Goal: Task Accomplishment & Management: Complete application form

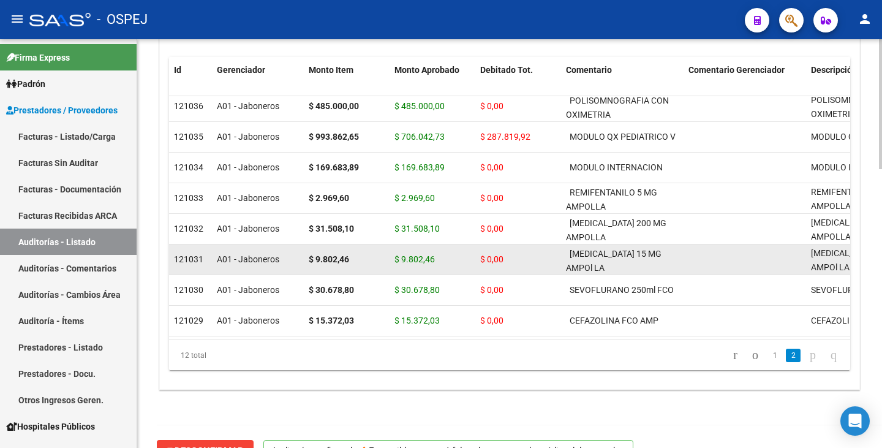
scroll to position [878, 0]
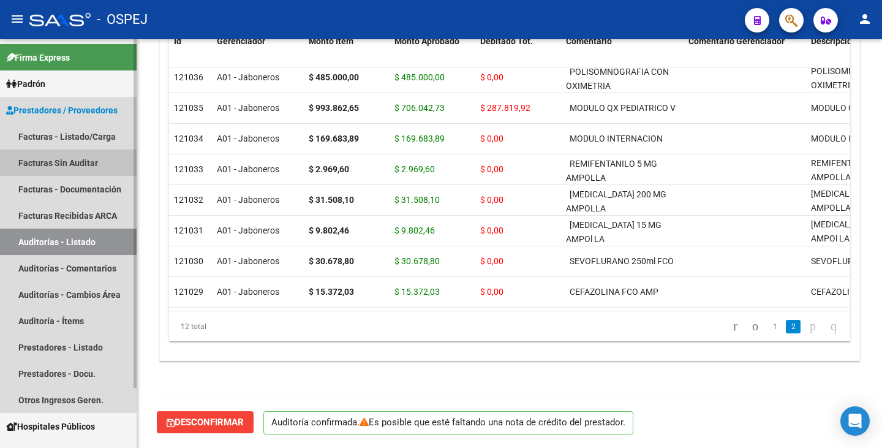
click at [75, 167] on link "Facturas Sin Auditar" at bounding box center [68, 163] width 137 height 26
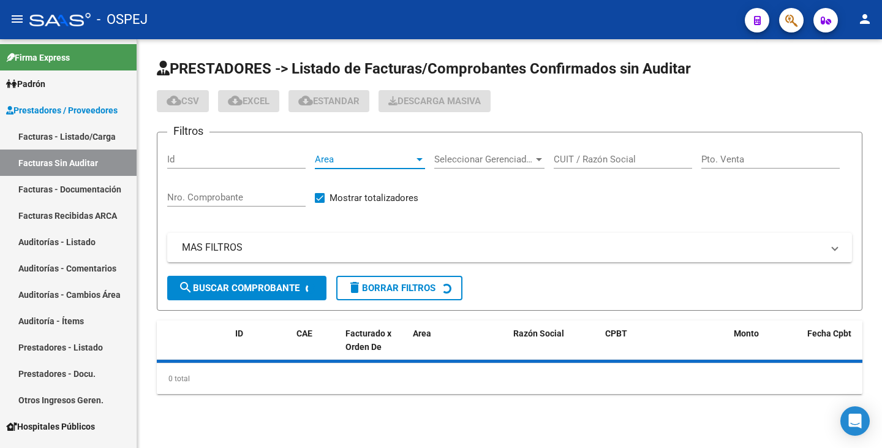
click at [406, 161] on span "Area" at bounding box center [364, 159] width 99 height 11
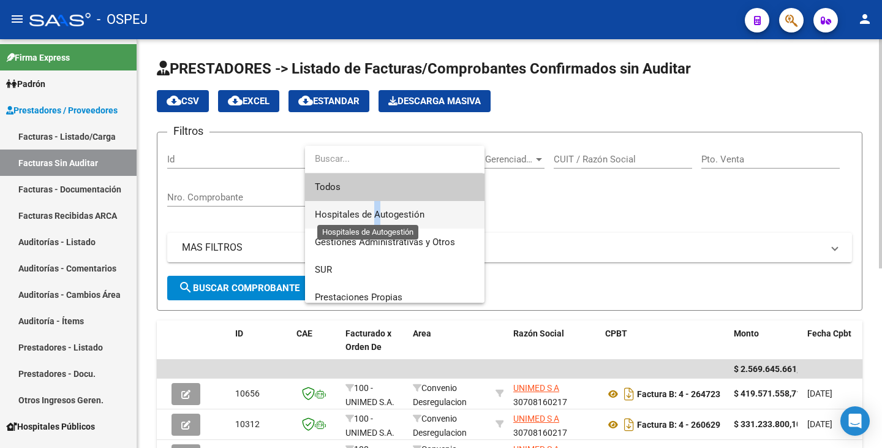
click at [375, 211] on span "Hospitales de Autogestión" at bounding box center [370, 214] width 110 height 11
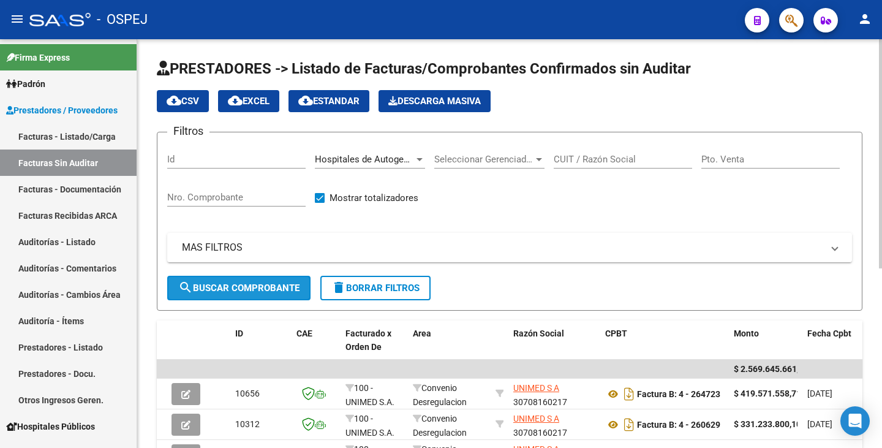
click at [207, 282] on button "search Buscar Comprobante" at bounding box center [238, 288] width 143 height 25
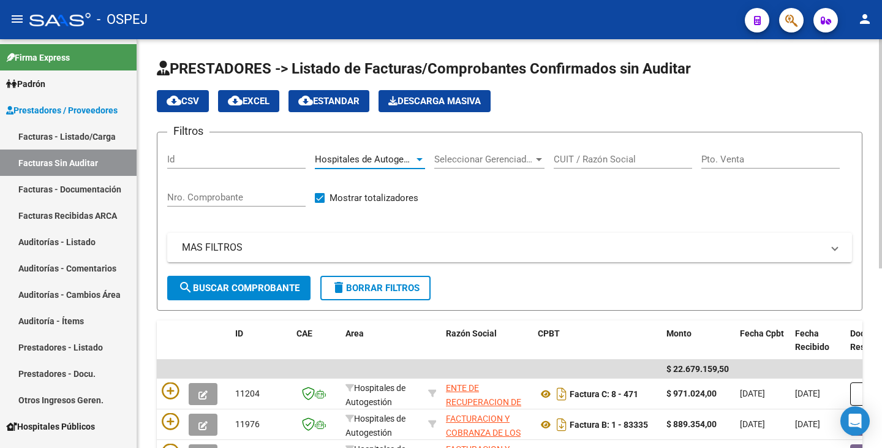
click at [392, 161] on span "Hospitales de Autogestión" at bounding box center [370, 159] width 110 height 11
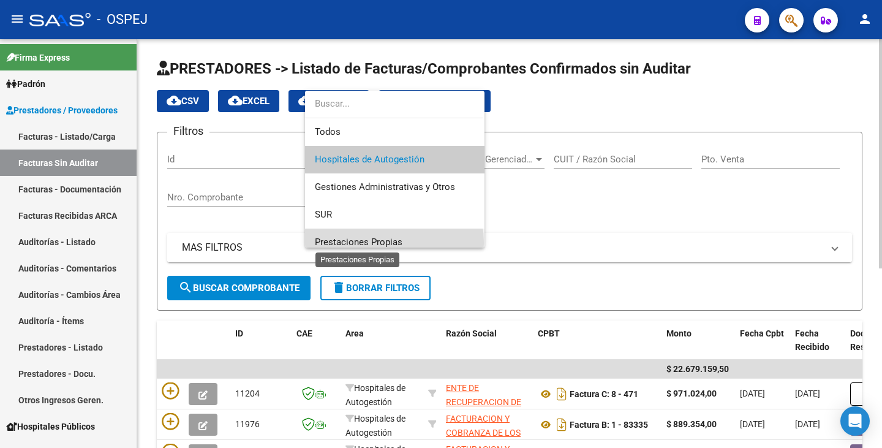
click at [384, 243] on span "Prestaciones Propias" at bounding box center [359, 242] width 88 height 11
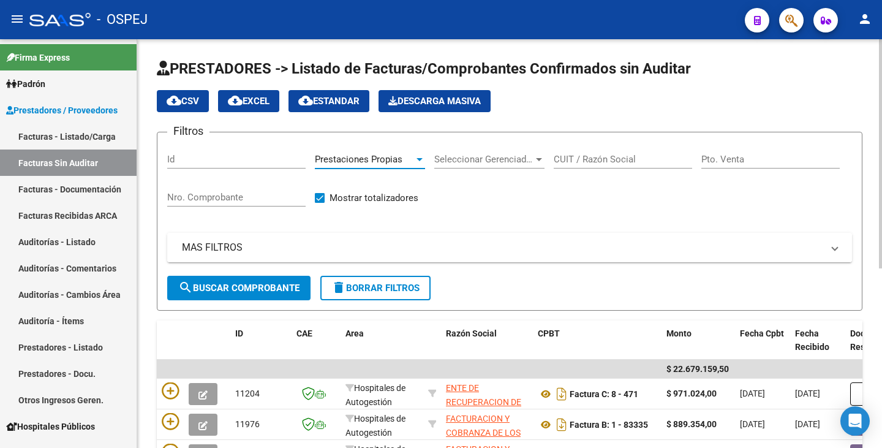
scroll to position [9, 0]
click at [281, 282] on span "search Buscar Comprobante" at bounding box center [238, 287] width 121 height 11
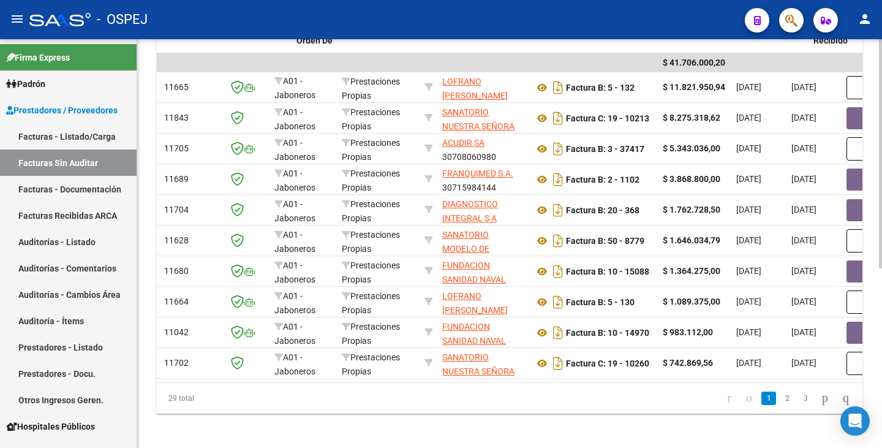
scroll to position [0, 27]
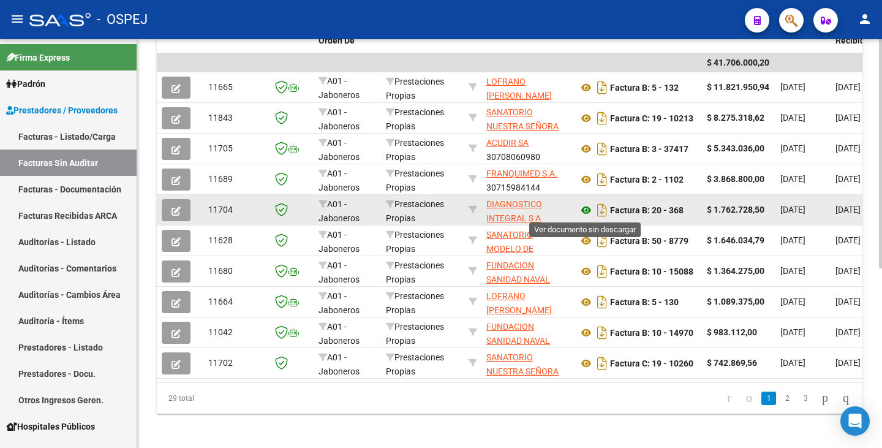
click at [583, 214] on icon at bounding box center [586, 210] width 16 height 15
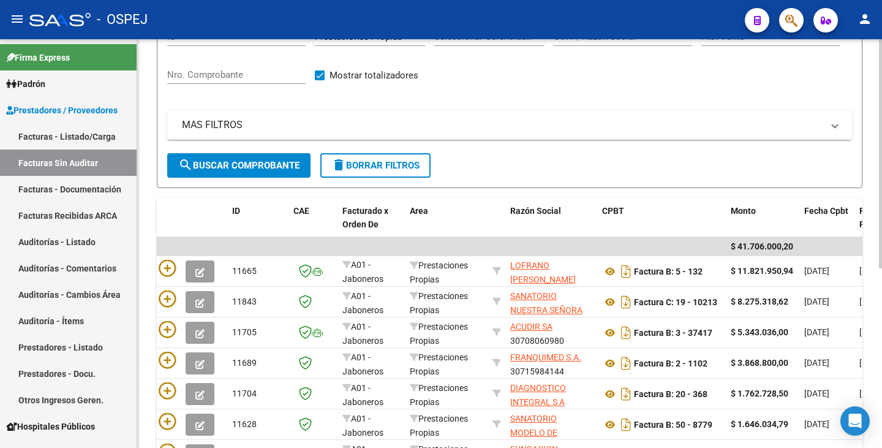
scroll to position [0, 0]
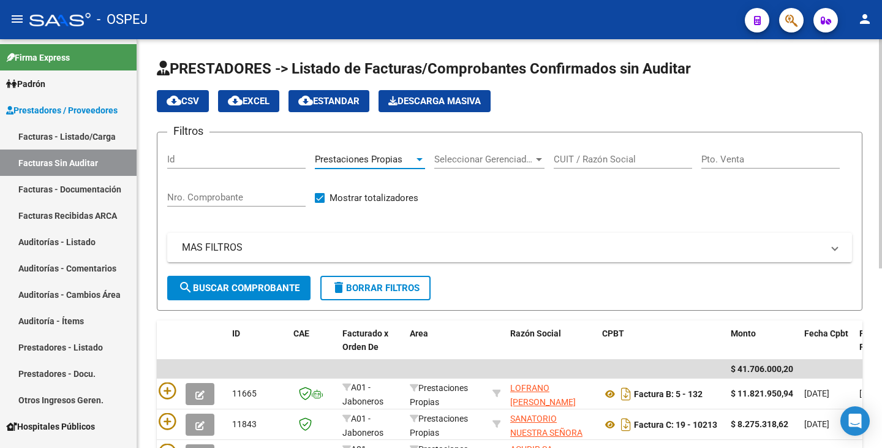
click at [398, 162] on span "Prestaciones Propias" at bounding box center [359, 159] width 88 height 11
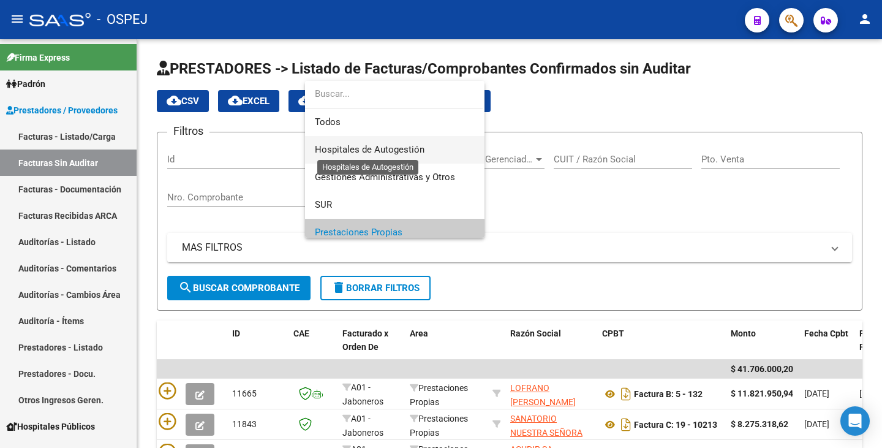
click at [404, 150] on span "Hospitales de Autogestión" at bounding box center [370, 149] width 110 height 11
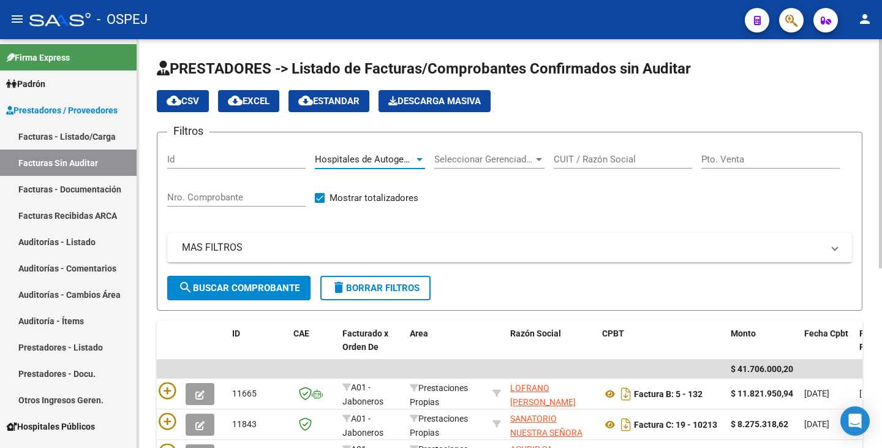
click at [260, 284] on span "search Buscar Comprobante" at bounding box center [238, 287] width 121 height 11
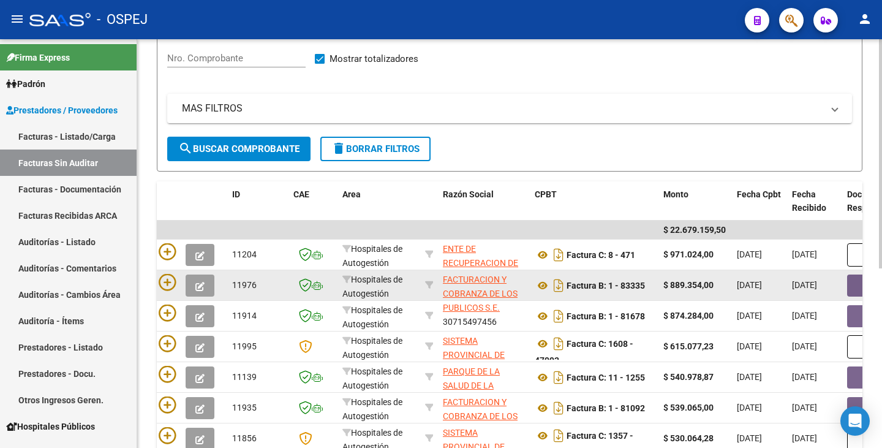
scroll to position [137, 0]
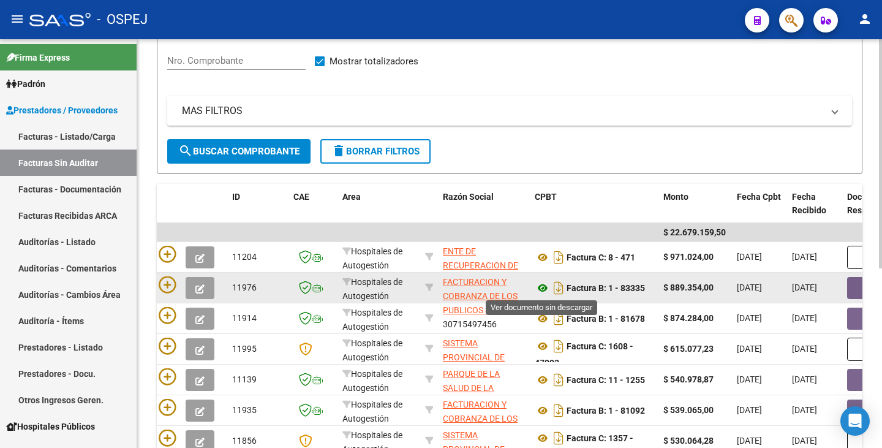
click at [544, 289] on icon at bounding box center [543, 288] width 16 height 15
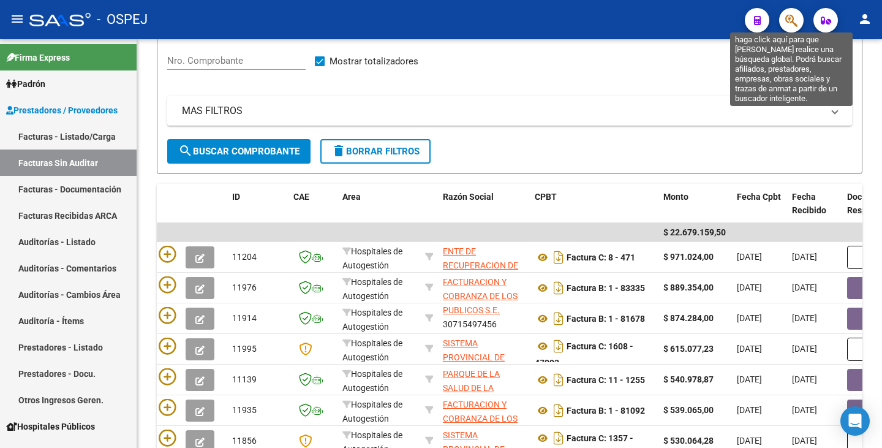
click at [796, 25] on icon "button" at bounding box center [792, 20] width 12 height 14
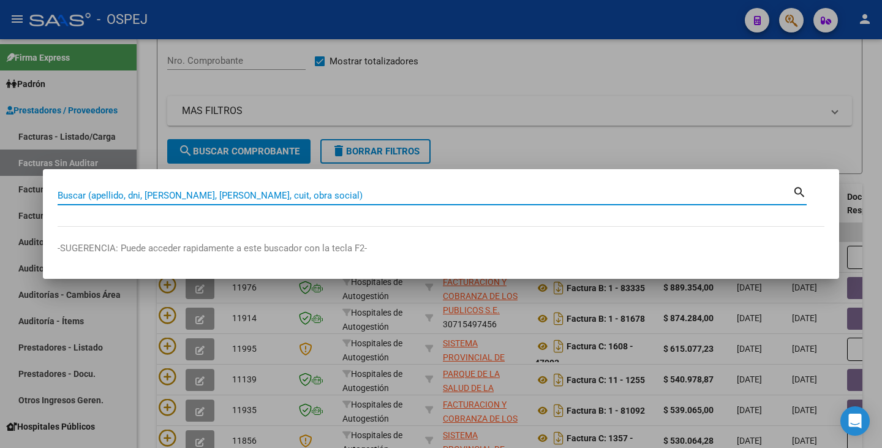
paste input "52648941"
type input "52648941"
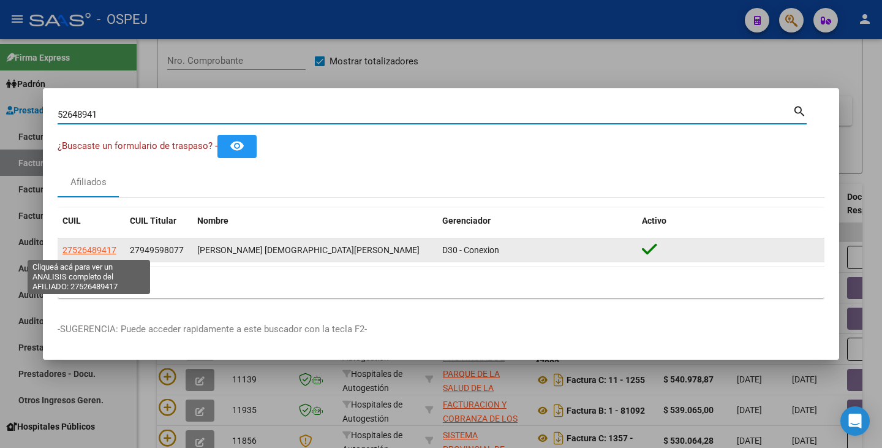
click at [91, 248] on span "27526489417" at bounding box center [90, 250] width 54 height 10
type textarea "27526489417"
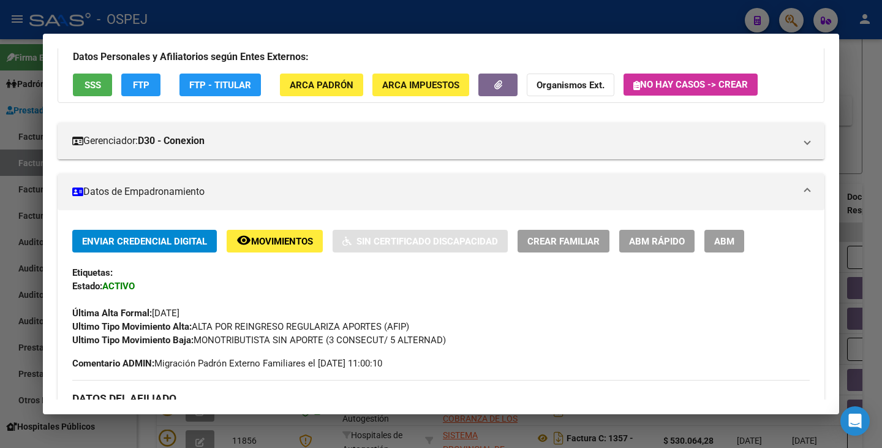
scroll to position [0, 0]
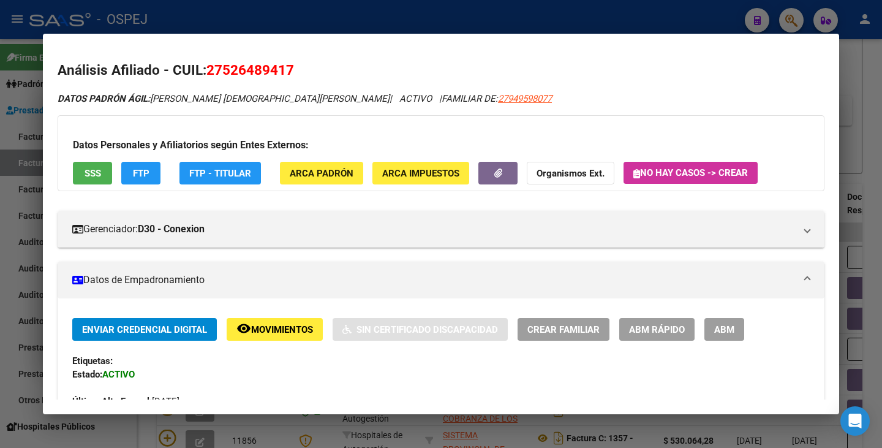
drag, startPoint x: 209, startPoint y: 69, endPoint x: 285, endPoint y: 66, distance: 76.0
click at [293, 66] on span "27526489417" at bounding box center [251, 70] width 88 height 16
copy span "27526489417"
click at [74, 49] on mat-dialog-content "Análisis Afiliado - CUIL: 27526489417 DATOS PADRÓN ÁGIL: SAMUDIO BRITEZ MARIANA…" at bounding box center [441, 223] width 797 height 351
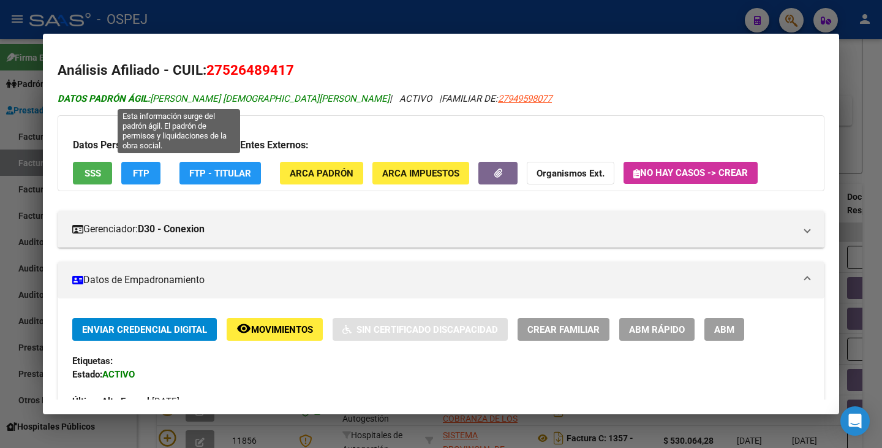
drag, startPoint x: 154, startPoint y: 96, endPoint x: 295, endPoint y: 99, distance: 141.0
click at [295, 99] on span "DATOS PADRÓN ÁGIL: SAMUDIO BRITEZ MARIANA LUJAN" at bounding box center [224, 98] width 332 height 11
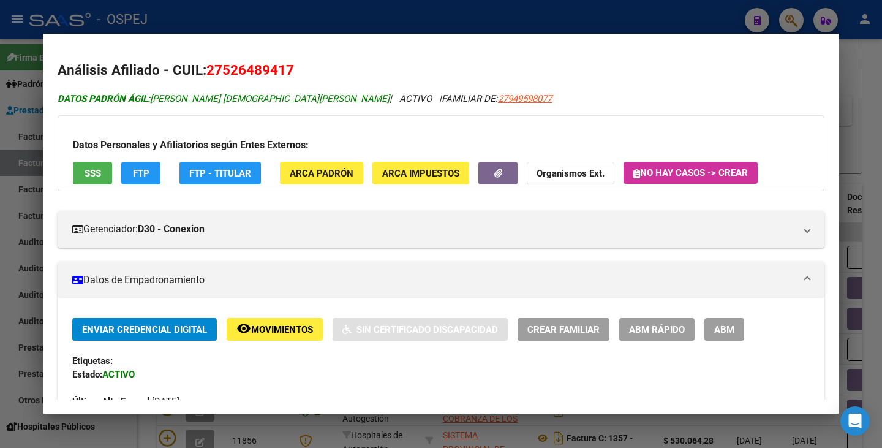
copy span "SAMUDIO BRITEZ MARIANA LUJAN"
click at [9, 254] on div at bounding box center [441, 224] width 882 height 448
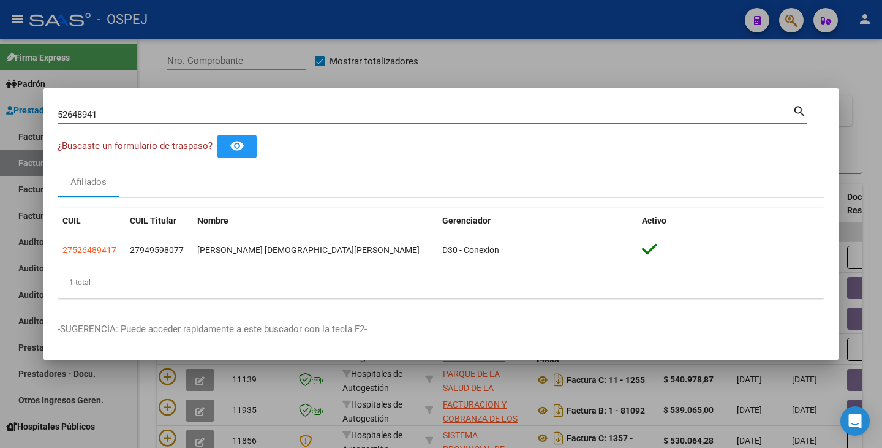
drag, startPoint x: 100, startPoint y: 116, endPoint x: 0, endPoint y: 100, distance: 101.1
click at [0, 100] on div "52648941 Buscar (apellido, dni, cuil, nro traspaso, cuit, obra social) search ¿…" at bounding box center [441, 224] width 882 height 448
paste input "36789548"
type input "36789548"
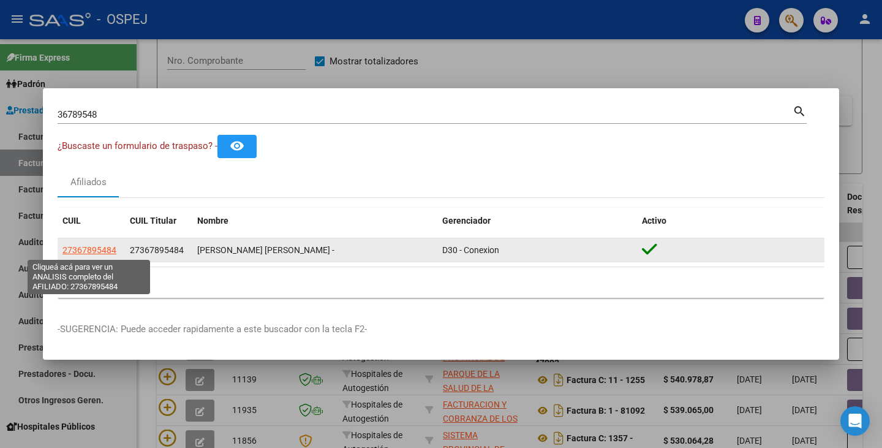
click at [99, 245] on span "27367895484" at bounding box center [90, 250] width 54 height 10
type textarea "27367895484"
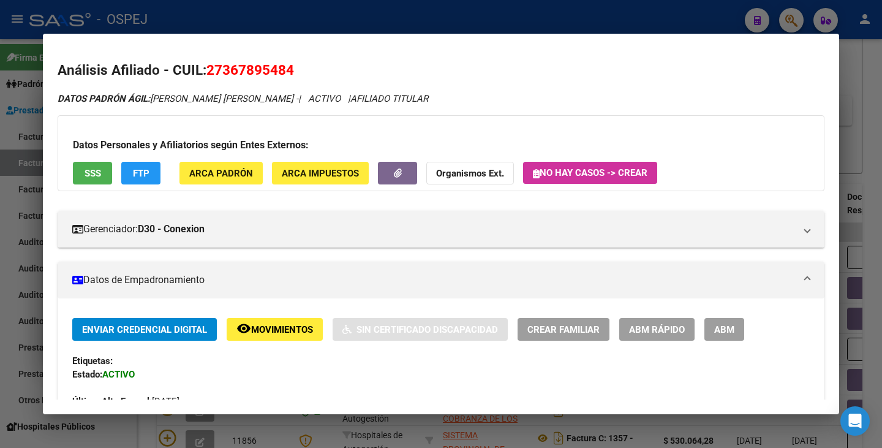
drag, startPoint x: 208, startPoint y: 70, endPoint x: 298, endPoint y: 70, distance: 90.1
click at [298, 70] on h2 "Análisis Afiliado - CUIL: 27367895484" at bounding box center [441, 70] width 767 height 21
copy span "27367895484"
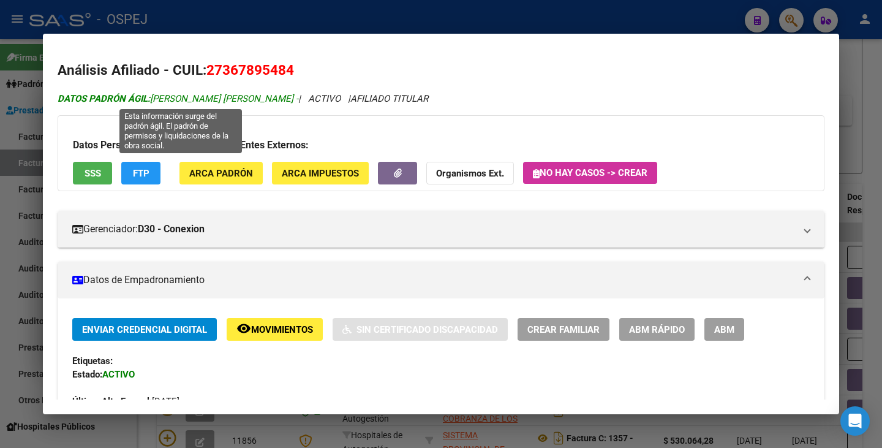
drag, startPoint x: 153, startPoint y: 99, endPoint x: 295, endPoint y: 100, distance: 142.2
click at [297, 102] on span "DATOS PADRÓN ÁGIL: BALMACEDA AMALIA ELSA NOEMI -" at bounding box center [178, 98] width 241 height 11
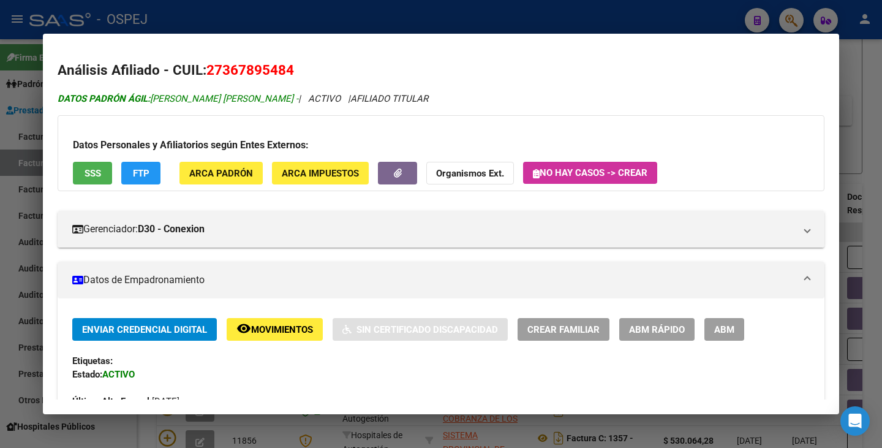
copy span "BALMACEDA AMALIA ELSA NOEMI"
click at [25, 157] on div at bounding box center [441, 224] width 882 height 448
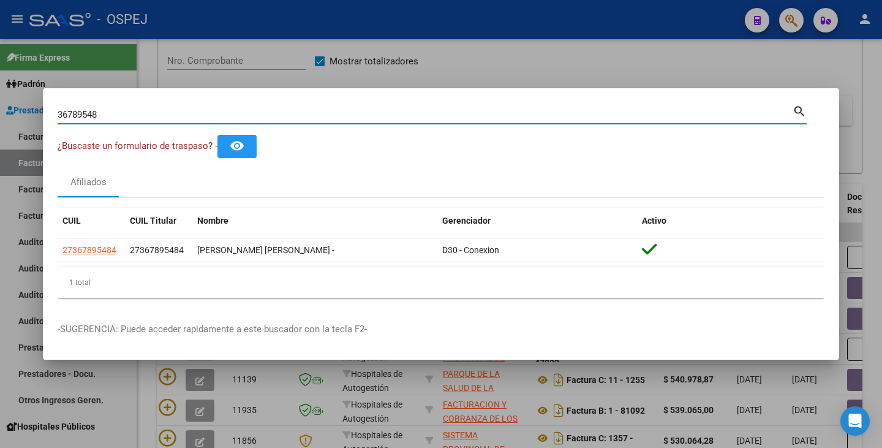
drag, startPoint x: 105, startPoint y: 115, endPoint x: 0, endPoint y: 99, distance: 106.1
click at [0, 99] on div "36789548 Buscar (apellido, dni, cuil, nro traspaso, cuit, obra social) search ¿…" at bounding box center [441, 224] width 882 height 448
paste input "94465200"
type input "94465200"
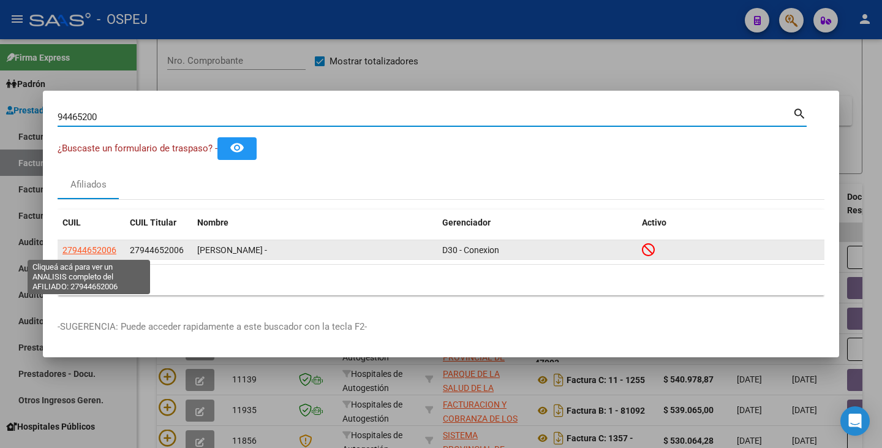
click at [97, 253] on span "27944652006" at bounding box center [90, 250] width 54 height 10
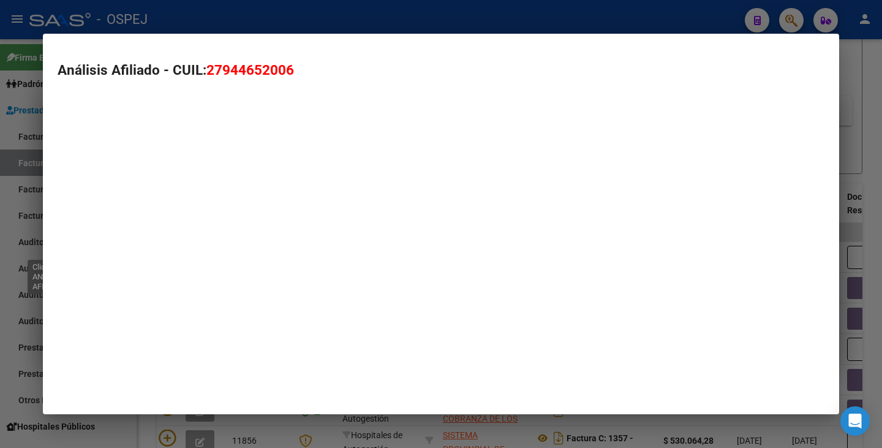
type textarea "27944652006"
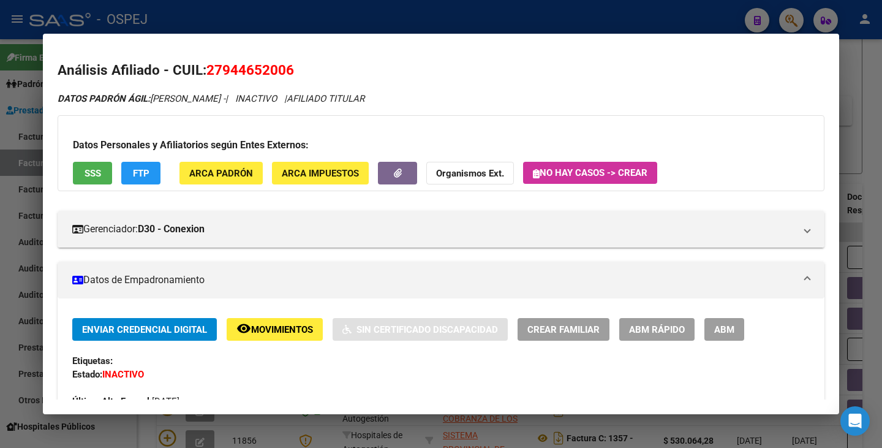
drag, startPoint x: 207, startPoint y: 69, endPoint x: 292, endPoint y: 67, distance: 85.8
click at [292, 67] on h2 "Análisis Afiliado - CUIL: 27944652006" at bounding box center [441, 70] width 767 height 21
copy span "27944652006"
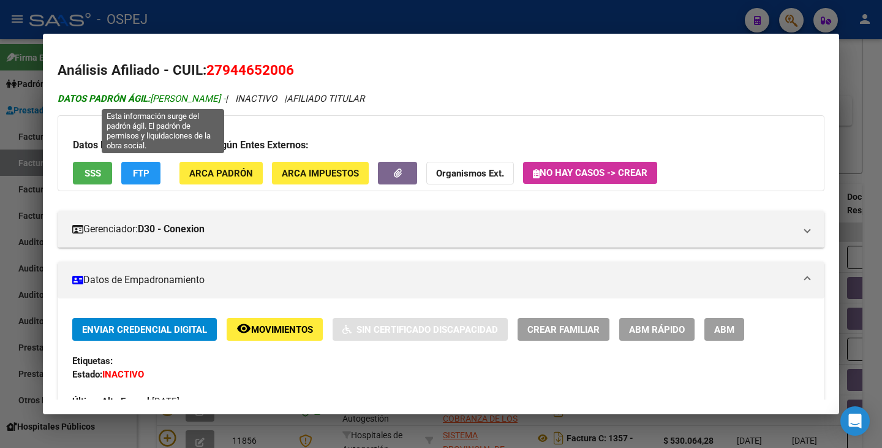
drag, startPoint x: 154, startPoint y: 97, endPoint x: 260, endPoint y: 96, distance: 106.0
click at [226, 96] on span "DATOS PADRÓN ÁGIL: [PERSON_NAME] DA [PERSON_NAME] -" at bounding box center [142, 98] width 168 height 11
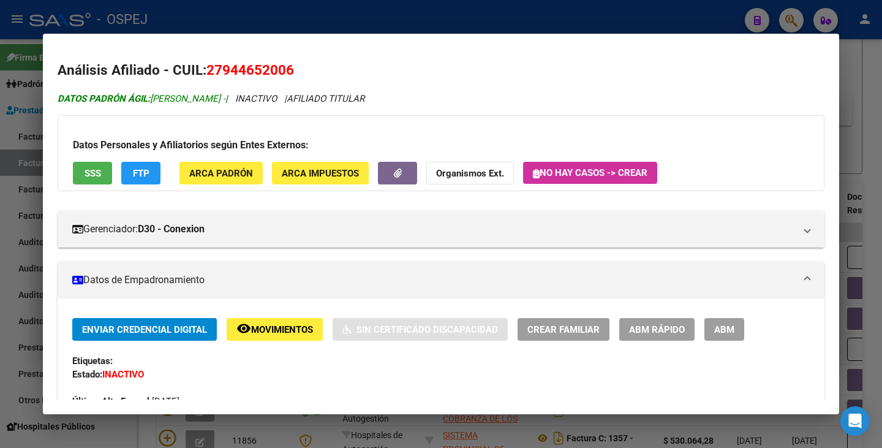
copy span "[PERSON_NAME] DA [PERSON_NAME]"
click at [18, 97] on div at bounding box center [441, 224] width 882 height 448
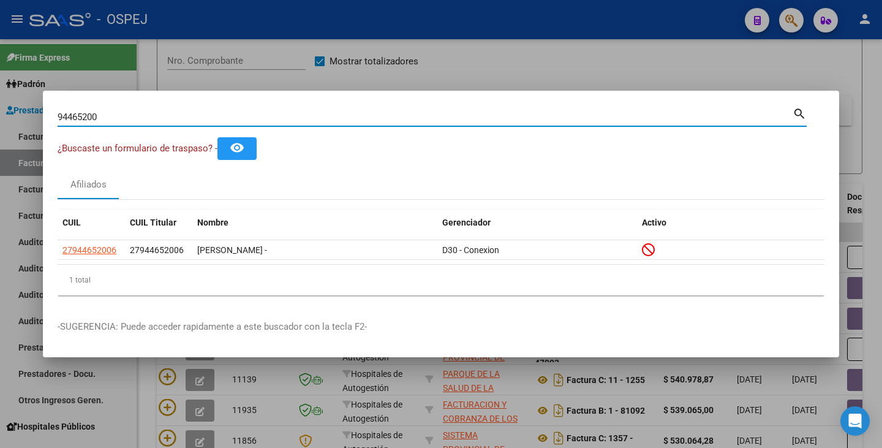
drag, startPoint x: 108, startPoint y: 120, endPoint x: 27, endPoint y: 102, distance: 83.5
click at [27, 102] on div "94465200 Buscar (apellido, dni, cuil, nro traspaso, cuit, obra social) search ¿…" at bounding box center [441, 224] width 882 height 448
paste input "70049402"
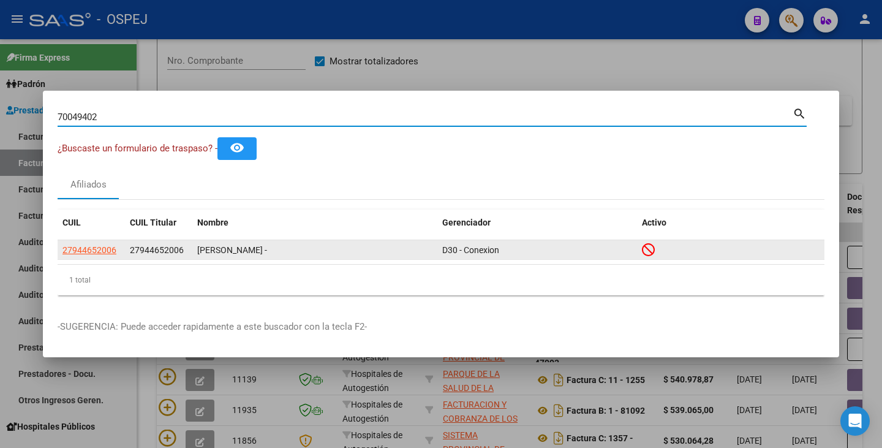
type input "70049402"
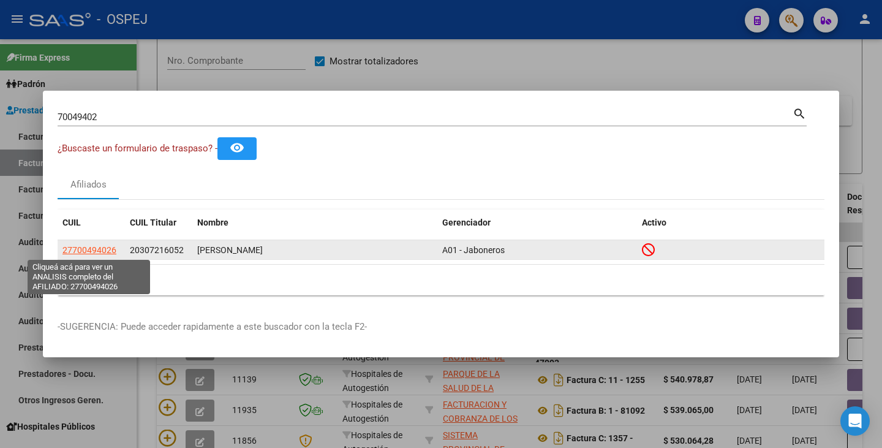
click at [83, 252] on span "27700494026" at bounding box center [90, 250] width 54 height 10
type textarea "27700494026"
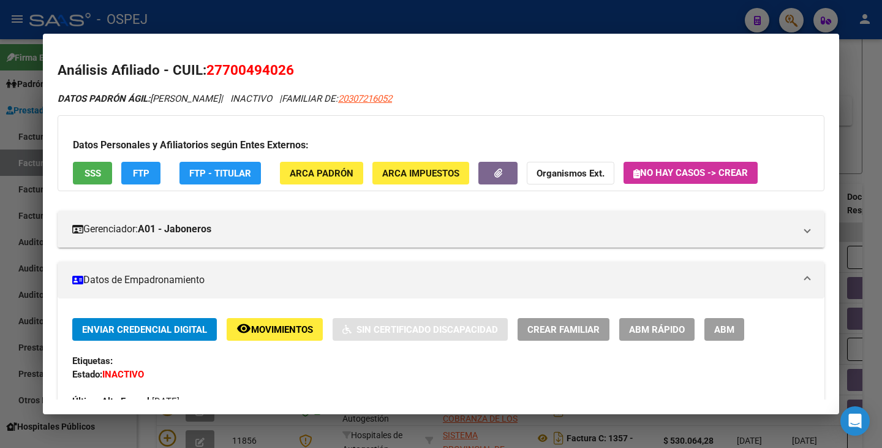
drag, startPoint x: 211, startPoint y: 63, endPoint x: 222, endPoint y: 72, distance: 14.8
click at [238, 70] on span "27700494026" at bounding box center [251, 70] width 88 height 16
click at [212, 64] on span "27700494026" at bounding box center [251, 70] width 88 height 16
drag, startPoint x: 209, startPoint y: 67, endPoint x: 289, endPoint y: 70, distance: 79.7
click at [295, 77] on h2 "Análisis Afiliado - CUIL: 27700494026" at bounding box center [441, 70] width 767 height 21
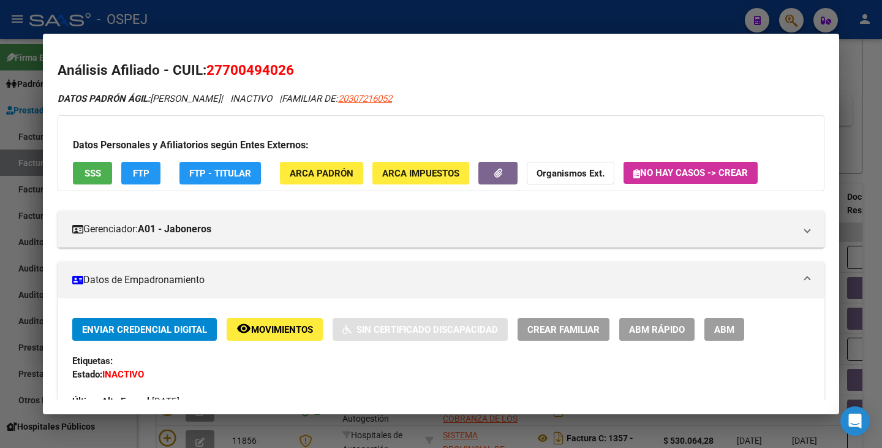
copy span "27700494026"
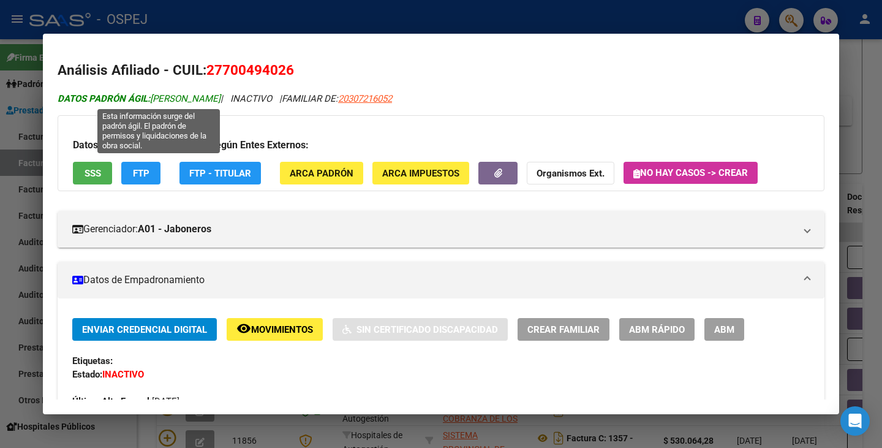
drag, startPoint x: 155, startPoint y: 96, endPoint x: 257, endPoint y: 103, distance: 102.6
click at [221, 103] on span "DATOS PADRÓN ÁGIL: MARTIN ELIZONDO LUNA" at bounding box center [139, 98] width 163 height 11
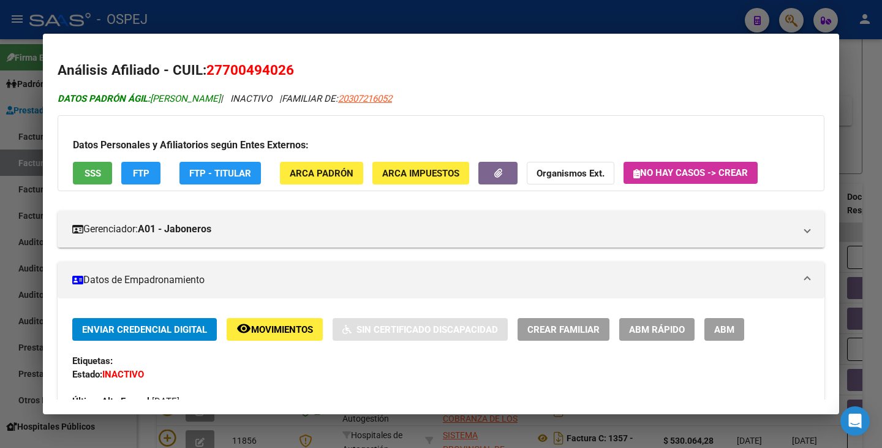
copy span "MARTIN ELIZONDO LUNA"
click at [660, 332] on span "ABM Rápido" at bounding box center [657, 329] width 56 height 11
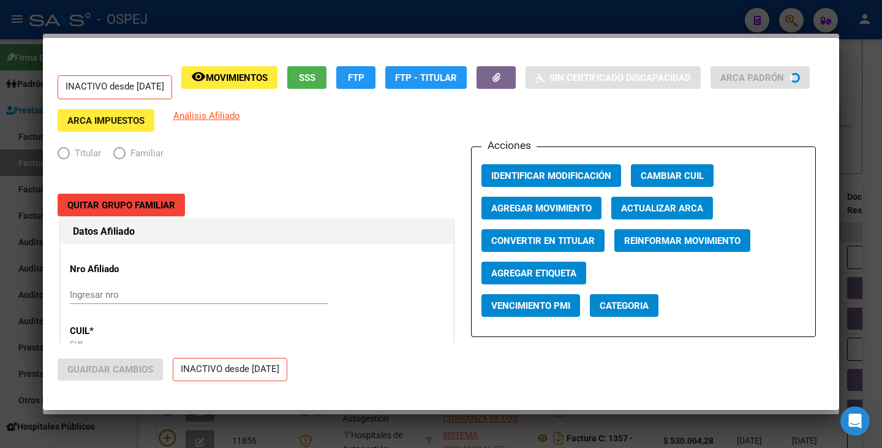
radio input "true"
type input "30-70798632-4"
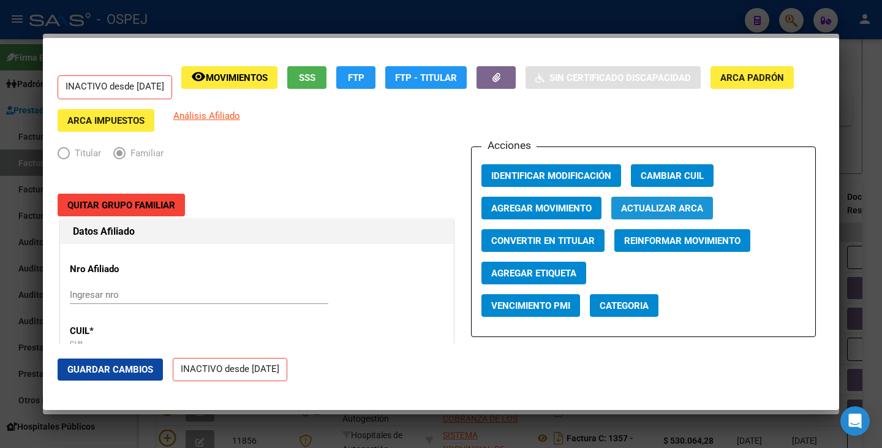
click at [654, 211] on span "Actualizar ARCA" at bounding box center [662, 208] width 82 height 11
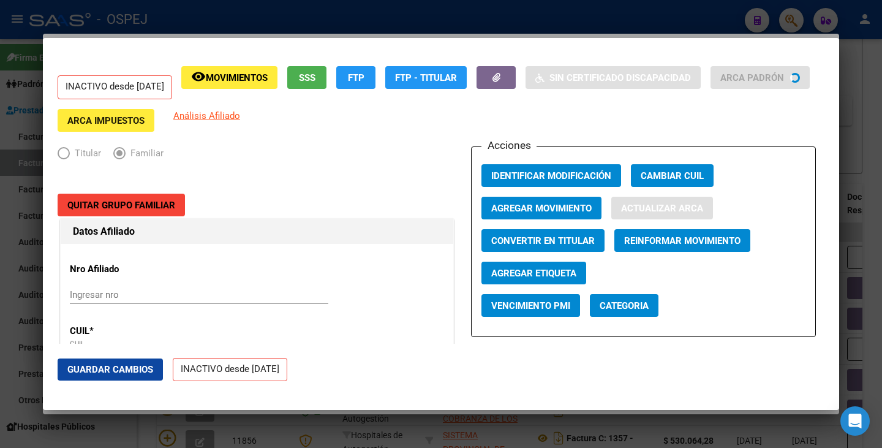
type input "CABA"
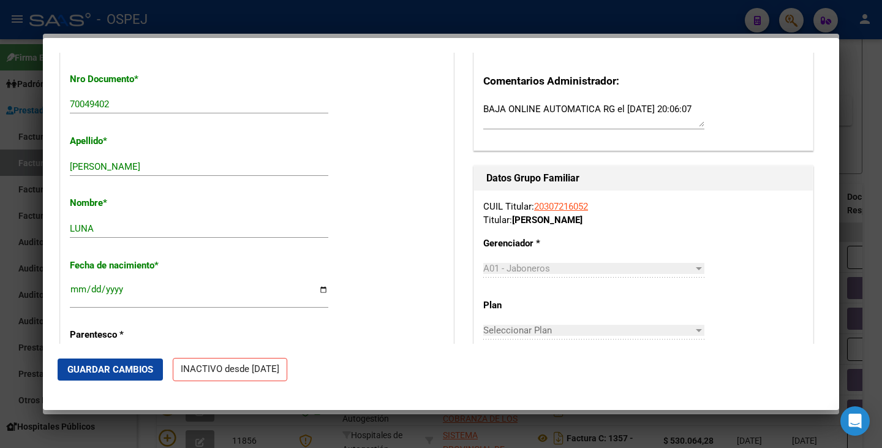
scroll to position [490, 0]
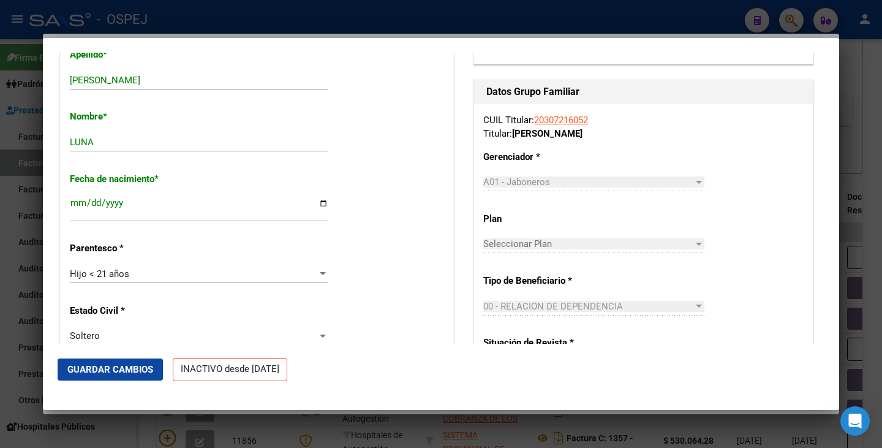
click at [102, 368] on span "Guardar Cambios" at bounding box center [110, 369] width 86 height 11
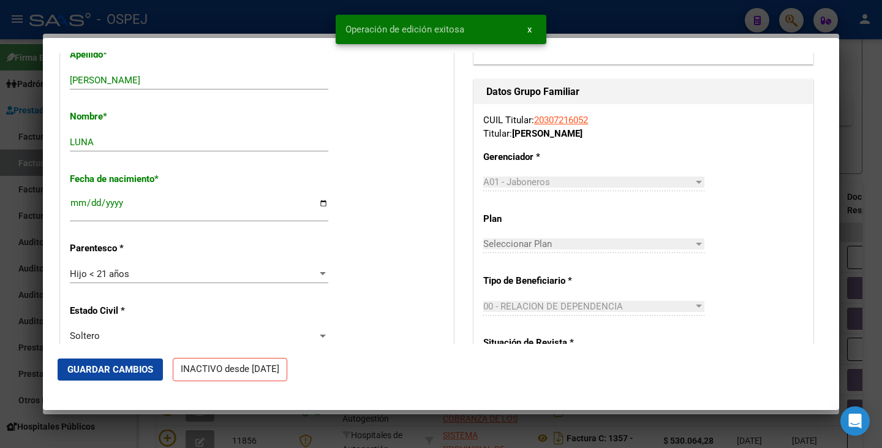
click at [26, 333] on div at bounding box center [441, 224] width 882 height 448
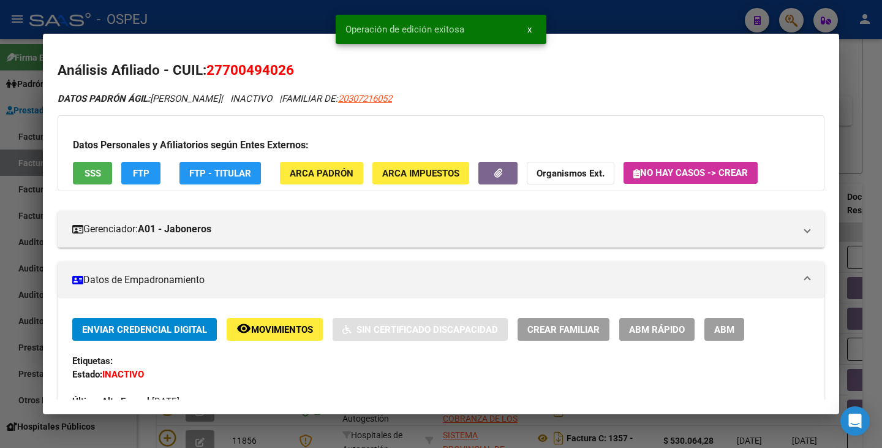
click at [25, 332] on div at bounding box center [441, 224] width 882 height 448
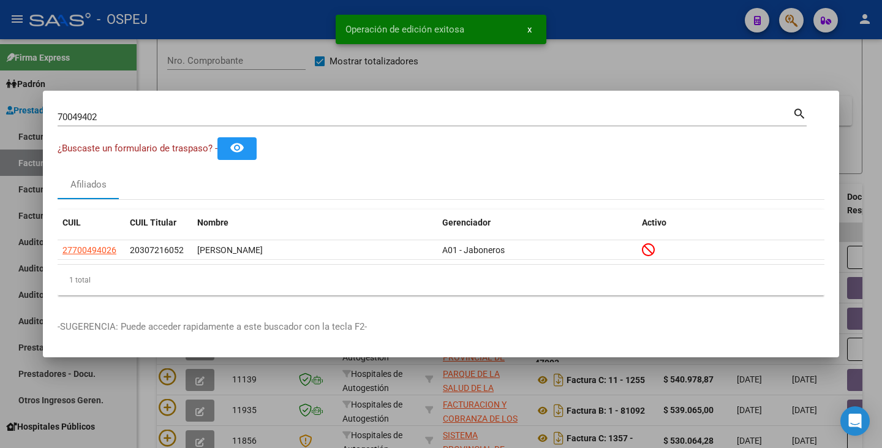
click at [110, 112] on input "70049402" at bounding box center [425, 117] width 735 height 11
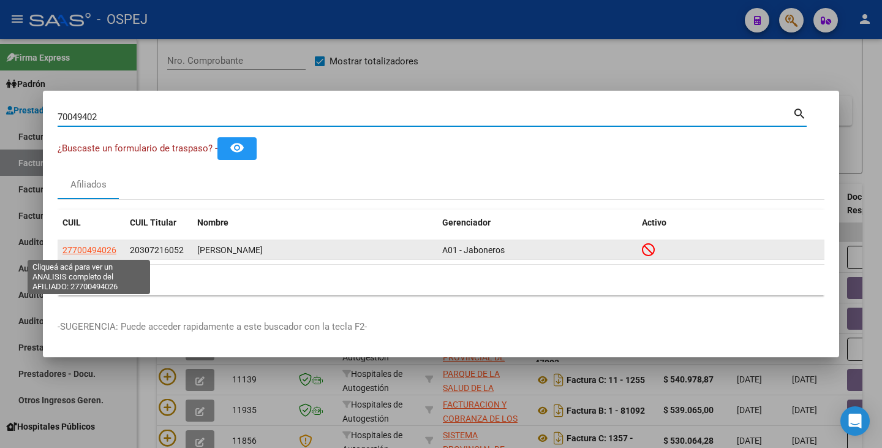
click at [75, 246] on span "27700494026" at bounding box center [90, 250] width 54 height 10
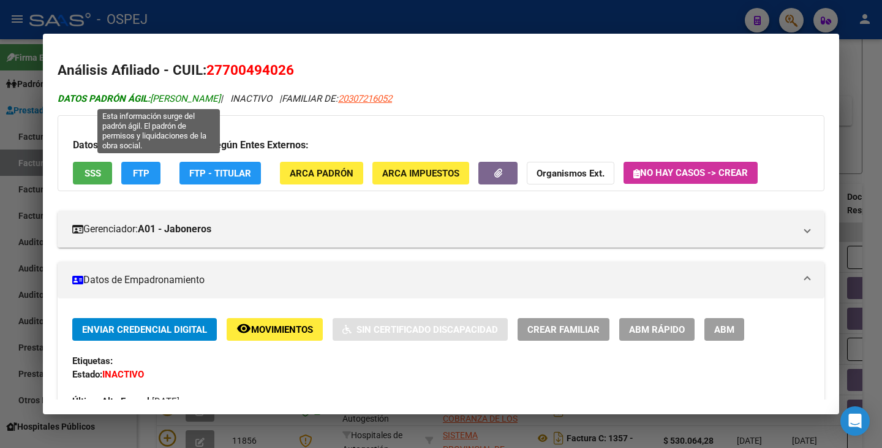
drag, startPoint x: 154, startPoint y: 99, endPoint x: 251, endPoint y: 95, distance: 96.9
click at [221, 94] on span "DATOS PADRÓN ÁGIL: MARTIN ELIZONDO LUNA" at bounding box center [139, 98] width 163 height 11
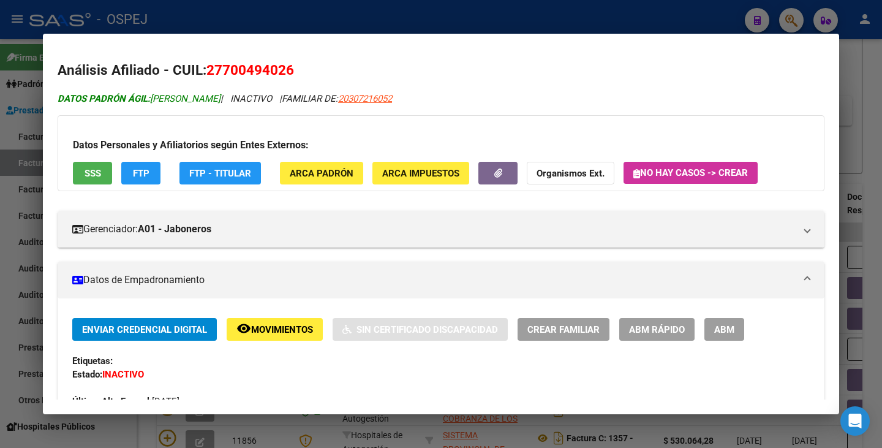
copy span "MARTIN ELIZONDO LUNA"
click at [12, 122] on div at bounding box center [441, 224] width 882 height 448
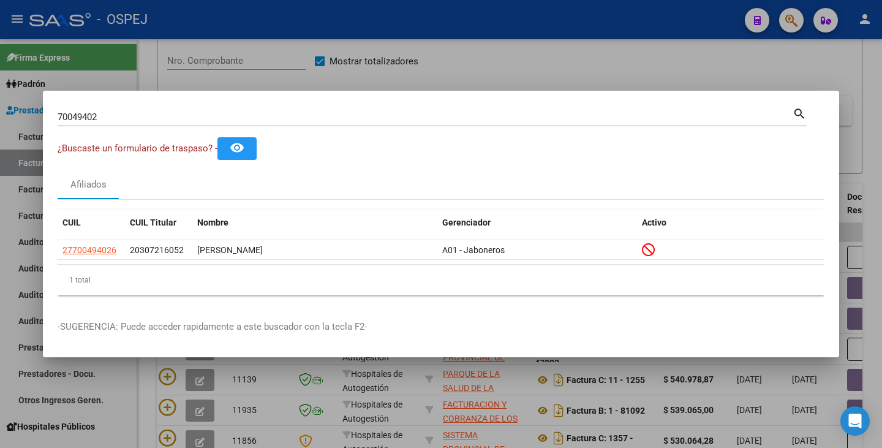
click at [136, 116] on input "70049402" at bounding box center [425, 117] width 735 height 11
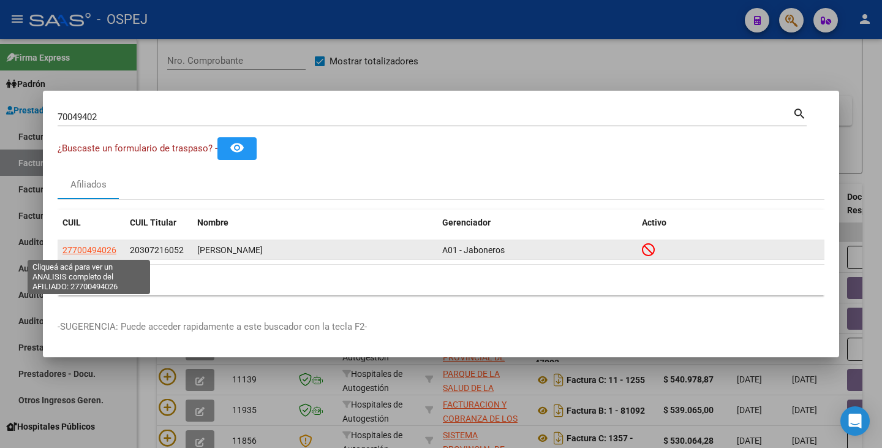
click at [96, 246] on span "27700494026" at bounding box center [90, 250] width 54 height 10
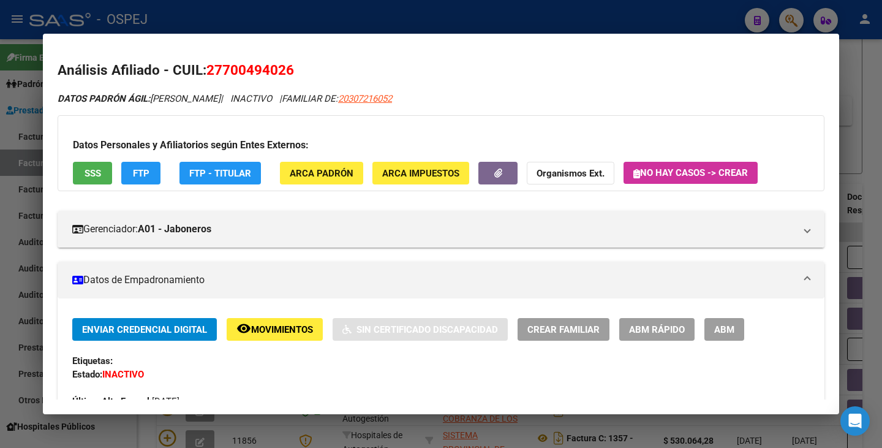
drag, startPoint x: 209, startPoint y: 70, endPoint x: 293, endPoint y: 63, distance: 84.3
click at [293, 63] on span "27700494026" at bounding box center [251, 70] width 88 height 16
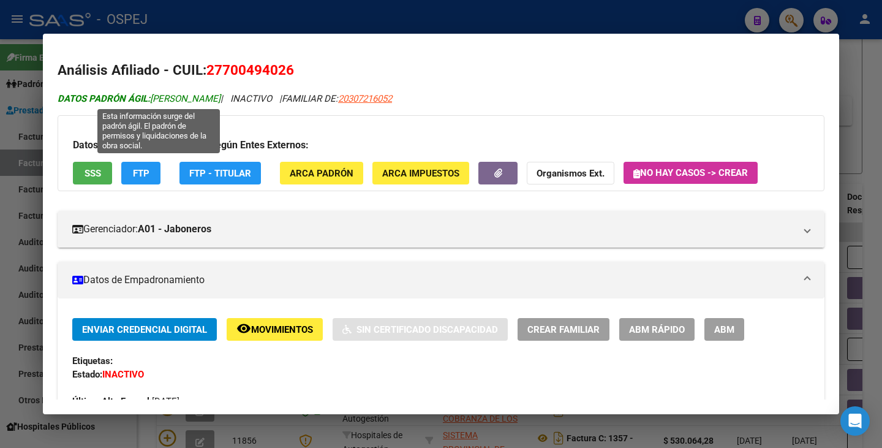
drag, startPoint x: 256, startPoint y: 100, endPoint x: 174, endPoint y: 98, distance: 81.5
click at [174, 98] on span "DATOS PADRÓN ÁGIL: MARTIN ELIZONDO LUNA" at bounding box center [139, 98] width 163 height 11
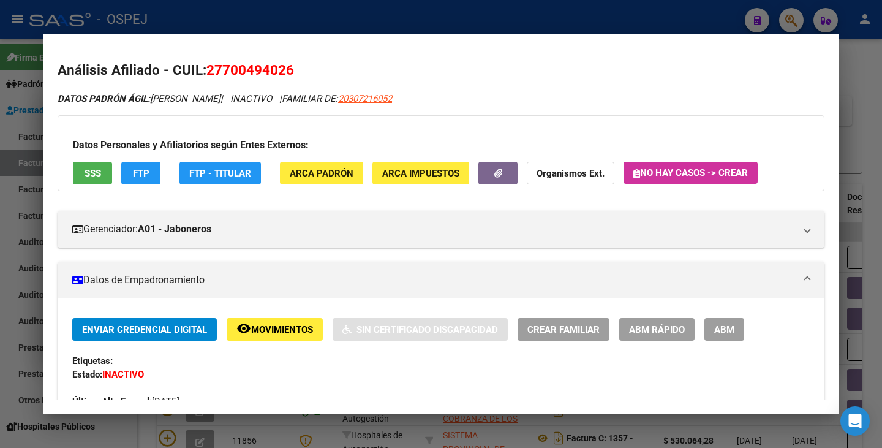
click at [31, 163] on div at bounding box center [441, 224] width 882 height 448
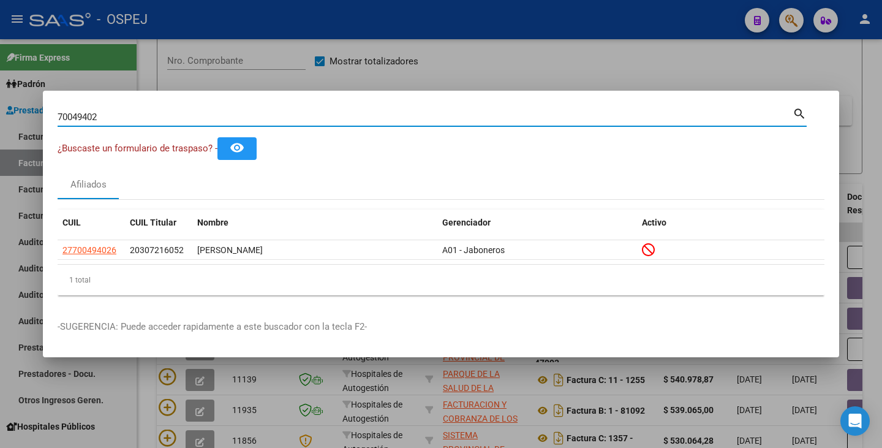
drag, startPoint x: 138, startPoint y: 120, endPoint x: 12, endPoint y: 108, distance: 126.8
click at [12, 108] on div "70049402 Buscar (apellido, dni, cuil, nro traspaso, cuit, obra social) search ¿…" at bounding box center [441, 224] width 882 height 448
paste input "70049401"
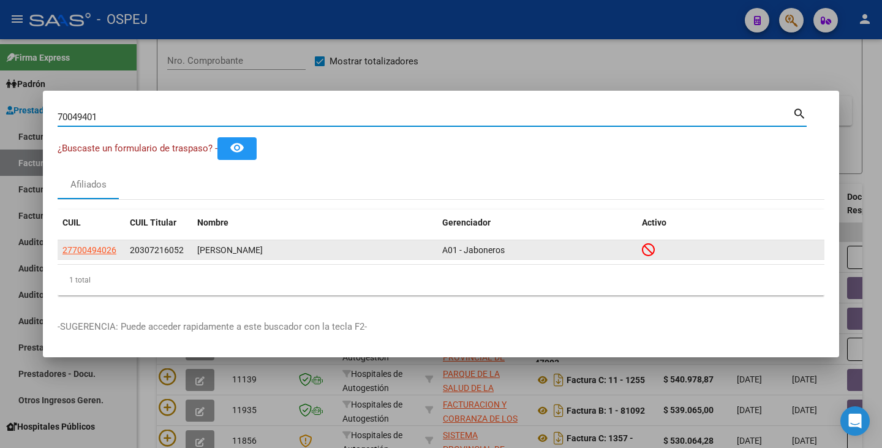
type input "70049401"
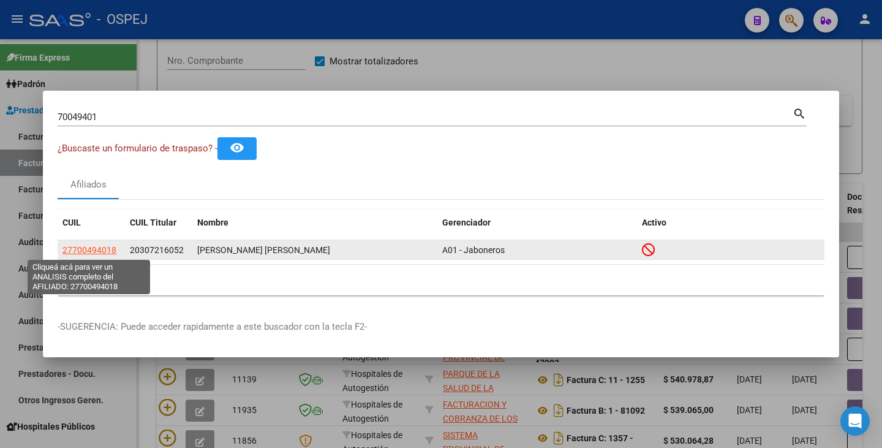
click at [108, 248] on span "27700494018" at bounding box center [90, 250] width 54 height 10
type textarea "27700494018"
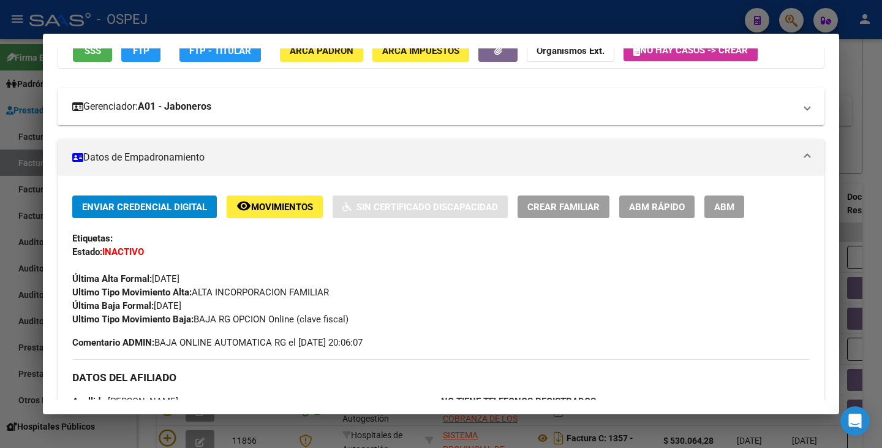
scroll to position [0, 0]
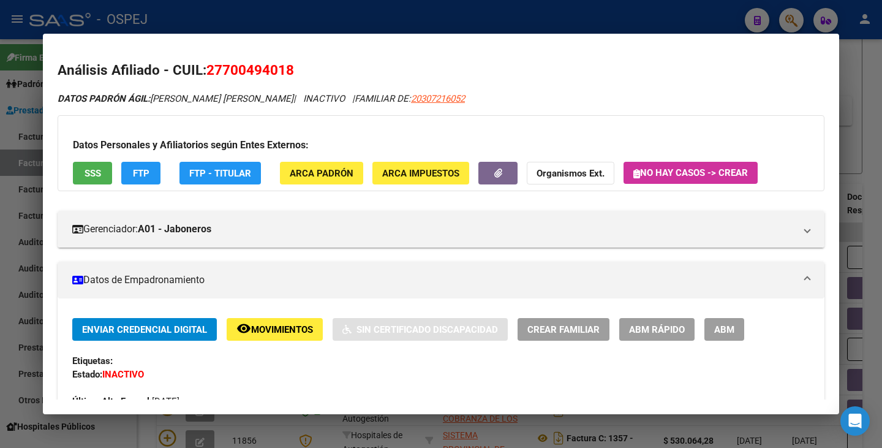
click at [84, 173] on button "SSS" at bounding box center [92, 173] width 39 height 23
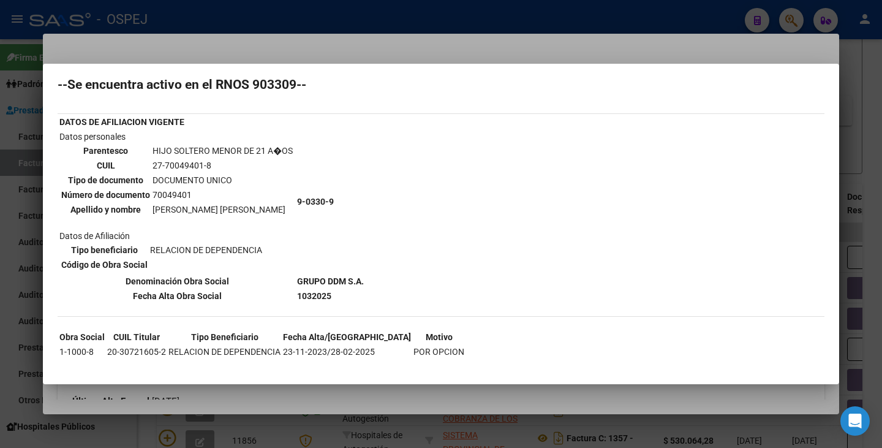
scroll to position [49, 0]
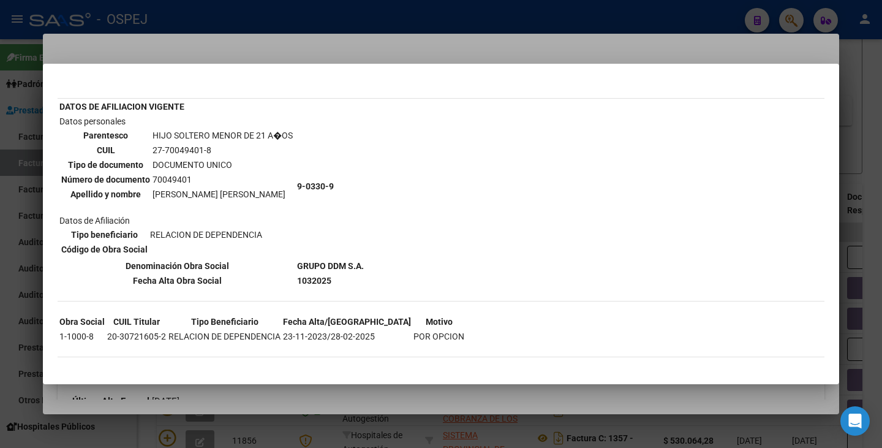
click at [338, 48] on div at bounding box center [441, 224] width 882 height 448
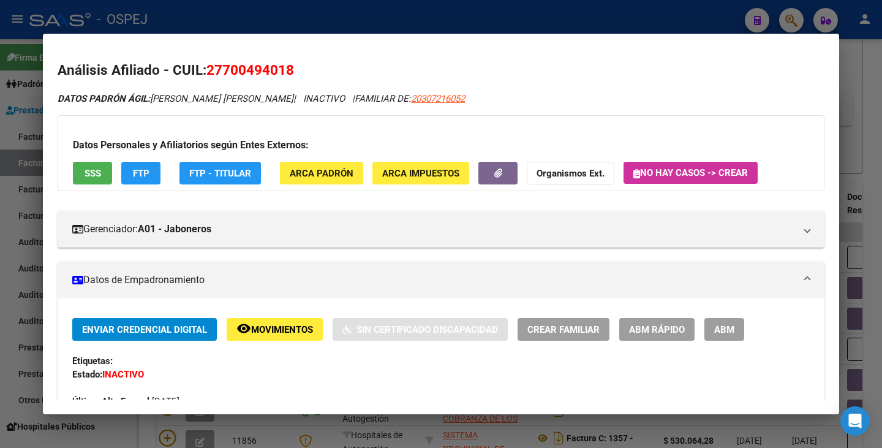
drag, startPoint x: 209, startPoint y: 67, endPoint x: 331, endPoint y: 57, distance: 122.4
click at [331, 57] on mat-dialog-content "Análisis Afiliado - CUIL: 27700494018 DATOS PADRÓN ÁGIL: [PERSON_NAME] | INACTI…" at bounding box center [441, 223] width 797 height 351
copy span "27700494018"
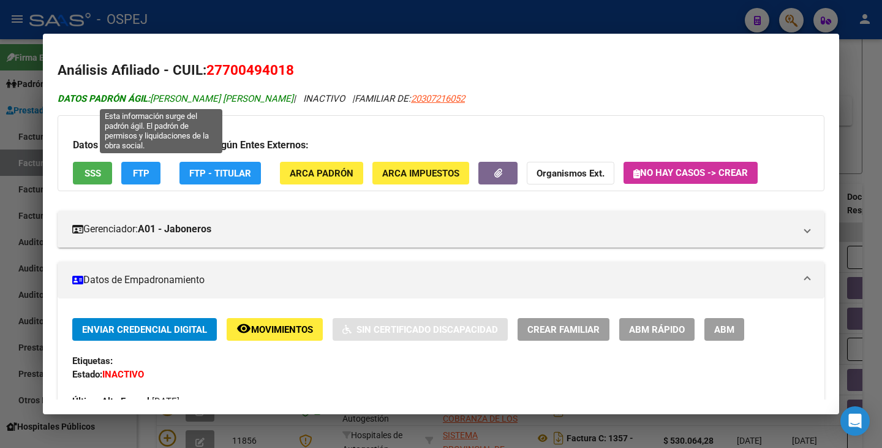
click at [159, 94] on span "DATOS PADRÓN ÁGIL: MARTIN ELIZONDO OLIVIA" at bounding box center [176, 98] width 236 height 11
drag, startPoint x: 154, startPoint y: 94, endPoint x: 262, endPoint y: 101, distance: 108.7
click at [262, 101] on span "DATOS PADRÓN ÁGIL: MARTIN ELIZONDO OLIVIA" at bounding box center [176, 98] width 236 height 11
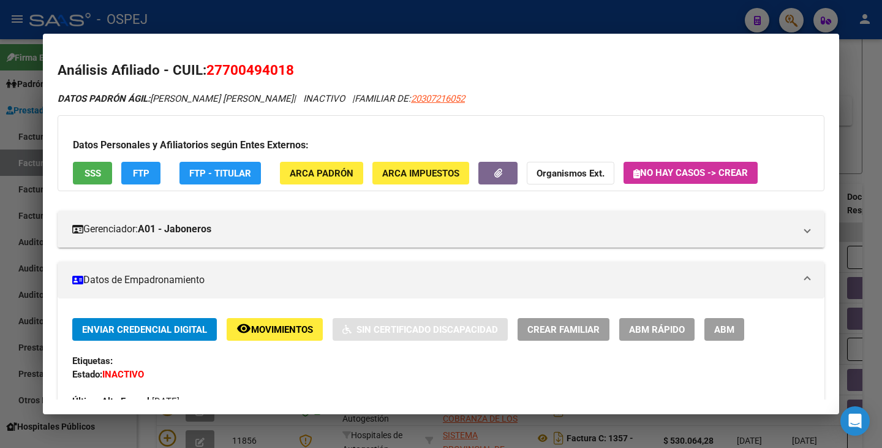
click at [1, 176] on div at bounding box center [441, 224] width 882 height 448
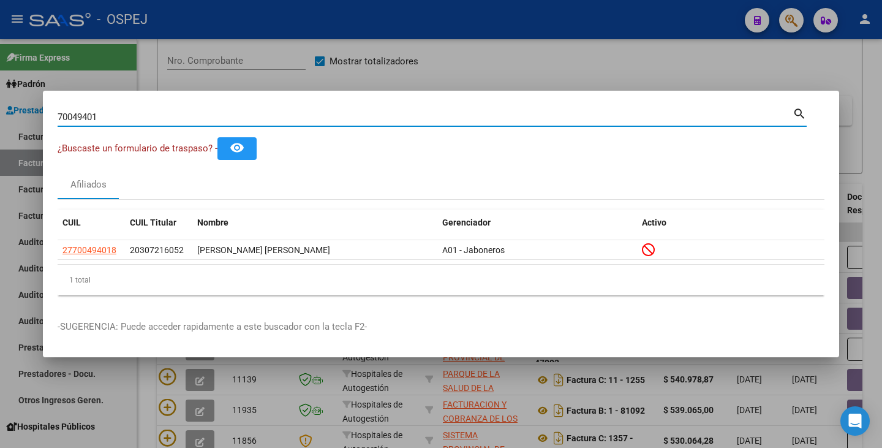
drag, startPoint x: 104, startPoint y: 115, endPoint x: 14, endPoint y: 112, distance: 89.5
click at [14, 112] on div "70049401 Buscar (apellido, dni, cuil, nro traspaso, cuit, obra social) search ¿…" at bounding box center [441, 224] width 882 height 448
paste input "49549939"
type input "49549939"
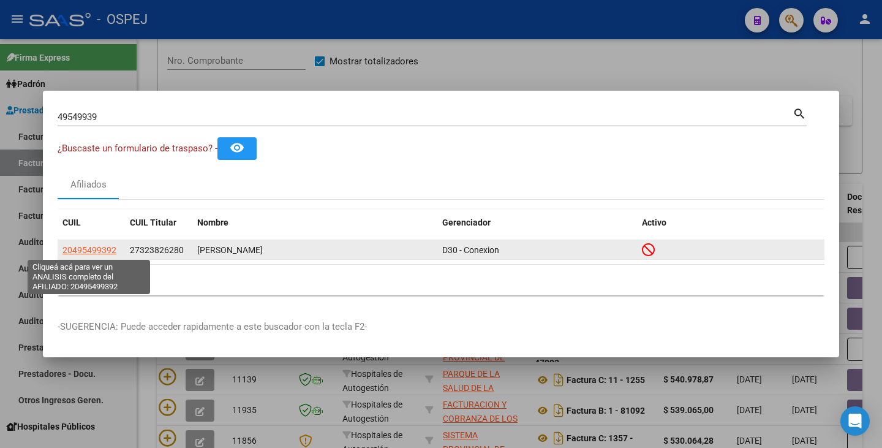
click at [96, 248] on span "20495499392" at bounding box center [90, 250] width 54 height 10
type textarea "20495499392"
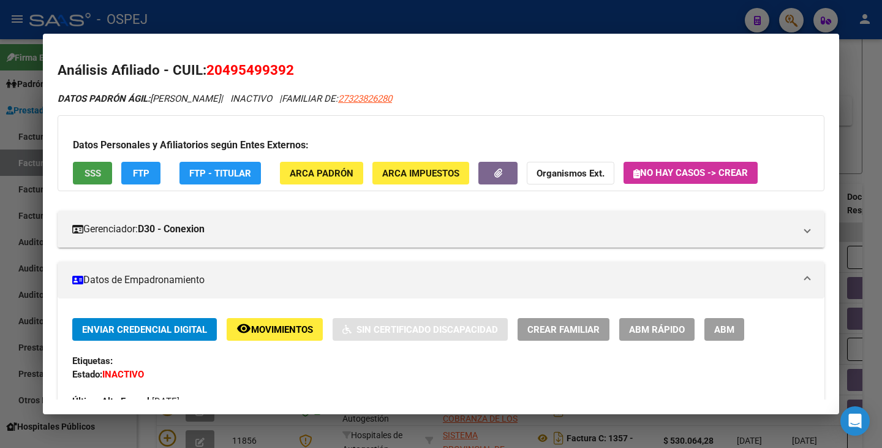
click at [89, 178] on span "SSS" at bounding box center [93, 173] width 17 height 11
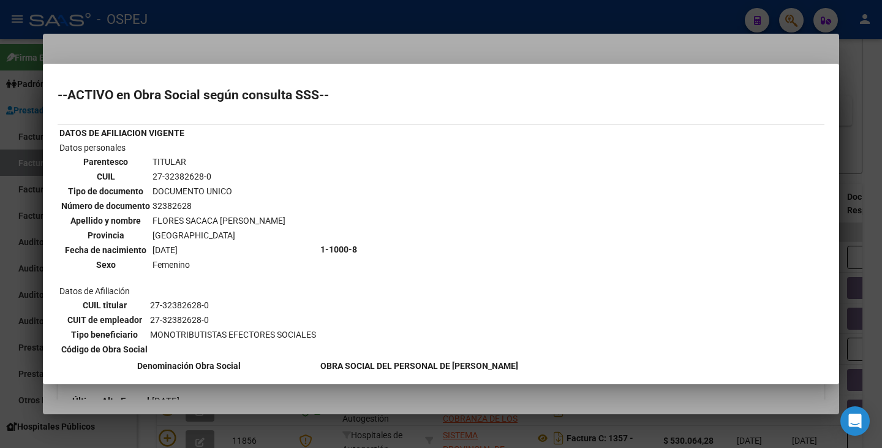
click at [169, 45] on div at bounding box center [441, 224] width 882 height 448
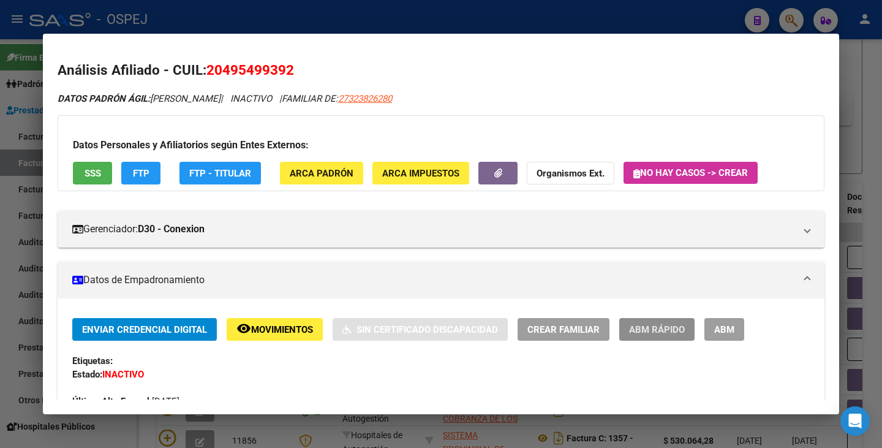
click at [653, 335] on button "ABM Rápido" at bounding box center [657, 329] width 75 height 23
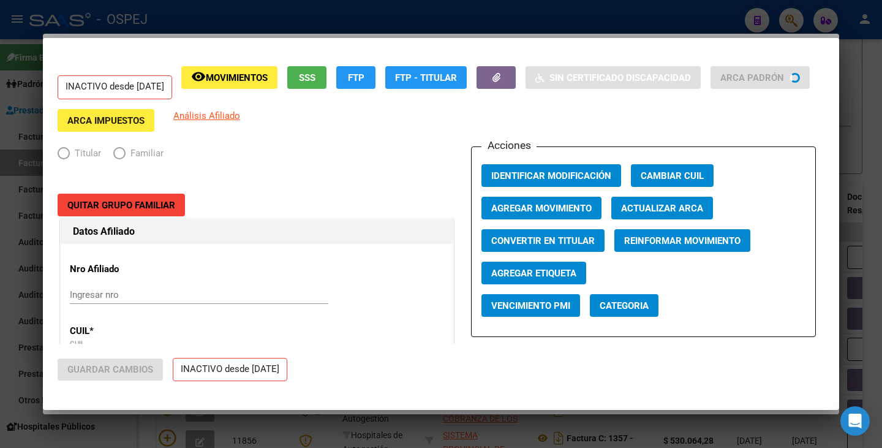
radio input "true"
type input "27-32382628-0"
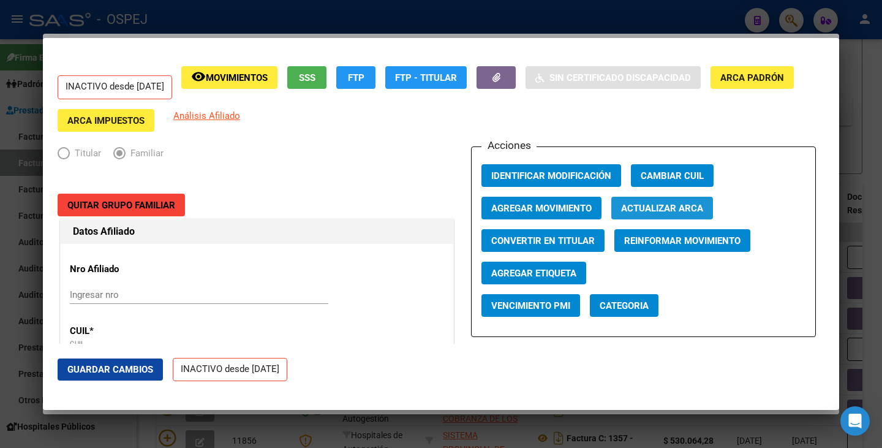
click at [647, 207] on span "Actualizar ARCA" at bounding box center [662, 208] width 82 height 11
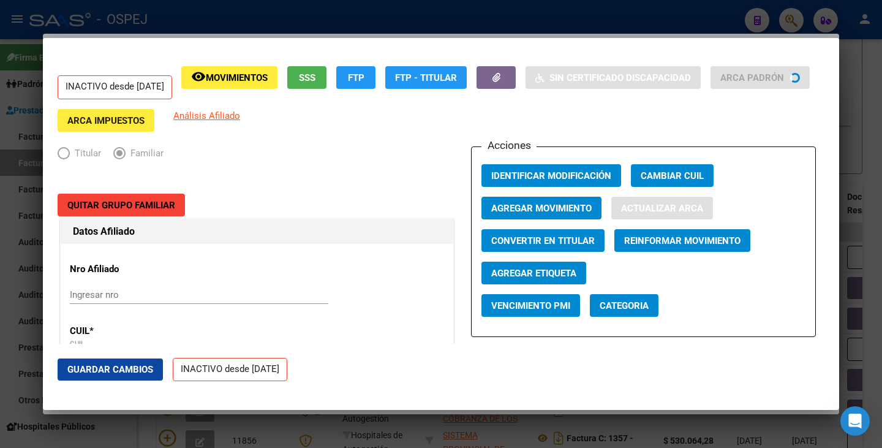
type input "MOLINA FLORES"
type input "BENJAMIN GONZALO"
type input "CABA"
type input "1407"
type input "JOAQUIN V GONZALEZ"
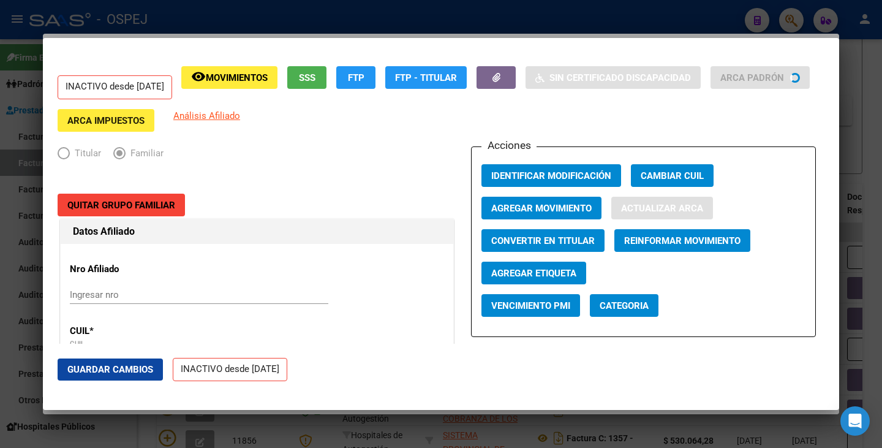
type input "322"
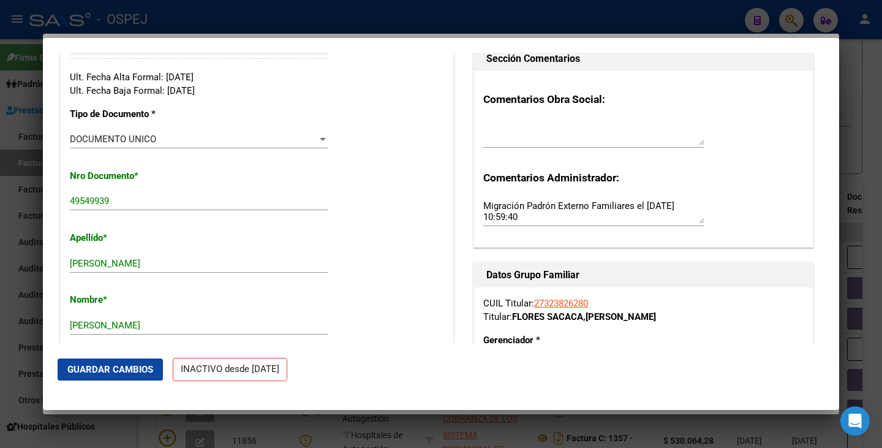
scroll to position [306, 0]
click at [108, 373] on span "Guardar Cambios" at bounding box center [110, 369] width 86 height 11
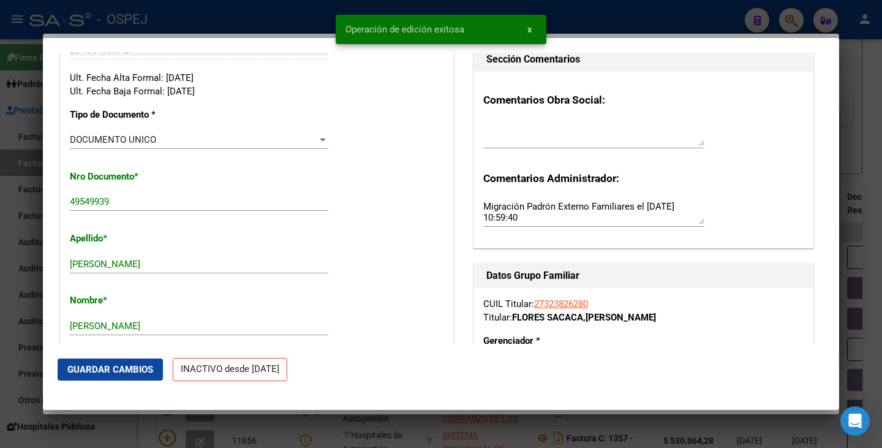
click at [0, 338] on div at bounding box center [441, 224] width 882 height 448
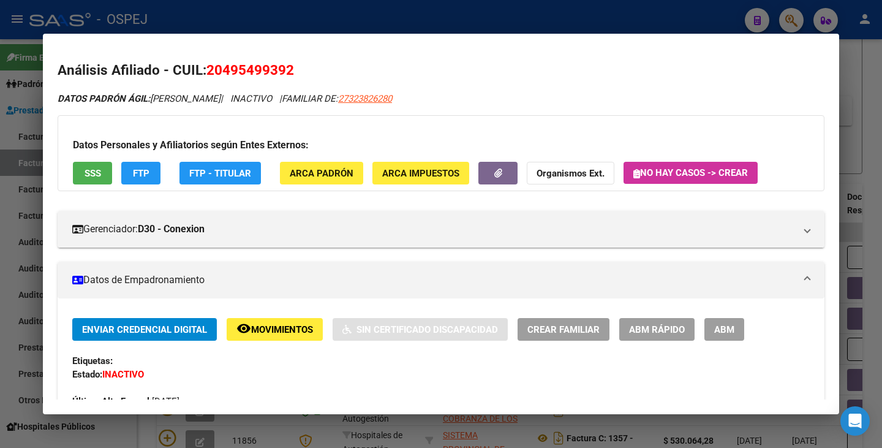
click at [0, 338] on div at bounding box center [441, 224] width 882 height 448
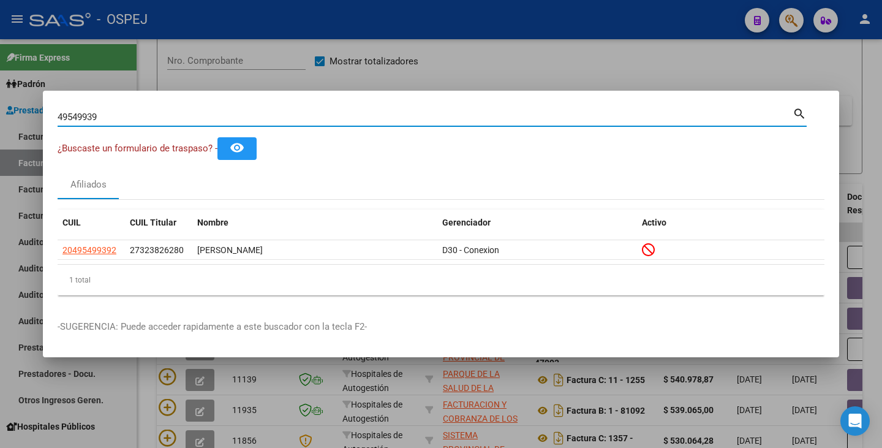
click at [105, 115] on input "49549939" at bounding box center [425, 117] width 735 height 11
click at [121, 121] on input "49549939" at bounding box center [425, 117] width 735 height 11
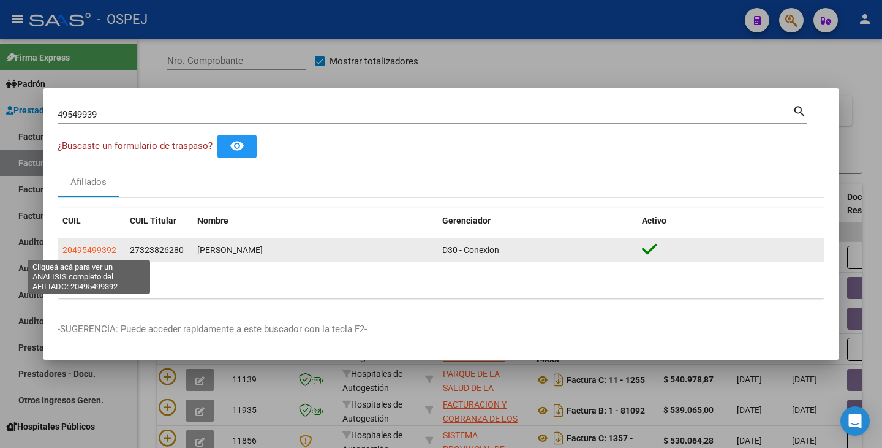
click at [78, 247] on span "20495499392" at bounding box center [90, 250] width 54 height 10
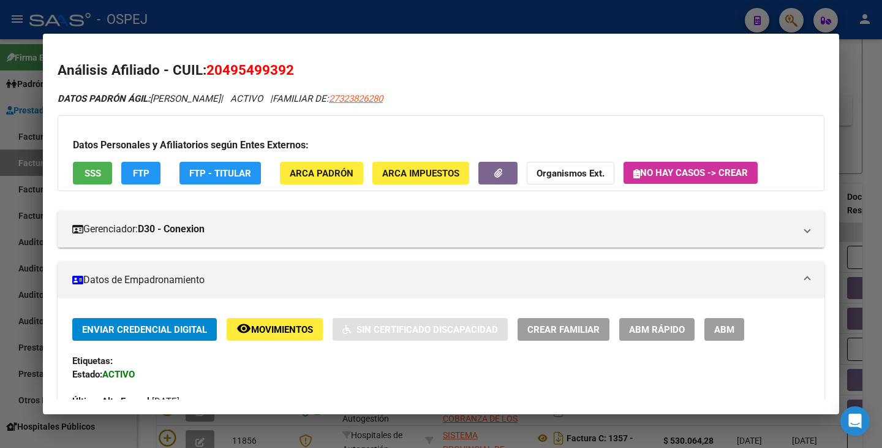
drag, startPoint x: 211, startPoint y: 72, endPoint x: 292, endPoint y: 74, distance: 80.9
click at [292, 74] on span "20495499392" at bounding box center [251, 70] width 88 height 16
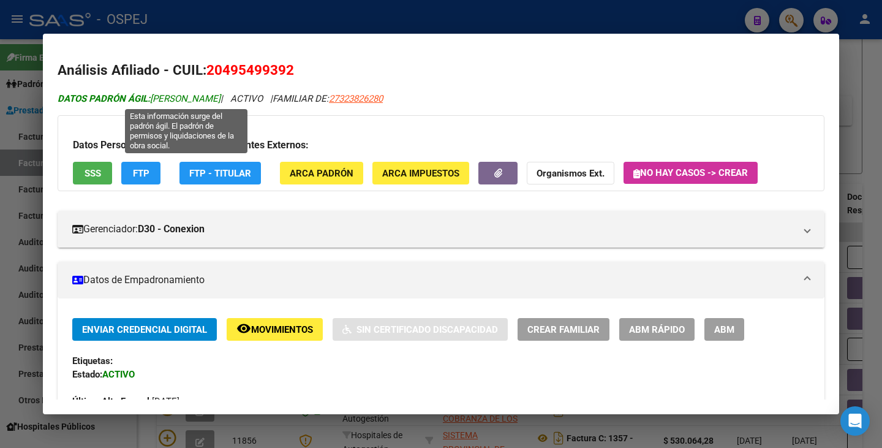
drag, startPoint x: 154, startPoint y: 100, endPoint x: 314, endPoint y: 101, distance: 159.9
click at [221, 101] on span "DATOS PADRÓN ÁGIL: MOLINA FLORES BENJAMIN GONZALO" at bounding box center [139, 98] width 163 height 11
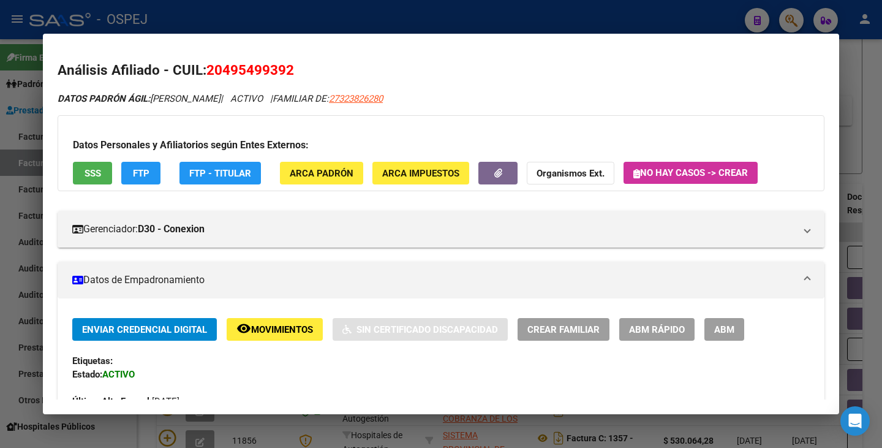
drag, startPoint x: 25, startPoint y: 247, endPoint x: 37, endPoint y: 225, distance: 25.5
click at [24, 246] on div at bounding box center [441, 224] width 882 height 448
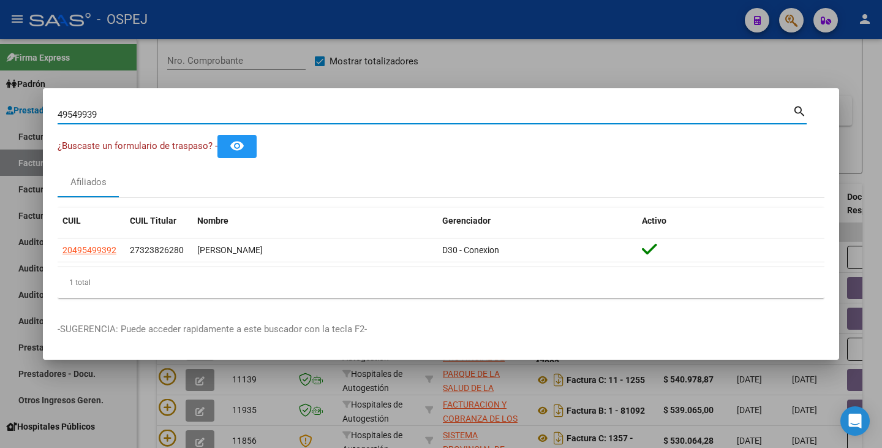
drag, startPoint x: 111, startPoint y: 116, endPoint x: 0, endPoint y: 104, distance: 111.5
click at [0, 104] on div "49549939 Buscar (apellido, dni, cuil, nro traspaso, cuit, obra social) search ¿…" at bounding box center [441, 224] width 882 height 448
paste input "13119306"
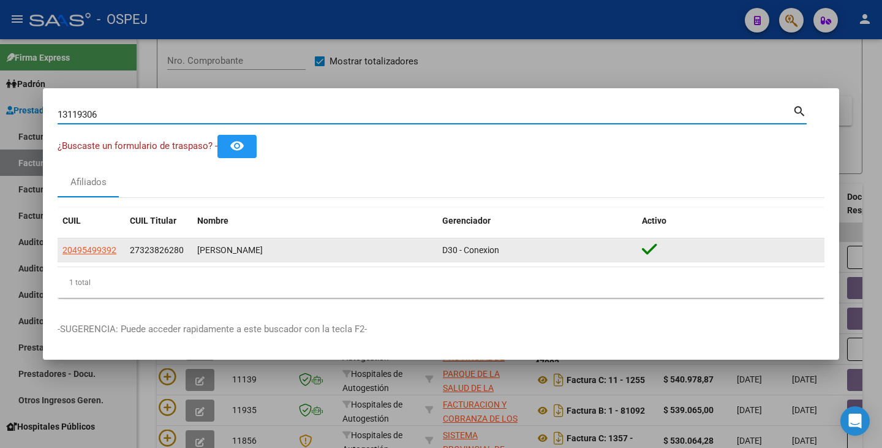
type input "13119306"
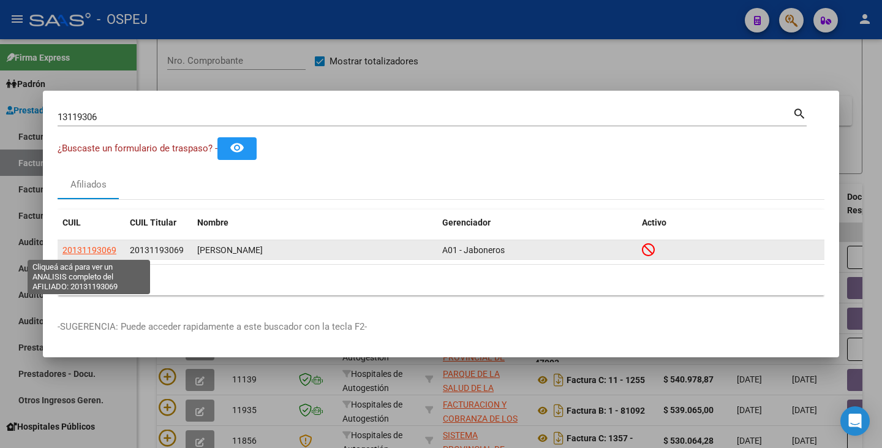
click at [77, 249] on span "20131193069" at bounding box center [90, 250] width 54 height 10
type textarea "20131193069"
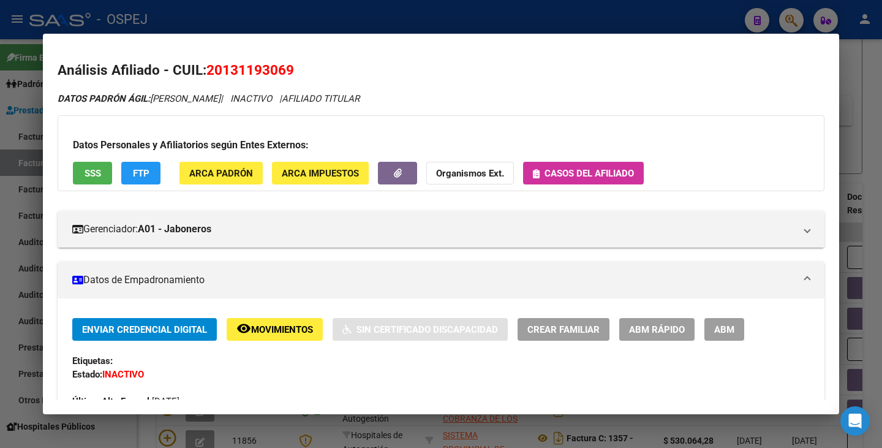
click at [91, 172] on span "SSS" at bounding box center [93, 173] width 17 height 11
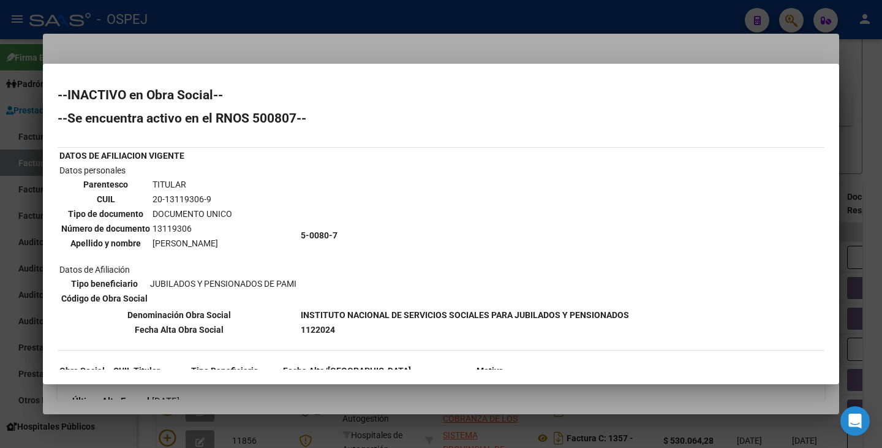
click at [141, 50] on div at bounding box center [441, 224] width 882 height 448
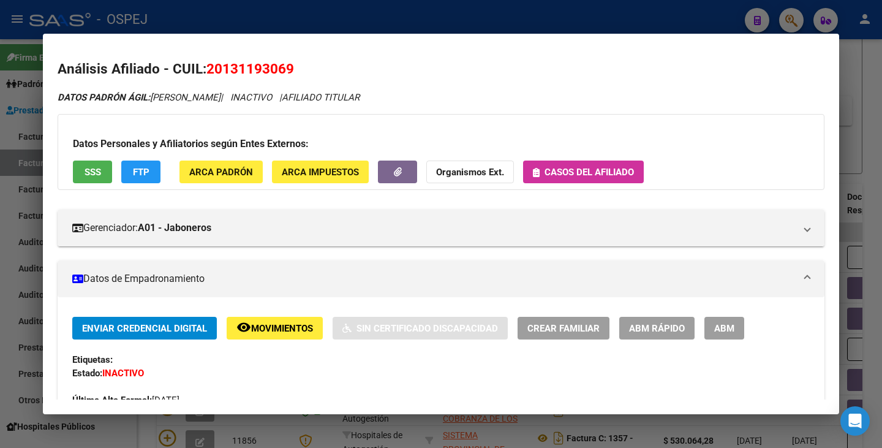
scroll to position [0, 0]
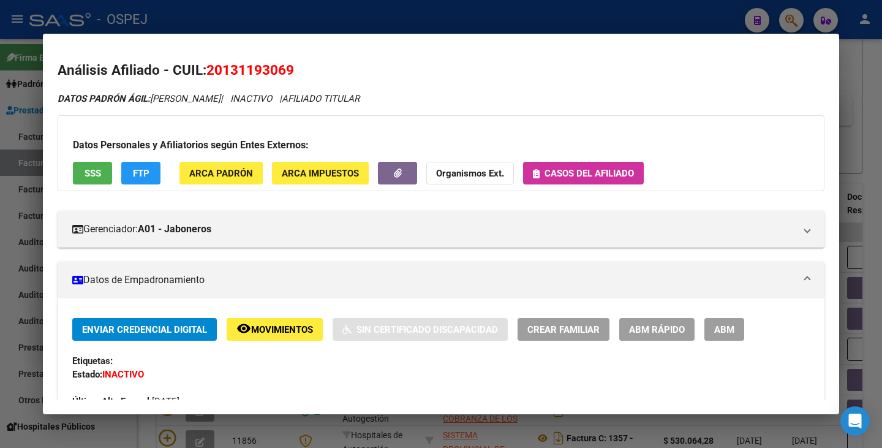
drag, startPoint x: 207, startPoint y: 69, endPoint x: 291, endPoint y: 76, distance: 84.2
click at [319, 78] on h2 "Análisis Afiliado - CUIL: 20131193069" at bounding box center [441, 70] width 767 height 21
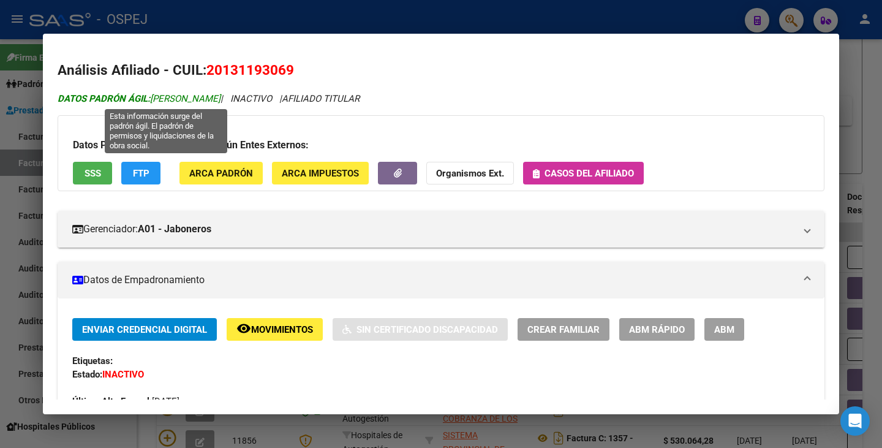
drag, startPoint x: 154, startPoint y: 99, endPoint x: 272, endPoint y: 99, distance: 117.7
click at [221, 99] on span "DATOS PADRÓN ÁGIL: SANCHEZ NICOLAS GABRIEL" at bounding box center [139, 98] width 163 height 11
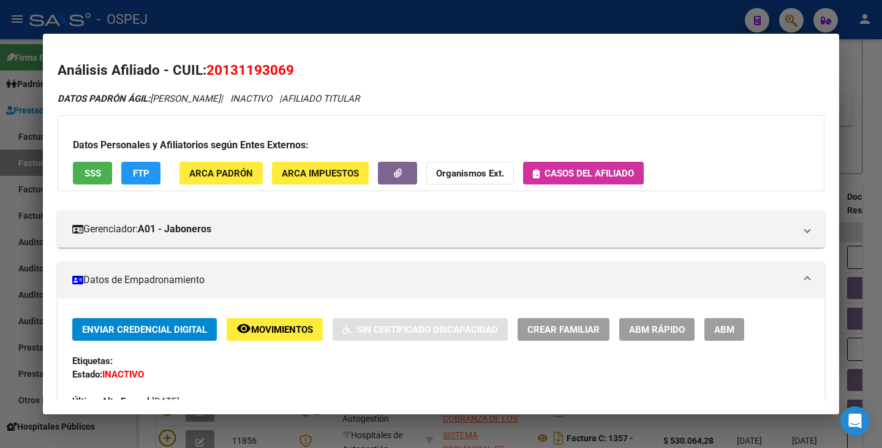
drag, startPoint x: 0, startPoint y: 273, endPoint x: 48, endPoint y: 221, distance: 70.7
click at [0, 273] on div at bounding box center [441, 224] width 882 height 448
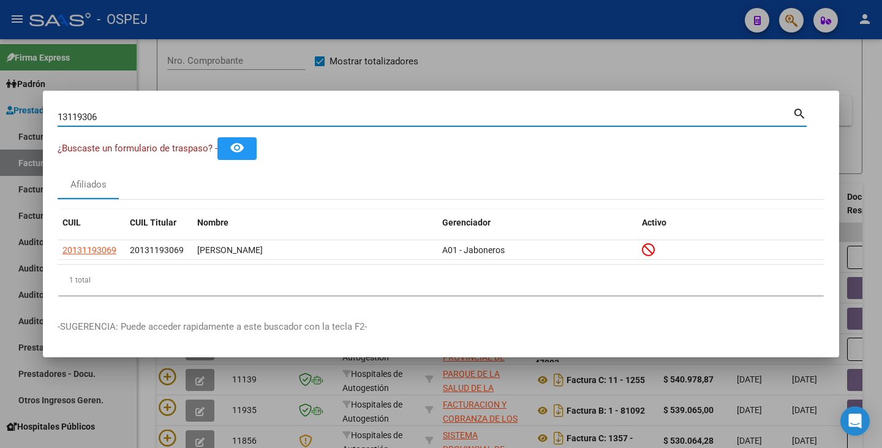
drag, startPoint x: 114, startPoint y: 119, endPoint x: 10, endPoint y: 105, distance: 105.1
click at [10, 105] on div "13119306 Buscar (apellido, dni, cuil, nro traspaso, cuit, obra social) search ¿…" at bounding box center [441, 224] width 882 height 448
paste input "38258203"
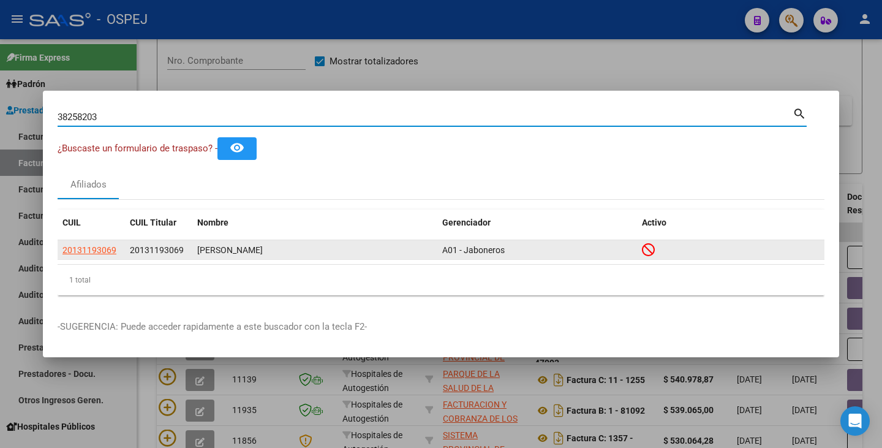
type input "38258203"
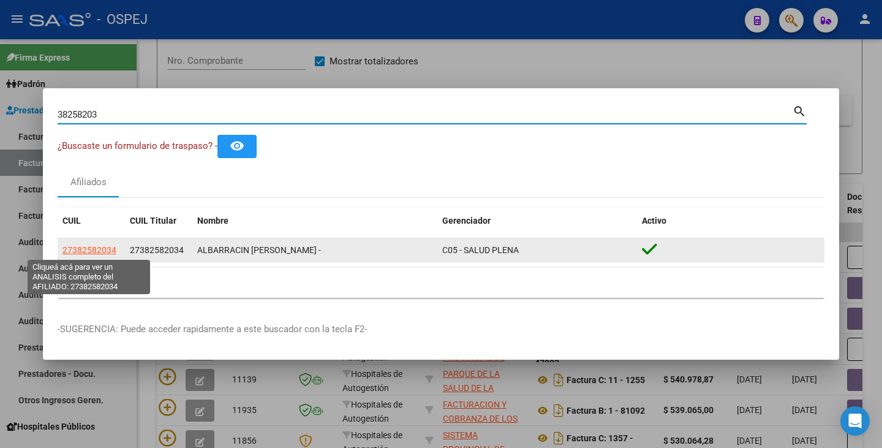
click at [73, 251] on span "27382582034" at bounding box center [90, 250] width 54 height 10
type textarea "27382582034"
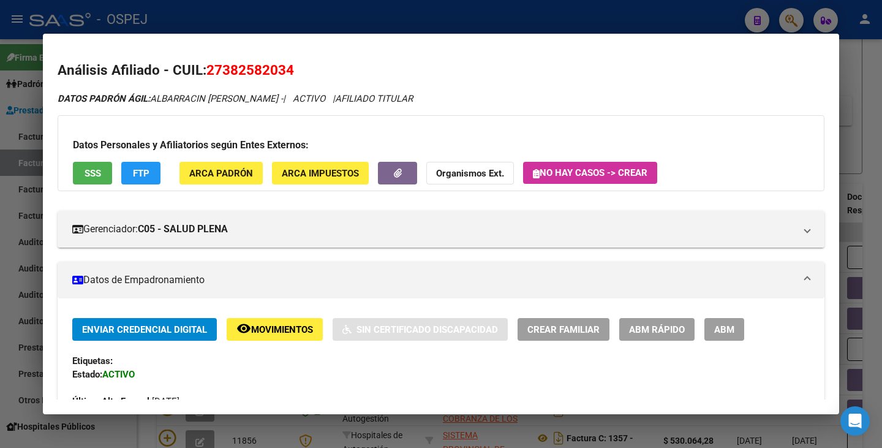
drag, startPoint x: 210, startPoint y: 69, endPoint x: 294, endPoint y: 78, distance: 84.5
click at [294, 78] on span "27382582034" at bounding box center [251, 70] width 88 height 16
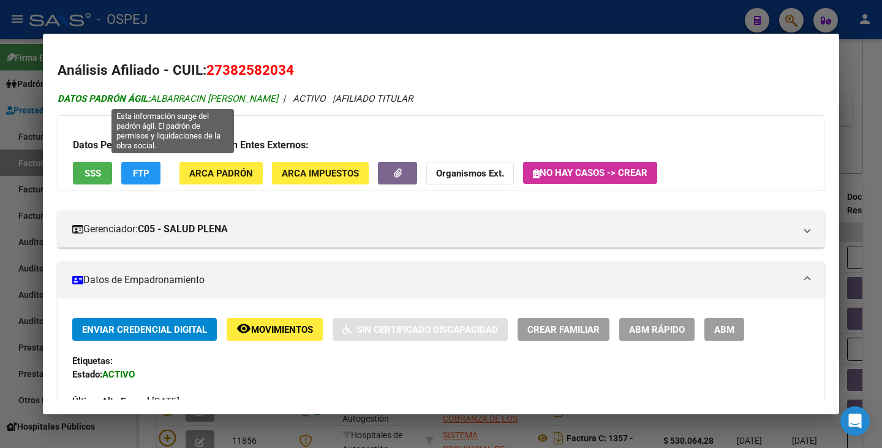
drag, startPoint x: 154, startPoint y: 100, endPoint x: 282, endPoint y: 99, distance: 128.1
click at [282, 99] on span "DATOS PADRÓN ÁGIL: ALBARRACIN NOELIA CELESTE -" at bounding box center [171, 98] width 226 height 11
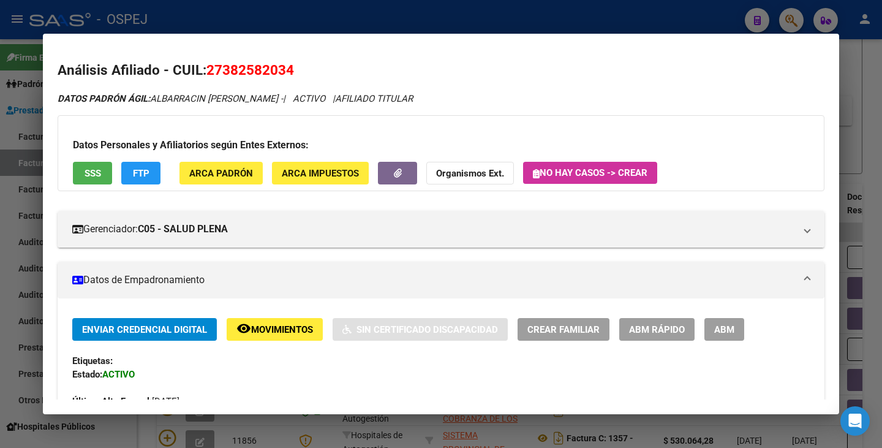
click at [1, 146] on div at bounding box center [441, 224] width 882 height 448
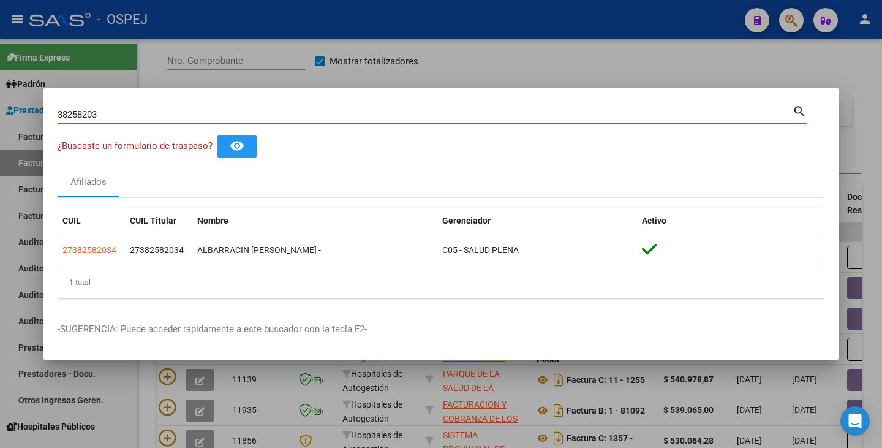
drag, startPoint x: 108, startPoint y: 114, endPoint x: 0, endPoint y: 98, distance: 109.6
click at [0, 98] on div "38258203 Buscar (apellido, dni, cuil, nro traspaso, cuit, obra social) search ¿…" at bounding box center [441, 224] width 882 height 448
paste input "30028860"
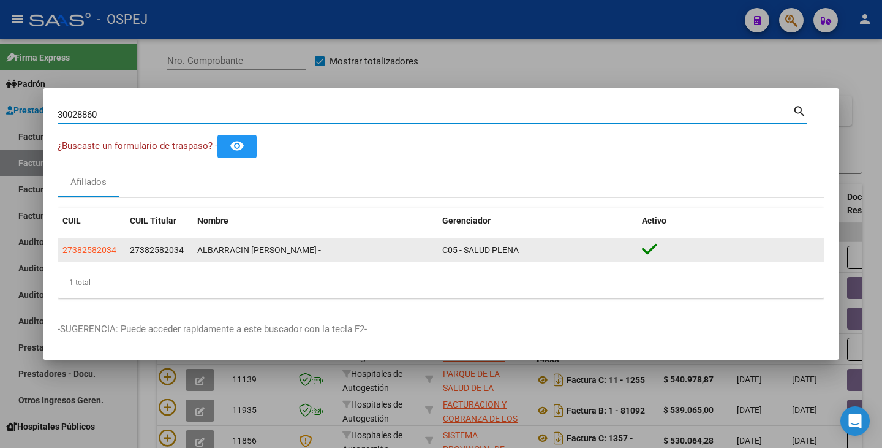
type input "30028860"
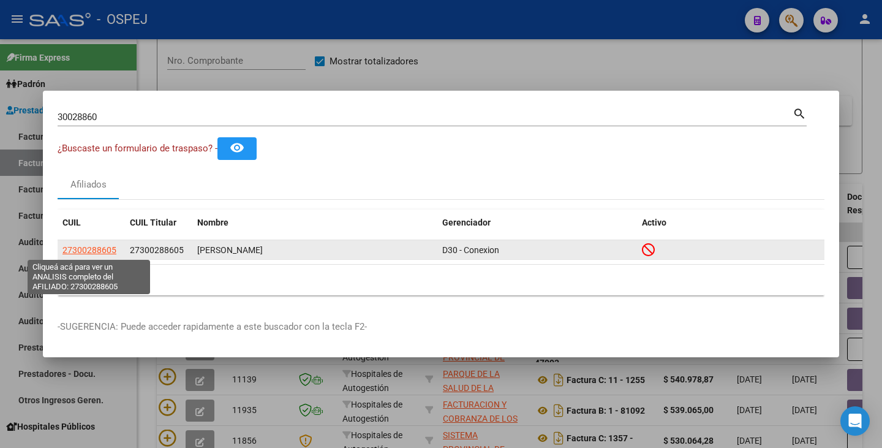
click at [81, 249] on span "27300288605" at bounding box center [90, 250] width 54 height 10
type textarea "27300288605"
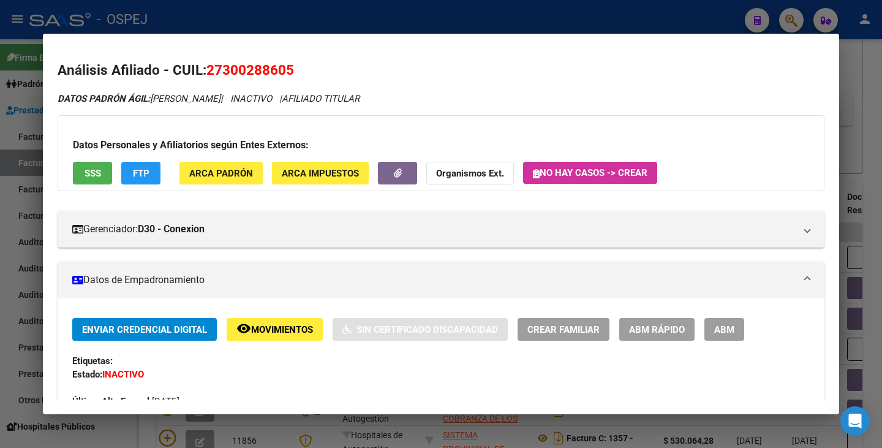
click at [100, 180] on button "SSS" at bounding box center [92, 173] width 39 height 23
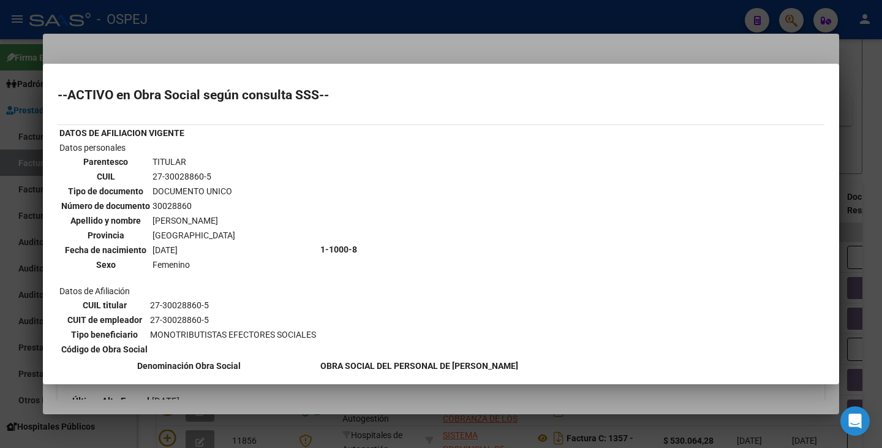
click at [76, 47] on div at bounding box center [441, 224] width 882 height 448
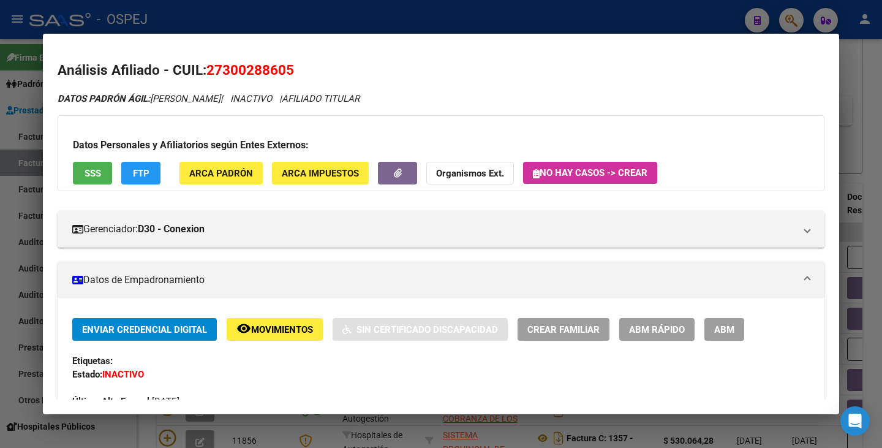
drag, startPoint x: 210, startPoint y: 69, endPoint x: 293, endPoint y: 67, distance: 83.4
click at [301, 74] on h2 "Análisis Afiliado - CUIL: 27300288605" at bounding box center [441, 70] width 767 height 21
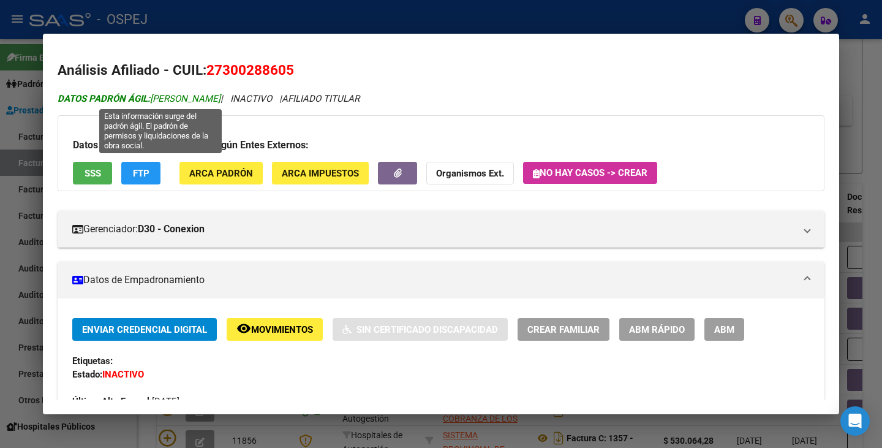
drag, startPoint x: 154, startPoint y: 96, endPoint x: 262, endPoint y: 101, distance: 108.0
click at [221, 101] on span "DATOS PADRÓN ÁGIL: NARANJO IRENE FABIANA" at bounding box center [139, 98] width 163 height 11
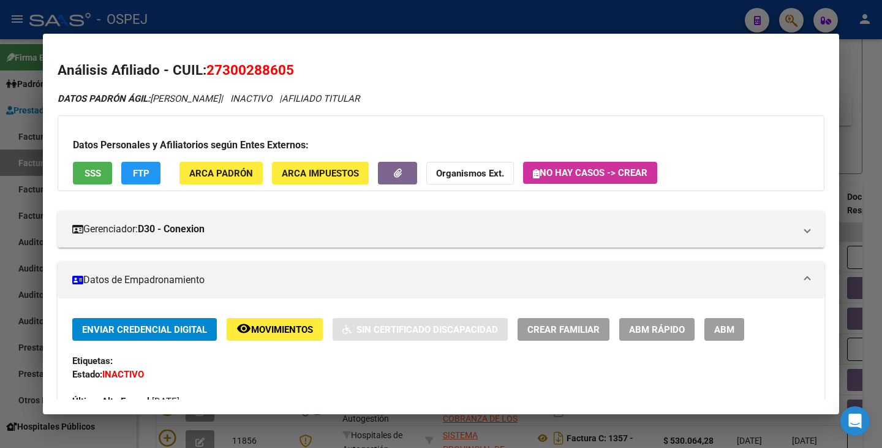
click at [27, 217] on div at bounding box center [441, 224] width 882 height 448
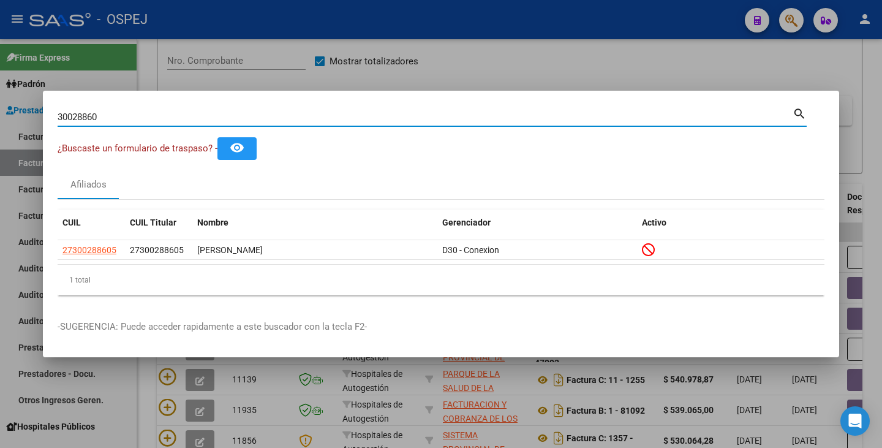
drag, startPoint x: 112, startPoint y: 120, endPoint x: 0, endPoint y: 110, distance: 112.6
click at [0, 110] on div "30028860 Buscar (apellido, dni, cuil, nro traspaso, cuit, obra social) search ¿…" at bounding box center [441, 224] width 882 height 448
paste input "38983978"
type input "38983978"
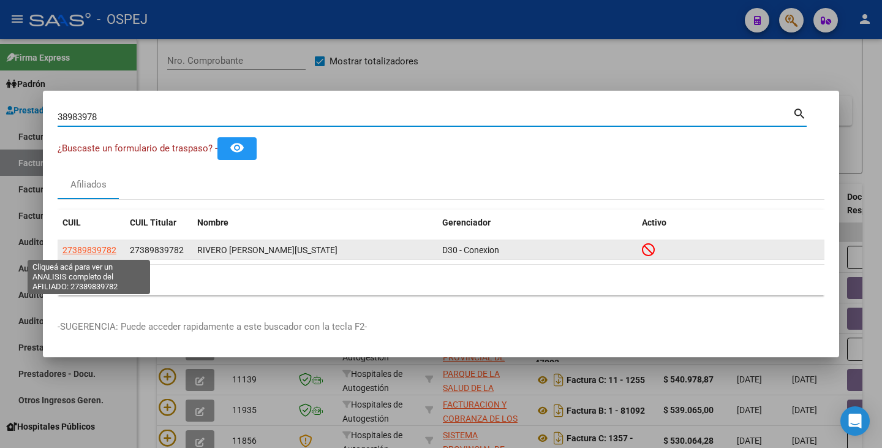
click at [88, 250] on span "27389839782" at bounding box center [90, 250] width 54 height 10
type textarea "27389839782"
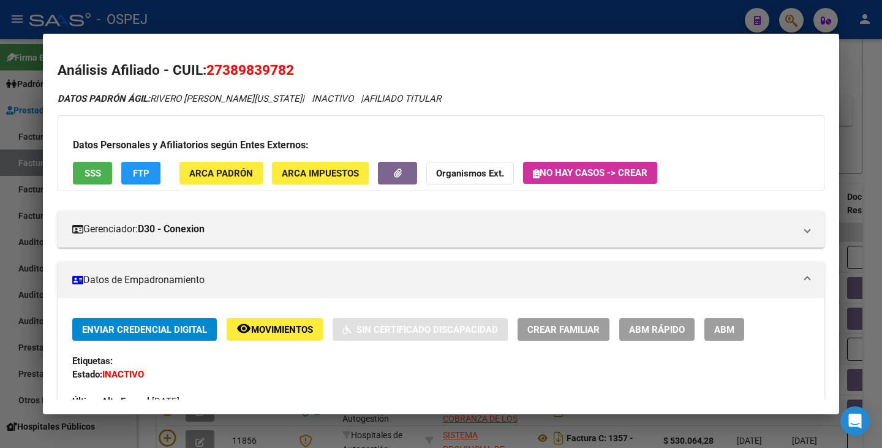
click at [99, 180] on button "SSS" at bounding box center [92, 173] width 39 height 23
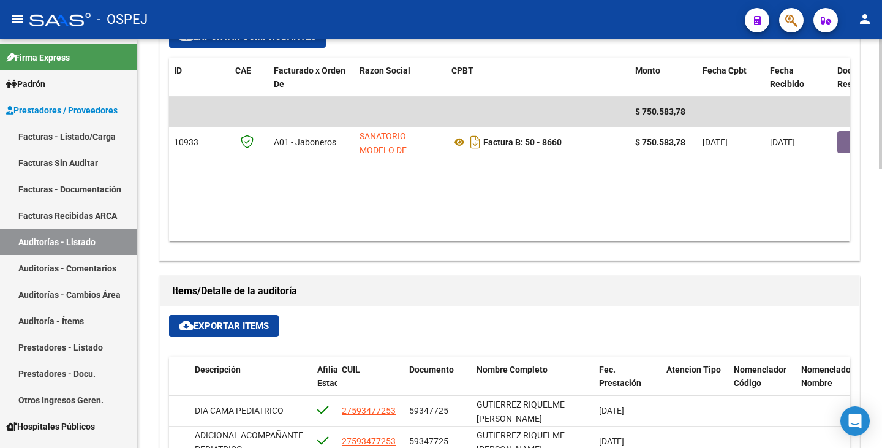
scroll to position [510, 0]
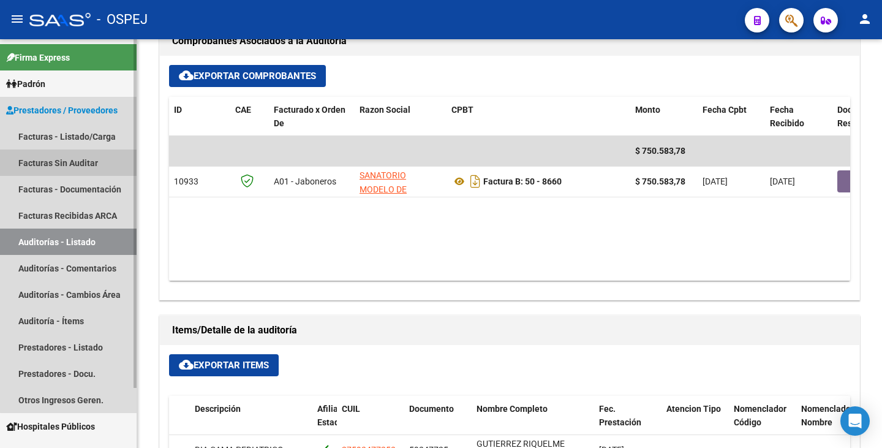
click at [73, 165] on link "Facturas Sin Auditar" at bounding box center [68, 163] width 137 height 26
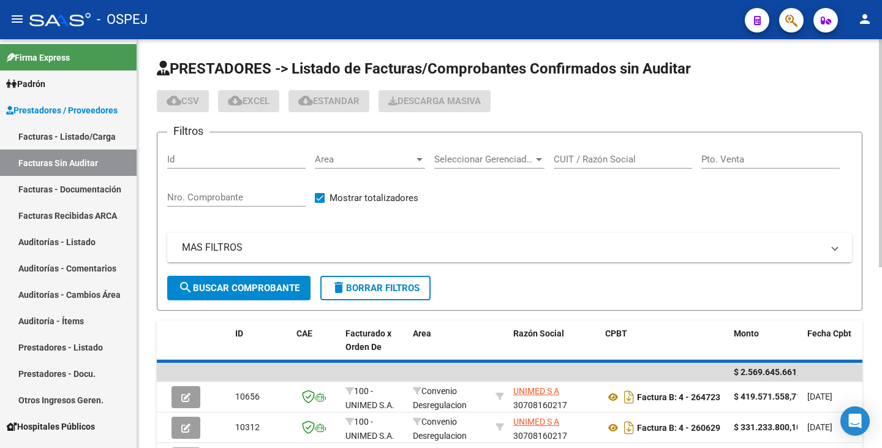
click at [412, 165] on div "Area Area" at bounding box center [370, 155] width 110 height 26
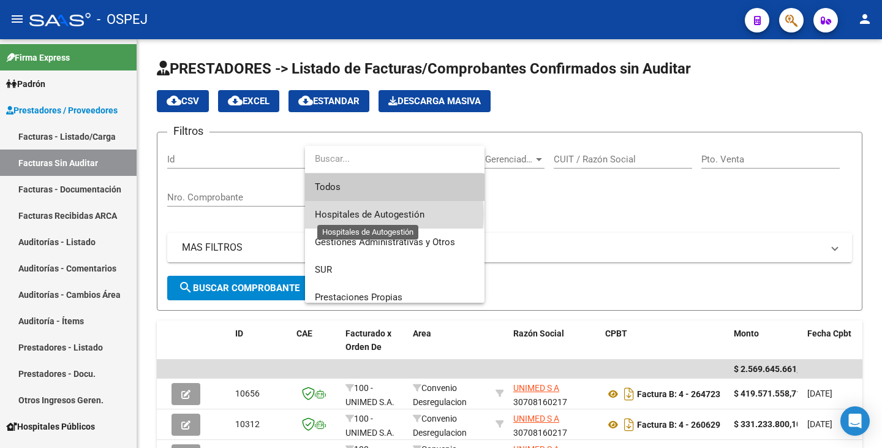
click at [390, 214] on span "Hospitales de Autogestión" at bounding box center [370, 214] width 110 height 11
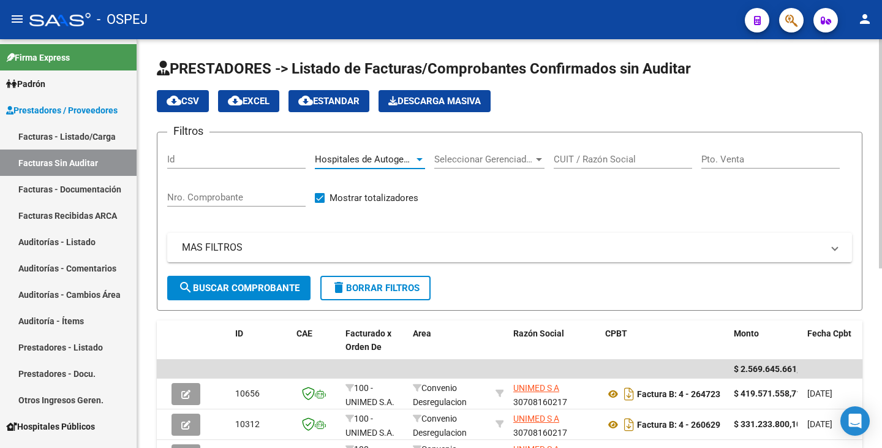
click at [285, 284] on span "search Buscar Comprobante" at bounding box center [238, 287] width 121 height 11
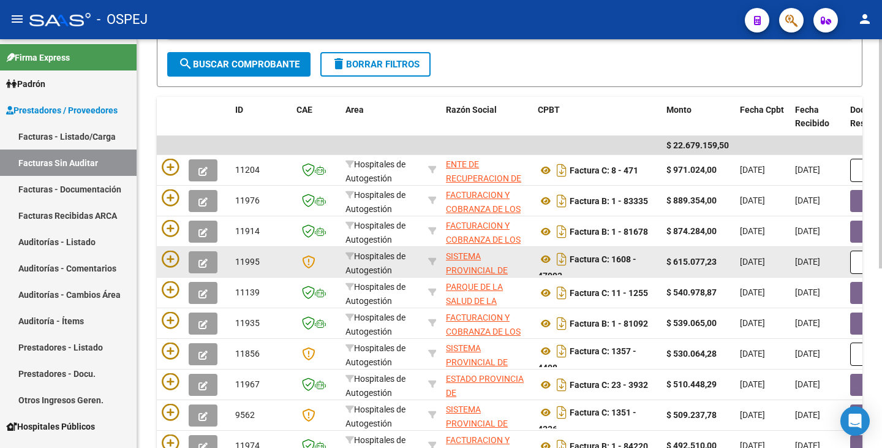
scroll to position [245, 0]
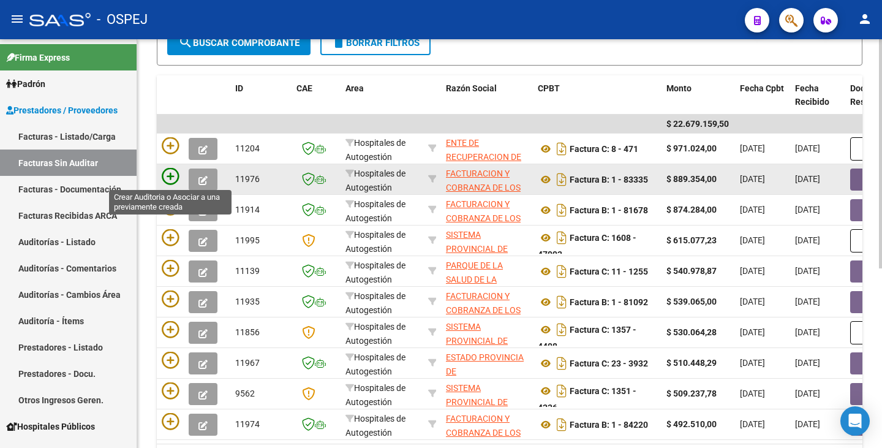
click at [165, 171] on icon at bounding box center [170, 176] width 17 height 17
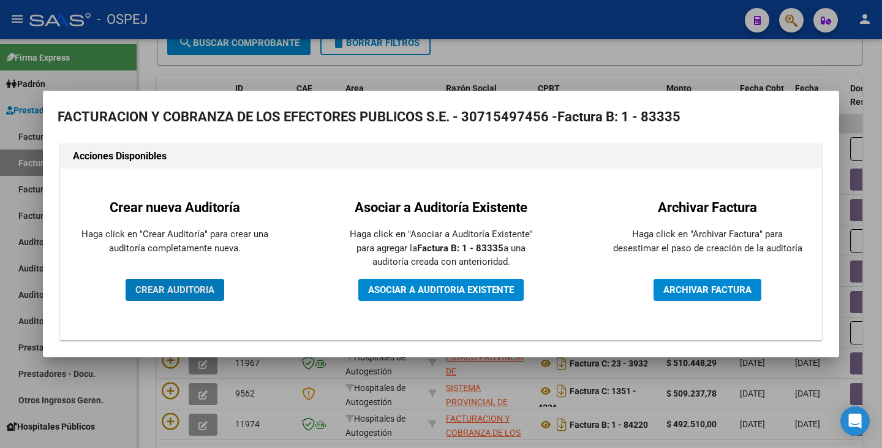
click at [168, 295] on span "CREAR AUDITORIA" at bounding box center [174, 289] width 79 height 11
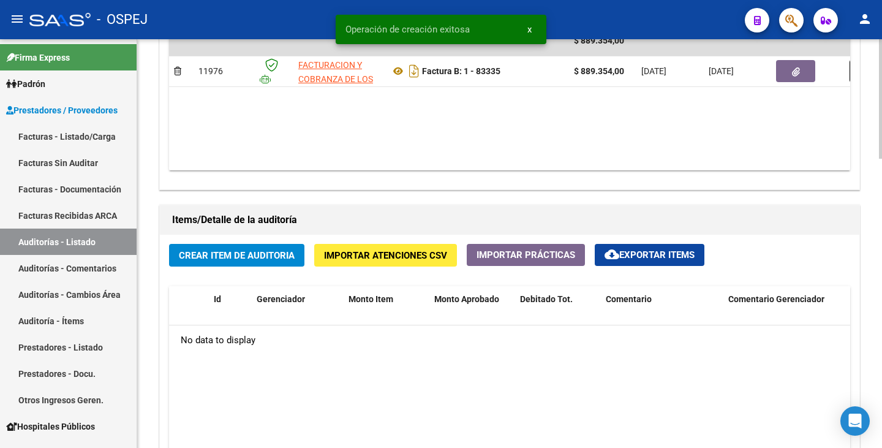
scroll to position [735, 0]
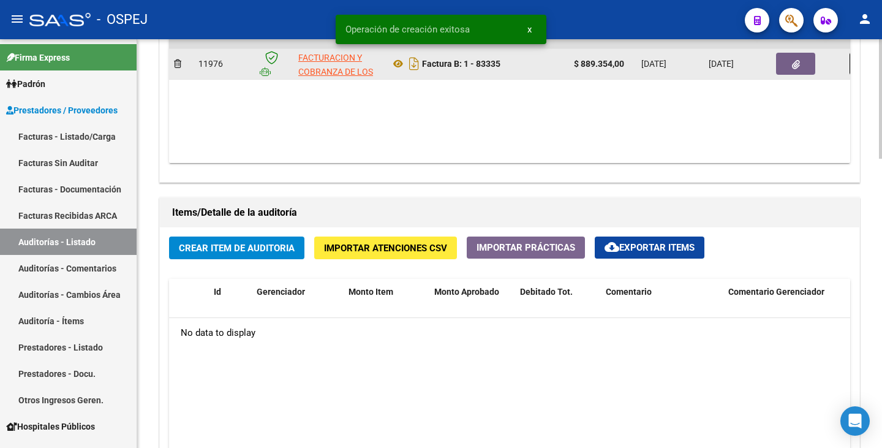
click at [793, 61] on icon "button" at bounding box center [796, 64] width 8 height 9
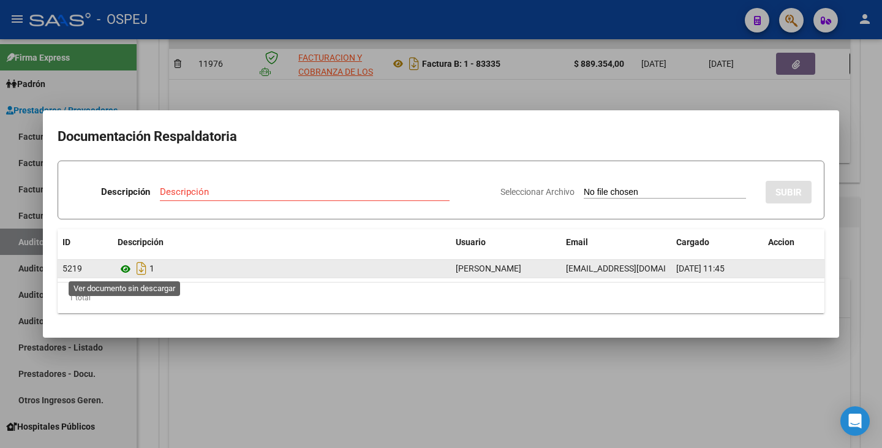
click at [123, 270] on icon at bounding box center [126, 269] width 16 height 15
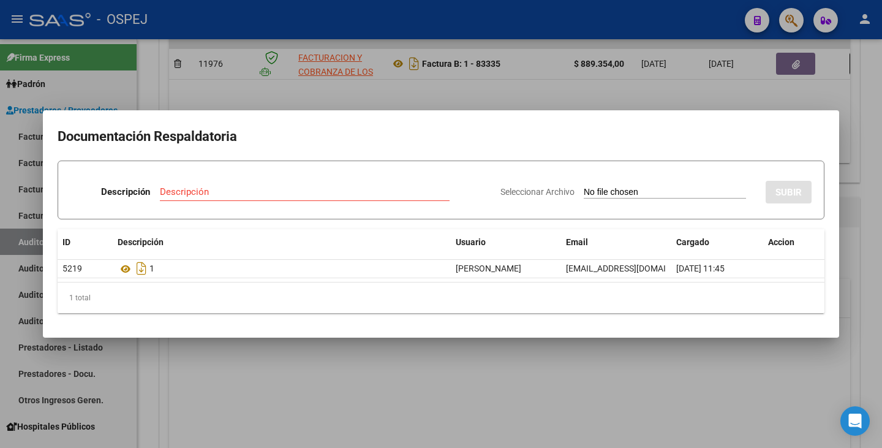
click at [273, 365] on div at bounding box center [441, 224] width 882 height 448
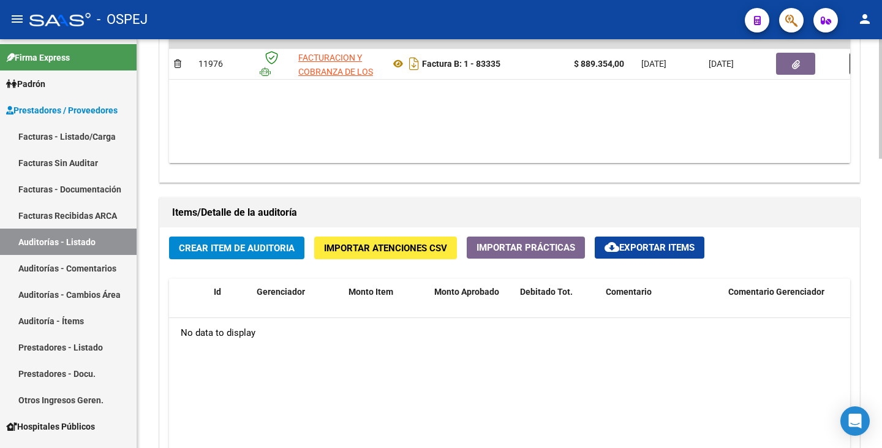
click at [202, 257] on button "Crear Item de Auditoria" at bounding box center [236, 248] width 135 height 23
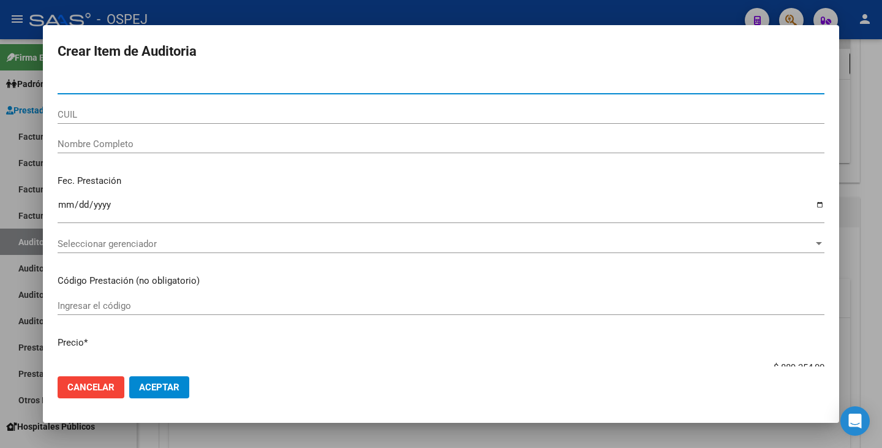
paste input "52648941"
type input "52648941"
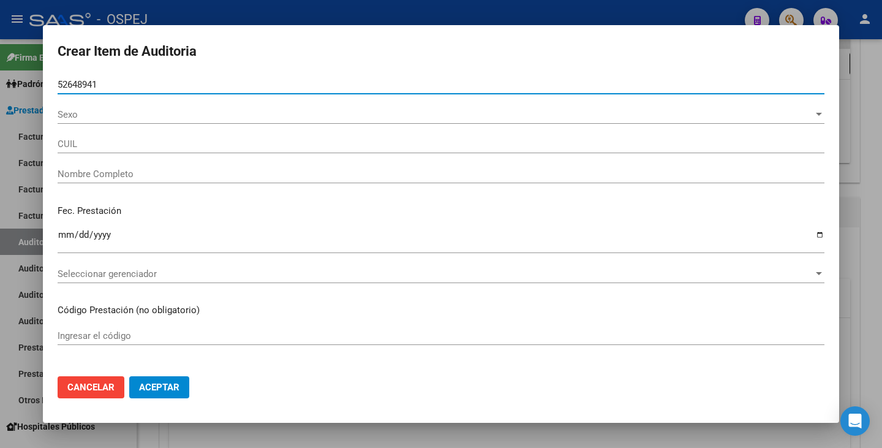
type input "27526489417"
type input "SAMUDIO BRITEZ MARIANA LUJAN"
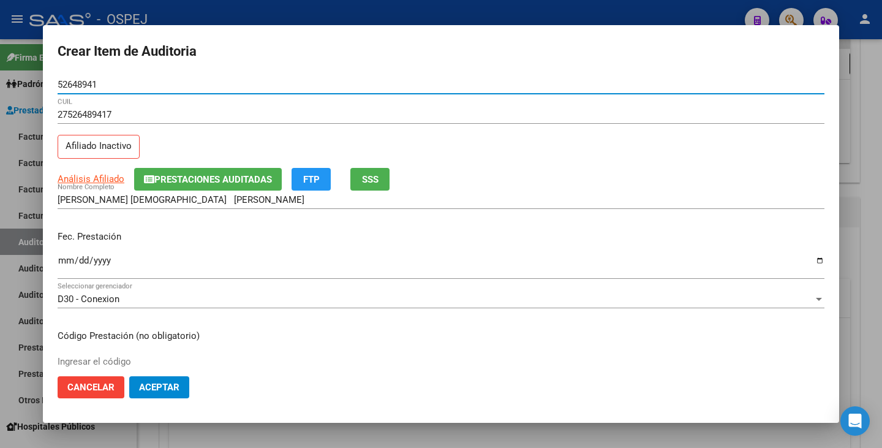
type input "52648941"
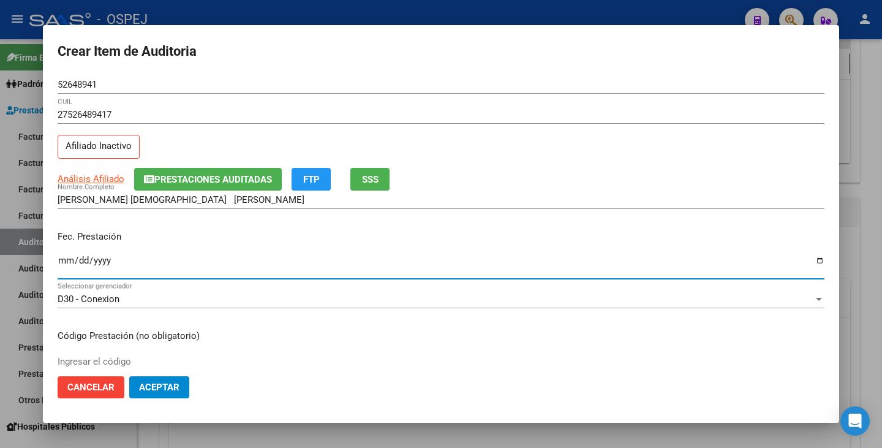
click at [61, 264] on input "Ingresar la fecha" at bounding box center [441, 266] width 767 height 20
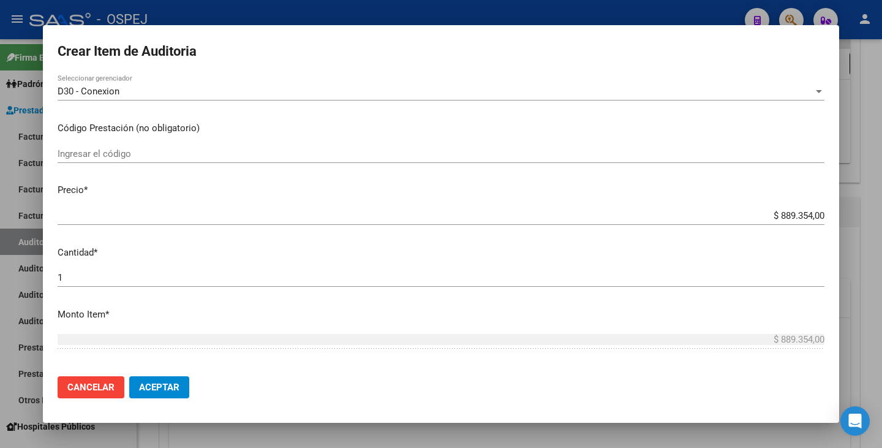
scroll to position [245, 0]
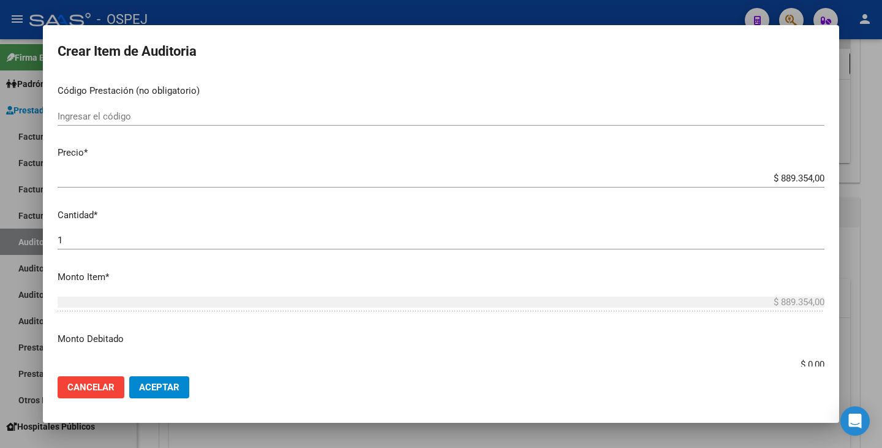
click at [816, 178] on app-form-text-field "Precio * $ 889.354,00 Ingresar el precio" at bounding box center [446, 165] width 777 height 38
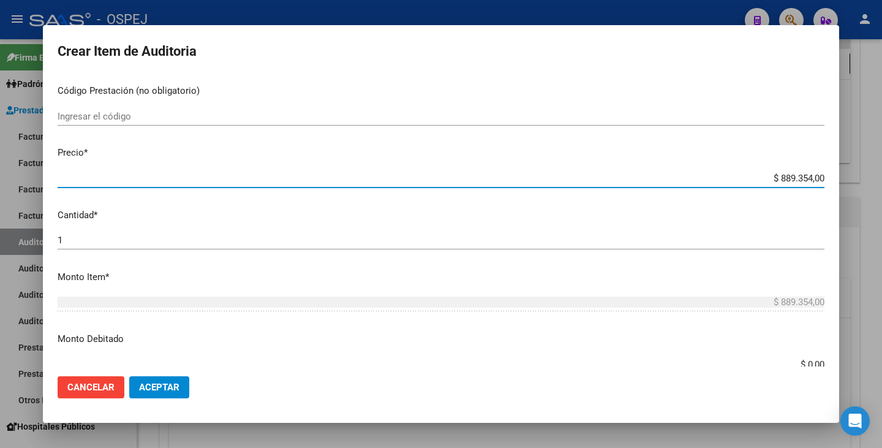
drag, startPoint x: 815, startPoint y: 177, endPoint x: 760, endPoint y: 170, distance: 55.0
click at [760, 170] on div "$ 889.354,00 Ingresar el precio" at bounding box center [441, 178] width 767 height 18
paste input "323017,00"
type input "$ 323.017,00"
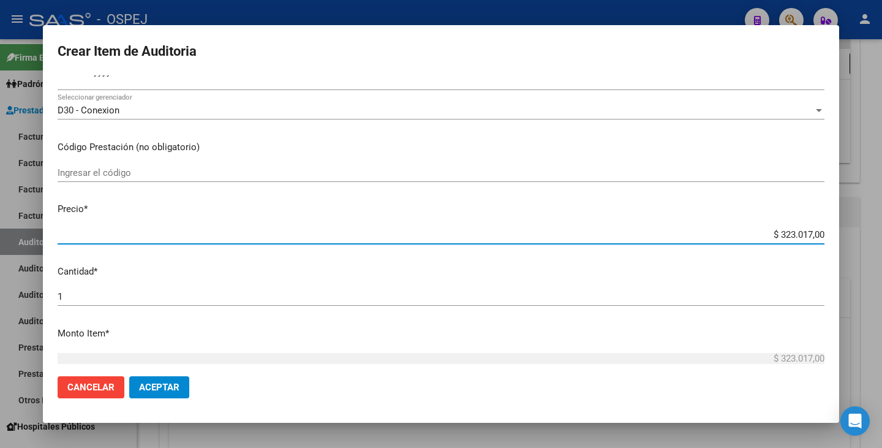
scroll to position [0, 0]
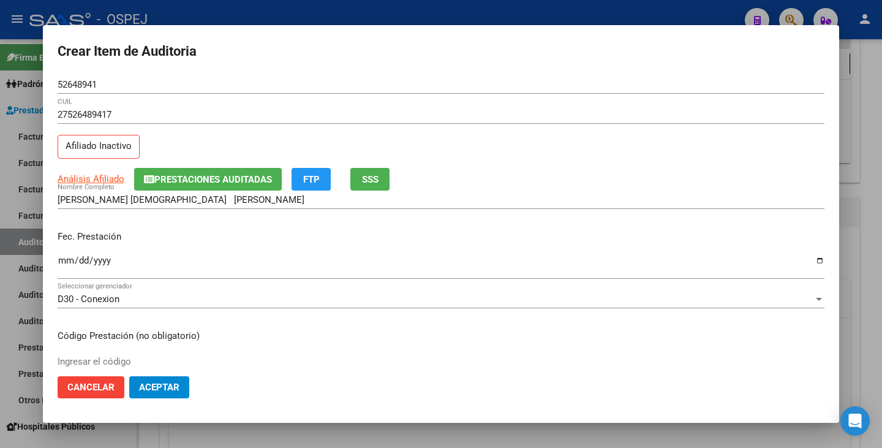
type input "$ 323.017,00"
click at [66, 263] on input "Ingresar la fecha" at bounding box center [441, 266] width 767 height 20
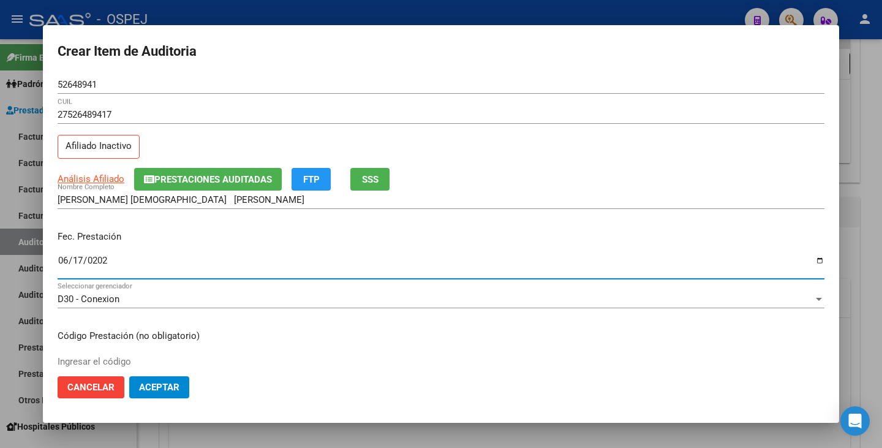
type input "0005-06-17"
type input "2025-06-17"
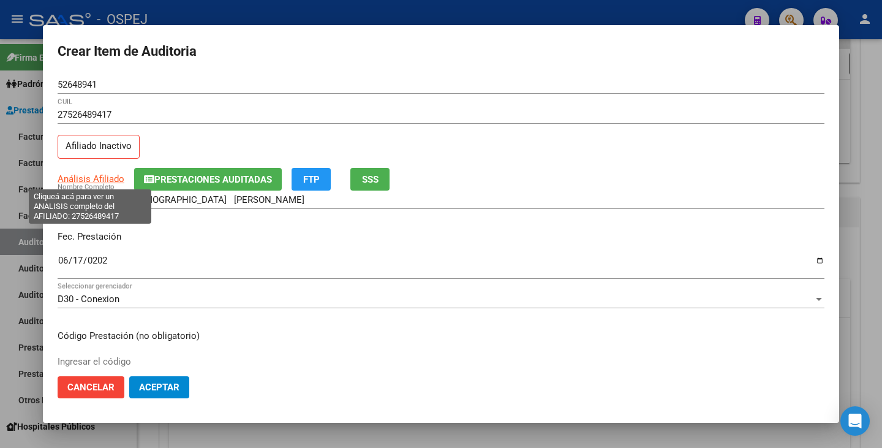
click at [76, 180] on span "Análisis Afiliado" at bounding box center [91, 178] width 67 height 11
type textarea "27526489417"
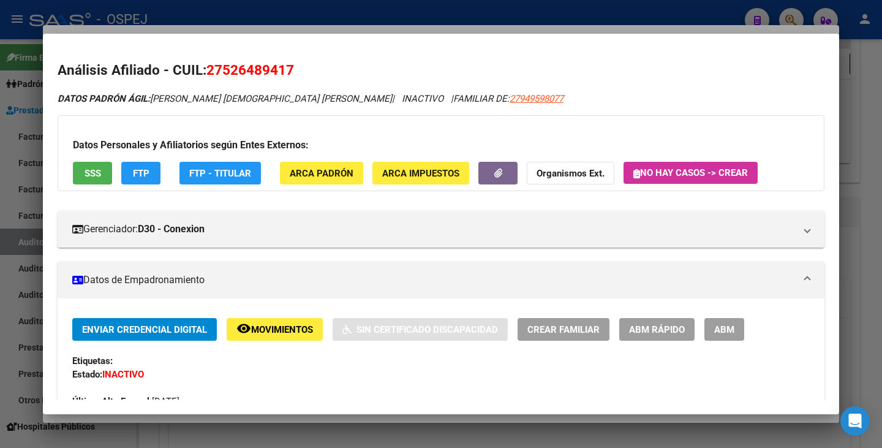
click at [81, 172] on button "SSS" at bounding box center [92, 173] width 39 height 23
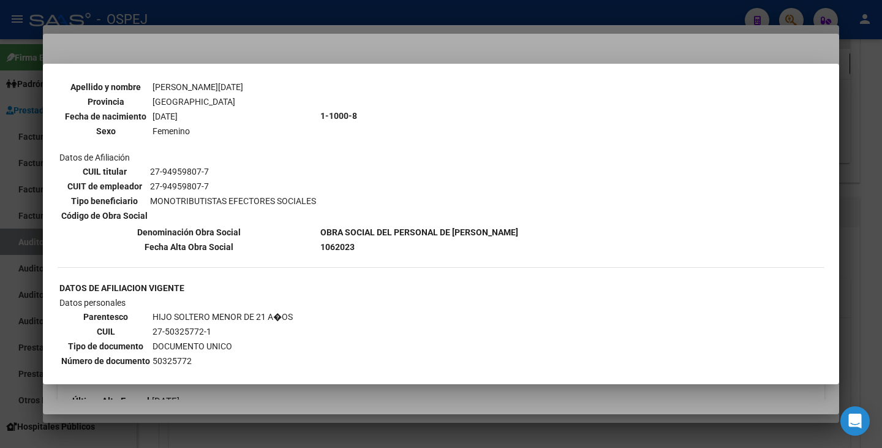
scroll to position [429, 0]
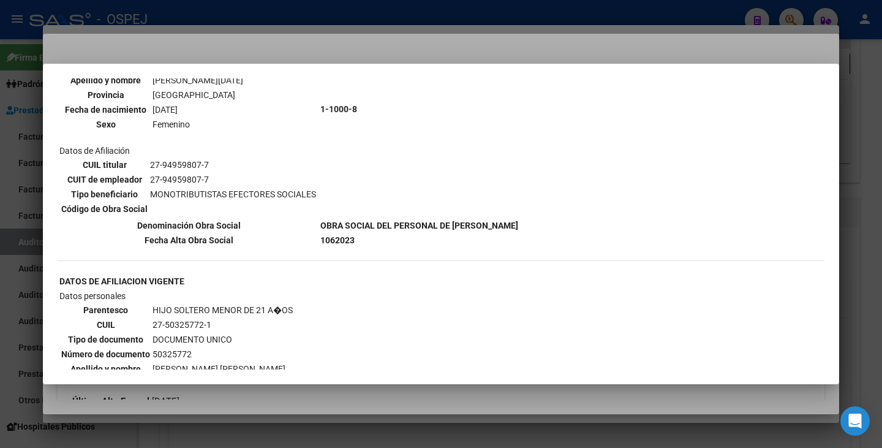
click at [176, 45] on div at bounding box center [441, 224] width 882 height 448
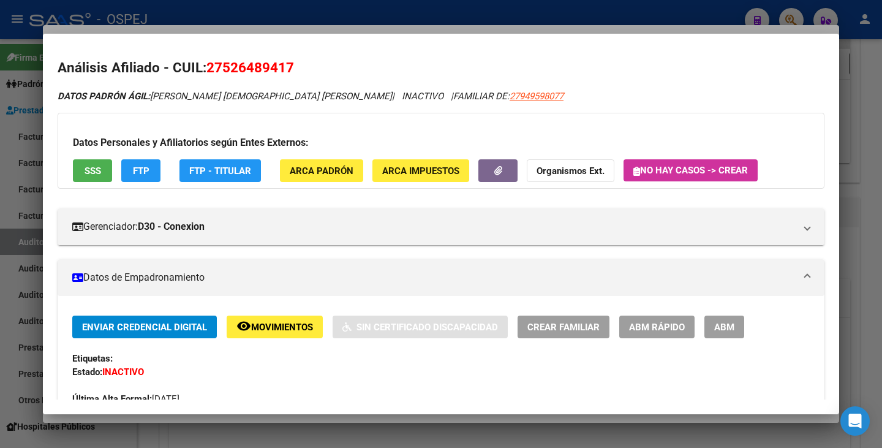
scroll to position [0, 0]
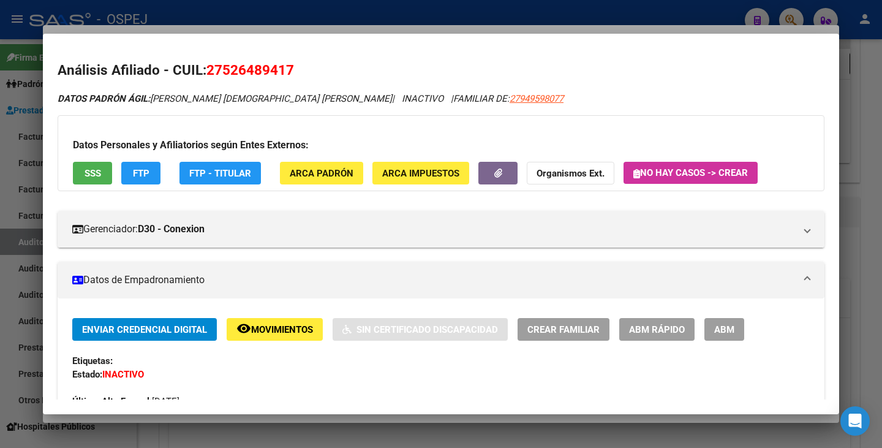
drag, startPoint x: 210, startPoint y: 66, endPoint x: 290, endPoint y: 71, distance: 80.4
click at [290, 71] on span "27526489417" at bounding box center [251, 70] width 88 height 16
copy span "27526489417"
click at [563, 178] on strong "Organismos Ext." at bounding box center [571, 173] width 68 height 11
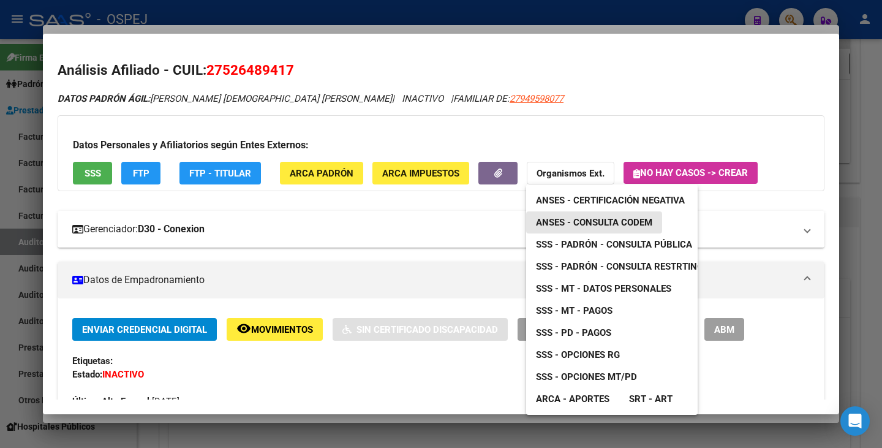
click at [563, 220] on span "ANSES - Consulta CODEM" at bounding box center [594, 222] width 116 height 11
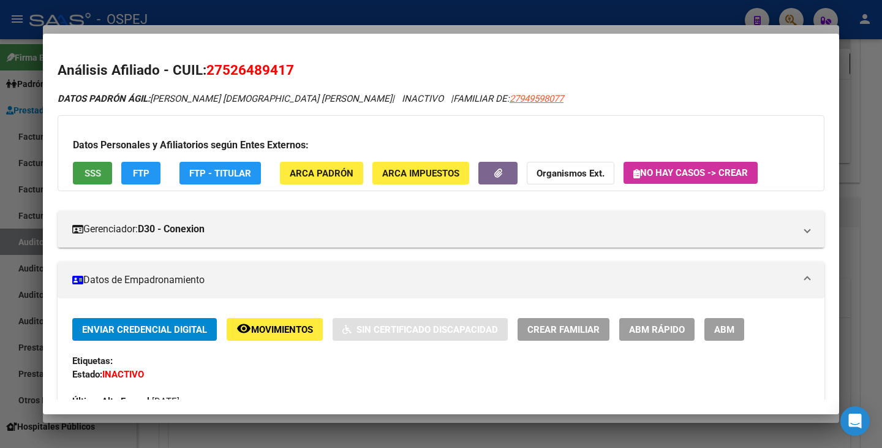
click at [85, 173] on span "SSS" at bounding box center [93, 173] width 17 height 11
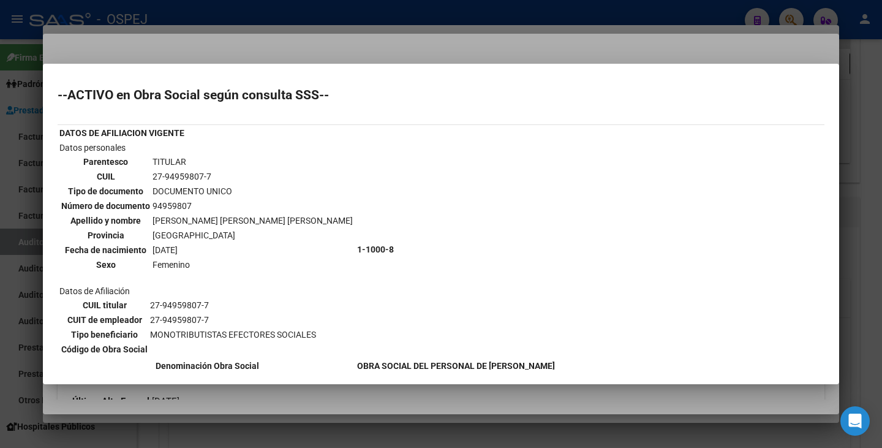
click at [253, 37] on div at bounding box center [441, 224] width 882 height 448
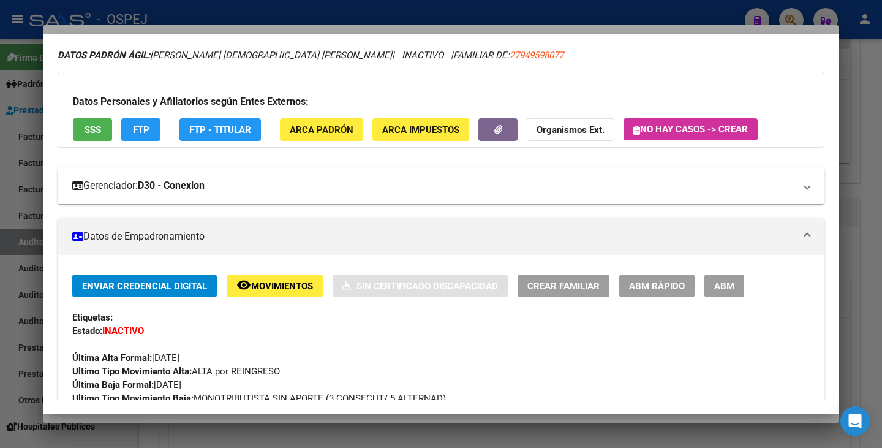
scroll to position [123, 0]
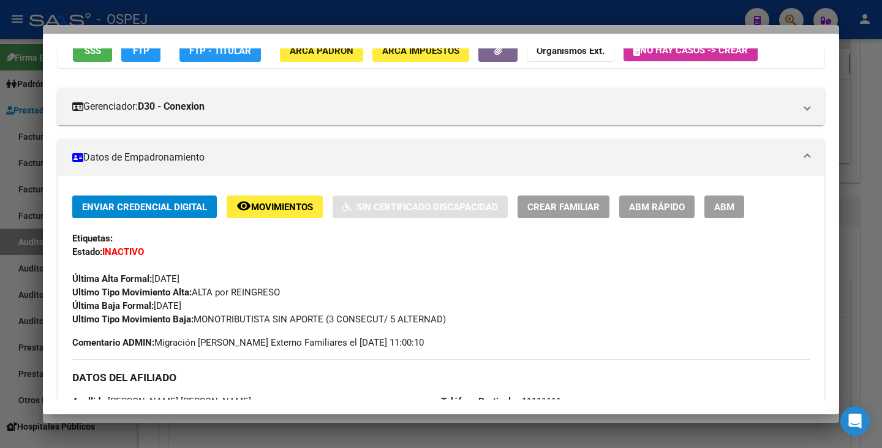
click at [0, 151] on div at bounding box center [441, 224] width 882 height 448
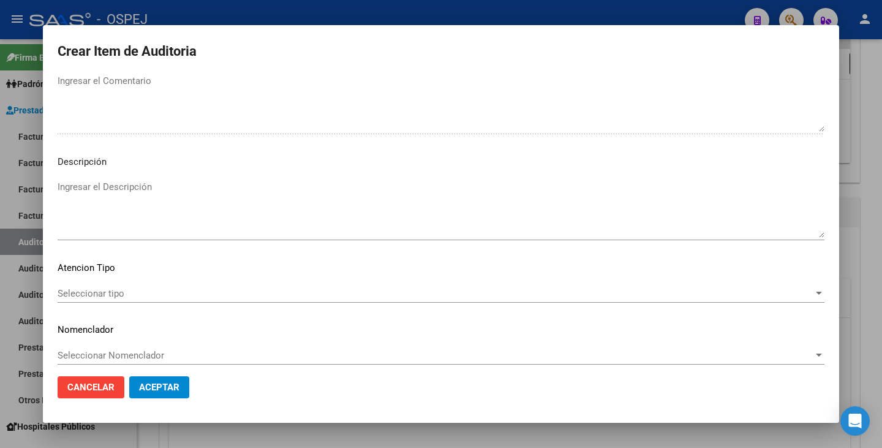
scroll to position [707, 0]
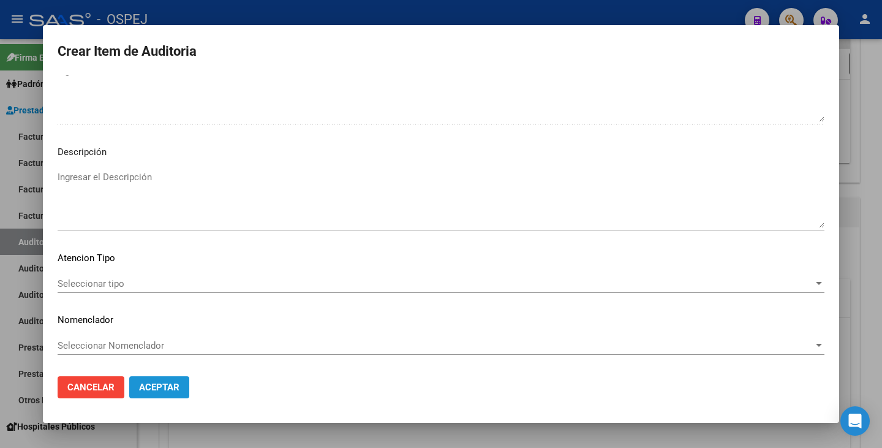
click at [165, 384] on span "Aceptar" at bounding box center [159, 387] width 40 height 11
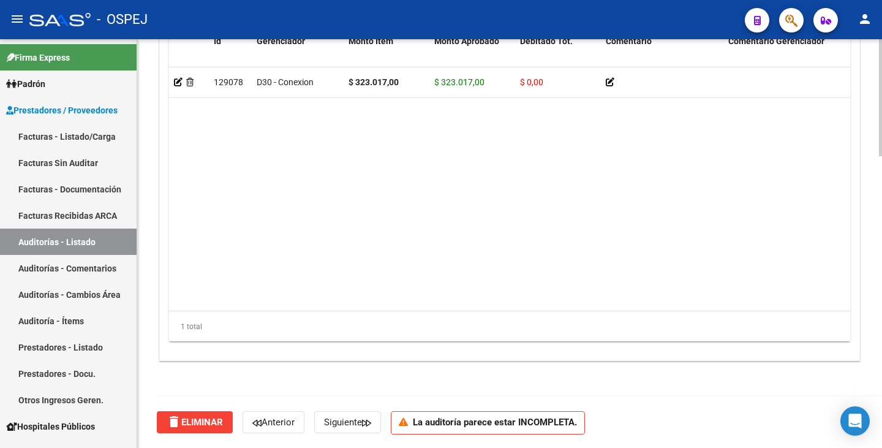
scroll to position [896, 0]
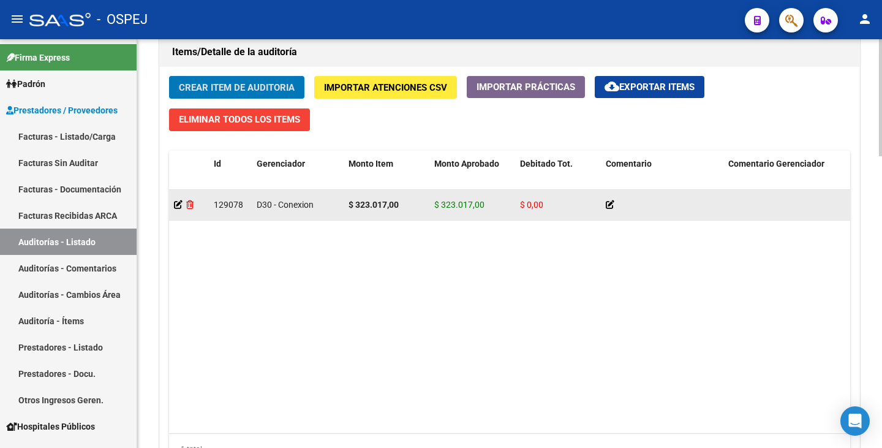
click at [188, 202] on icon at bounding box center [189, 204] width 7 height 9
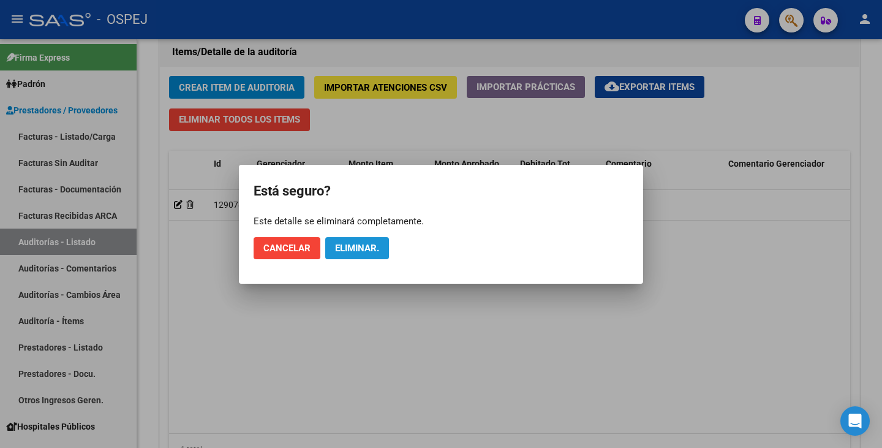
click at [348, 249] on span "Eliminar." at bounding box center [357, 248] width 44 height 11
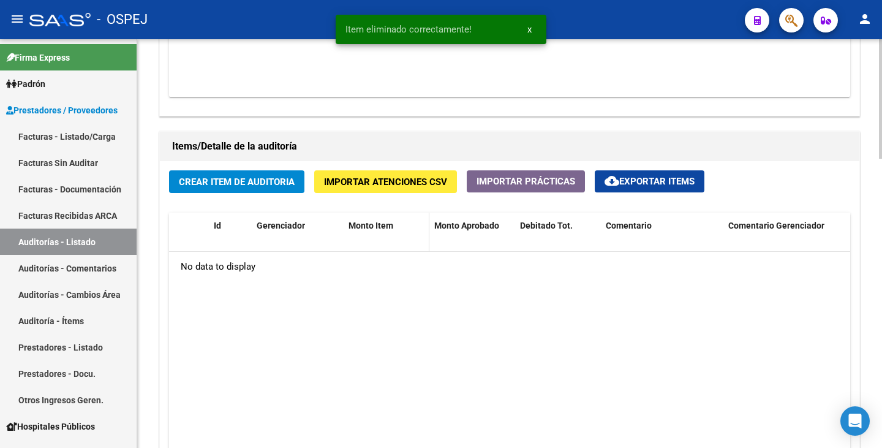
scroll to position [712, 0]
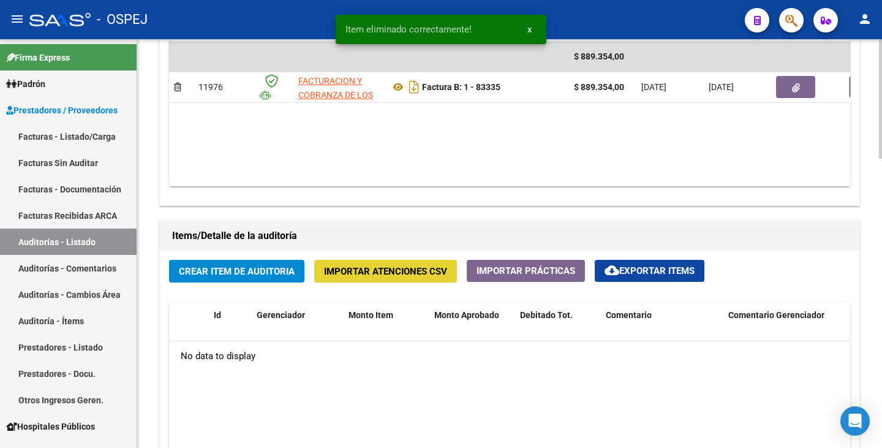
click at [365, 270] on span "Importar Atenciones CSV" at bounding box center [385, 271] width 123 height 11
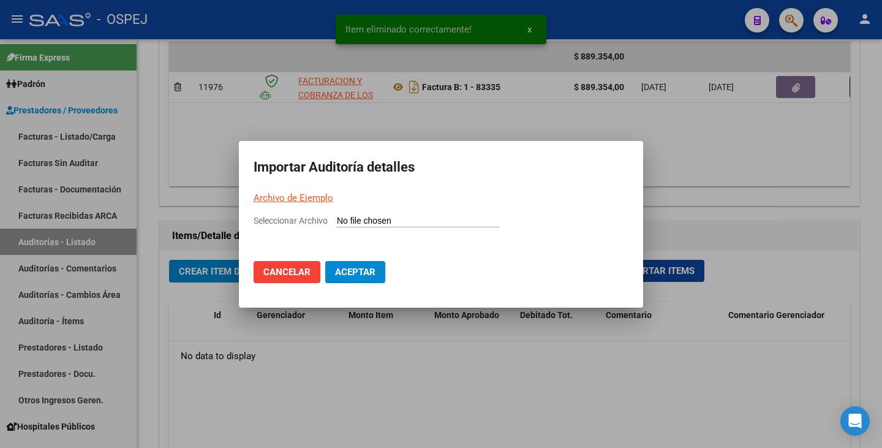
click at [317, 194] on link "Archivo de Ejemplo" at bounding box center [294, 197] width 80 height 11
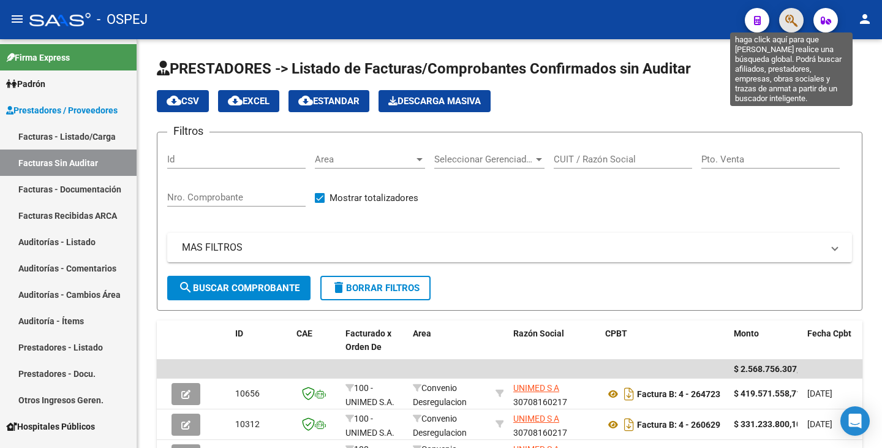
click at [791, 24] on icon "button" at bounding box center [792, 20] width 12 height 14
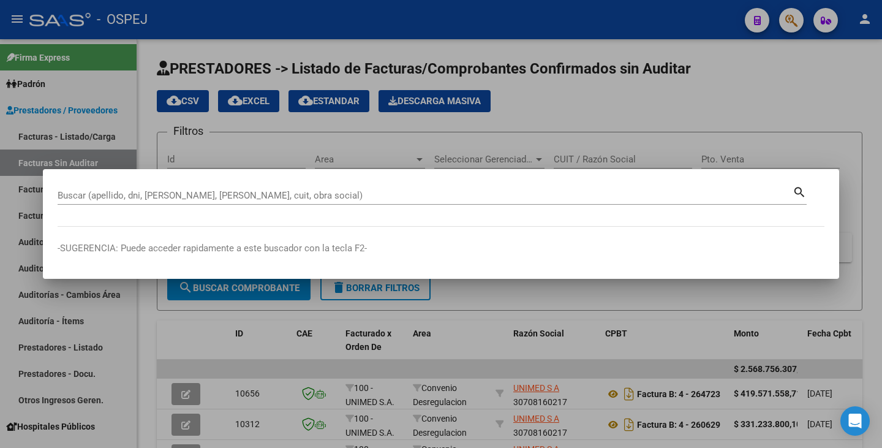
click at [70, 198] on input "Buscar (apellido, dni, [PERSON_NAME], [PERSON_NAME], cuit, obra social)" at bounding box center [425, 195] width 735 height 11
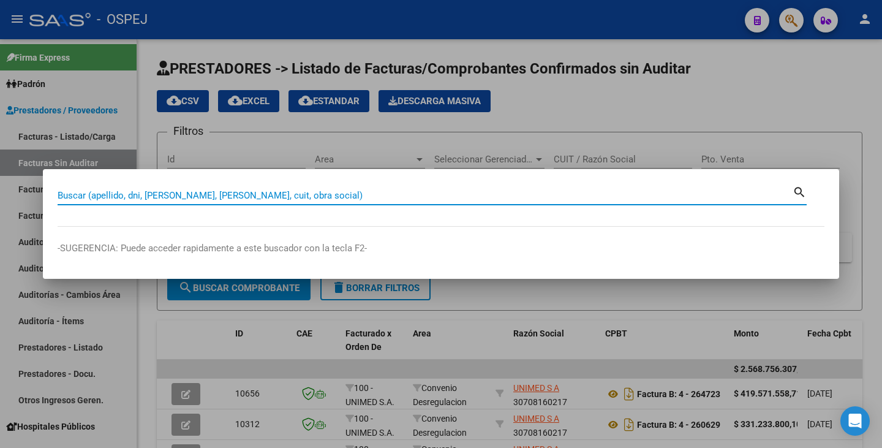
paste input "38983978"
type input "38983978"
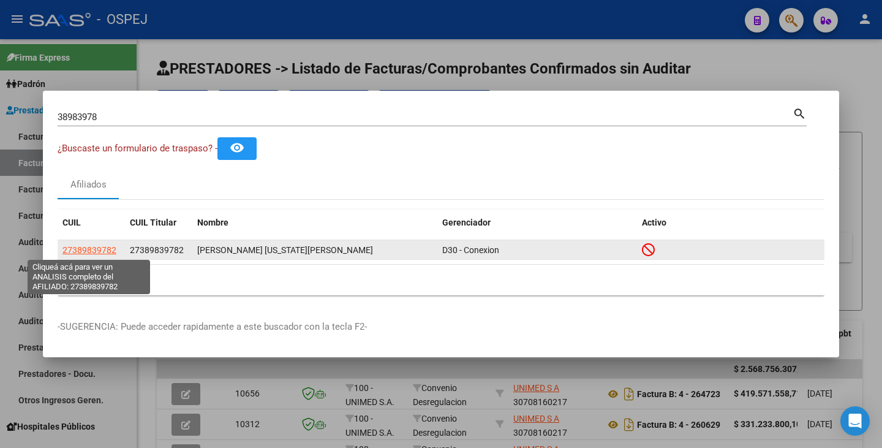
click at [99, 249] on span "27389839782" at bounding box center [90, 250] width 54 height 10
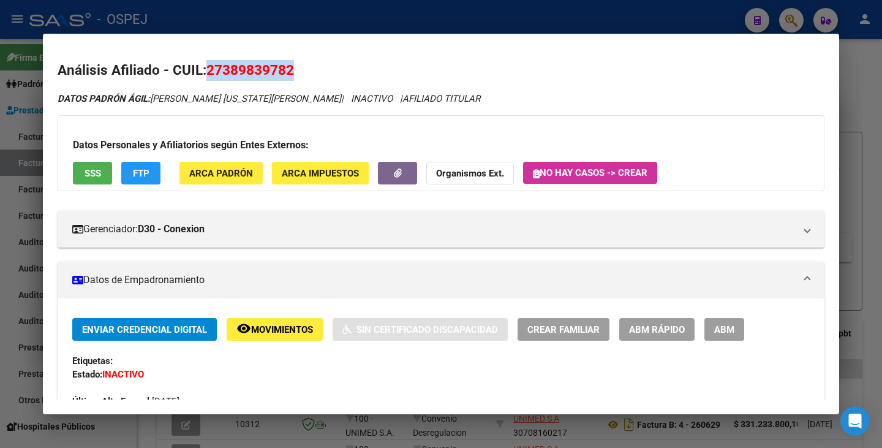
drag, startPoint x: 210, startPoint y: 68, endPoint x: 345, endPoint y: 53, distance: 136.2
click at [345, 53] on mat-dialog-content "Análisis Afiliado - CUIL: 27389839782 DATOS PADRÓN ÁGIL: [PERSON_NAME] [US_STAT…" at bounding box center [441, 223] width 797 height 351
copy span "27389839782"
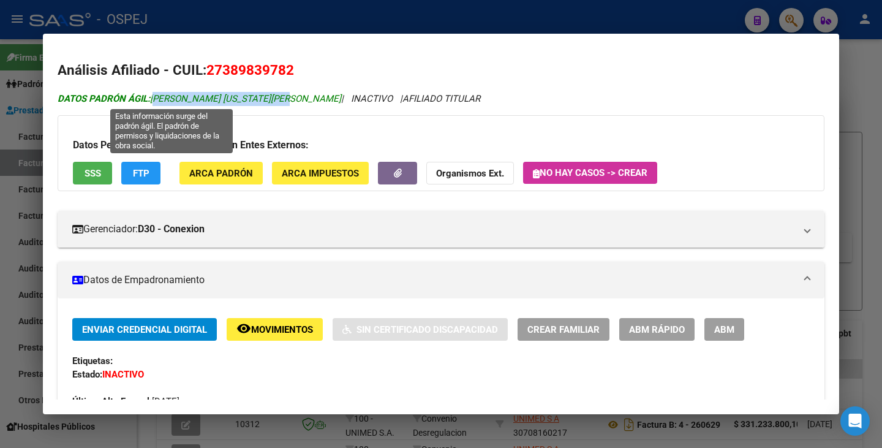
drag, startPoint x: 154, startPoint y: 96, endPoint x: 281, endPoint y: 93, distance: 126.9
click at [281, 93] on span "DATOS PADRÓN ÁGIL: [PERSON_NAME] [US_STATE][PERSON_NAME]" at bounding box center [200, 98] width 284 height 11
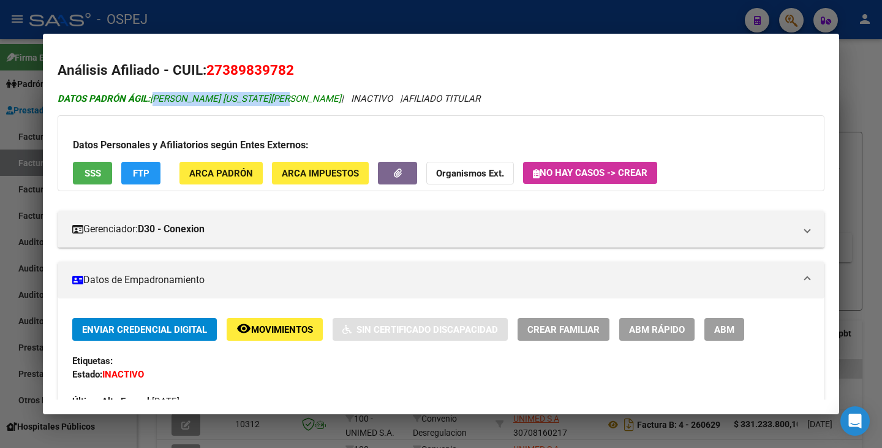
copy span "[PERSON_NAME] [US_STATE][PERSON_NAME]"
drag, startPoint x: 6, startPoint y: 188, endPoint x: 46, endPoint y: 153, distance: 52.6
click at [6, 187] on div at bounding box center [441, 224] width 882 height 448
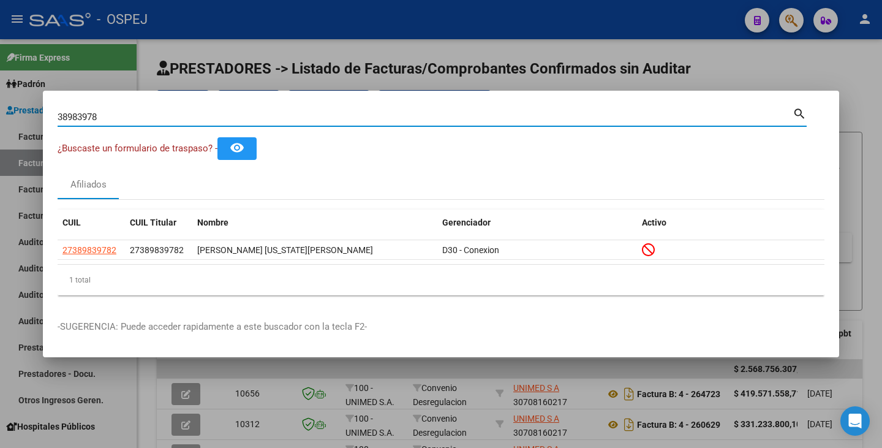
drag, startPoint x: 101, startPoint y: 121, endPoint x: 0, endPoint y: 88, distance: 106.6
click at [0, 88] on div "38983978 Buscar (apellido, dni, cuil, nro traspaso, cuit, obra social) search ¿…" at bounding box center [441, 224] width 882 height 448
paste input "94465200"
type input "94465200"
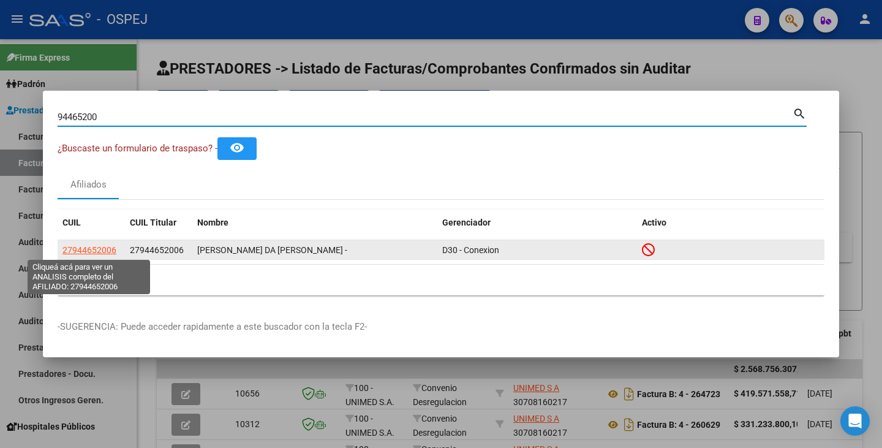
click at [76, 248] on span "27944652006" at bounding box center [90, 250] width 54 height 10
type textarea "27944652006"
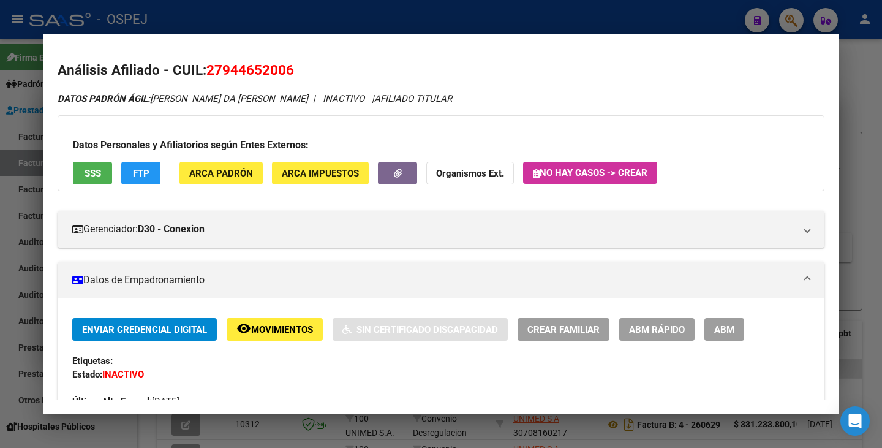
drag, startPoint x: 209, startPoint y: 67, endPoint x: 320, endPoint y: 72, distance: 111.6
click at [320, 72] on h2 "Análisis Afiliado - CUIL: 27944652006" at bounding box center [441, 70] width 767 height 21
copy span "27944652006"
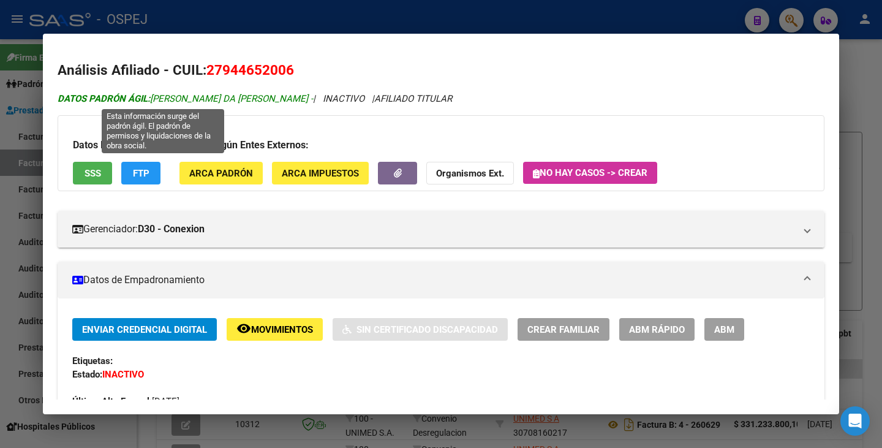
click at [154, 100] on span "DATOS PADRÓN ÁGIL: [PERSON_NAME] DA [PERSON_NAME] -" at bounding box center [186, 98] width 256 height 11
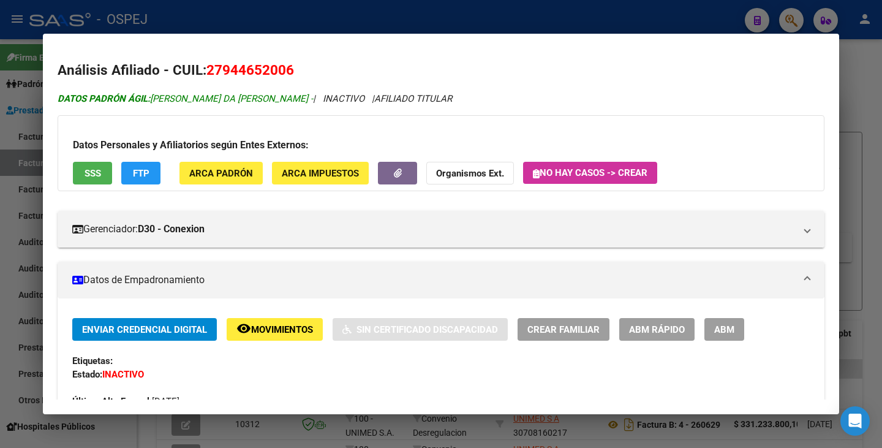
click at [153, 100] on span "DATOS PADRÓN ÁGIL: [PERSON_NAME] DA [PERSON_NAME] -" at bounding box center [186, 98] width 256 height 11
drag, startPoint x: 154, startPoint y: 96, endPoint x: 261, endPoint y: 97, distance: 106.6
click at [261, 97] on span "DATOS PADRÓN ÁGIL: [PERSON_NAME] DA [PERSON_NAME] -" at bounding box center [186, 98] width 256 height 11
copy span "[PERSON_NAME] DA [PERSON_NAME]"
click at [16, 223] on div at bounding box center [441, 224] width 882 height 448
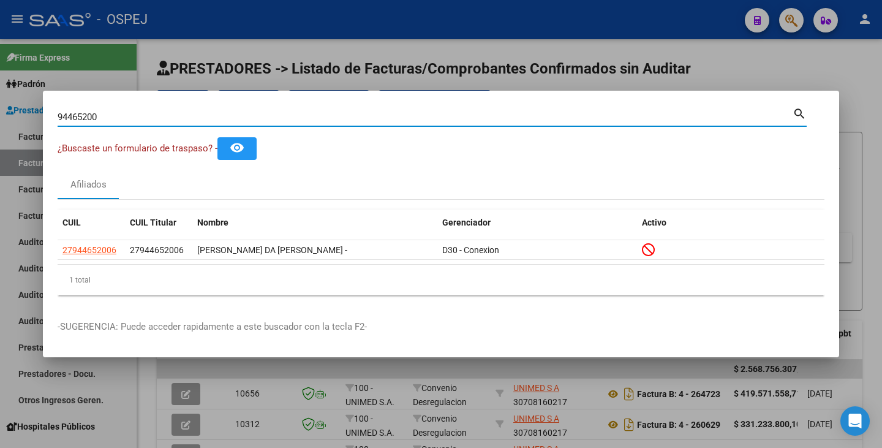
drag, startPoint x: 129, startPoint y: 115, endPoint x: 0, endPoint y: 102, distance: 129.9
click at [0, 102] on div "94465200 Buscar (apellido, dni, cuil, nro traspaso, cuit, obra social) search ¿…" at bounding box center [441, 224] width 882 height 448
paste input "22088437"
type input "22088437"
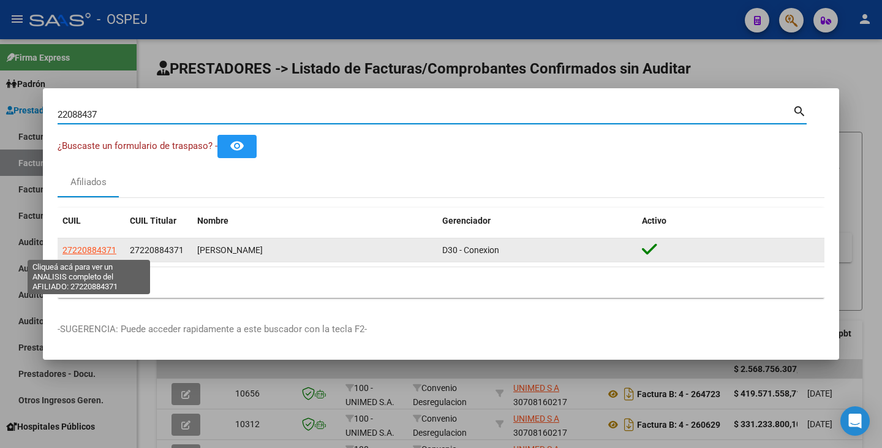
click at [99, 251] on span "27220884371" at bounding box center [90, 250] width 54 height 10
type textarea "27220884371"
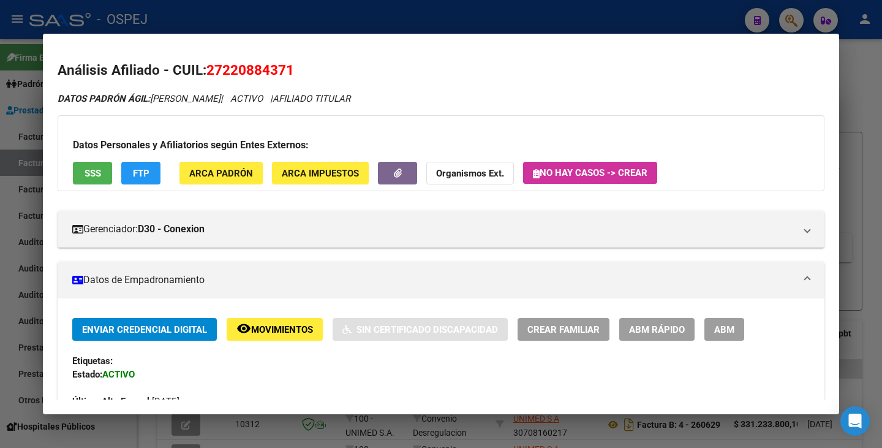
drag, startPoint x: 207, startPoint y: 66, endPoint x: 295, endPoint y: 61, distance: 87.8
click at [295, 61] on h2 "Análisis Afiliado - CUIL: 27220884371" at bounding box center [441, 70] width 767 height 21
copy span "27220884371"
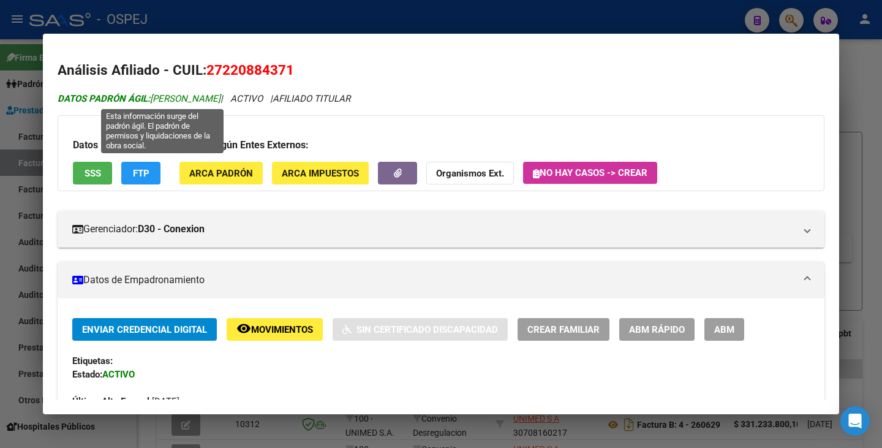
drag, startPoint x: 152, startPoint y: 97, endPoint x: 267, endPoint y: 99, distance: 114.6
click at [221, 99] on span "DATOS [PERSON_NAME]: [PERSON_NAME]" at bounding box center [139, 98] width 163 height 11
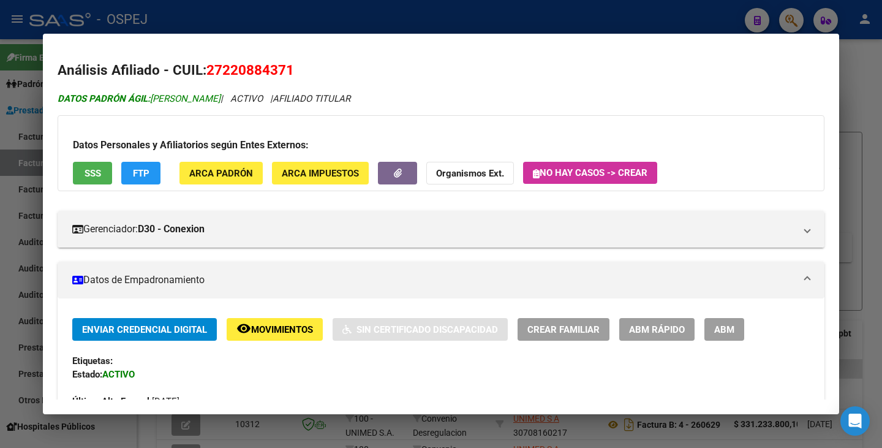
copy span "[PERSON_NAME]"
click at [0, 256] on div at bounding box center [441, 224] width 882 height 448
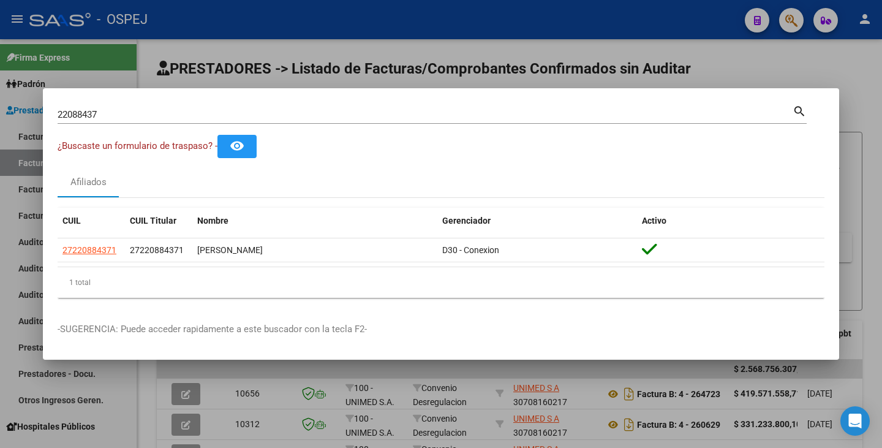
click at [110, 107] on div "22088437 Buscar (apellido, dni, [PERSON_NAME], [PERSON_NAME], cuit, obra social)" at bounding box center [425, 114] width 735 height 18
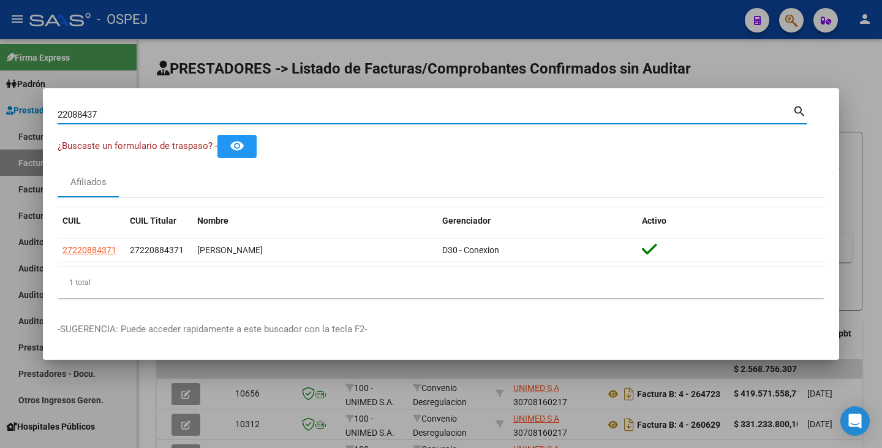
drag, startPoint x: 110, startPoint y: 110, endPoint x: 0, endPoint y: 104, distance: 110.4
click at [0, 104] on div "22088437 Buscar (apellido, dni, cuil, nro traspaso, cuit, obra social) search ¿…" at bounding box center [441, 224] width 882 height 448
paste input "54815308"
type input "54815308"
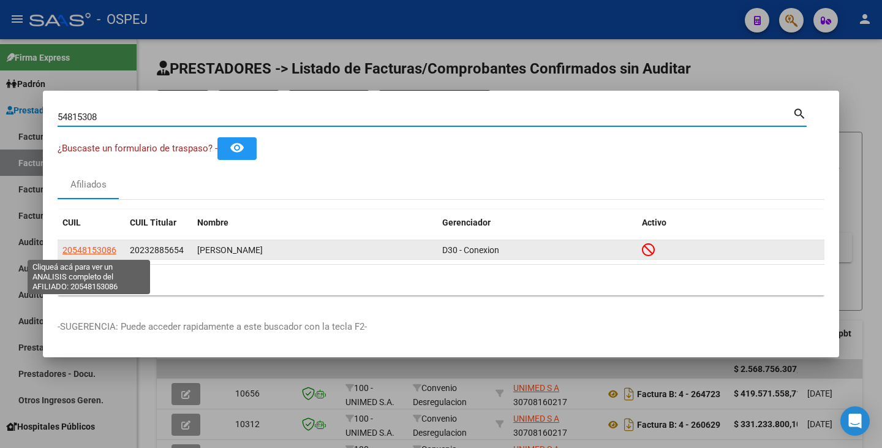
click at [70, 251] on span "20548153086" at bounding box center [90, 250] width 54 height 10
type textarea "20548153086"
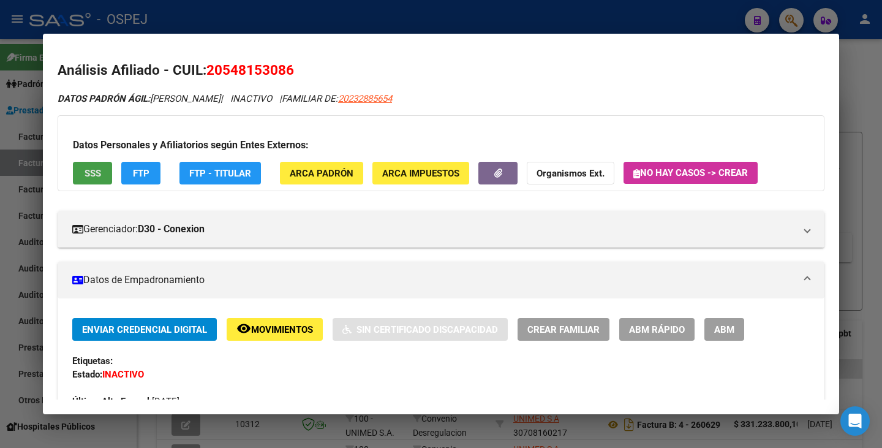
click at [91, 175] on span "SSS" at bounding box center [93, 173] width 17 height 11
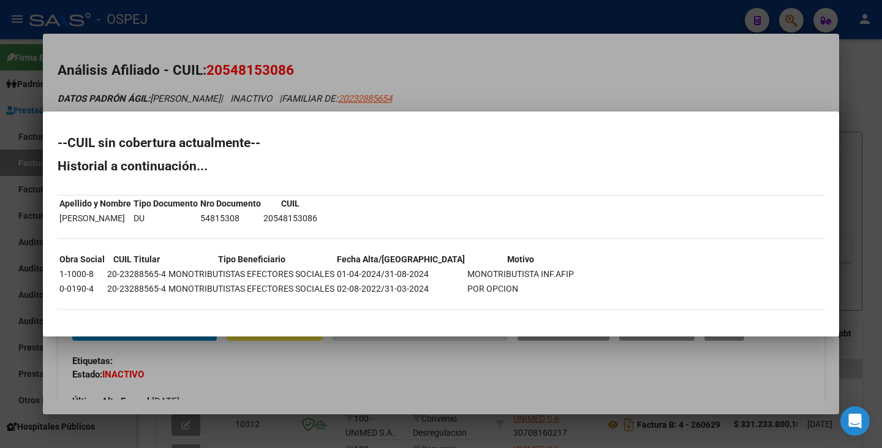
click at [178, 85] on div at bounding box center [441, 224] width 882 height 448
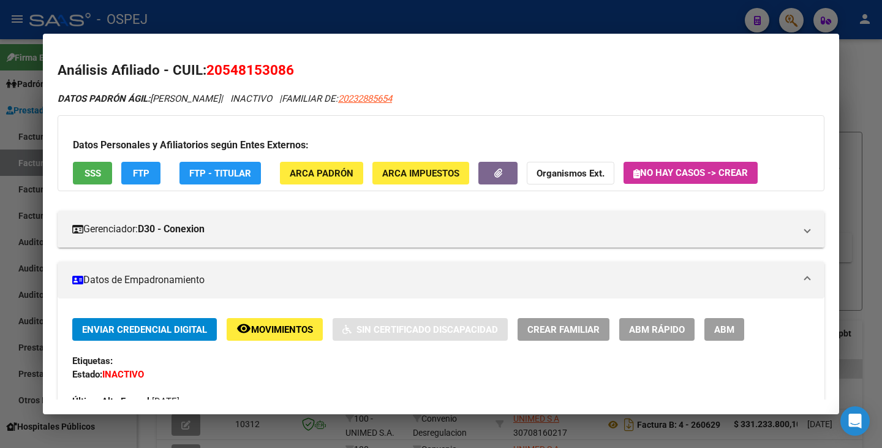
drag, startPoint x: 210, startPoint y: 67, endPoint x: 295, endPoint y: 69, distance: 85.2
click at [295, 69] on h2 "Análisis Afiliado - CUIL: 20548153086" at bounding box center [441, 70] width 767 height 21
copy span "20548153086"
drag, startPoint x: 154, startPoint y: 97, endPoint x: 253, endPoint y: 91, distance: 99.4
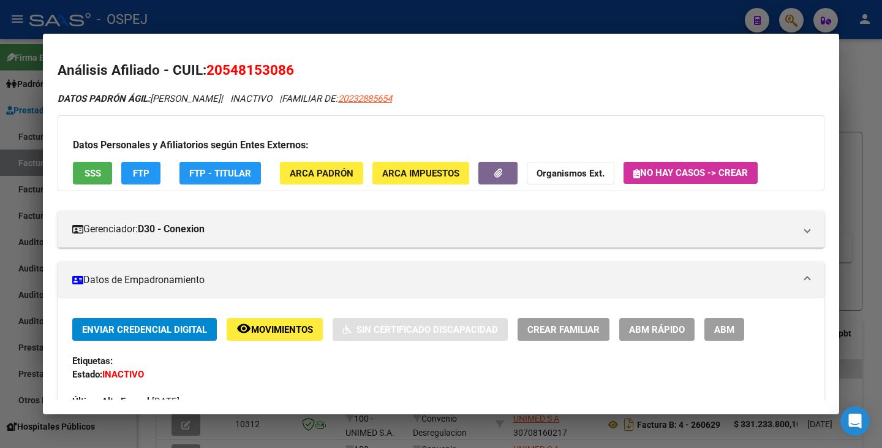
click at [253, 92] on div "DATOS PADRÓN ÁGIL: [PERSON_NAME] | INACTIVO | FAMILIAR DE: 20232885654" at bounding box center [441, 99] width 767 height 14
copy span "[PERSON_NAME]"
drag, startPoint x: 0, startPoint y: 174, endPoint x: 35, endPoint y: 147, distance: 44.1
click at [1, 173] on div at bounding box center [441, 224] width 882 height 448
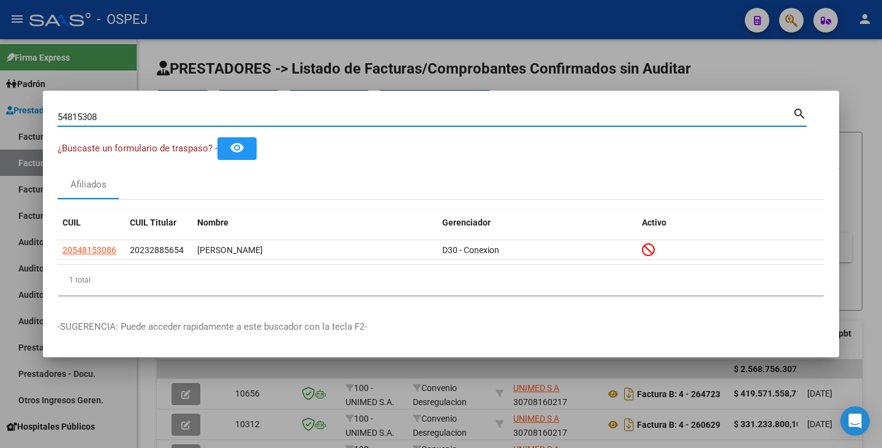
drag, startPoint x: 108, startPoint y: 121, endPoint x: 0, endPoint y: 108, distance: 108.6
click at [0, 108] on div "54815308 Buscar (apellido, dni, cuil, nro traspaso, cuit, obra social) search ¿…" at bounding box center [441, 224] width 882 height 448
paste input "27899193"
type input "27899193"
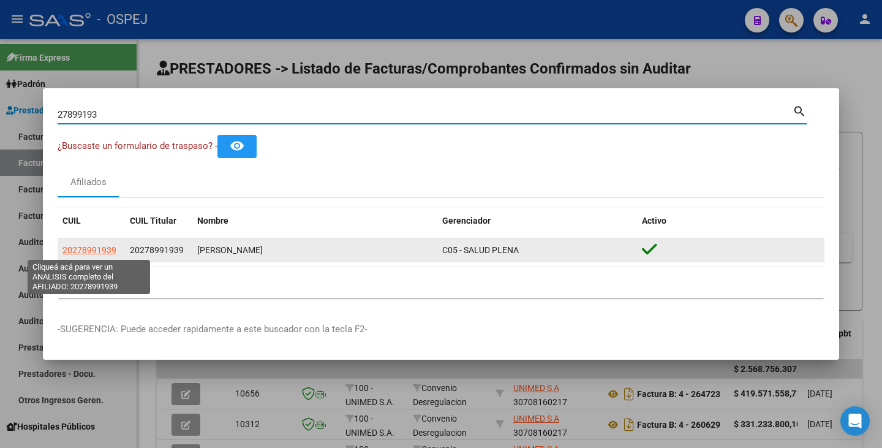
click at [75, 248] on span "20278991939" at bounding box center [90, 250] width 54 height 10
type textarea "20278991939"
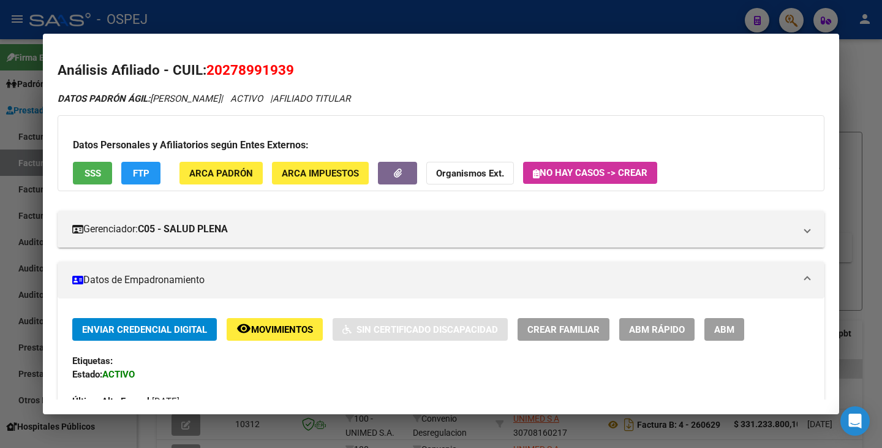
drag, startPoint x: 209, startPoint y: 69, endPoint x: 295, endPoint y: 73, distance: 85.9
click at [295, 74] on h2 "Análisis Afiliado - CUIL: 20278991939" at bounding box center [441, 70] width 767 height 21
copy span "20278991939"
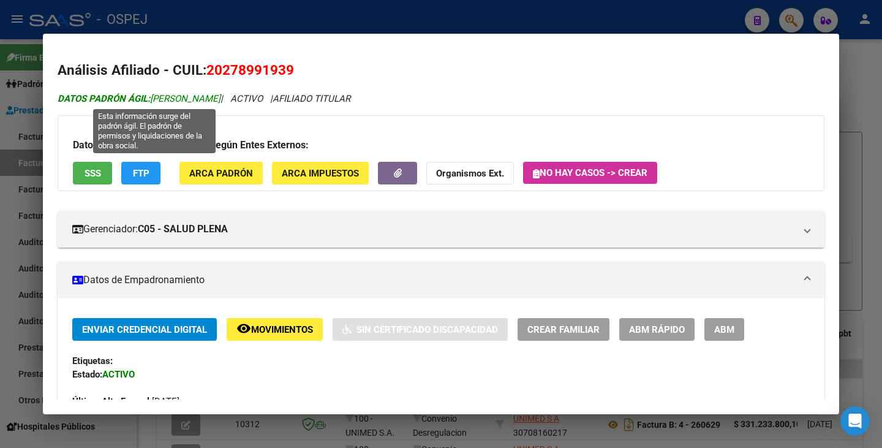
drag, startPoint x: 156, startPoint y: 98, endPoint x: 176, endPoint y: 99, distance: 20.3
click at [176, 99] on span "DATOS PADRÓN ÁGIL: [PERSON_NAME]" at bounding box center [139, 98] width 163 height 11
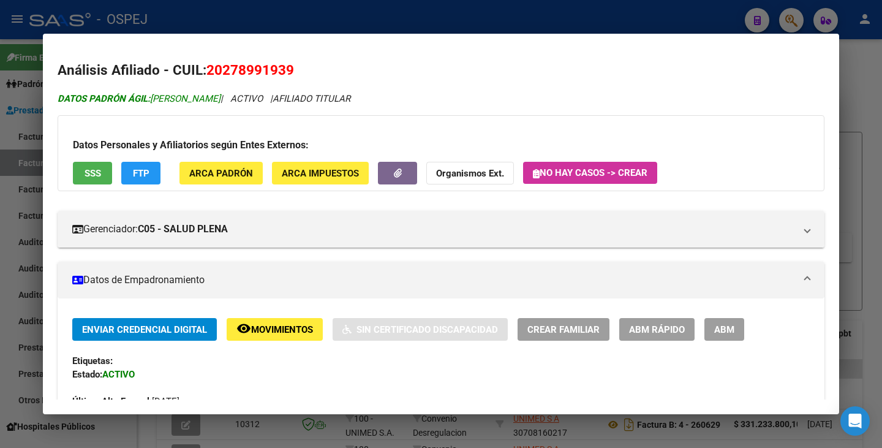
click at [153, 99] on span "DATOS PADRÓN ÁGIL: [PERSON_NAME]" at bounding box center [139, 98] width 163 height 11
drag, startPoint x: 153, startPoint y: 99, endPoint x: 249, endPoint y: 99, distance: 96.2
click at [221, 99] on span "DATOS PADRÓN ÁGIL: [PERSON_NAME]" at bounding box center [139, 98] width 163 height 11
copy span "[PERSON_NAME]"
click at [0, 198] on div at bounding box center [441, 224] width 882 height 448
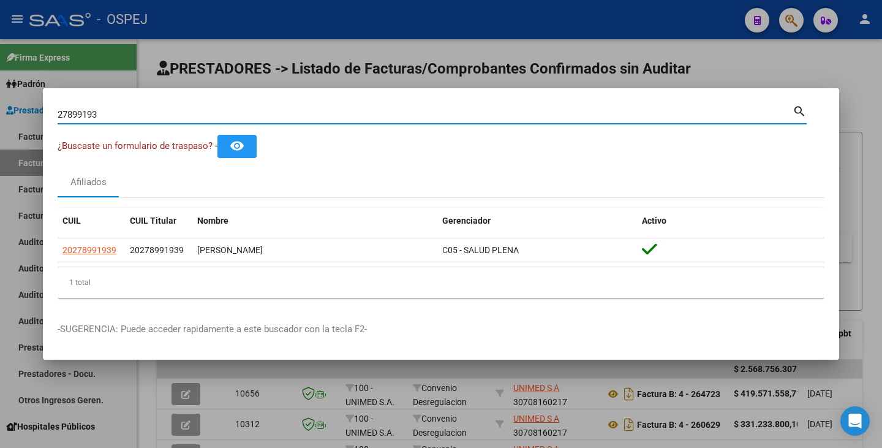
drag, startPoint x: 108, startPoint y: 115, endPoint x: 0, endPoint y: 107, distance: 108.1
click at [0, 107] on div "27899193 Buscar (apellido, dni, cuil, nro traspaso, cuit, obra social) search ¿…" at bounding box center [441, 224] width 882 height 448
paste input "53417740"
type input "53417740"
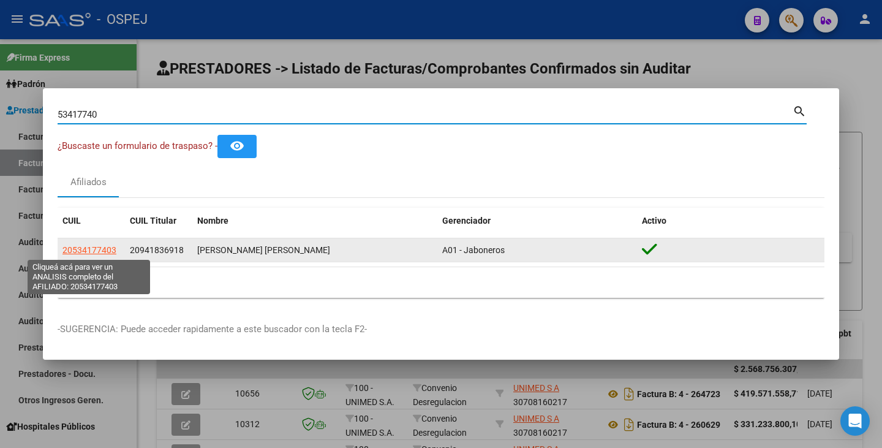
click at [93, 248] on span "20534177403" at bounding box center [90, 250] width 54 height 10
type textarea "20534177403"
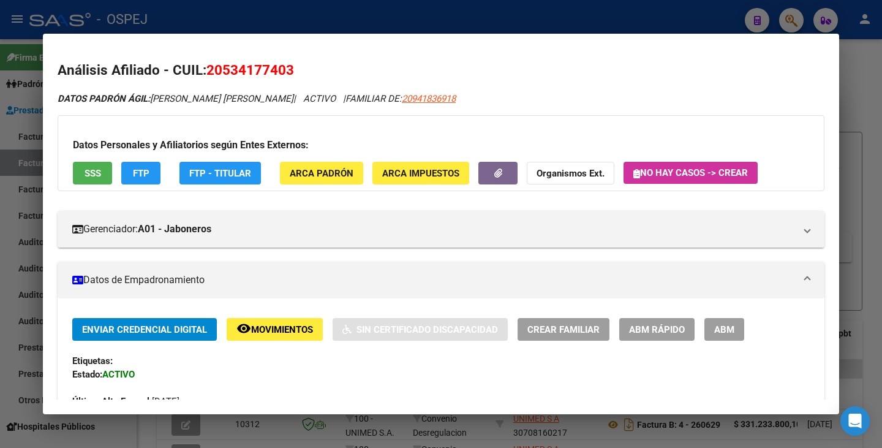
drag, startPoint x: 206, startPoint y: 66, endPoint x: 295, endPoint y: 64, distance: 89.5
click at [295, 64] on h2 "Análisis Afiliado - CUIL: 20534177403" at bounding box center [441, 70] width 767 height 21
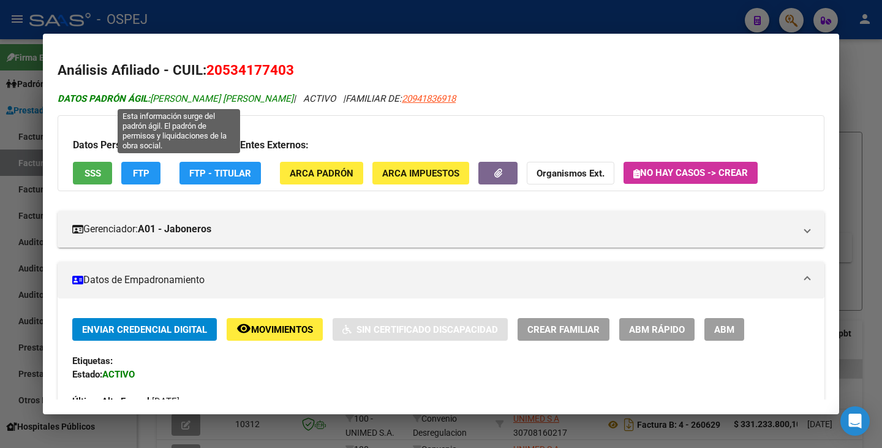
drag, startPoint x: 154, startPoint y: 99, endPoint x: 297, endPoint y: 100, distance: 142.8
click at [294, 100] on span "DATOS [PERSON_NAME]: [PERSON_NAME] [PERSON_NAME]" at bounding box center [176, 98] width 236 height 11
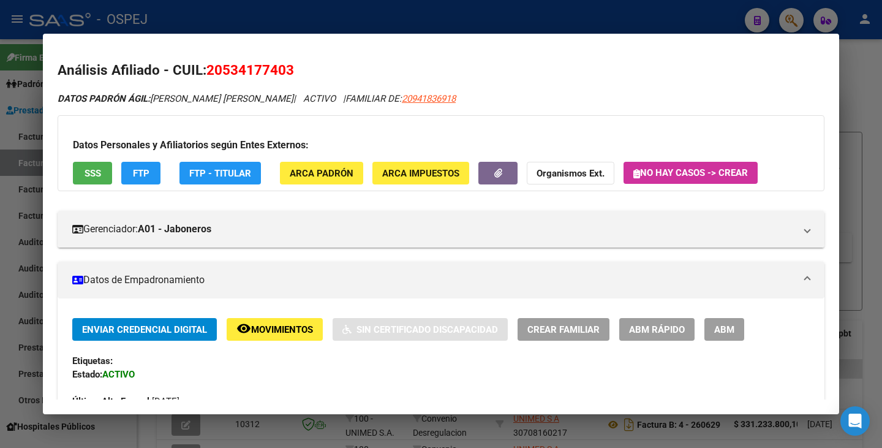
click at [13, 171] on div at bounding box center [441, 224] width 882 height 448
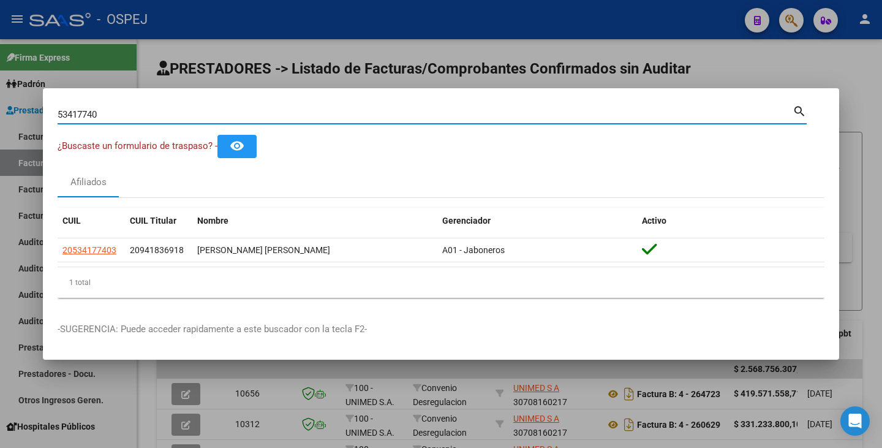
drag, startPoint x: 131, startPoint y: 112, endPoint x: 48, endPoint y: 96, distance: 85.0
click at [48, 96] on mat-dialog-container "53417740 Buscar (apellido, dni, cuil, nro traspaso, cuit, obra social) search ¿…" at bounding box center [441, 224] width 797 height 272
paste input "20578725"
type input "20578725"
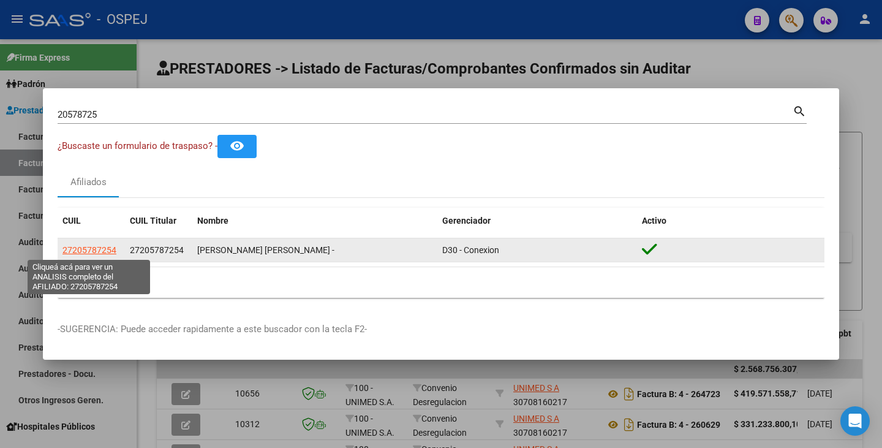
click at [73, 250] on span "27205787254" at bounding box center [90, 250] width 54 height 10
type textarea "27205787254"
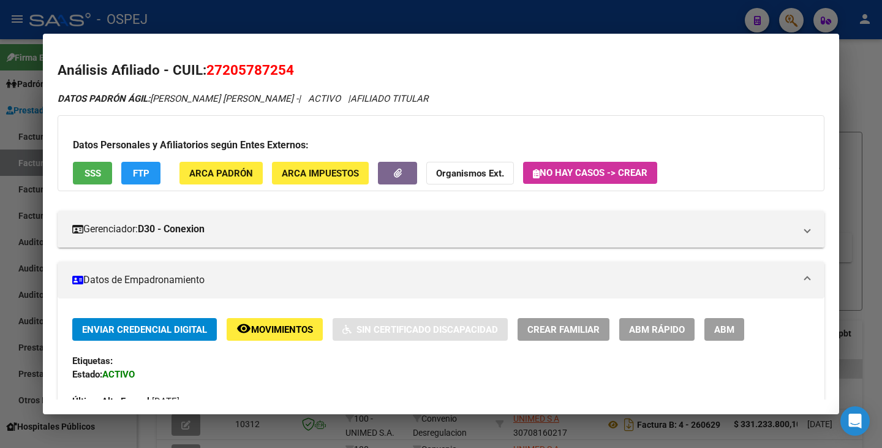
drag, startPoint x: 209, startPoint y: 67, endPoint x: 295, endPoint y: 75, distance: 86.2
click at [295, 75] on h2 "Análisis Afiliado - CUIL: 27205787254" at bounding box center [441, 70] width 767 height 21
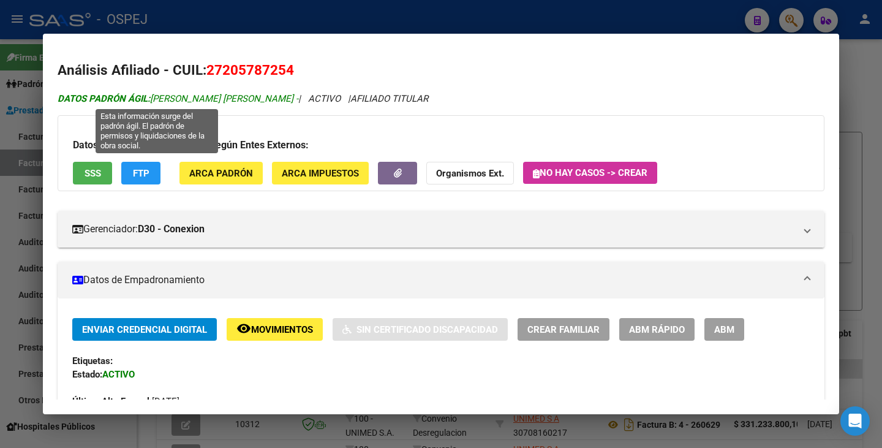
drag, startPoint x: 154, startPoint y: 99, endPoint x: 246, endPoint y: 94, distance: 92.7
click at [247, 94] on span "DATOS PADRÓN ÁGIL: [PERSON_NAME] [PERSON_NAME] -" at bounding box center [178, 98] width 241 height 11
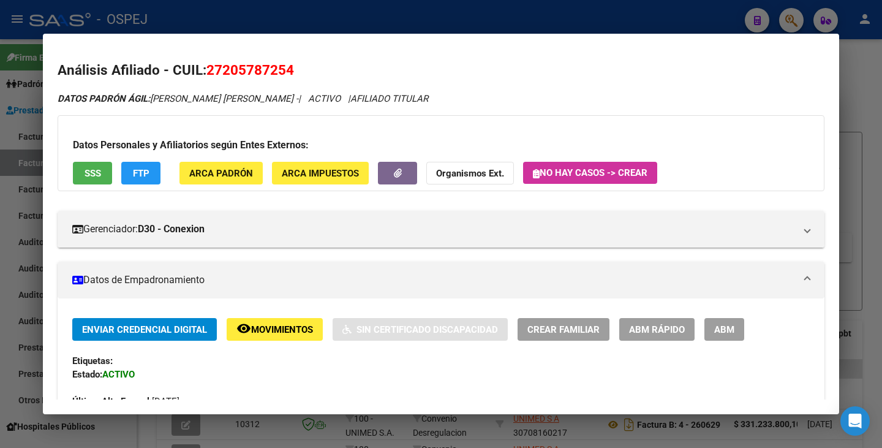
click at [32, 238] on div at bounding box center [441, 224] width 882 height 448
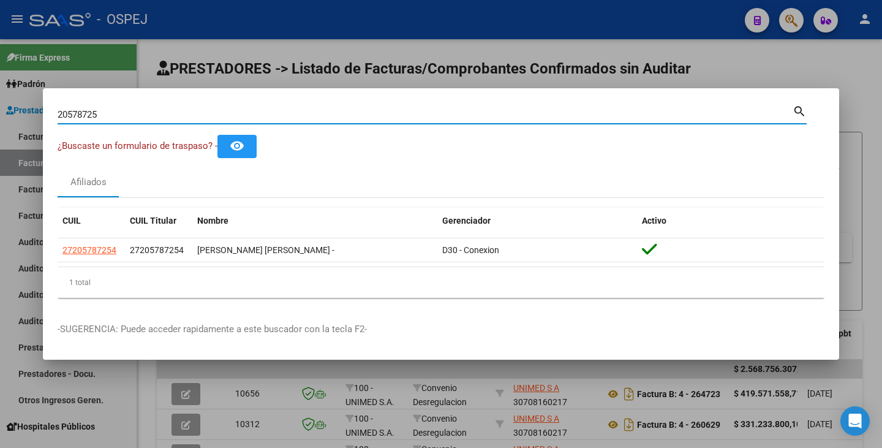
drag, startPoint x: 107, startPoint y: 119, endPoint x: 20, endPoint y: 91, distance: 91.7
click at [20, 91] on div "20578725 Buscar (apellido, dni, cuil, nro traspaso, cuit, obra social) search ¿…" at bounding box center [441, 224] width 882 height 448
paste input "18278925"
type input "18278925"
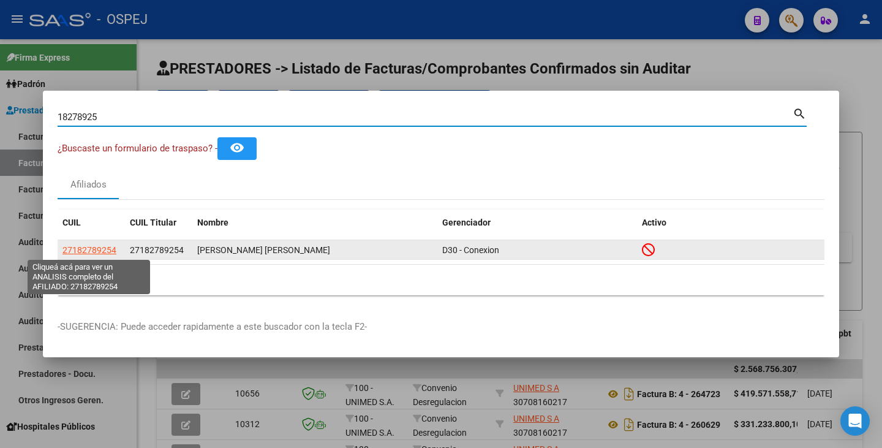
click at [80, 251] on span "27182789254" at bounding box center [90, 250] width 54 height 10
type textarea "27182789254"
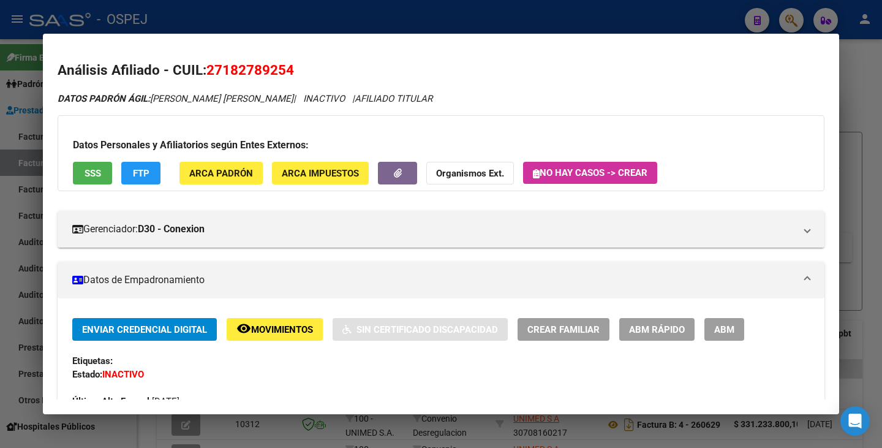
drag, startPoint x: 211, startPoint y: 67, endPoint x: 322, endPoint y: 76, distance: 111.3
click at [322, 76] on h2 "Análisis Afiliado - CUIL: 27182789254" at bounding box center [441, 70] width 767 height 21
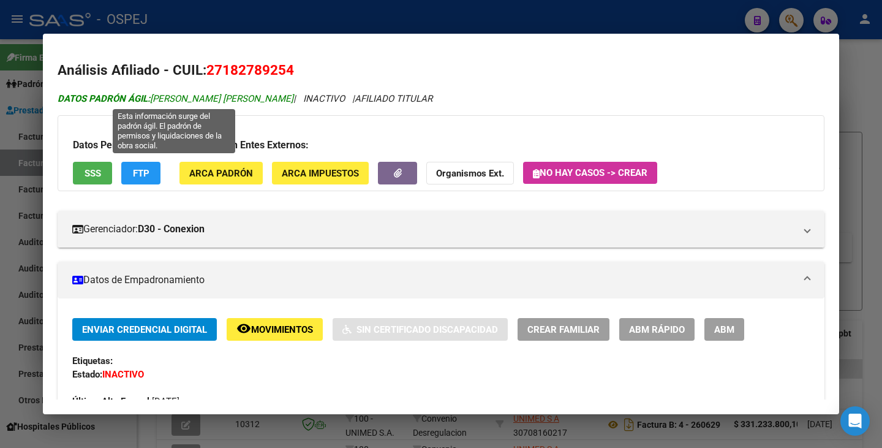
drag, startPoint x: 154, startPoint y: 95, endPoint x: 287, endPoint y: 99, distance: 133.0
click at [287, 99] on span "DATOS PADRÓN ÁGIL: [PERSON_NAME] [PERSON_NAME]" at bounding box center [176, 98] width 236 height 11
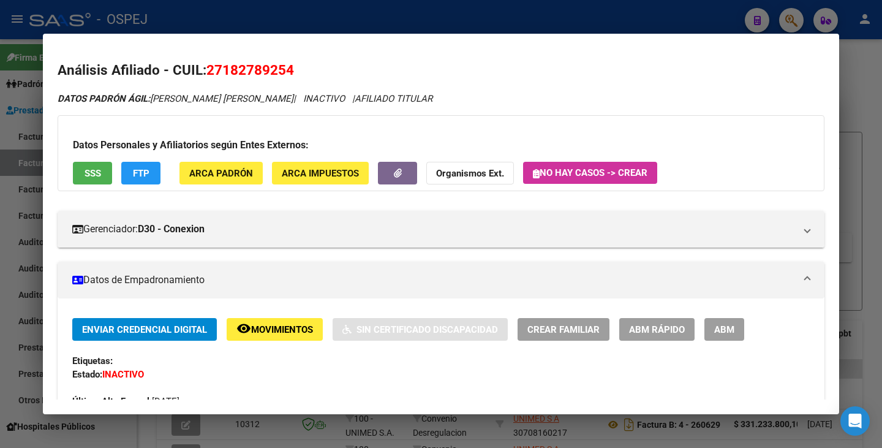
drag, startPoint x: 7, startPoint y: 152, endPoint x: 14, endPoint y: 147, distance: 8.3
click at [8, 152] on div at bounding box center [441, 224] width 882 height 448
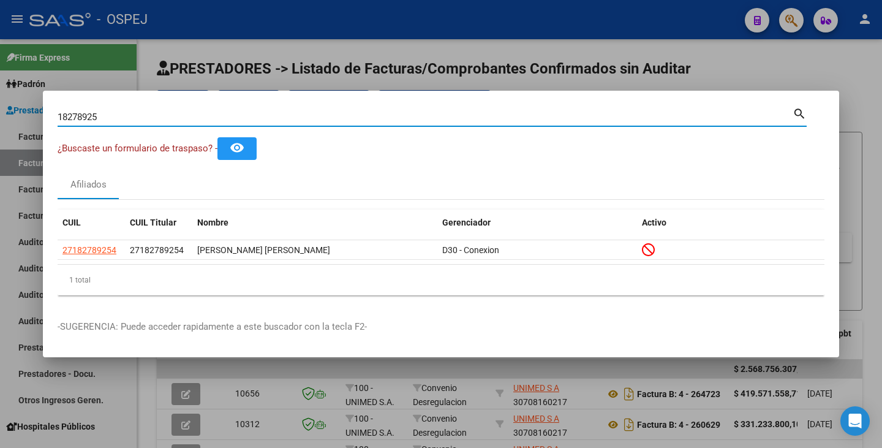
drag, startPoint x: 96, startPoint y: 115, endPoint x: 28, endPoint y: 105, distance: 68.2
click at [28, 105] on div "18278925 Buscar (apellido, dni, cuil, nro traspaso, cuit, obra social) search ¿…" at bounding box center [441, 224] width 882 height 448
type input "5"
paste input "54140655"
type input "54140655"
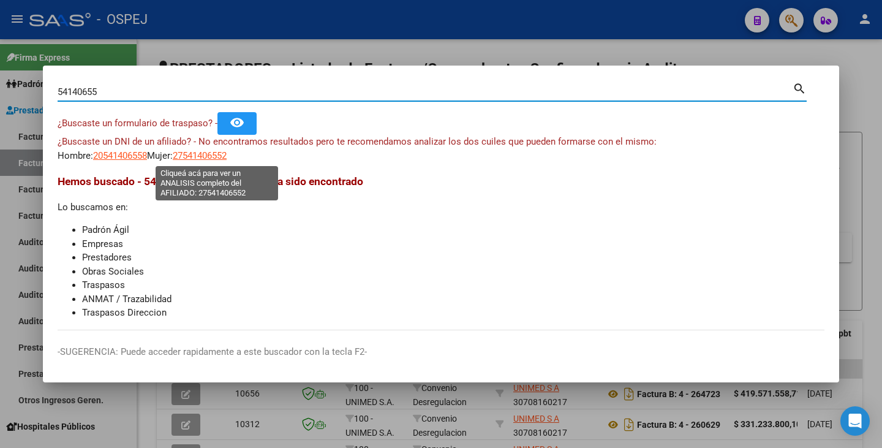
click at [212, 162] on app-link-go-to "27541406552" at bounding box center [200, 156] width 54 height 14
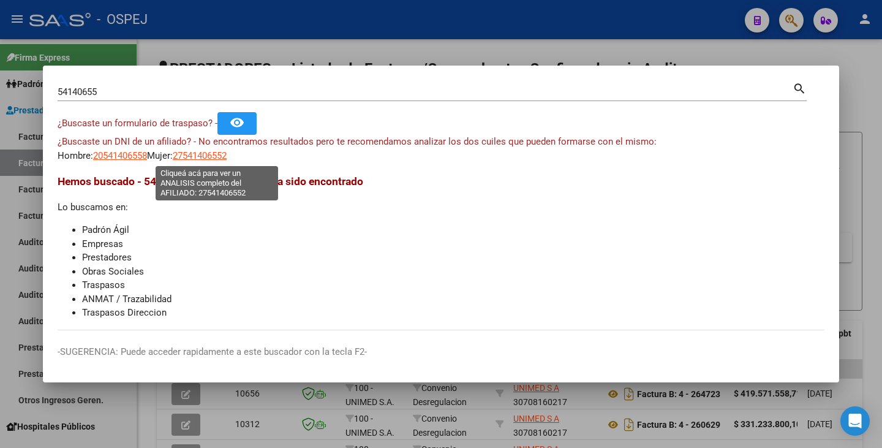
click at [212, 151] on span "27541406552" at bounding box center [200, 155] width 54 height 11
type textarea "27541406552"
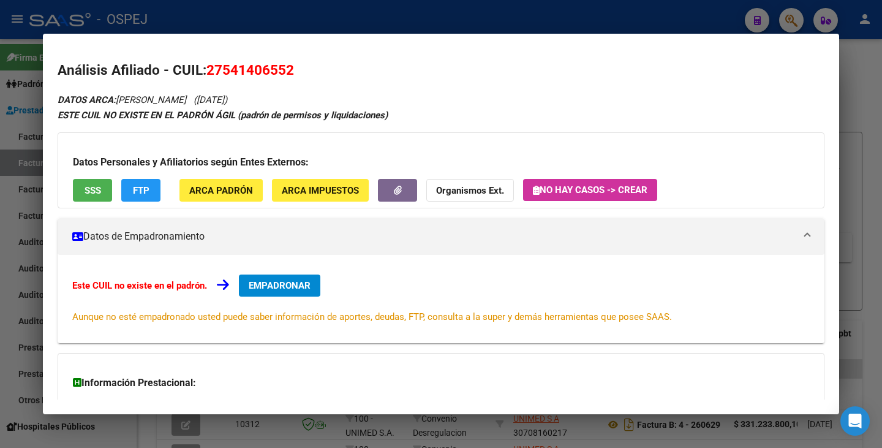
click at [94, 185] on span "SSS" at bounding box center [93, 190] width 17 height 11
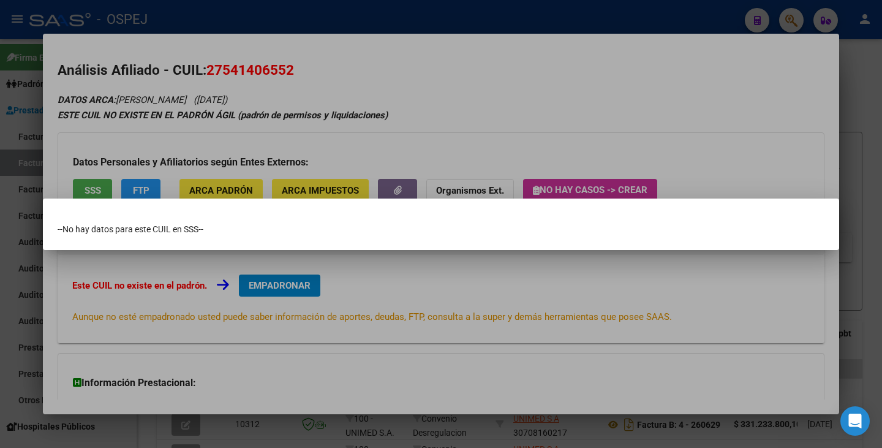
click at [172, 120] on div at bounding box center [441, 224] width 882 height 448
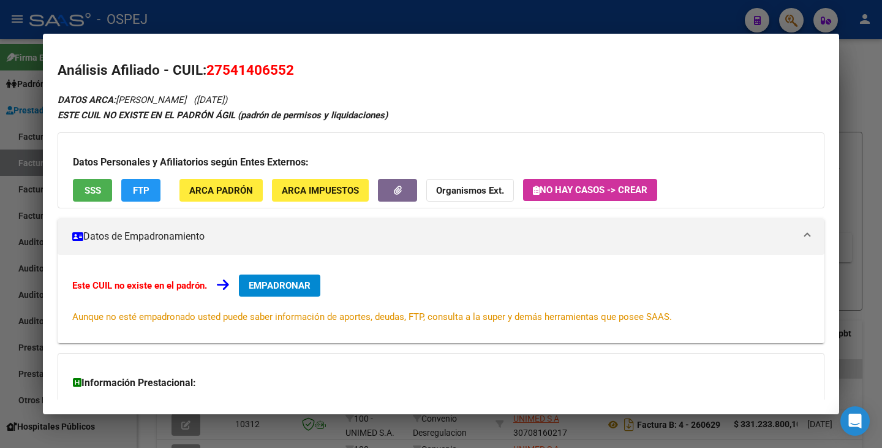
drag, startPoint x: 210, startPoint y: 68, endPoint x: 293, endPoint y: 61, distance: 83.6
click at [293, 62] on span "27541406552" at bounding box center [251, 70] width 88 height 16
click at [182, 37] on mat-dialog-container "Análisis Afiliado - CUIL: 27541406552 DATOS ARCA: [PERSON_NAME] ([DATE]) ESTE C…" at bounding box center [441, 224] width 797 height 381
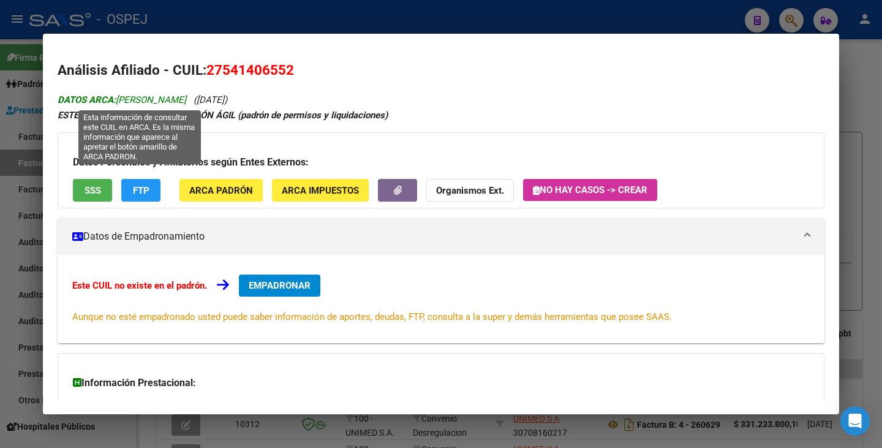
drag, startPoint x: 119, startPoint y: 99, endPoint x: 222, endPoint y: 104, distance: 102.4
click at [186, 104] on span "DATOS ARCA: [PERSON_NAME]" at bounding box center [122, 99] width 129 height 11
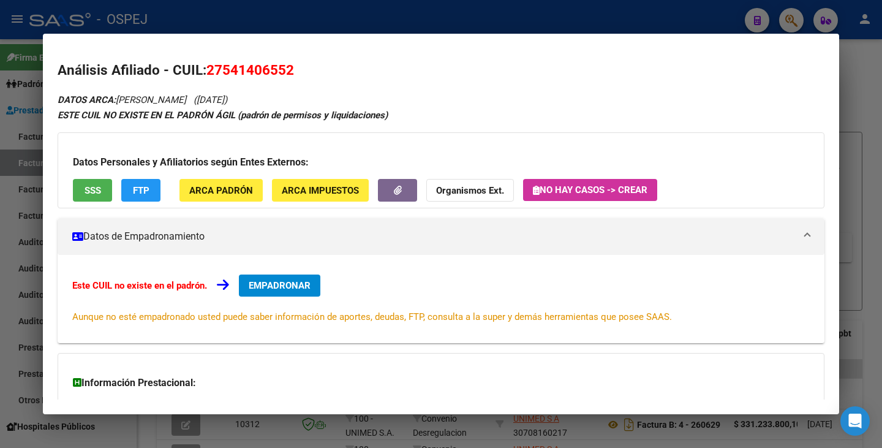
click at [23, 246] on div at bounding box center [441, 224] width 882 height 448
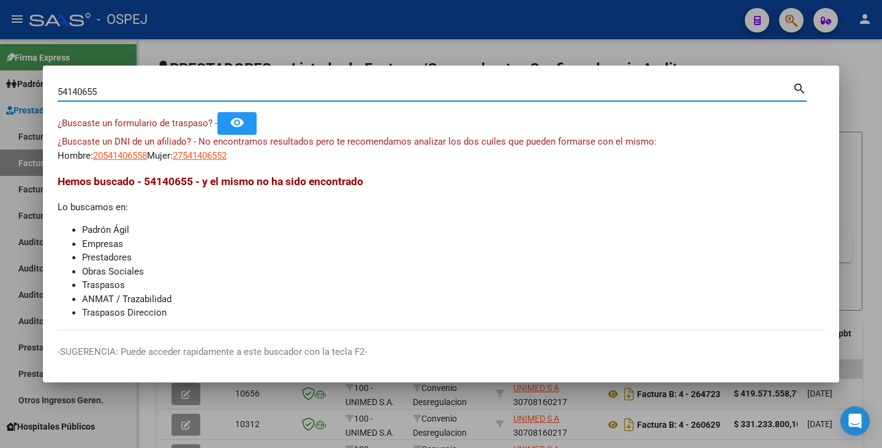
drag, startPoint x: 114, startPoint y: 96, endPoint x: 0, endPoint y: 89, distance: 114.2
click at [0, 89] on div "54140655 Buscar (apellido, dni, cuil, nro traspaso, cuit, obra social) search ¿…" at bounding box center [441, 224] width 882 height 448
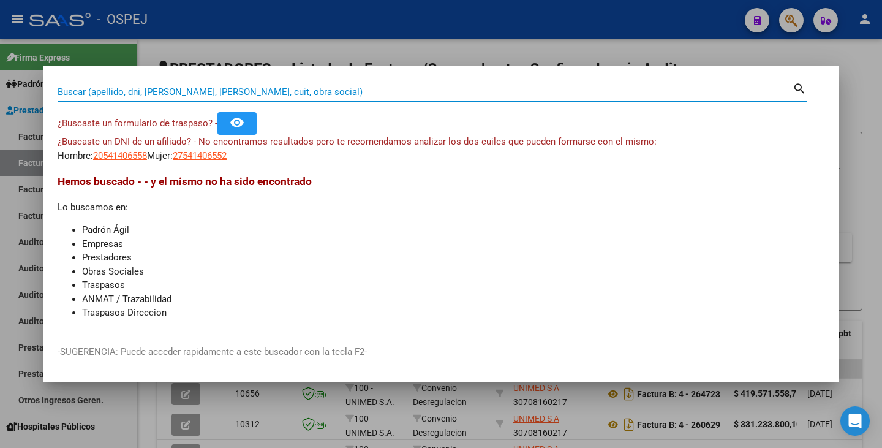
paste input "56075117"
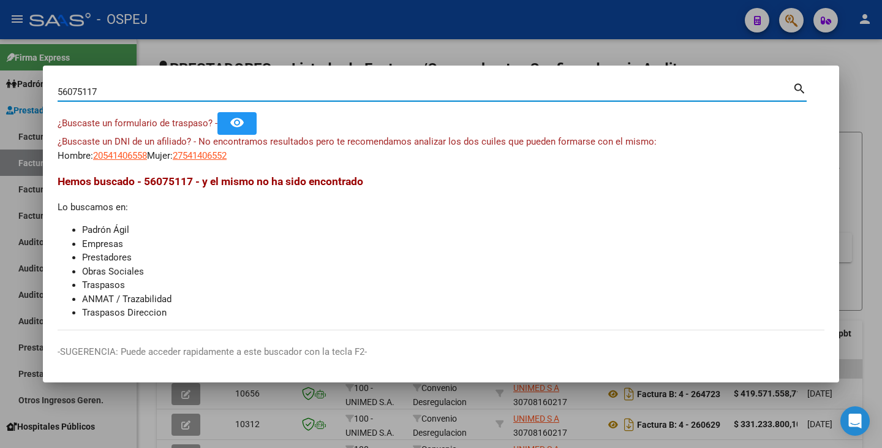
type input "56075117"
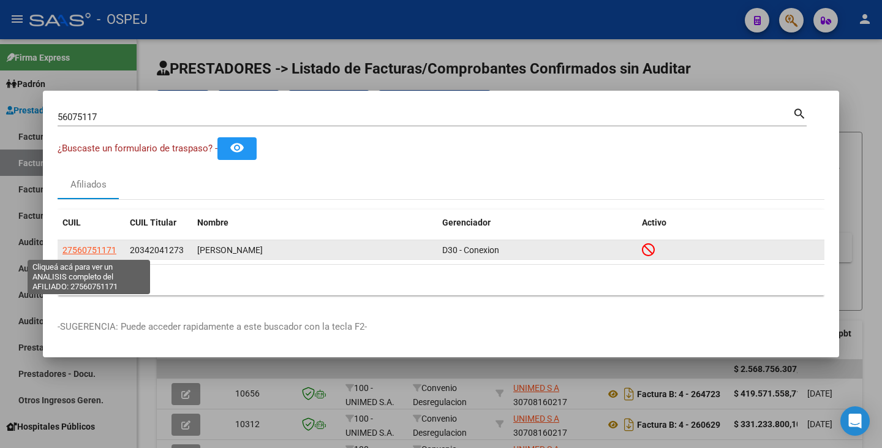
click at [99, 247] on span "27560751171" at bounding box center [90, 250] width 54 height 10
type textarea "27560751171"
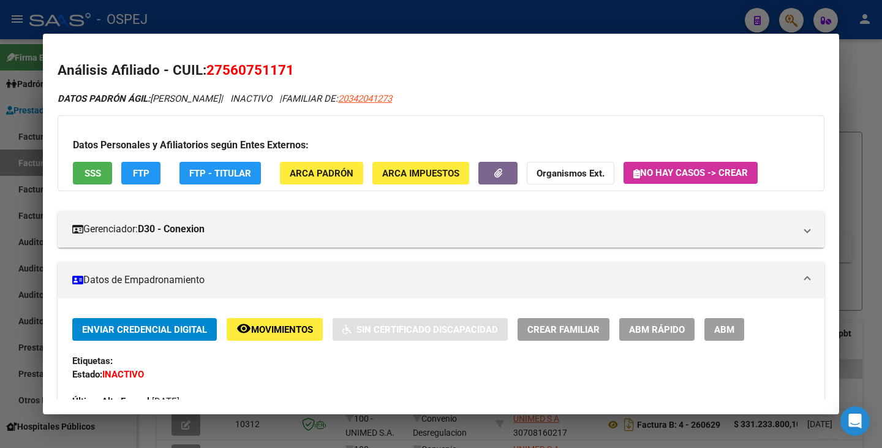
click at [99, 173] on span "SSS" at bounding box center [93, 173] width 17 height 11
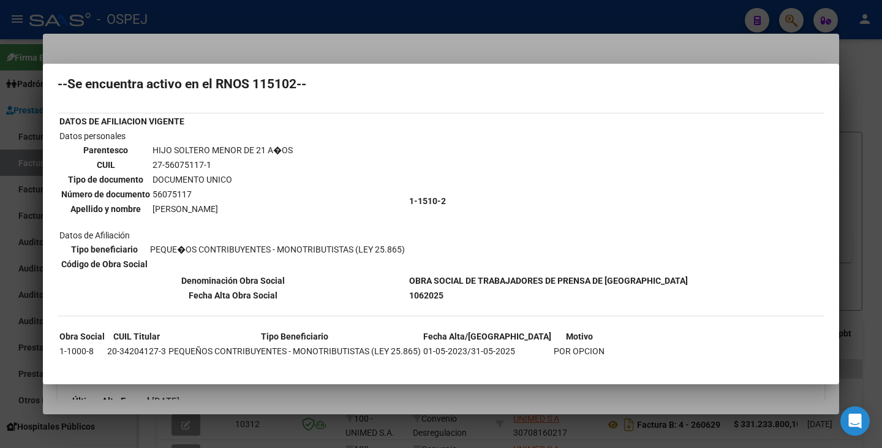
scroll to position [49, 0]
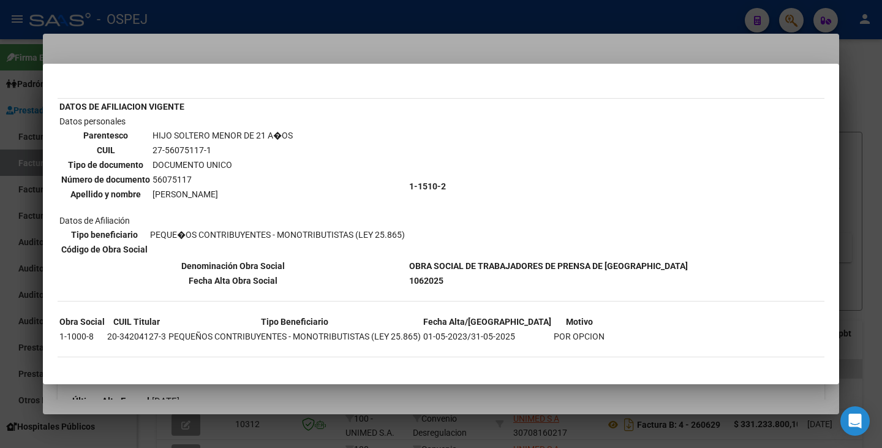
click at [230, 48] on div at bounding box center [441, 224] width 882 height 448
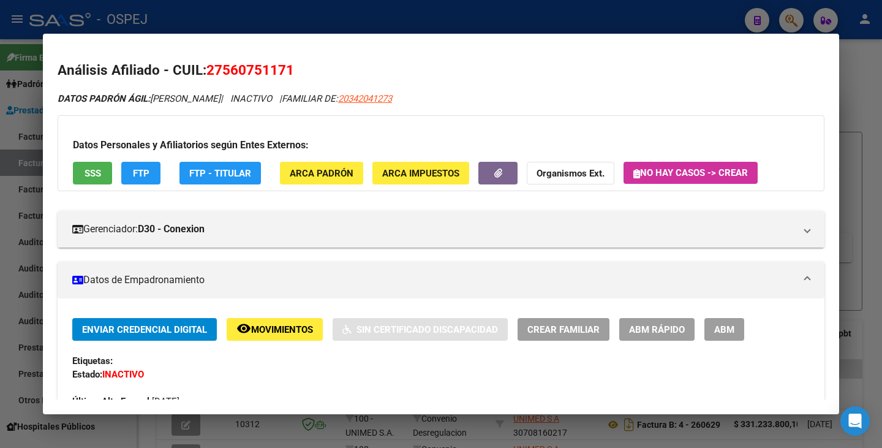
drag, startPoint x: 209, startPoint y: 68, endPoint x: 278, endPoint y: 63, distance: 69.5
click at [302, 58] on mat-dialog-content "Análisis Afiliado - CUIL: 27560751171 DATOS PADRÓN ÁGIL: [PERSON_NAME] | INACTI…" at bounding box center [441, 223] width 797 height 351
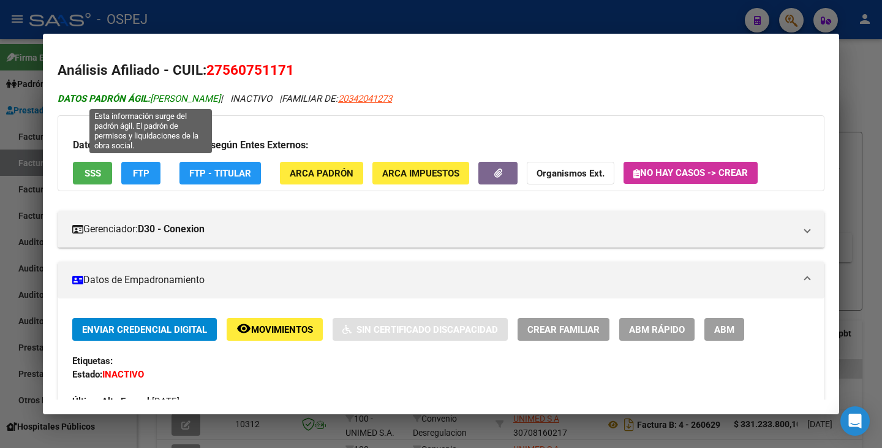
drag, startPoint x: 155, startPoint y: 97, endPoint x: 241, endPoint y: 103, distance: 86.0
click at [221, 103] on span "DATOS PADRÓN ÁGIL: [PERSON_NAME]" at bounding box center [139, 98] width 163 height 11
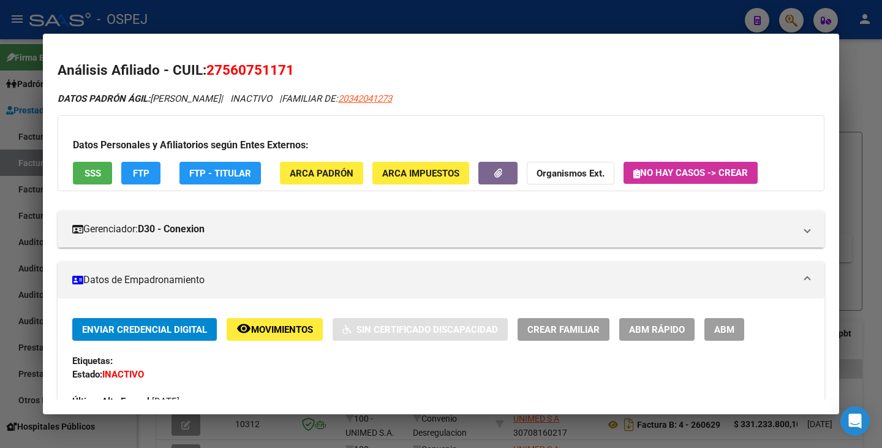
click at [13, 191] on div at bounding box center [441, 224] width 882 height 448
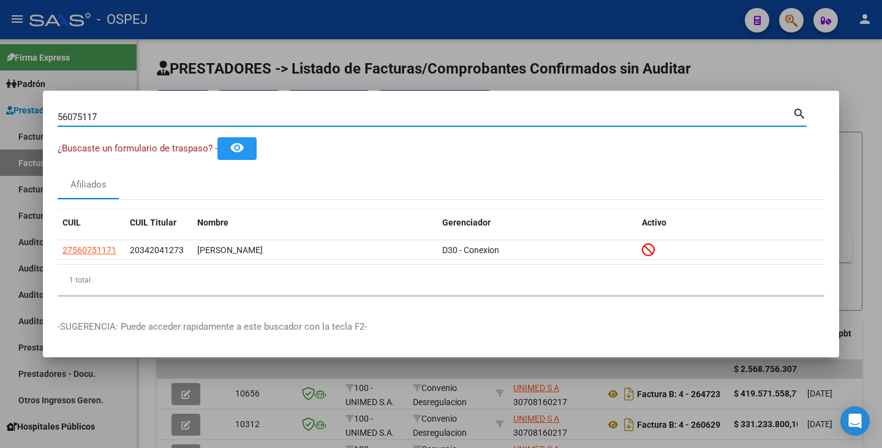
drag, startPoint x: 118, startPoint y: 114, endPoint x: 30, endPoint y: 100, distance: 89.4
click at [30, 100] on div "56075117 Buscar (apellido, dni, cuil, nro traspaso, cuit, obra social) search ¿…" at bounding box center [441, 224] width 882 height 448
paste input "20578725"
type input "20578725"
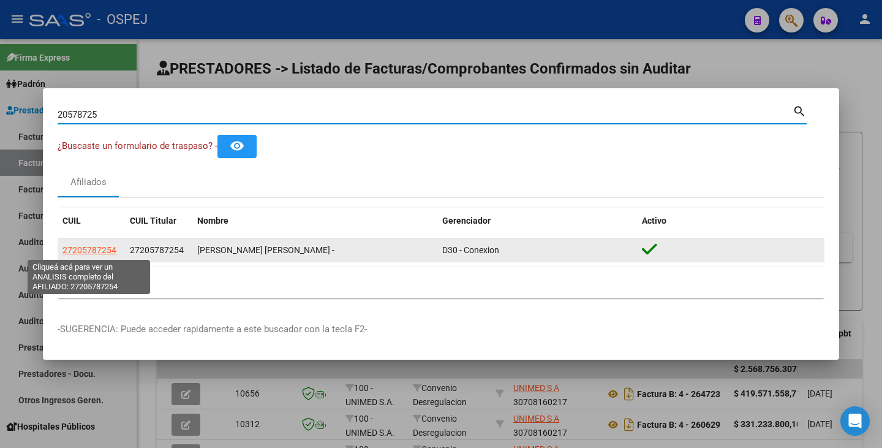
click at [83, 252] on span "27205787254" at bounding box center [90, 250] width 54 height 10
type textarea "27205787254"
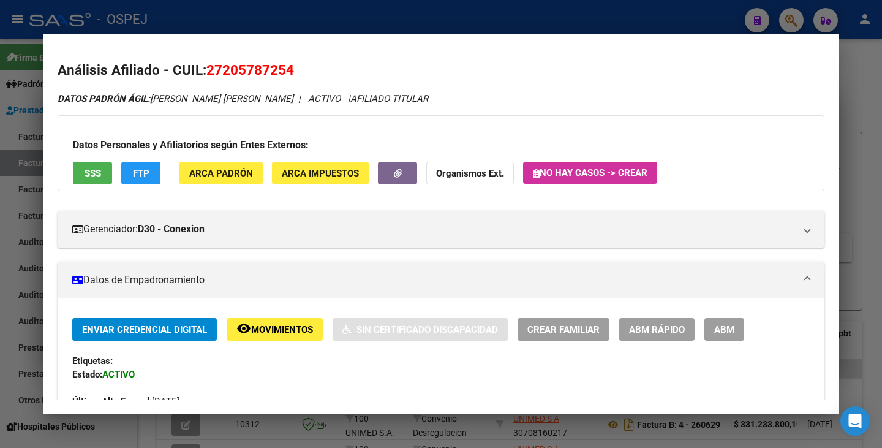
drag, startPoint x: 210, startPoint y: 68, endPoint x: 304, endPoint y: 72, distance: 93.9
click at [304, 72] on h2 "Análisis Afiliado - CUIL: 27205787254" at bounding box center [441, 70] width 767 height 21
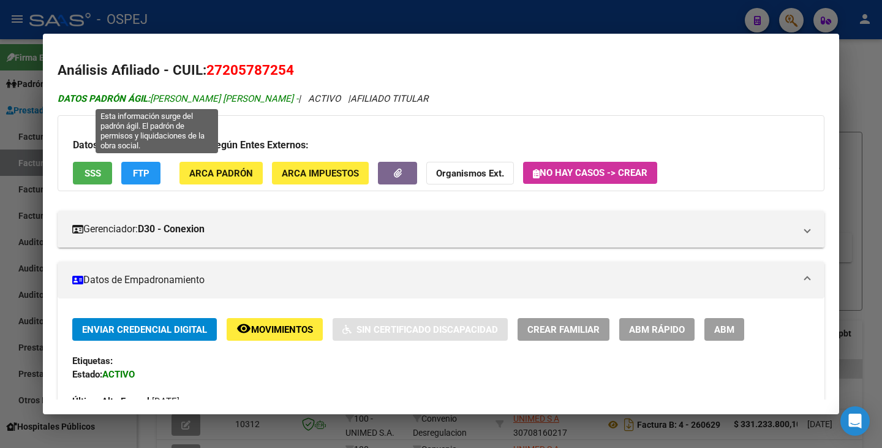
drag, startPoint x: 155, startPoint y: 98, endPoint x: 220, endPoint y: 94, distance: 65.1
click at [220, 94] on span "DATOS PADRÓN ÁGIL: [PERSON_NAME] [PERSON_NAME] -" at bounding box center [178, 98] width 241 height 11
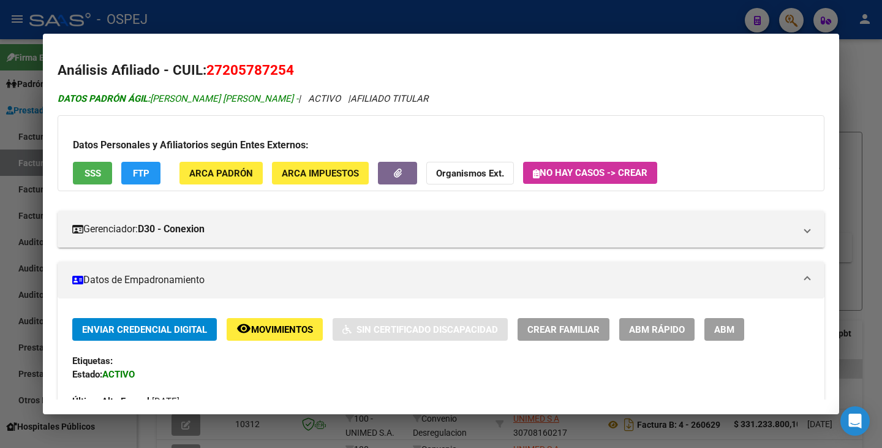
click at [220, 94] on span "DATOS PADRÓN ÁGIL: [PERSON_NAME] [PERSON_NAME] -" at bounding box center [178, 98] width 241 height 11
drag, startPoint x: 248, startPoint y: 100, endPoint x: 154, endPoint y: 91, distance: 94.1
click at [154, 92] on div "DATOS [PERSON_NAME]: [PERSON_NAME] [PERSON_NAME] - | ACTIVO | AFILIADO TITULAR" at bounding box center [441, 99] width 767 height 14
click at [9, 208] on div at bounding box center [441, 224] width 882 height 448
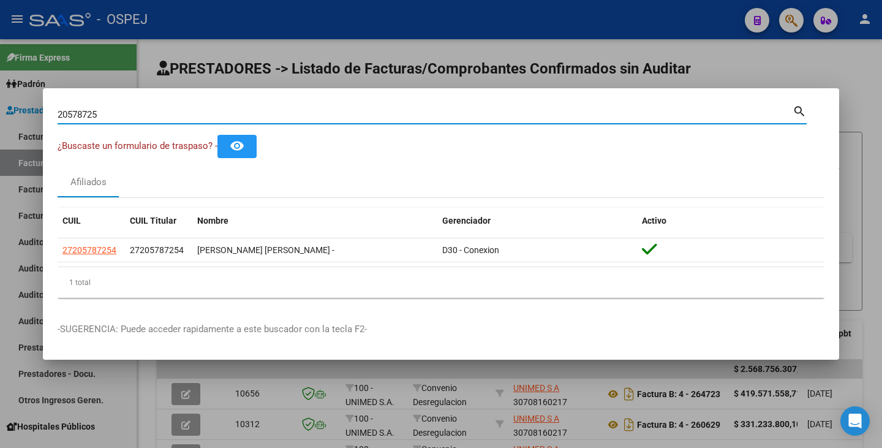
drag, startPoint x: 118, startPoint y: 117, endPoint x: 34, endPoint y: 100, distance: 85.7
click at [34, 100] on div "20578725 Buscar (apellido, dni, cuil, nro traspaso, cuit, obra social) search ¿…" at bounding box center [441, 224] width 882 height 448
paste input "26465392"
type input "26465392"
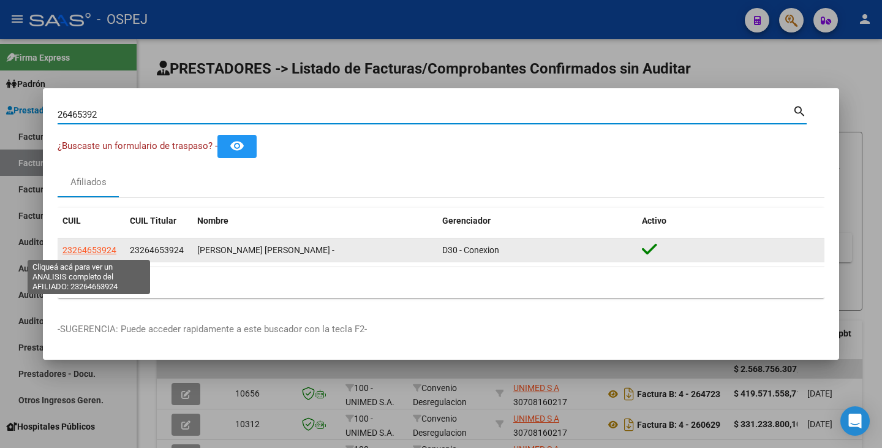
click at [91, 249] on span "23264653924" at bounding box center [90, 250] width 54 height 10
type textarea "23264653924"
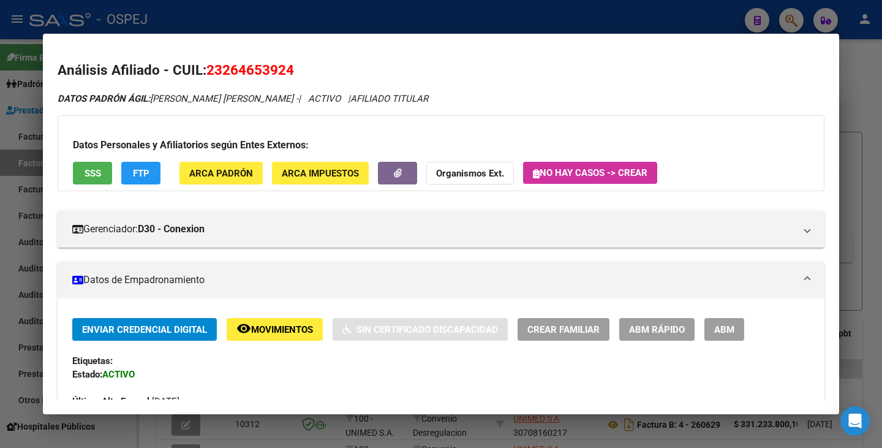
drag, startPoint x: 210, startPoint y: 68, endPoint x: 291, endPoint y: 61, distance: 81.8
click at [291, 62] on span "23264653924" at bounding box center [251, 70] width 88 height 16
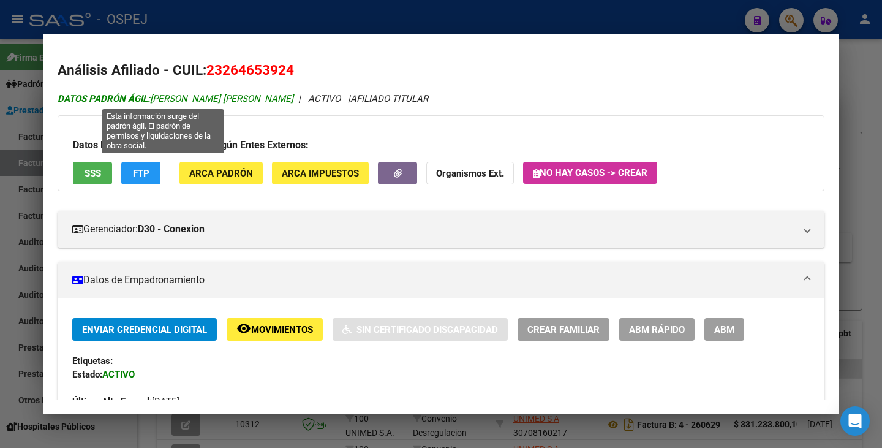
click at [156, 102] on span "DATOS PADRÓN ÁGIL: [PERSON_NAME] [PERSON_NAME] -" at bounding box center [178, 98] width 241 height 11
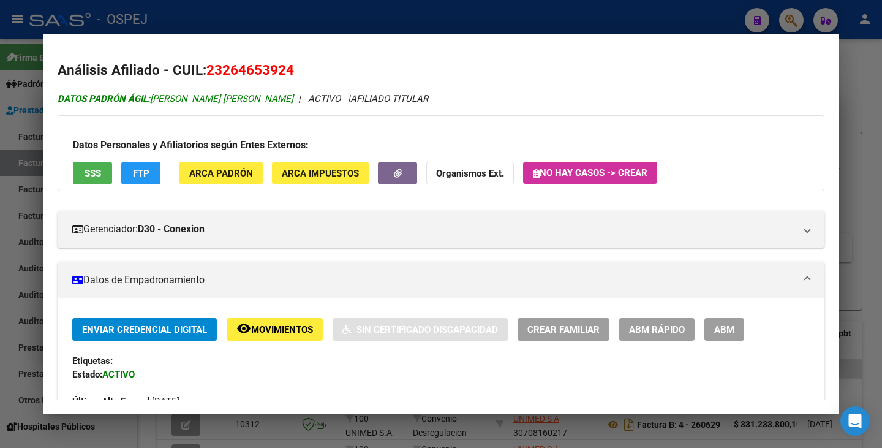
drag, startPoint x: 154, startPoint y: 98, endPoint x: 261, endPoint y: 97, distance: 107.2
click at [261, 97] on span "DATOS PADRÓN ÁGIL: [PERSON_NAME] [PERSON_NAME] -" at bounding box center [178, 98] width 241 height 11
drag, startPoint x: 0, startPoint y: 247, endPoint x: 23, endPoint y: 210, distance: 43.5
click at [1, 245] on div at bounding box center [441, 224] width 882 height 448
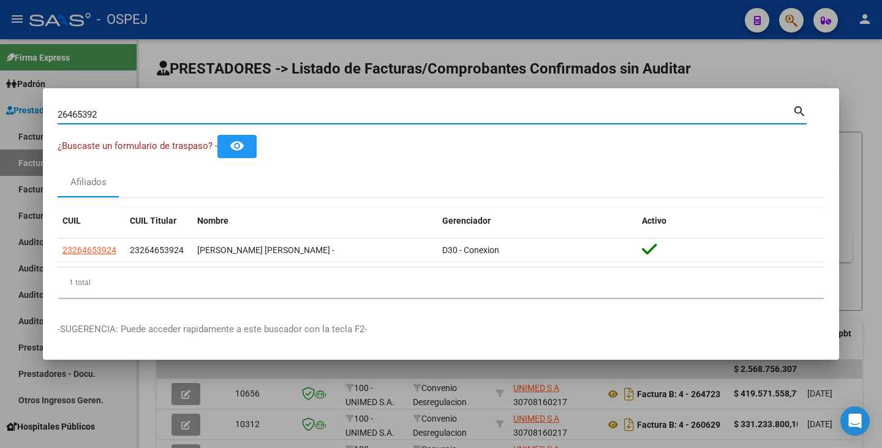
drag, startPoint x: 107, startPoint y: 112, endPoint x: 6, endPoint y: 110, distance: 101.8
click at [6, 110] on div "26465392 Buscar (apellido, dni, cuil, nro traspaso, cuit, obra social) search ¿…" at bounding box center [441, 224] width 882 height 448
paste input "50325772"
type input "50325772"
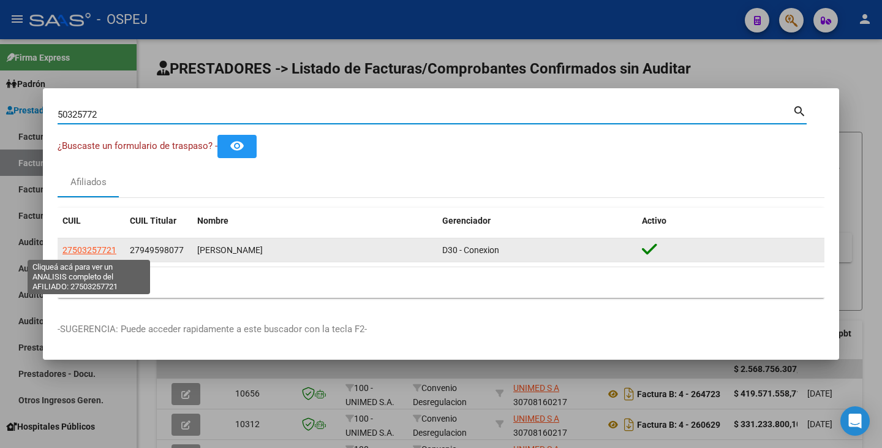
click at [93, 249] on span "27503257721" at bounding box center [90, 250] width 54 height 10
type textarea "27503257721"
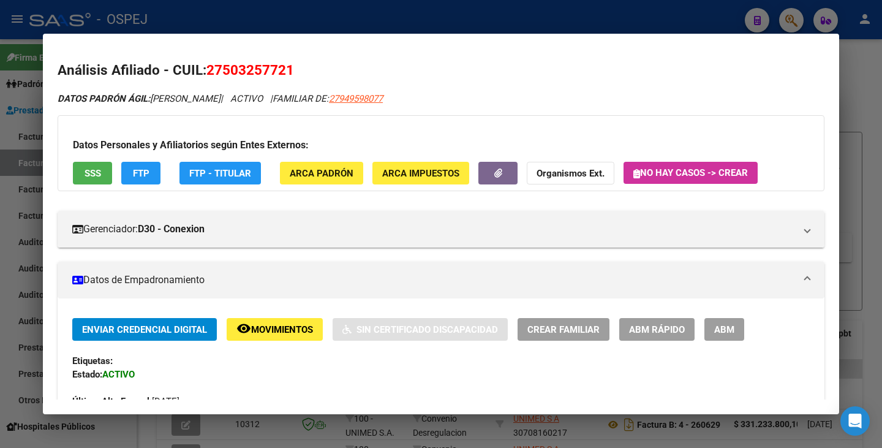
drag, startPoint x: 211, startPoint y: 67, endPoint x: 289, endPoint y: 66, distance: 77.8
click at [301, 58] on mat-dialog-content "Análisis Afiliado - CUIL: 27503257721 DATOS PADRÓN ÁGIL: [PERSON_NAME] | ACTIVO…" at bounding box center [441, 223] width 797 height 351
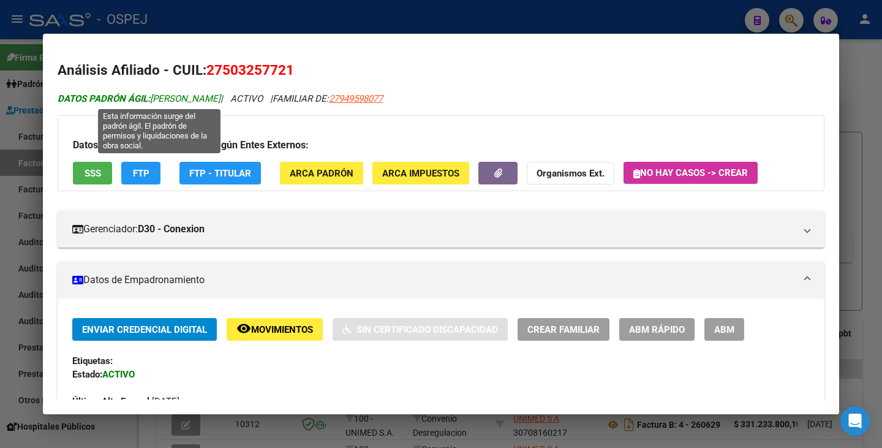
drag, startPoint x: 153, startPoint y: 98, endPoint x: 260, endPoint y: 100, distance: 106.7
click at [221, 100] on span "DATOS PADRÓN ÁGIL: [PERSON_NAME]" at bounding box center [139, 98] width 163 height 11
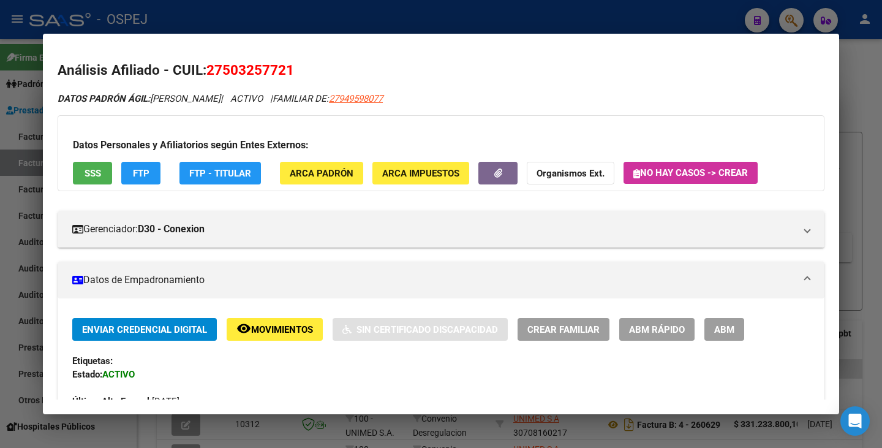
click at [21, 207] on div at bounding box center [441, 224] width 882 height 448
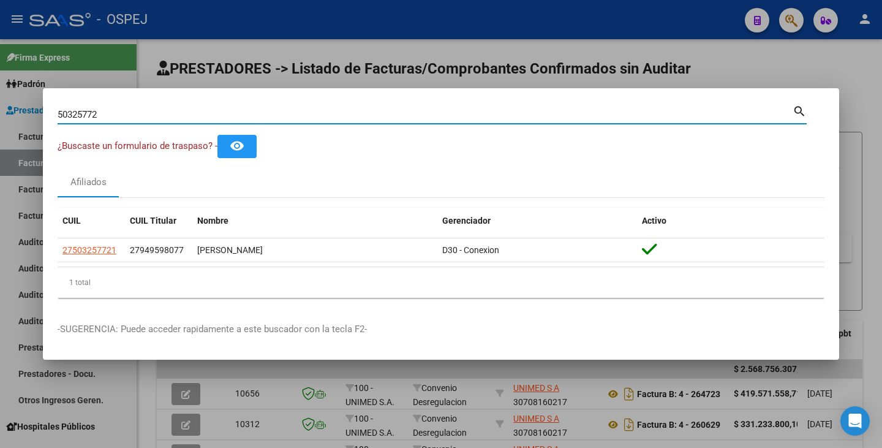
drag, startPoint x: 102, startPoint y: 115, endPoint x: 2, endPoint y: 115, distance: 100.5
click at [0, 113] on div "50325772 Buscar (apellido, dni, cuil, nro traspaso, cuit, obra social) search ¿…" at bounding box center [441, 224] width 882 height 448
paste input "14673164"
type input "14673164"
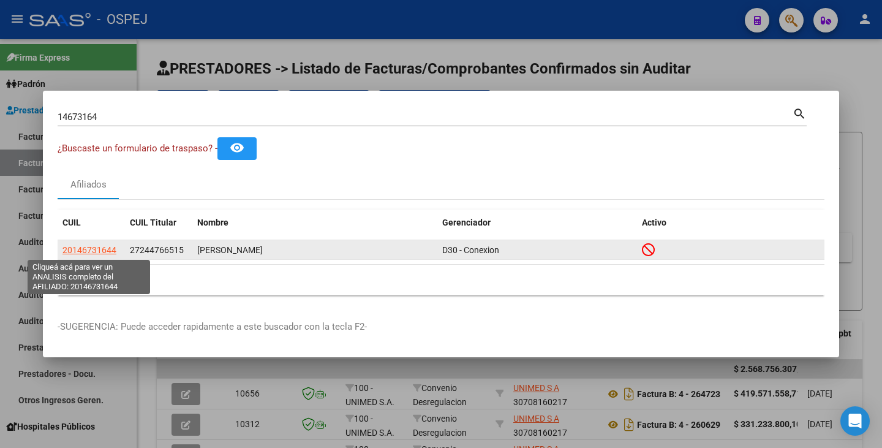
click at [102, 248] on span "20146731644" at bounding box center [90, 250] width 54 height 10
type textarea "20146731644"
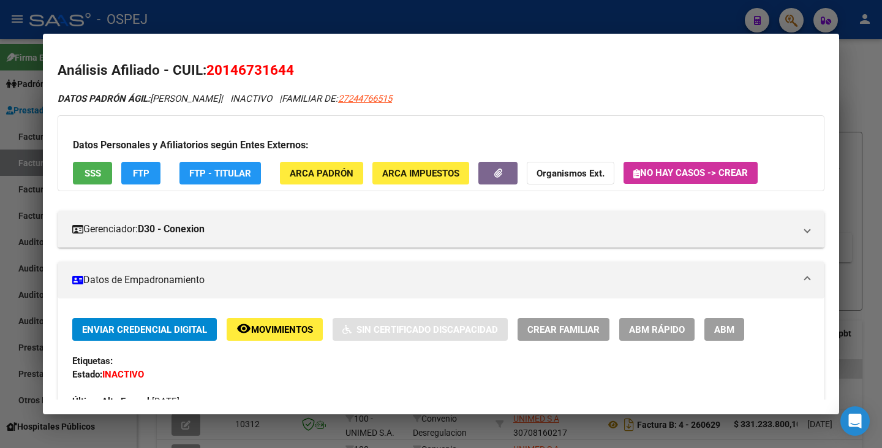
drag, startPoint x: 210, startPoint y: 68, endPoint x: 297, endPoint y: 66, distance: 87.7
click at [297, 66] on h2 "Análisis Afiliado - CUIL: 20146731644" at bounding box center [441, 70] width 767 height 21
drag, startPoint x: 153, startPoint y: 99, endPoint x: 231, endPoint y: 92, distance: 78.2
click at [231, 92] on div "DATOS PADRÓN ÁGIL: [PERSON_NAME] | INACTIVO | FAMILIAR DE: 27244766515" at bounding box center [441, 99] width 767 height 14
drag, startPoint x: 11, startPoint y: 226, endPoint x: 18, endPoint y: 211, distance: 15.9
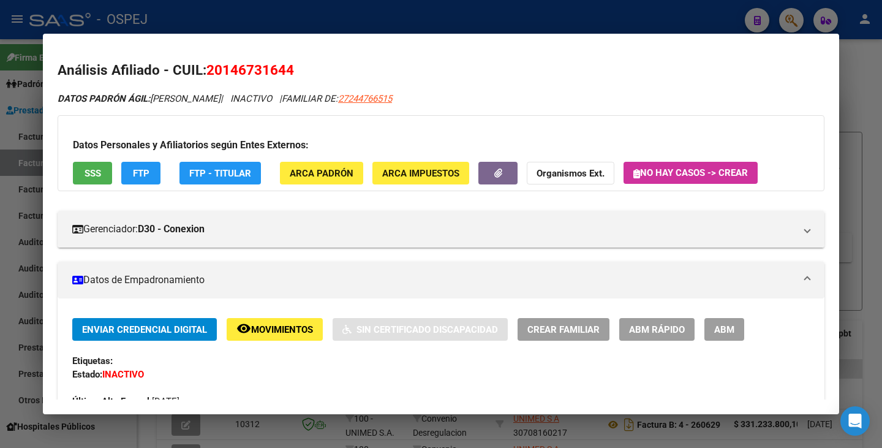
click at [11, 225] on div at bounding box center [441, 224] width 882 height 448
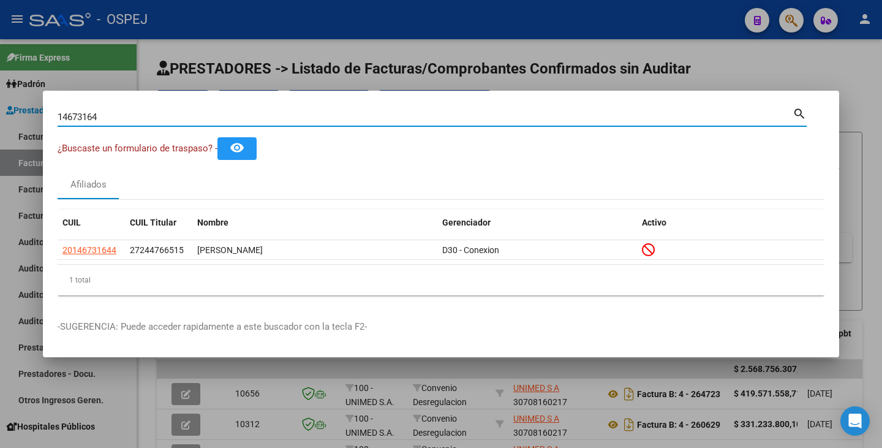
drag, startPoint x: 124, startPoint y: 118, endPoint x: 20, endPoint y: 104, distance: 105.2
click at [20, 104] on div "14673164 Buscar (apellido, dni, cuil, nro traspaso, cuit, obra social) search ¿…" at bounding box center [441, 224] width 882 height 448
paste input "70049401"
type input "70049401"
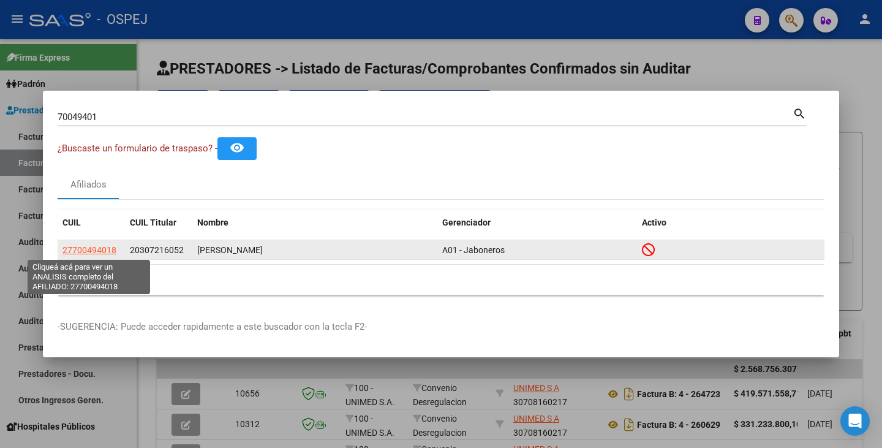
click at [94, 248] on span "27700494018" at bounding box center [90, 250] width 54 height 10
type textarea "27700494018"
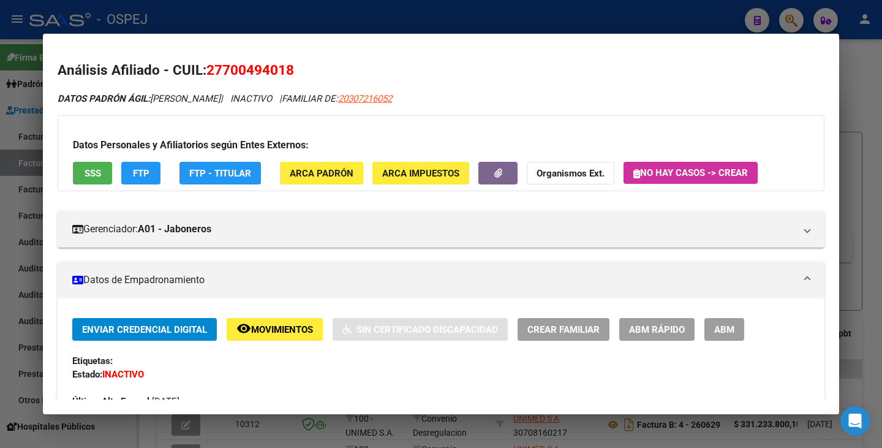
drag, startPoint x: 210, startPoint y: 67, endPoint x: 295, endPoint y: 60, distance: 84.8
click at [295, 60] on h2 "Análisis Afiliado - CUIL: 27700494018" at bounding box center [441, 70] width 767 height 21
drag, startPoint x: 154, startPoint y: 100, endPoint x: 263, endPoint y: 91, distance: 109.4
click at [263, 92] on div "DATOS PADRÓN ÁGIL: [PERSON_NAME] | INACTIVO | FAMILIAR DE: 20307216052" at bounding box center [441, 99] width 767 height 14
drag, startPoint x: 27, startPoint y: 286, endPoint x: 36, endPoint y: 271, distance: 17.6
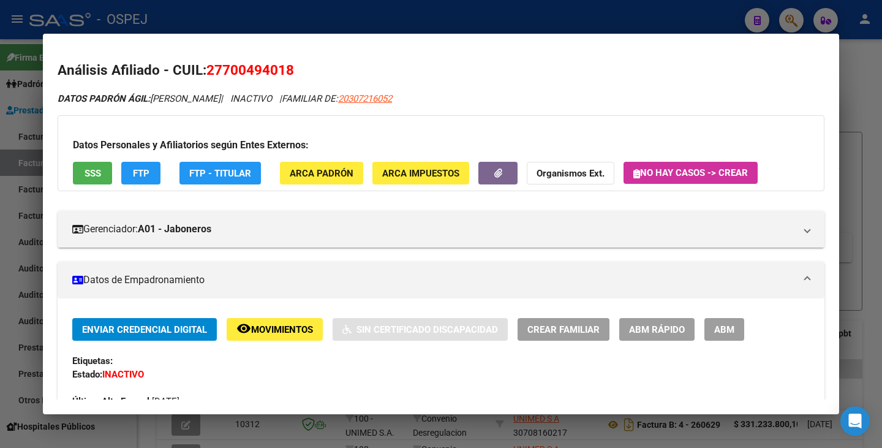
click at [28, 282] on div at bounding box center [441, 224] width 882 height 448
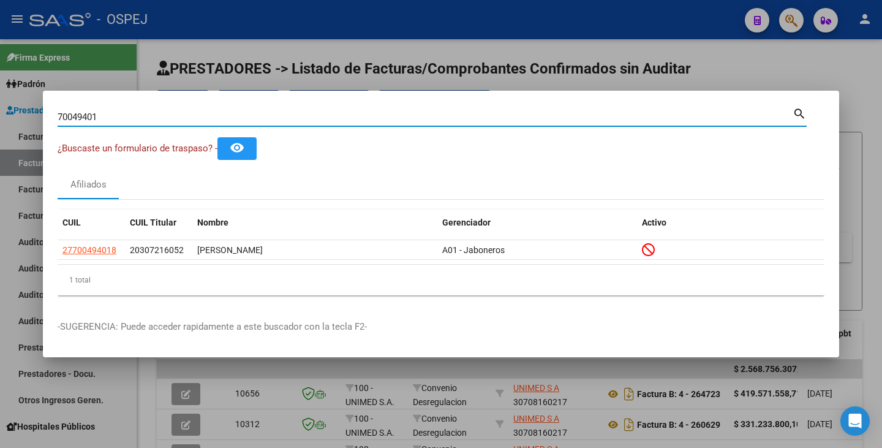
drag, startPoint x: 113, startPoint y: 120, endPoint x: 0, endPoint y: 142, distance: 115.4
click at [0, 142] on div "70049401 Buscar (apellido, dni, cuil, nro traspaso, cuit, obra social) search ¿…" at bounding box center [441, 224] width 882 height 448
paste input "32199817"
type input "32199817"
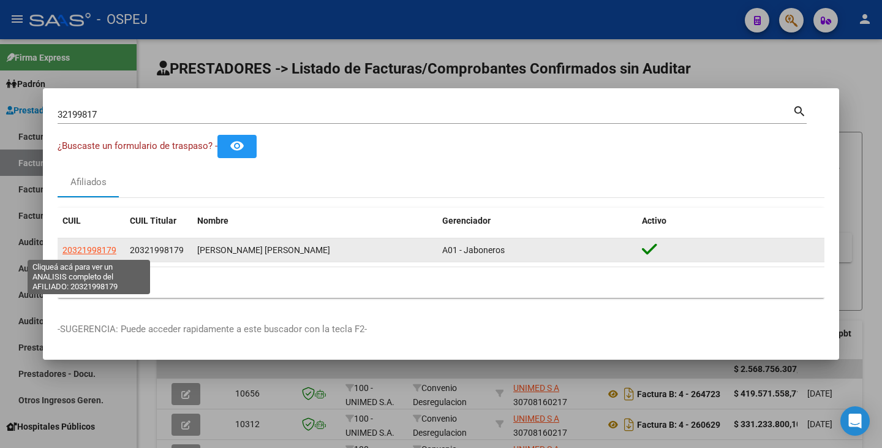
click at [83, 248] on span "20321998179" at bounding box center [90, 250] width 54 height 10
type textarea "20321998179"
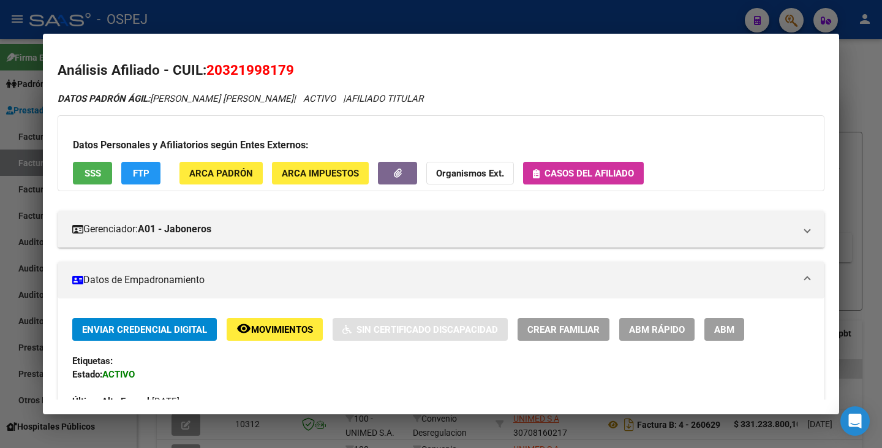
drag, startPoint x: 208, startPoint y: 66, endPoint x: 294, endPoint y: 67, distance: 85.8
click at [294, 67] on span "20321998179" at bounding box center [251, 70] width 88 height 16
drag, startPoint x: 154, startPoint y: 94, endPoint x: 284, endPoint y: 98, distance: 130.6
click at [284, 98] on icon "DATOS PADRÓN ÁGIL: [PERSON_NAME] [PERSON_NAME] | ACTIVO | AFILIADO TITULAR" at bounding box center [241, 98] width 366 height 11
click at [13, 306] on div at bounding box center [441, 224] width 882 height 448
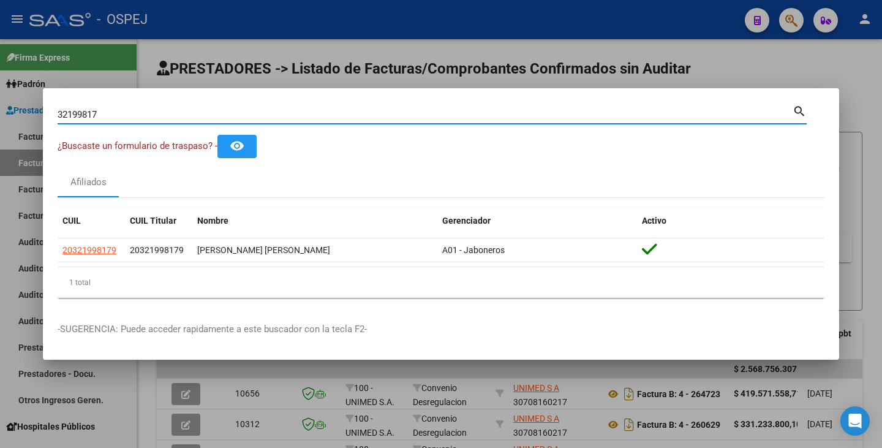
drag, startPoint x: 111, startPoint y: 113, endPoint x: 37, endPoint y: 127, distance: 75.6
click at [1, 123] on div "32199817 Buscar (apellido, dni, cuil, nro traspaso, cuit, obra social) search ¿…" at bounding box center [441, 224] width 882 height 448
paste input "32940387"
type input "32940387"
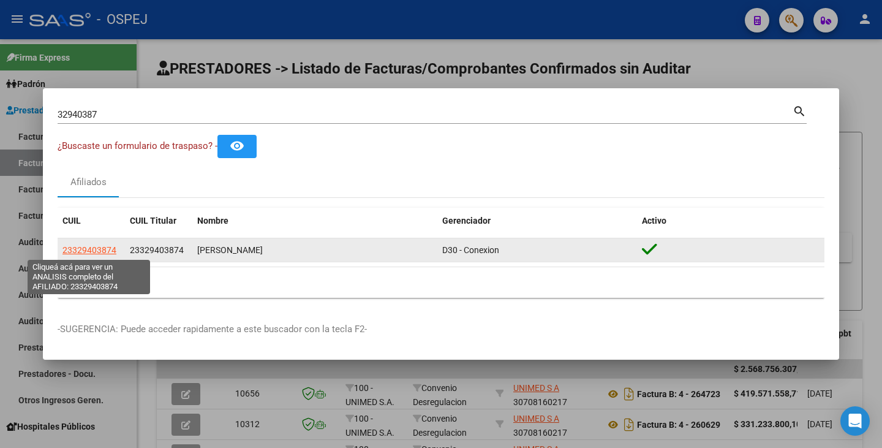
click at [98, 248] on span "23329403874" at bounding box center [90, 250] width 54 height 10
type textarea "23329403874"
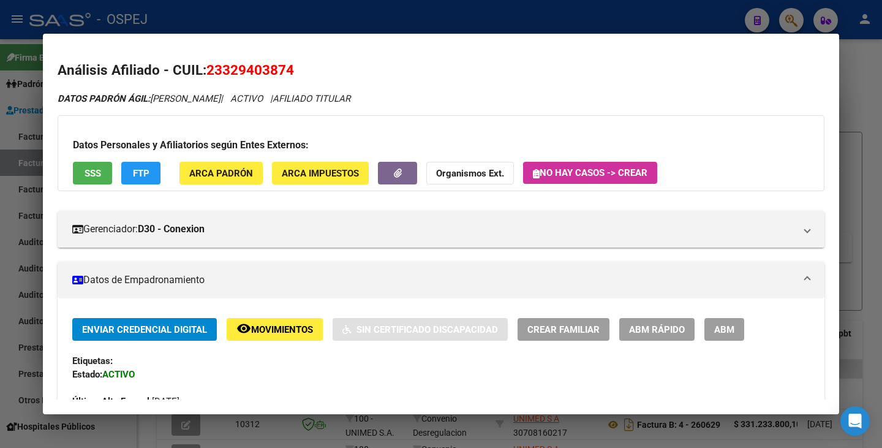
drag, startPoint x: 208, startPoint y: 66, endPoint x: 302, endPoint y: 56, distance: 94.9
click at [302, 56] on mat-dialog-content "Análisis Afiliado - CUIL: 23329403874 DATOS PADRÓN ÁGIL: [PERSON_NAME] | ACTIVO…" at bounding box center [441, 223] width 797 height 351
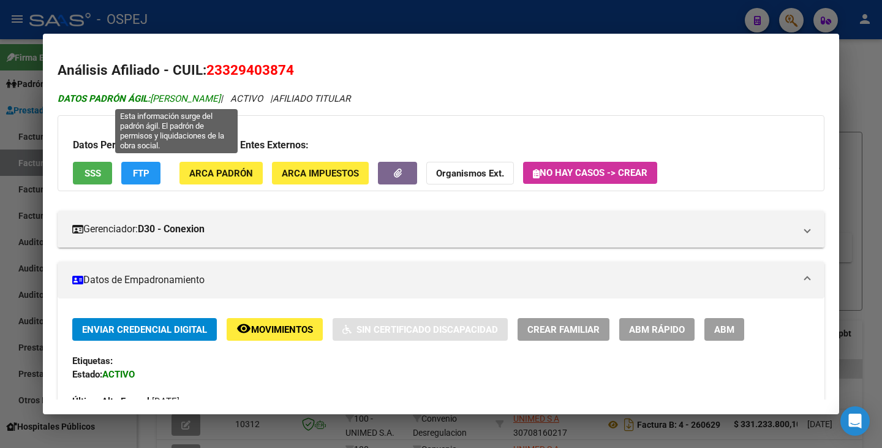
drag, startPoint x: 153, startPoint y: 97, endPoint x: 289, endPoint y: 97, distance: 136.0
click at [221, 97] on span "DATOS PADRÓN ÁGIL: [PERSON_NAME]" at bounding box center [139, 98] width 163 height 11
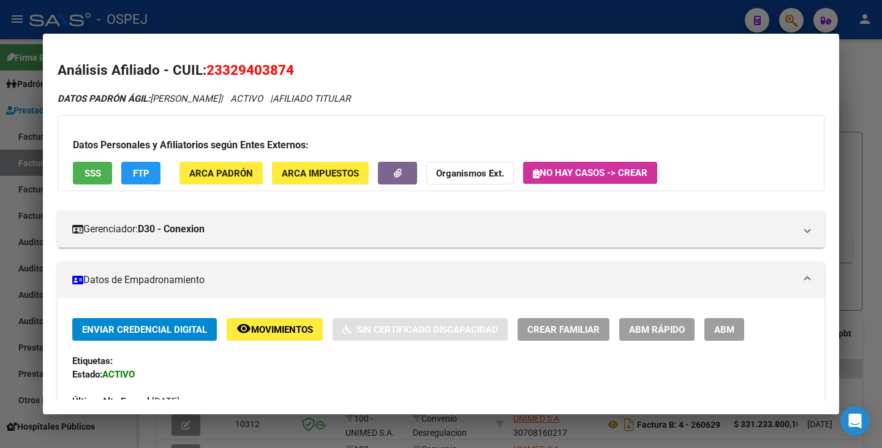
click at [21, 256] on div at bounding box center [441, 224] width 882 height 448
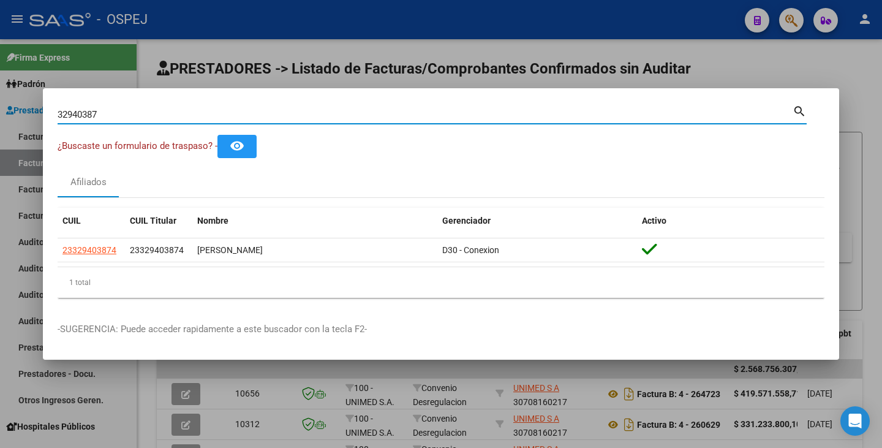
drag, startPoint x: 104, startPoint y: 114, endPoint x: 20, endPoint y: 102, distance: 84.1
click at [20, 102] on div "32940387 Buscar (apellido, dni, cuil, nro traspaso, cuit, obra social) search ¿…" at bounding box center [441, 224] width 882 height 448
paste input "25941126"
type input "25941126"
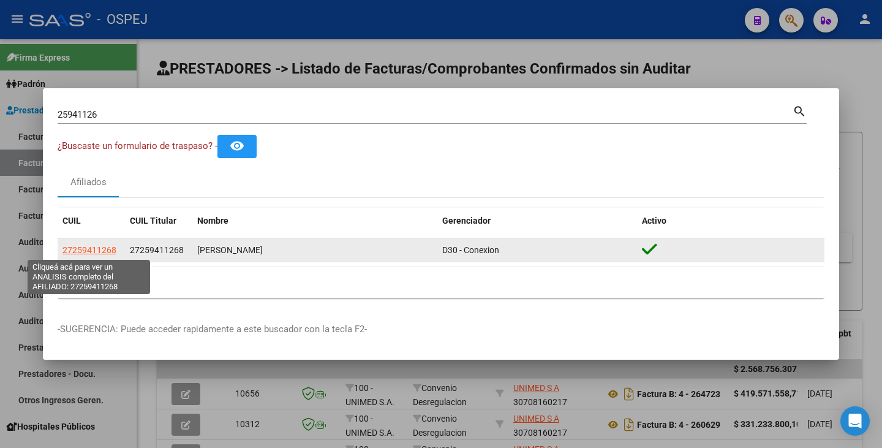
click at [80, 249] on span "27259411268" at bounding box center [90, 250] width 54 height 10
type textarea "27259411268"
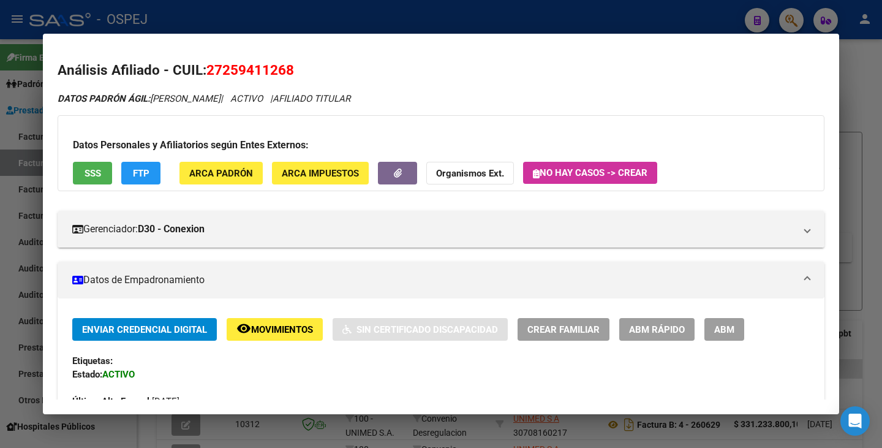
drag, startPoint x: 211, startPoint y: 70, endPoint x: 294, endPoint y: 81, distance: 83.5
click at [286, 71] on span "27259411268" at bounding box center [251, 70] width 88 height 16
drag, startPoint x: 208, startPoint y: 70, endPoint x: 283, endPoint y: 67, distance: 74.8
click at [294, 77] on span "27259411268" at bounding box center [251, 70] width 88 height 16
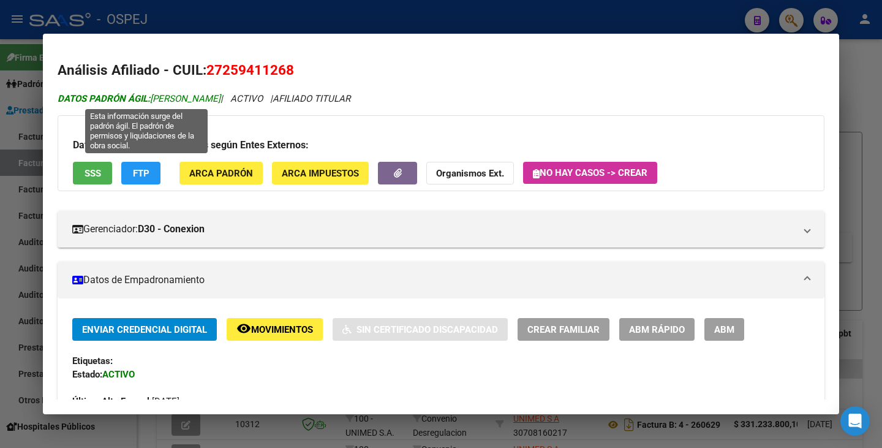
drag, startPoint x: 154, startPoint y: 95, endPoint x: 226, endPoint y: 100, distance: 71.9
click at [221, 101] on span "DATOS PADRÓN ÁGIL: [PERSON_NAME]" at bounding box center [139, 98] width 163 height 11
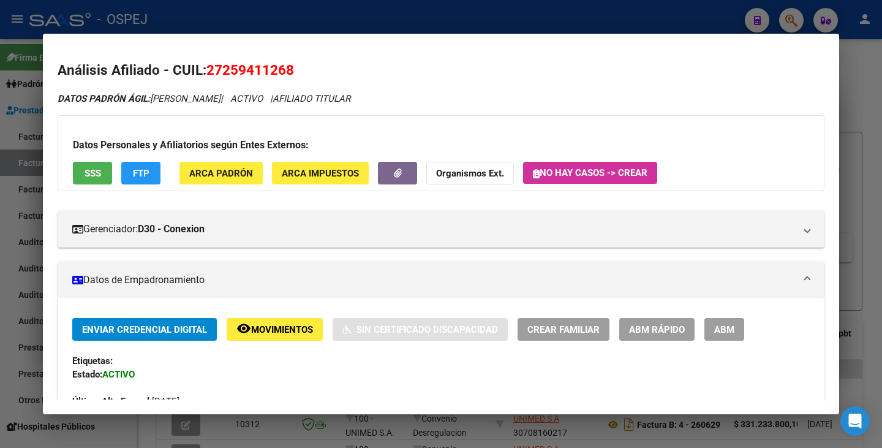
click at [0, 203] on div at bounding box center [441, 224] width 882 height 448
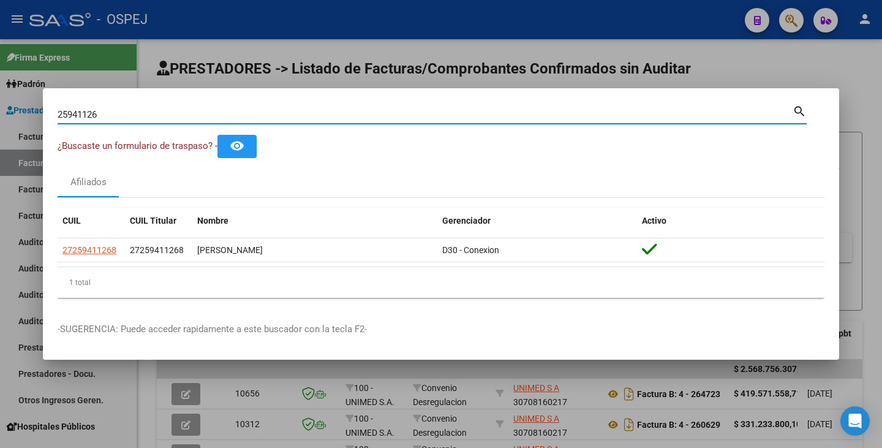
click at [145, 111] on input "25941126" at bounding box center [425, 114] width 735 height 11
drag, startPoint x: 142, startPoint y: 116, endPoint x: 0, endPoint y: 96, distance: 143.0
click at [0, 96] on div "25941126 Buscar (apellido, dni, cuil, nro traspaso, cuit, obra social) search ¿…" at bounding box center [441, 224] width 882 height 448
paste input "19105403"
type input "19105403"
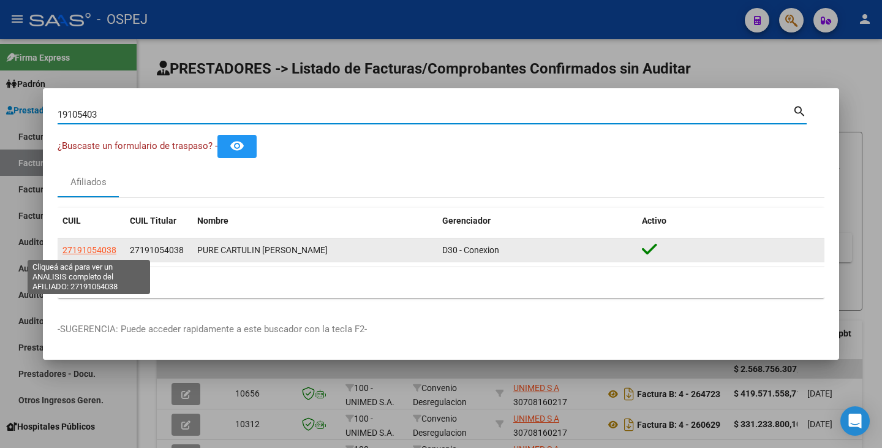
click at [93, 248] on span "27191054038" at bounding box center [90, 250] width 54 height 10
type textarea "27191054038"
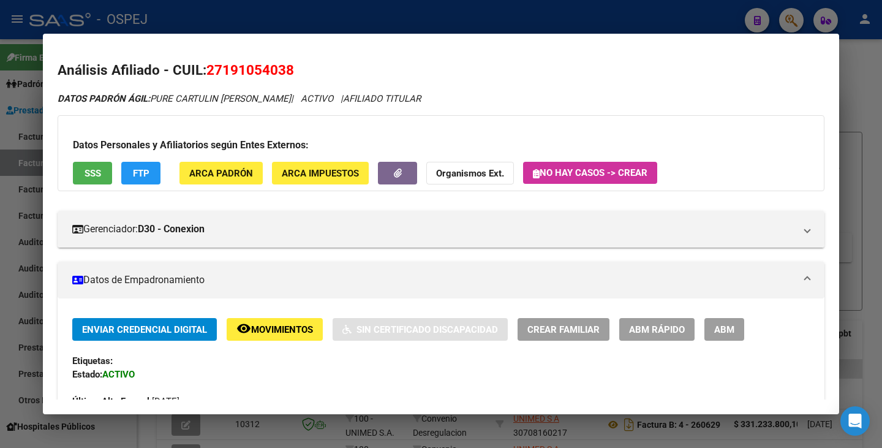
drag, startPoint x: 210, startPoint y: 66, endPoint x: 295, endPoint y: 57, distance: 85.1
click at [295, 57] on mat-dialog-content "Análisis Afiliado - CUIL: 27191054038 DATOS PADRÓN ÁGIL: PURE CARTULIN [PERSON_…" at bounding box center [441, 223] width 797 height 351
drag, startPoint x: 153, startPoint y: 99, endPoint x: 296, endPoint y: 97, distance: 142.8
click at [296, 97] on icon "DATOS PADRÓN ÁGIL: PURE CARTULIN [PERSON_NAME] | ACTIVO | AFILIADO TITULAR" at bounding box center [239, 98] width 363 height 11
click at [0, 284] on div at bounding box center [441, 224] width 882 height 448
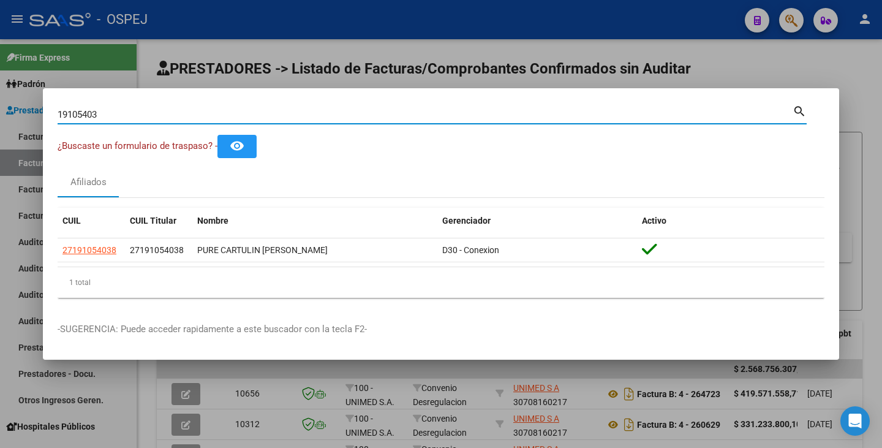
drag, startPoint x: 110, startPoint y: 114, endPoint x: 0, endPoint y: 131, distance: 111.0
click at [0, 131] on div "19105403 Buscar (apellido, dni, cuil, nro traspaso, cuit, obra social) search ¿…" at bounding box center [441, 224] width 882 height 448
paste input "24794605"
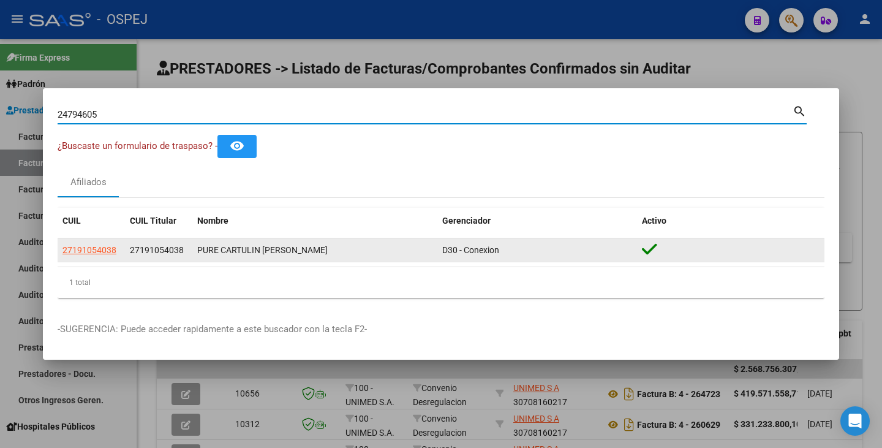
type input "24794605"
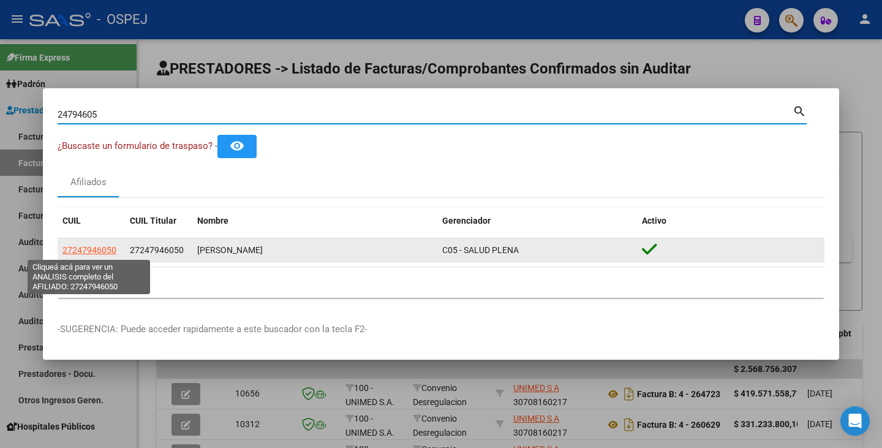
click at [83, 254] on span "27247946050" at bounding box center [90, 250] width 54 height 10
type textarea "27247946050"
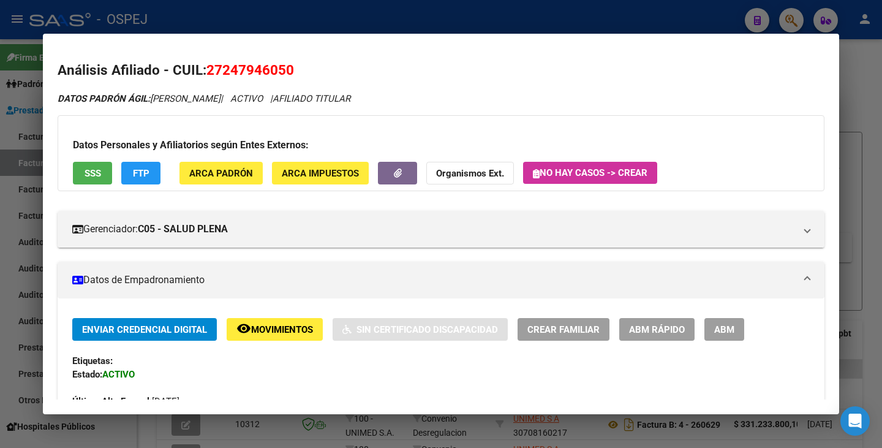
drag, startPoint x: 208, startPoint y: 72, endPoint x: 295, endPoint y: 60, distance: 87.8
click at [295, 60] on h2 "Análisis Afiliado - CUIL: 27247946050" at bounding box center [441, 70] width 767 height 21
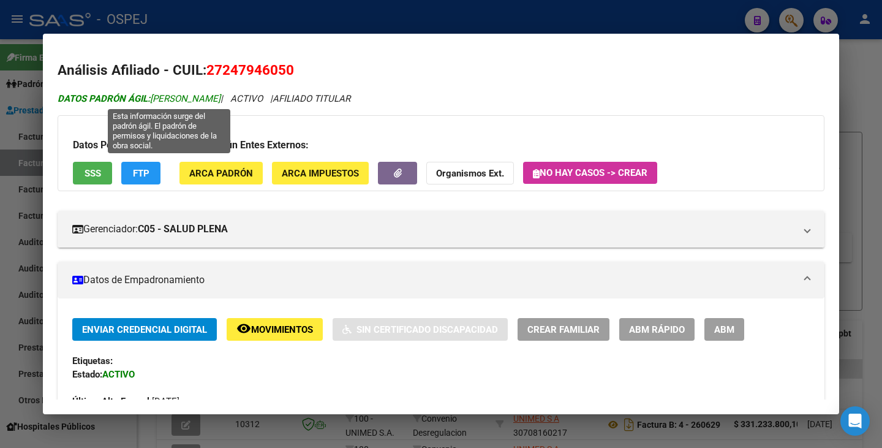
drag, startPoint x: 153, startPoint y: 97, endPoint x: 277, endPoint y: 102, distance: 123.9
click at [221, 102] on span "DATOS PADRÓN ÁGIL: [PERSON_NAME]" at bounding box center [139, 98] width 163 height 11
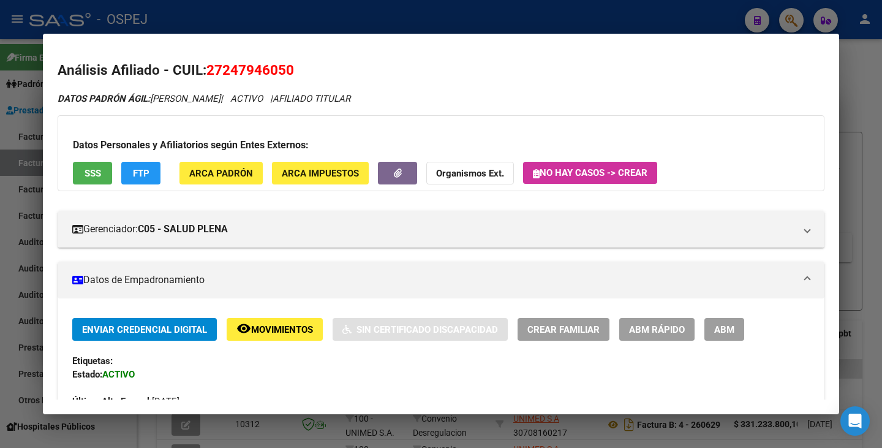
click at [0, 146] on div at bounding box center [441, 224] width 882 height 448
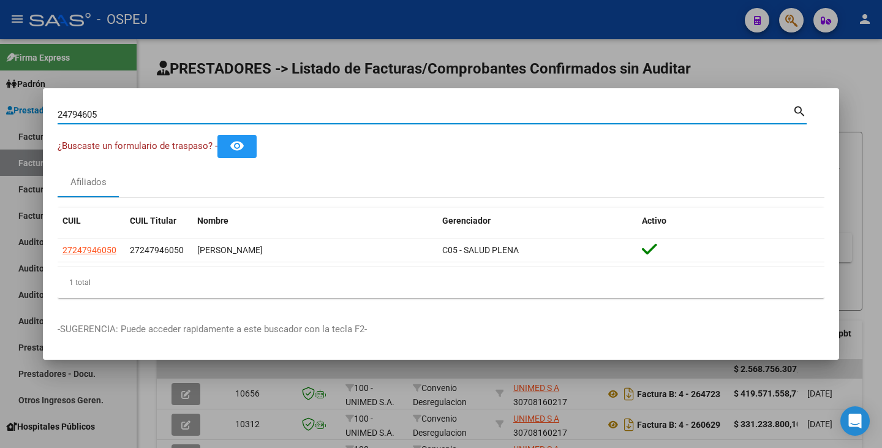
drag, startPoint x: 106, startPoint y: 119, endPoint x: 0, endPoint y: 108, distance: 106.6
click at [0, 108] on div "24794605 Buscar (apellido, dni, cuil, nro traspaso, cuit, obra social) search ¿…" at bounding box center [441, 224] width 882 height 448
paste input "48312920"
type input "48312920"
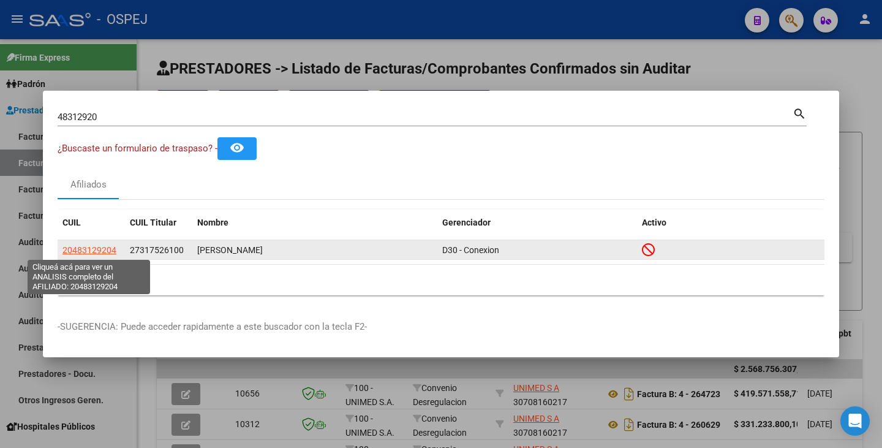
click at [93, 249] on span "20483129204" at bounding box center [90, 250] width 54 height 10
type textarea "20483129204"
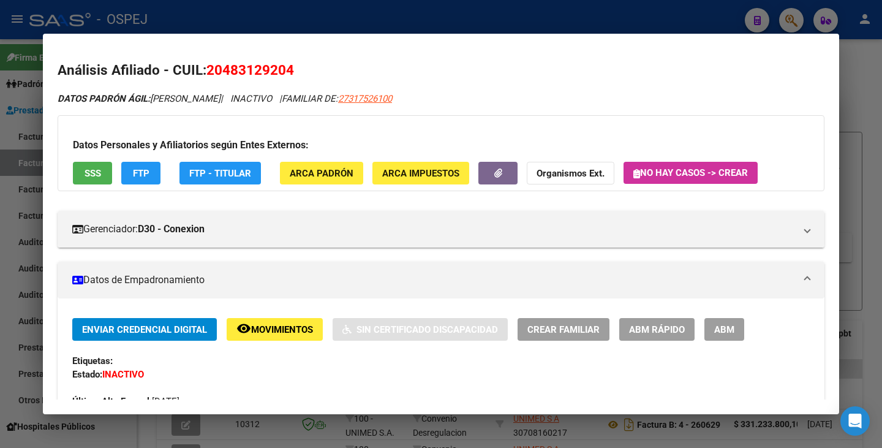
drag, startPoint x: 208, startPoint y: 69, endPoint x: 303, endPoint y: 65, distance: 95.1
click at [313, 64] on h2 "Análisis Afiliado - CUIL: 20483129204" at bounding box center [441, 70] width 767 height 21
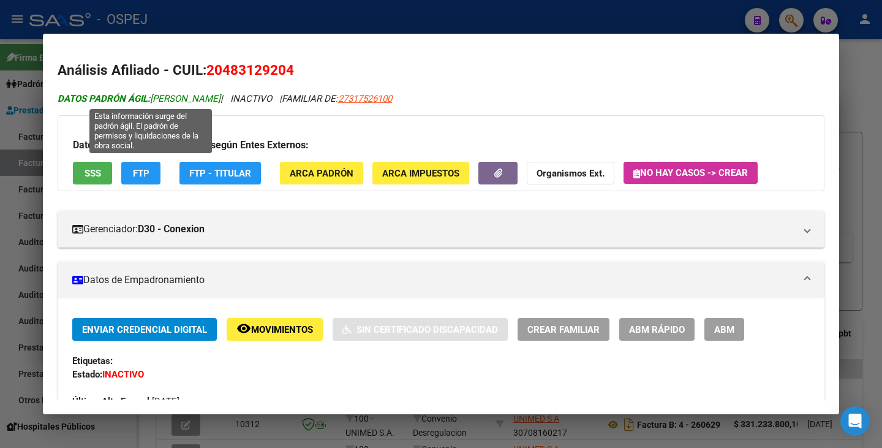
drag, startPoint x: 153, startPoint y: 98, endPoint x: 242, endPoint y: 94, distance: 89.0
click at [221, 94] on span "DATOS PADRÓN ÁGIL: [PERSON_NAME]" at bounding box center [139, 98] width 163 height 11
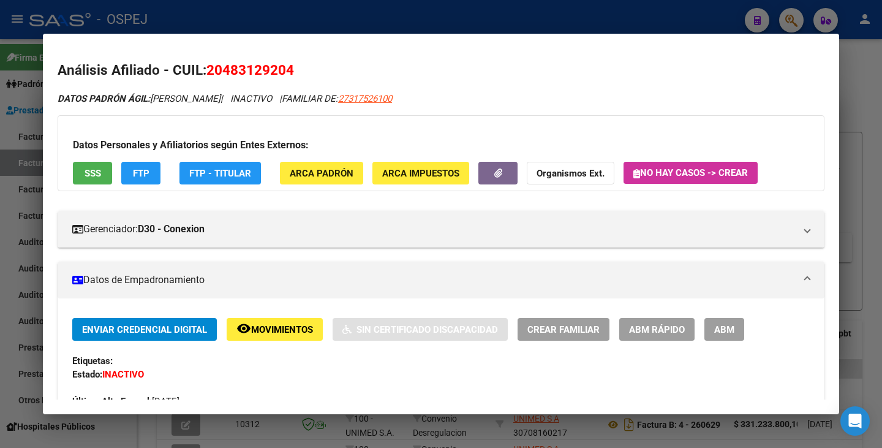
click at [12, 164] on div at bounding box center [441, 224] width 882 height 448
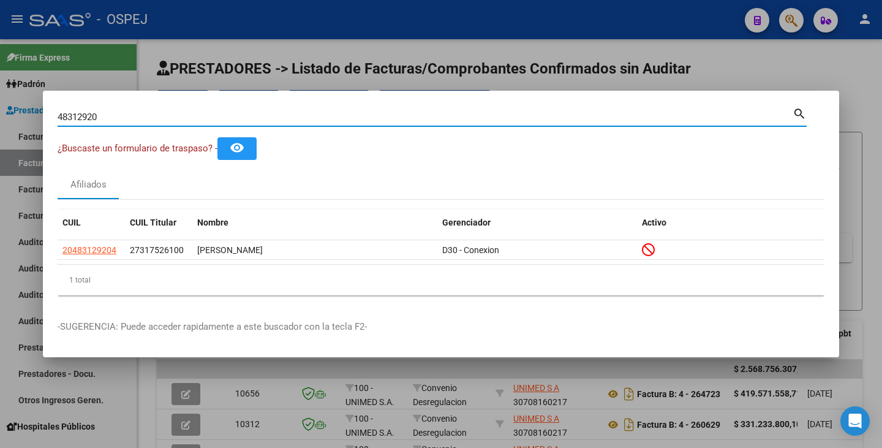
drag, startPoint x: 104, startPoint y: 116, endPoint x: 11, endPoint y: 100, distance: 94.4
click at [11, 100] on div "48312920 Buscar (apellido, dni, cuil, nro traspaso, cuit, obra social) search ¿…" at bounding box center [441, 224] width 882 height 448
paste input "59126601"
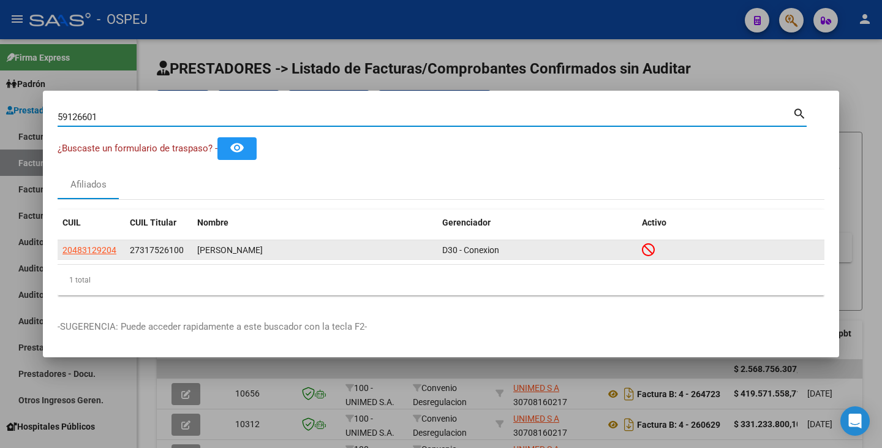
type input "59126601"
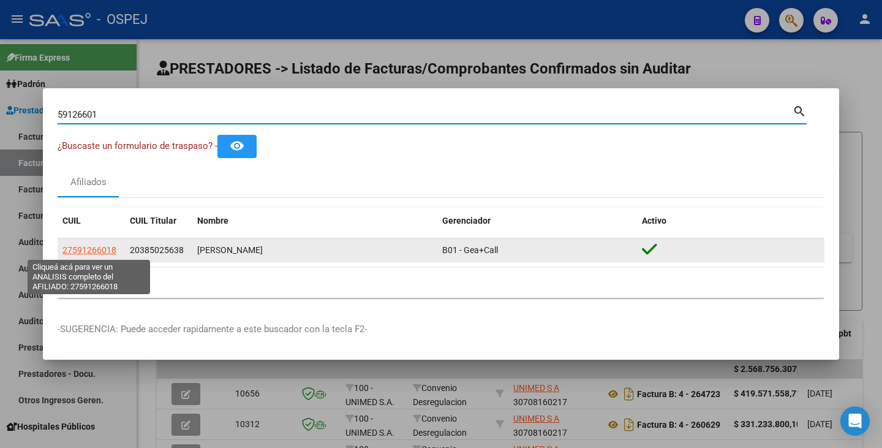
click at [78, 247] on span "27591266018" at bounding box center [90, 250] width 54 height 10
type textarea "27591266018"
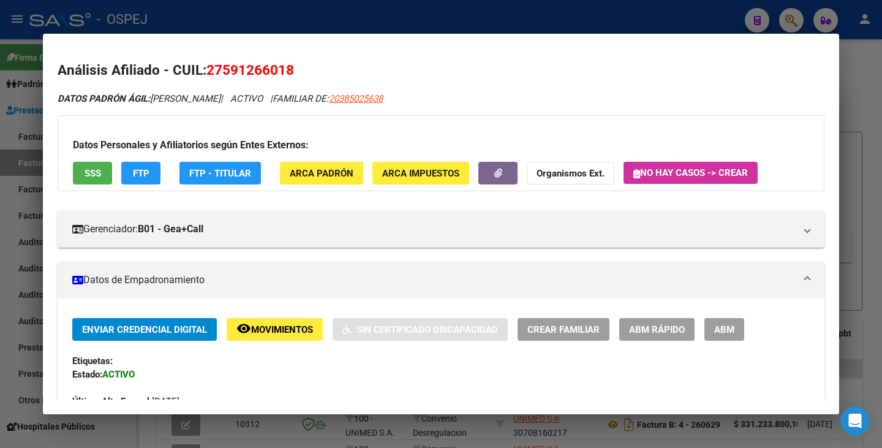
drag, startPoint x: 210, startPoint y: 69, endPoint x: 294, endPoint y: 75, distance: 84.2
click at [294, 75] on span "27591266018" at bounding box center [251, 70] width 88 height 16
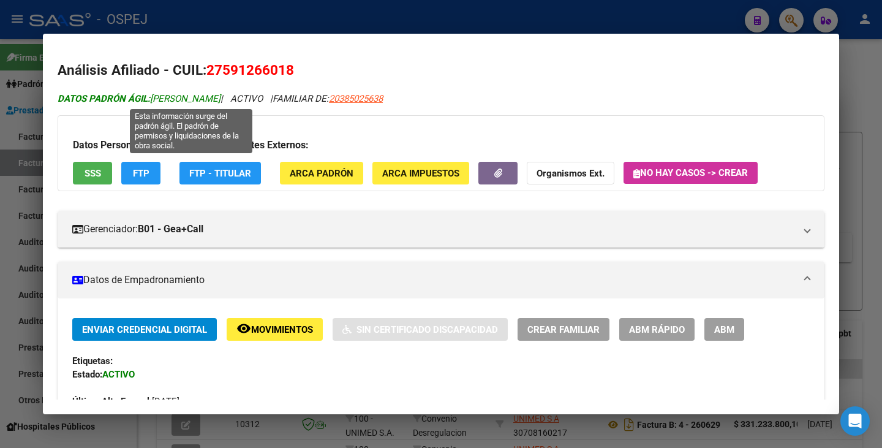
drag, startPoint x: 153, startPoint y: 96, endPoint x: 320, endPoint y: 98, distance: 167.3
click at [221, 98] on span "DATOS PADRÓN ÁGIL: [PERSON_NAME]" at bounding box center [139, 98] width 163 height 11
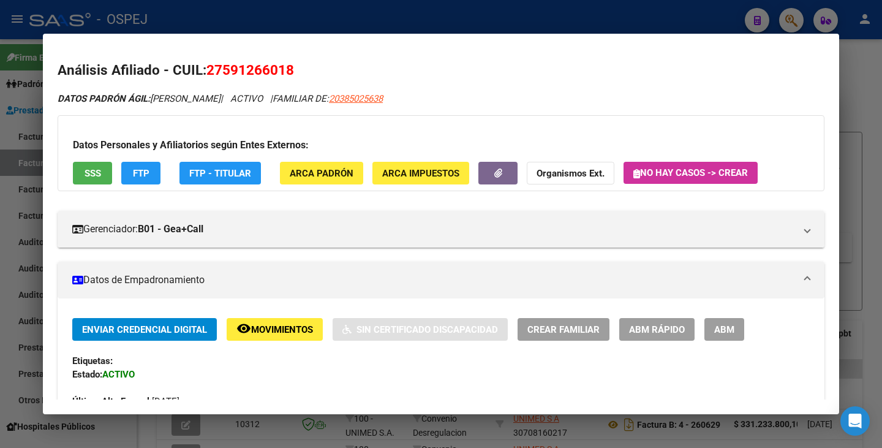
click at [29, 208] on div at bounding box center [441, 224] width 882 height 448
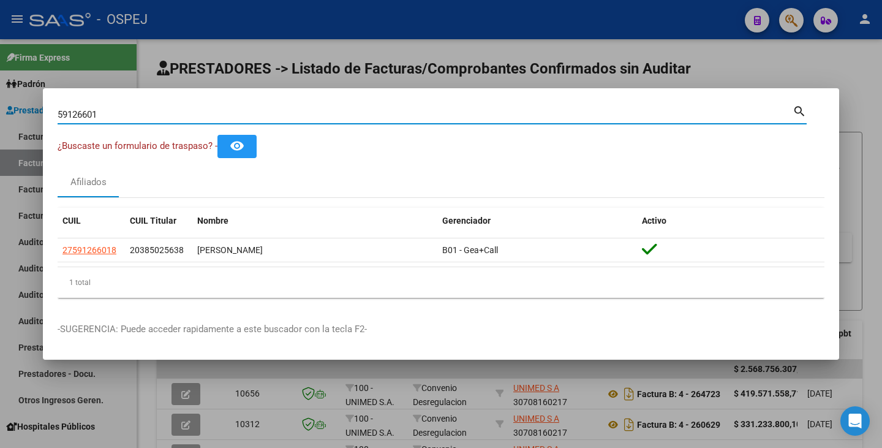
drag, startPoint x: 131, startPoint y: 119, endPoint x: 20, endPoint y: 104, distance: 112.6
click at [20, 104] on div "59126601 Buscar (apellido, dni, cuil, nro traspaso, cuit, obra social) search ¿…" at bounding box center [441, 224] width 882 height 448
paste input "36295788"
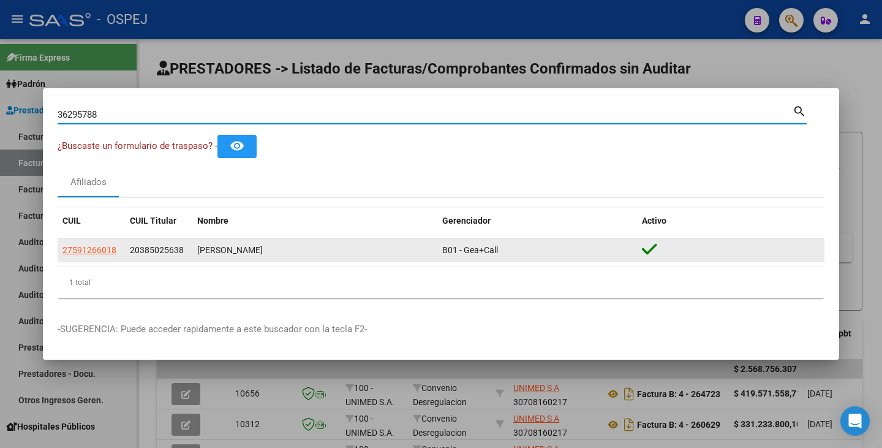
type input "36295788"
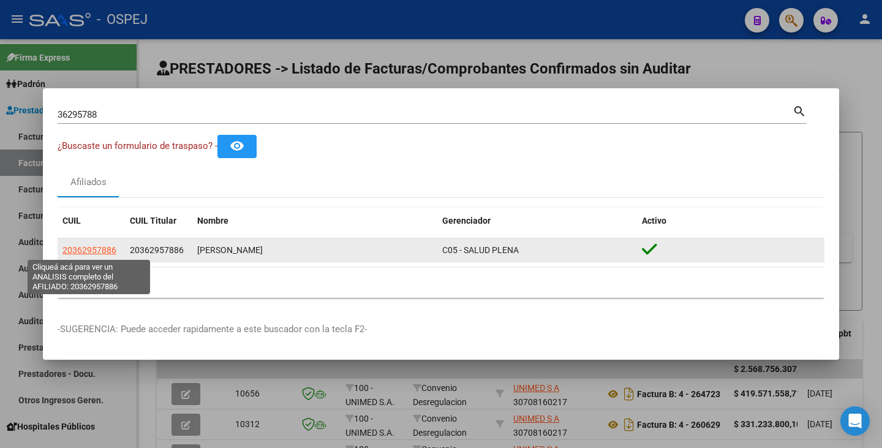
click at [89, 250] on span "20362957886" at bounding box center [90, 250] width 54 height 10
type textarea "20362957886"
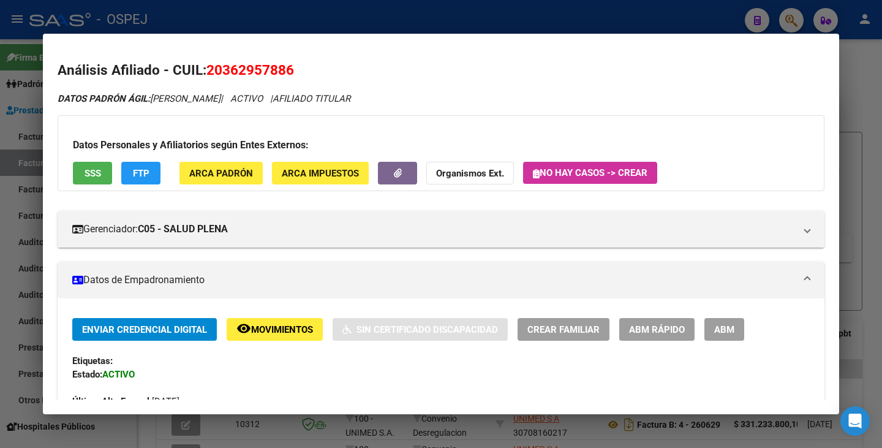
drag, startPoint x: 207, startPoint y: 72, endPoint x: 303, endPoint y: 75, distance: 96.3
click at [303, 75] on h2 "Análisis Afiliado - CUIL: 20362957886" at bounding box center [441, 70] width 767 height 21
click at [165, 50] on mat-dialog-content "Análisis Afiliado - CUIL: 20362957886 DATOS PADRÓN ÁGIL: [PERSON_NAME] | ACTIVO…" at bounding box center [441, 223] width 797 height 351
drag, startPoint x: 154, startPoint y: 97, endPoint x: 246, endPoint y: 91, distance: 92.7
click at [246, 92] on div "DATOS PADRÓN ÁGIL: [PERSON_NAME] | ACTIVO | AFILIADO TITULAR" at bounding box center [441, 99] width 767 height 14
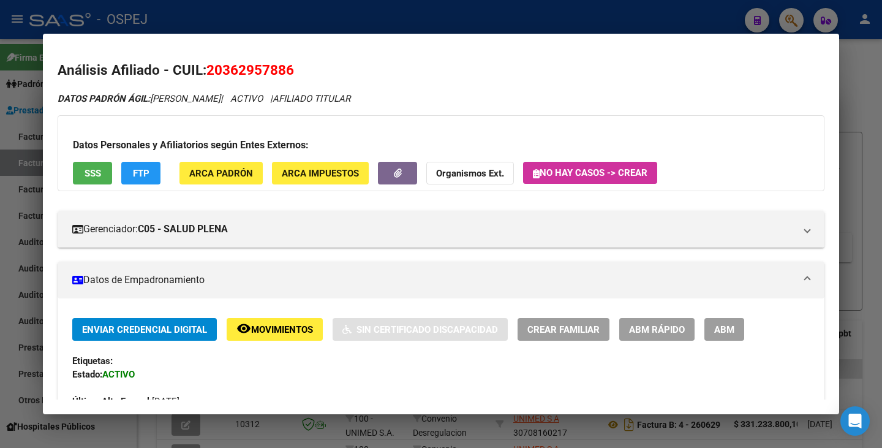
click at [28, 226] on div at bounding box center [441, 224] width 882 height 448
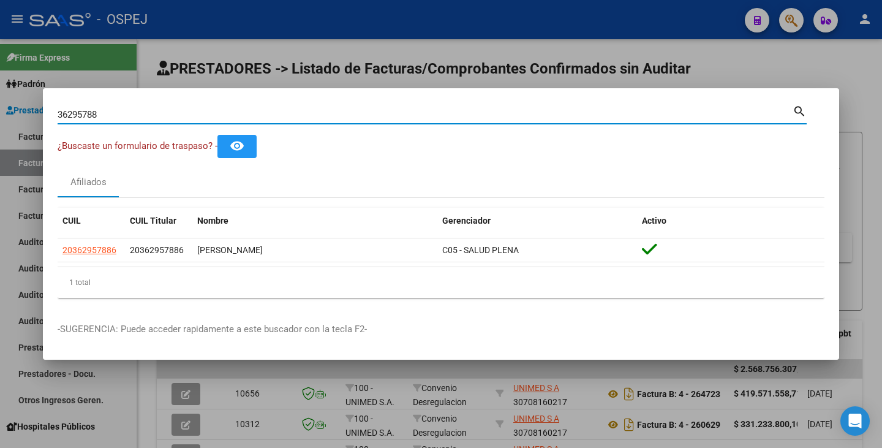
drag, startPoint x: 100, startPoint y: 112, endPoint x: 0, endPoint y: 99, distance: 101.4
click at [0, 99] on div "36295788 Buscar (apellido, dni, cuil, nro traspaso, cuit, obra social) search ¿…" at bounding box center [441, 224] width 882 height 448
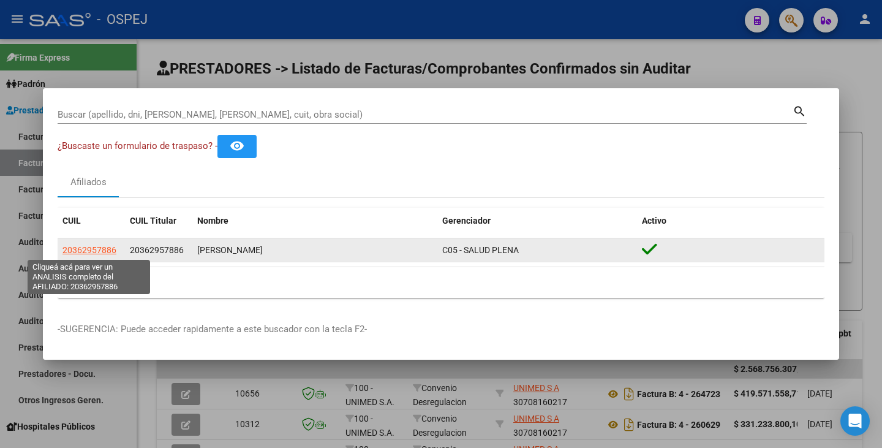
click at [101, 246] on span "20362957886" at bounding box center [90, 250] width 54 height 10
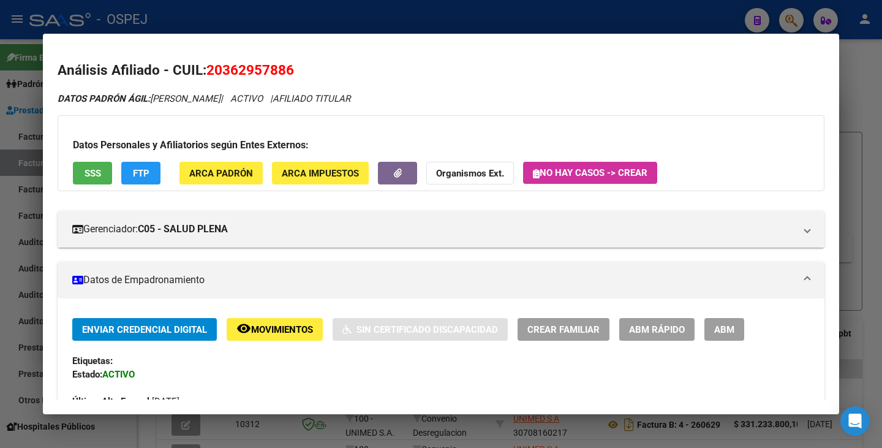
drag, startPoint x: 210, startPoint y: 69, endPoint x: 324, endPoint y: 63, distance: 114.7
click at [325, 64] on h2 "Análisis Afiliado - CUIL: 20362957886" at bounding box center [441, 70] width 767 height 21
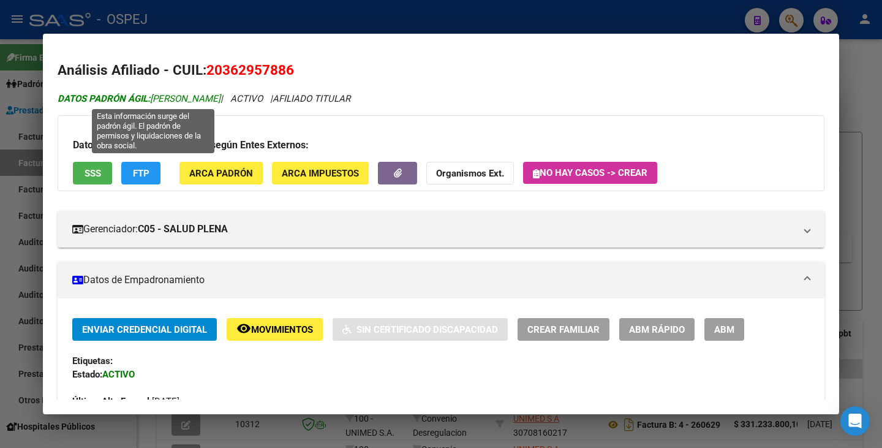
drag, startPoint x: 154, startPoint y: 96, endPoint x: 246, endPoint y: 99, distance: 92.0
click at [221, 99] on span "DATOS PADRÓN ÁGIL: [PERSON_NAME]" at bounding box center [139, 98] width 163 height 11
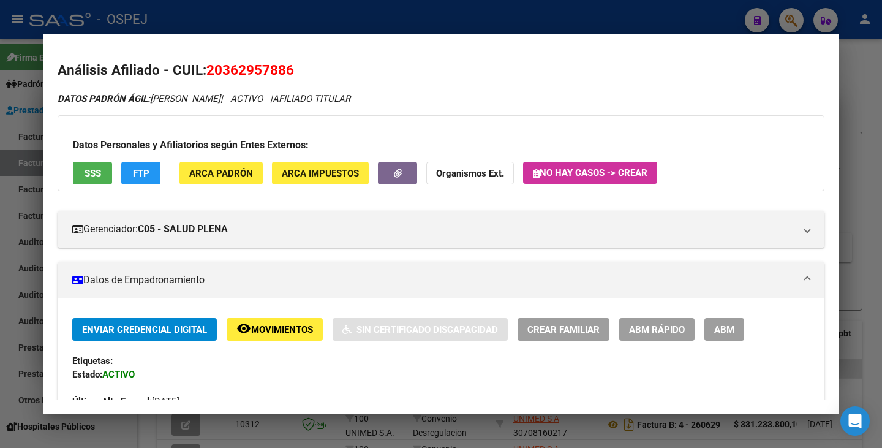
click at [0, 218] on div at bounding box center [441, 224] width 882 height 448
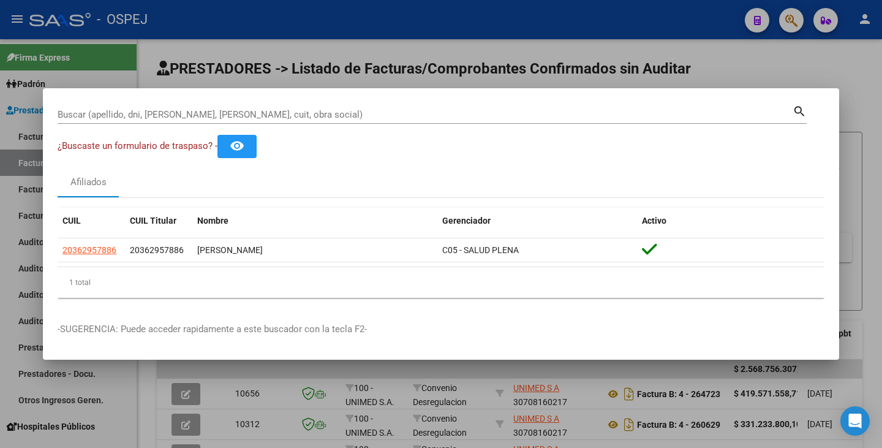
click at [0, 218] on div at bounding box center [441, 224] width 882 height 448
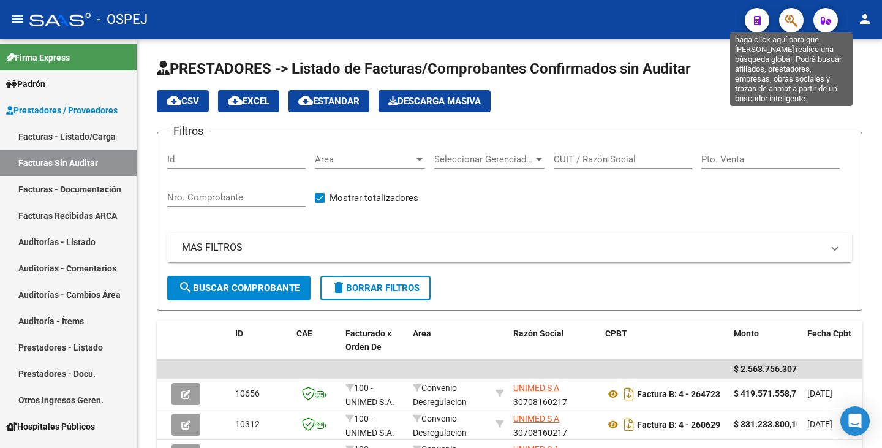
click at [790, 20] on icon "button" at bounding box center [792, 20] width 12 height 14
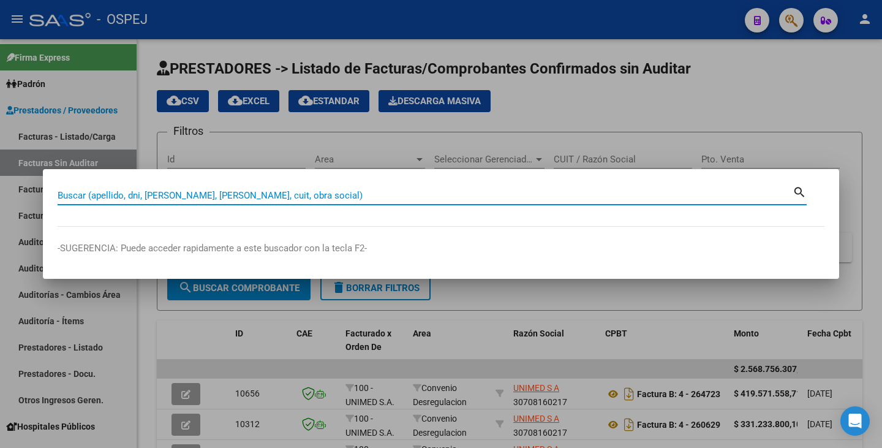
paste input "95291038"
type input "95291038"
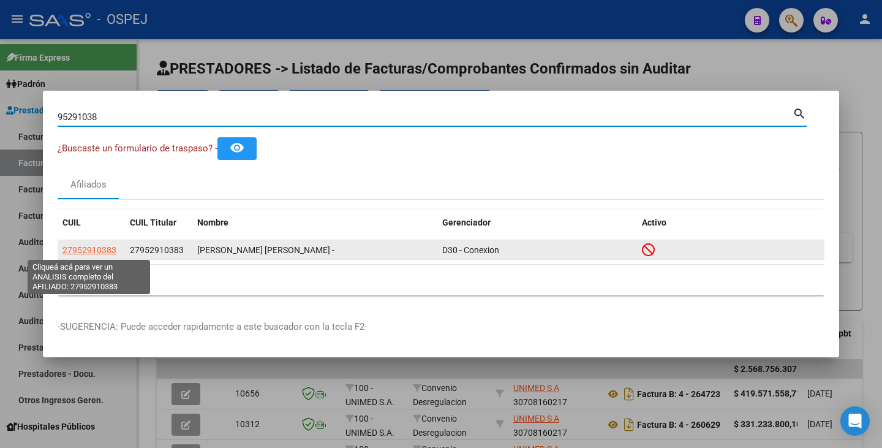
click at [87, 254] on span "27952910383" at bounding box center [90, 250] width 54 height 10
type textarea "27952910383"
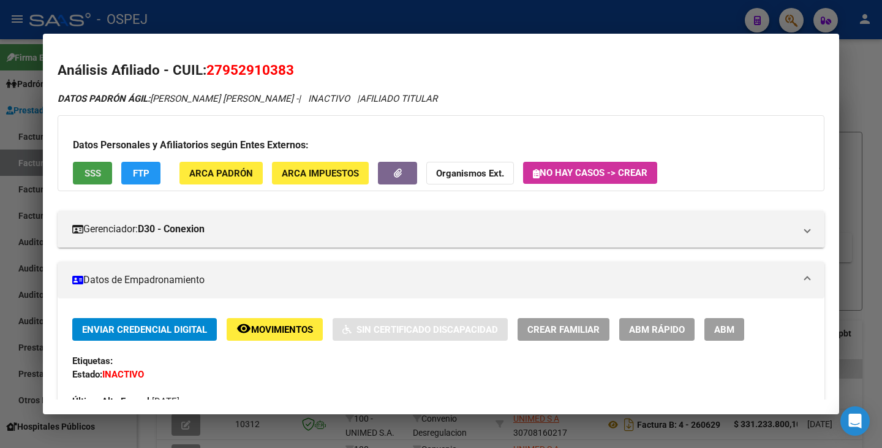
click at [93, 172] on span "SSS" at bounding box center [93, 173] width 17 height 11
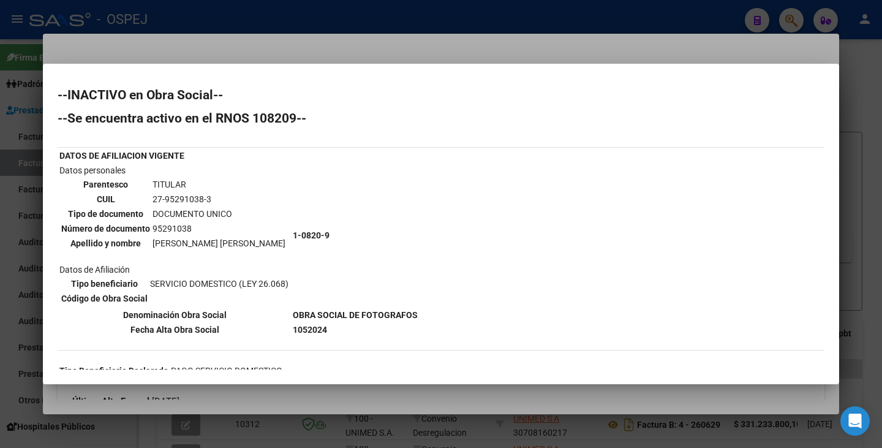
click at [174, 50] on div at bounding box center [441, 224] width 882 height 448
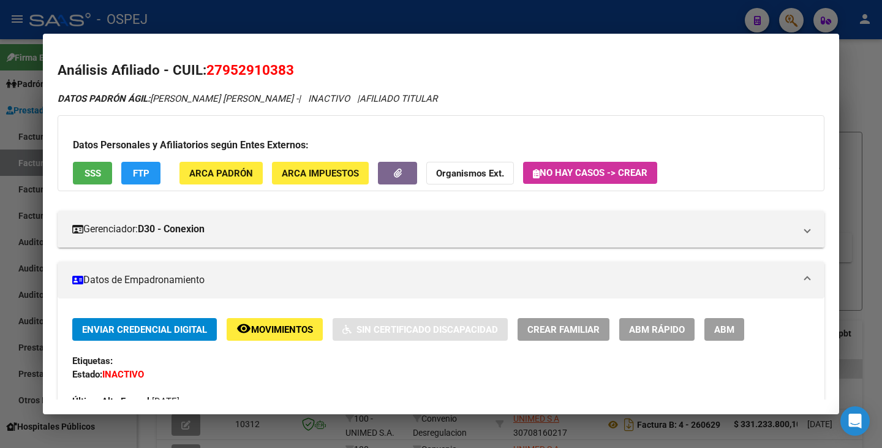
drag, startPoint x: 210, startPoint y: 67, endPoint x: 294, endPoint y: 65, distance: 84.0
click at [294, 65] on span "27952910383" at bounding box center [251, 70] width 88 height 16
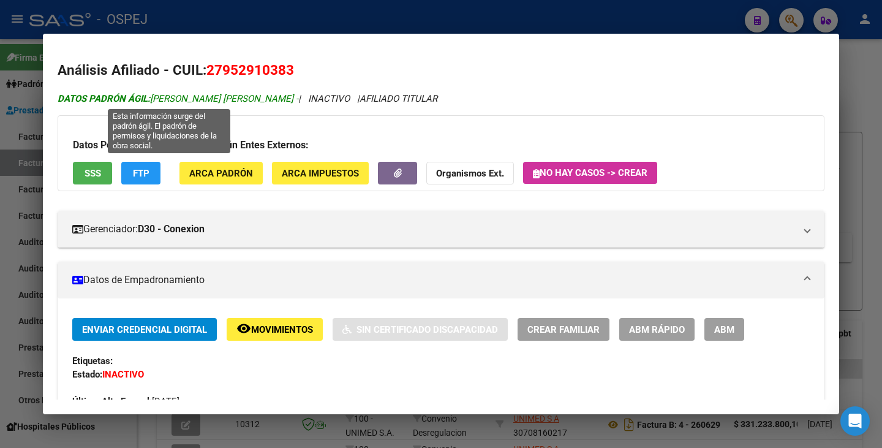
drag, startPoint x: 153, startPoint y: 97, endPoint x: 273, endPoint y: 101, distance: 119.5
click at [273, 101] on span "DATOS PADRÓN ÁGIL: [PERSON_NAME] [PERSON_NAME] -" at bounding box center [178, 98] width 241 height 11
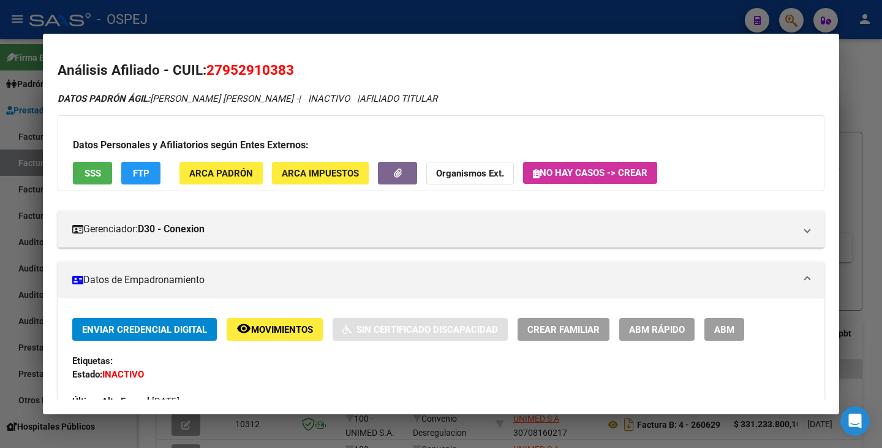
click at [21, 195] on div at bounding box center [441, 224] width 882 height 448
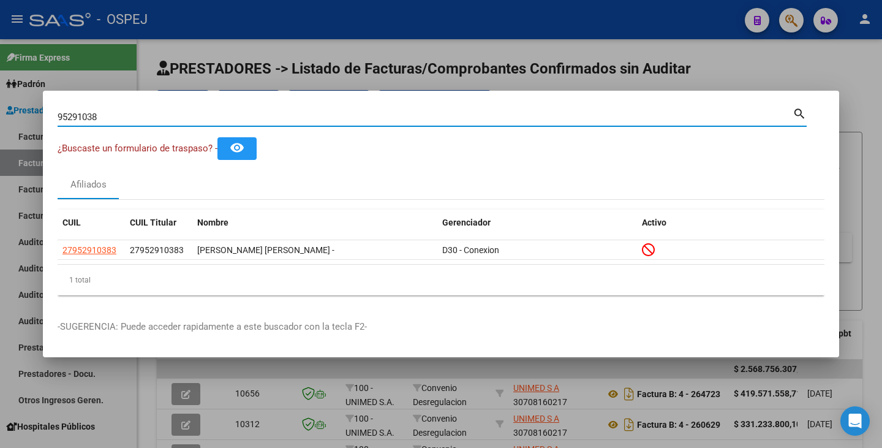
drag, startPoint x: 112, startPoint y: 120, endPoint x: 7, endPoint y: 124, distance: 104.8
click at [7, 124] on div "95291038 Buscar (apellido, dni, cuil, nro traspaso, cuit, obra social) search ¿…" at bounding box center [441, 224] width 882 height 448
paste input "32382628"
type input "32382628"
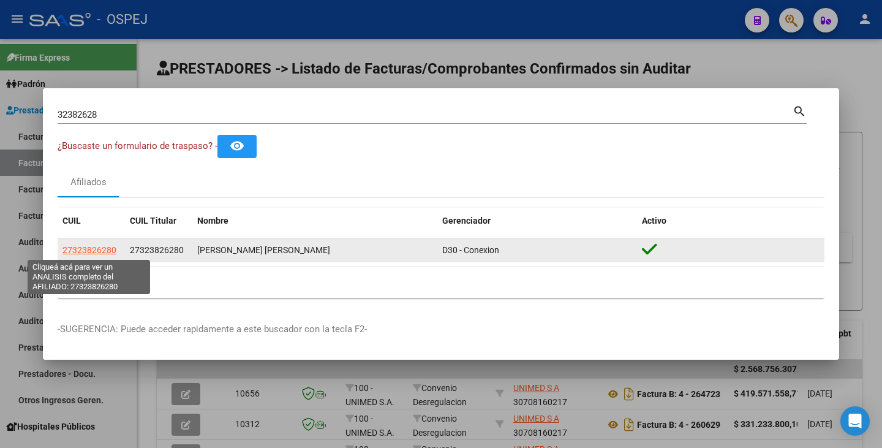
click at [78, 250] on span "27323826280" at bounding box center [90, 250] width 54 height 10
type textarea "27323826280"
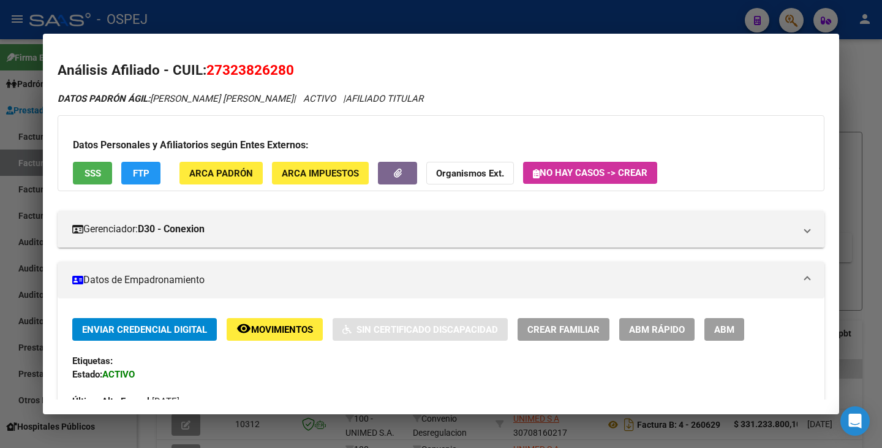
drag, startPoint x: 210, startPoint y: 67, endPoint x: 297, endPoint y: 62, distance: 87.8
click at [297, 62] on h2 "Análisis Afiliado - CUIL: 27323826280" at bounding box center [441, 70] width 767 height 21
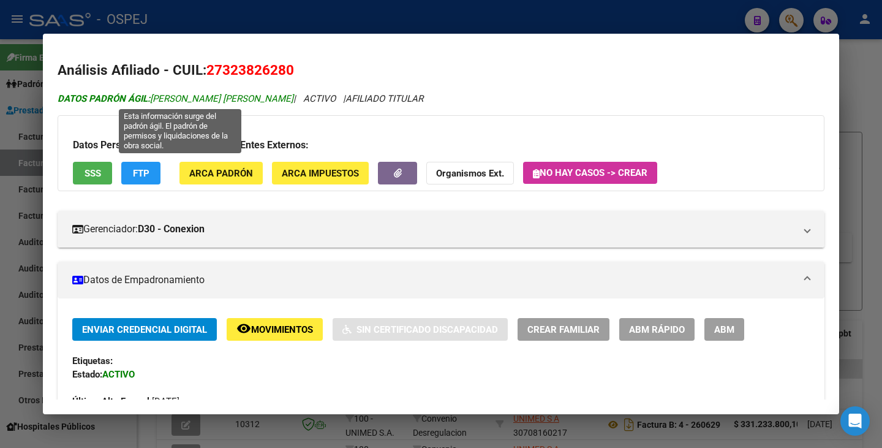
drag, startPoint x: 154, startPoint y: 97, endPoint x: 297, endPoint y: 101, distance: 143.4
click at [294, 101] on span "DATOS PADRÓN ÁGIL: [PERSON_NAME] [PERSON_NAME]" at bounding box center [176, 98] width 236 height 11
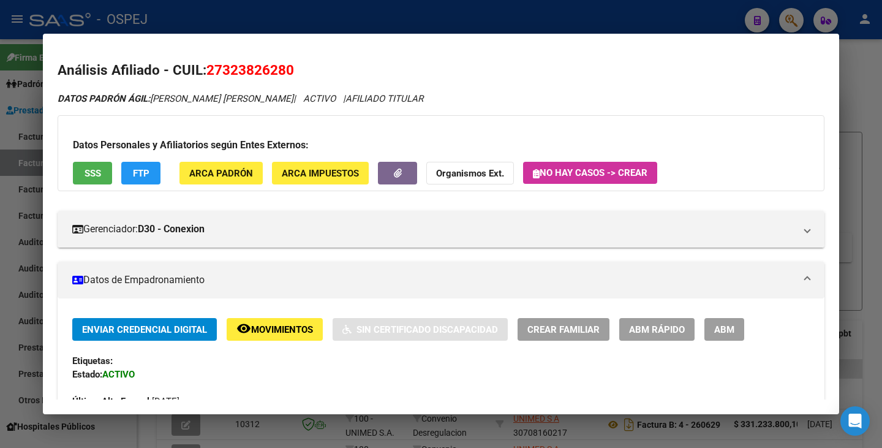
click at [9, 229] on div at bounding box center [441, 224] width 882 height 448
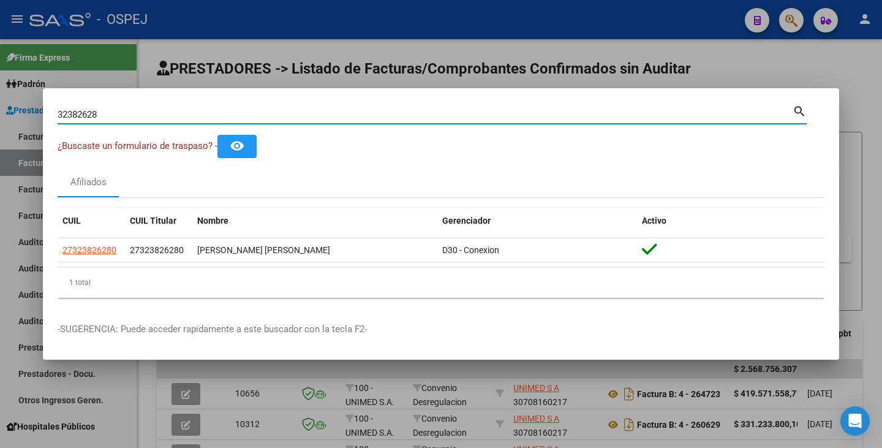
drag, startPoint x: 105, startPoint y: 118, endPoint x: 12, endPoint y: 110, distance: 94.1
click at [0, 107] on div "32382628 Buscar (apellido, dni, cuil, nro traspaso, cuit, obra social) search ¿…" at bounding box center [441, 224] width 882 height 448
paste input "22088437"
type input "22088437"
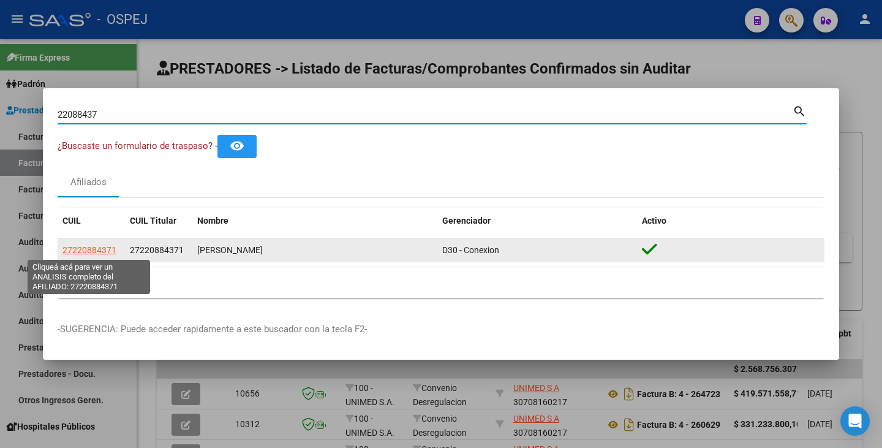
click at [81, 251] on span "27220884371" at bounding box center [90, 250] width 54 height 10
type textarea "27220884371"
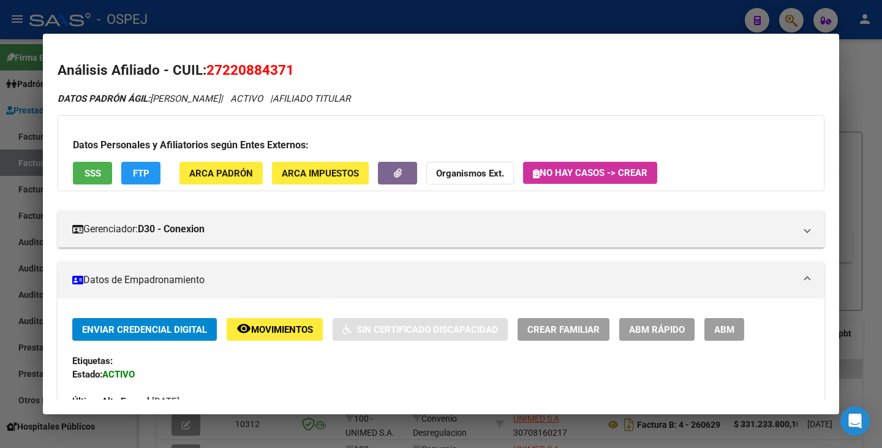
drag, startPoint x: 210, startPoint y: 66, endPoint x: 298, endPoint y: 60, distance: 89.0
click at [298, 60] on h2 "Análisis Afiliado - CUIL: 27220884371" at bounding box center [441, 70] width 767 height 21
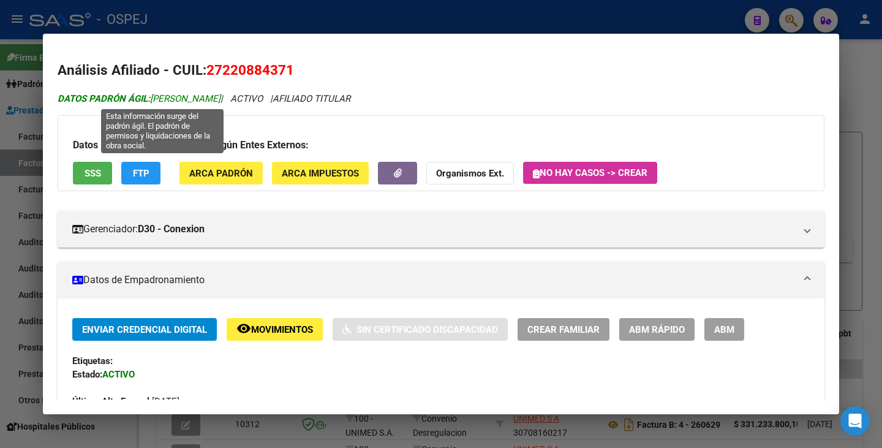
drag, startPoint x: 153, startPoint y: 98, endPoint x: 265, endPoint y: 100, distance: 111.5
click at [221, 100] on span "DATOS [PERSON_NAME]: [PERSON_NAME]" at bounding box center [139, 98] width 163 height 11
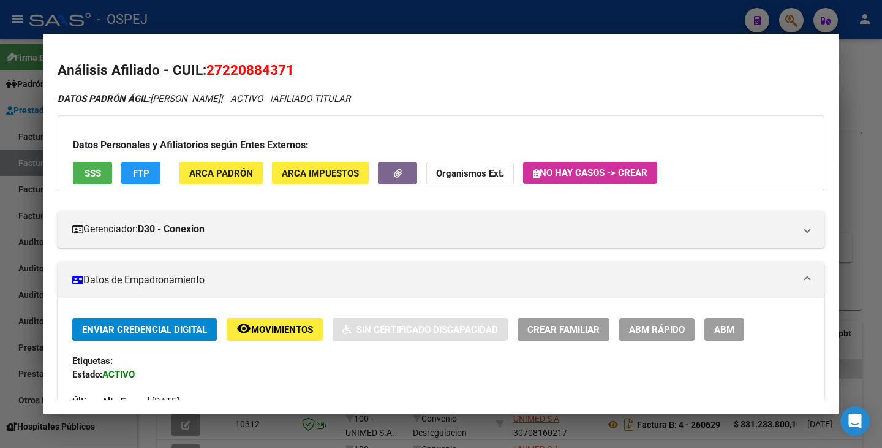
click at [17, 150] on div at bounding box center [441, 224] width 882 height 448
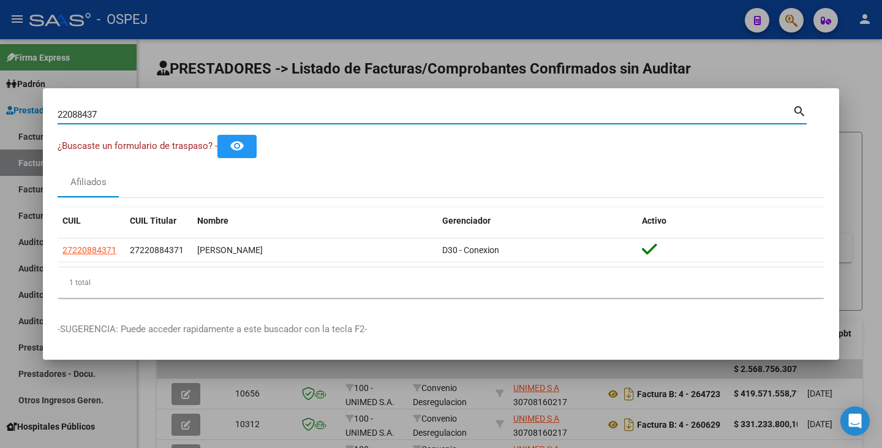
drag, startPoint x: 123, startPoint y: 117, endPoint x: 9, endPoint y: 107, distance: 113.8
click at [9, 107] on div "22088437 Buscar (apellido, dni, cuil, nro traspaso, cuit, obra social) search ¿…" at bounding box center [441, 224] width 882 height 448
paste input "30830460"
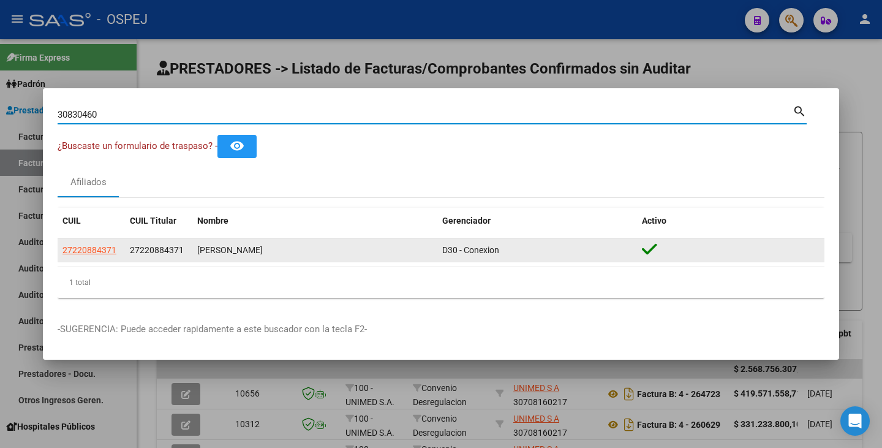
type input "30830460"
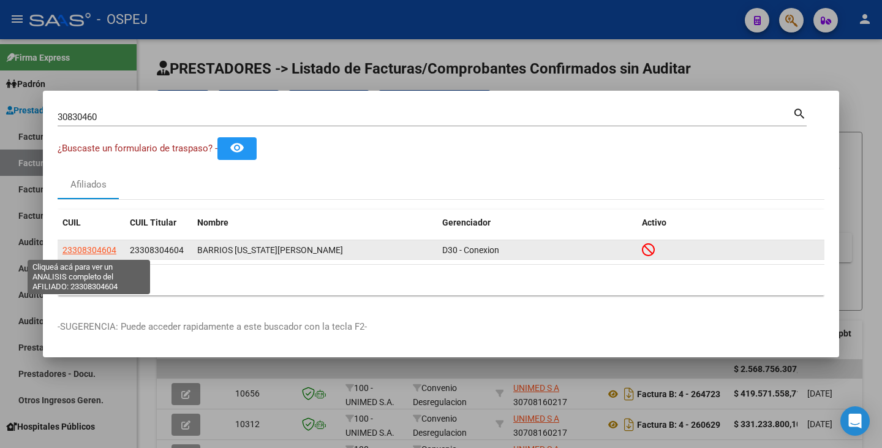
click at [89, 249] on span "23308304604" at bounding box center [90, 250] width 54 height 10
type textarea "23308304604"
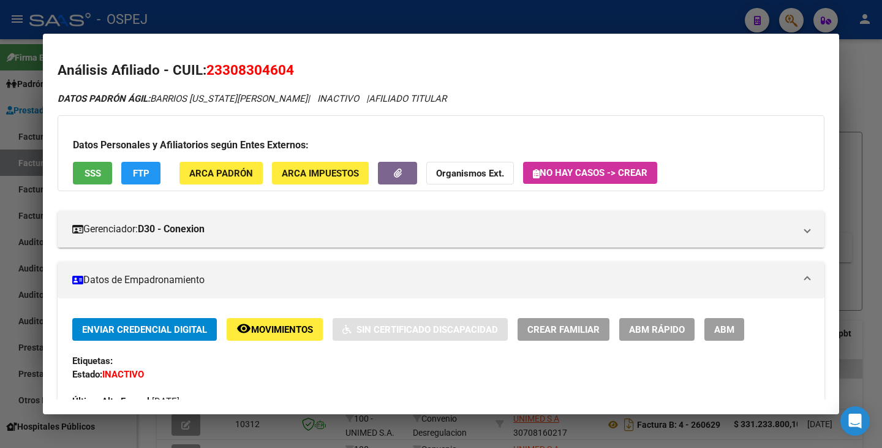
drag, startPoint x: 206, startPoint y: 66, endPoint x: 330, endPoint y: 67, distance: 124.4
click at [330, 67] on h2 "Análisis Afiliado - CUIL: 23308304604" at bounding box center [441, 70] width 767 height 21
click at [83, 171] on button "SSS" at bounding box center [92, 173] width 39 height 23
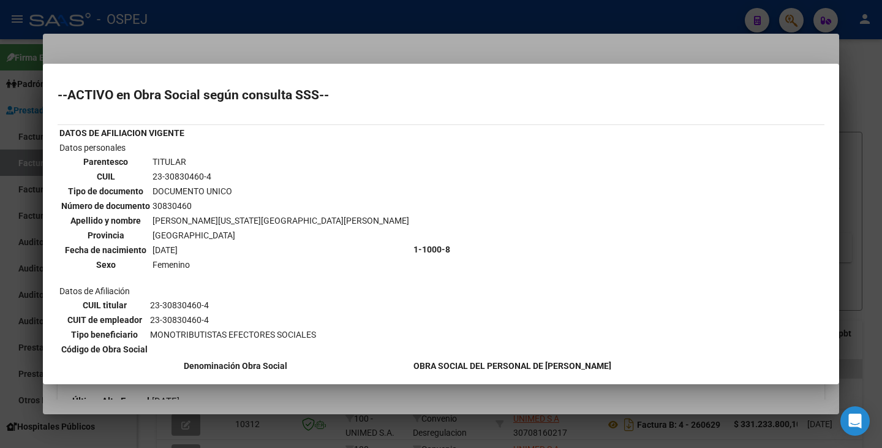
click at [111, 42] on div at bounding box center [441, 224] width 882 height 448
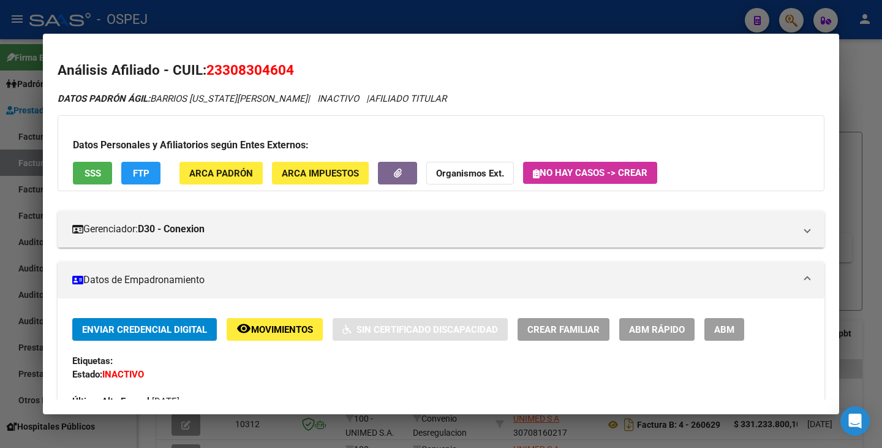
click at [87, 173] on span "SSS" at bounding box center [93, 173] width 17 height 11
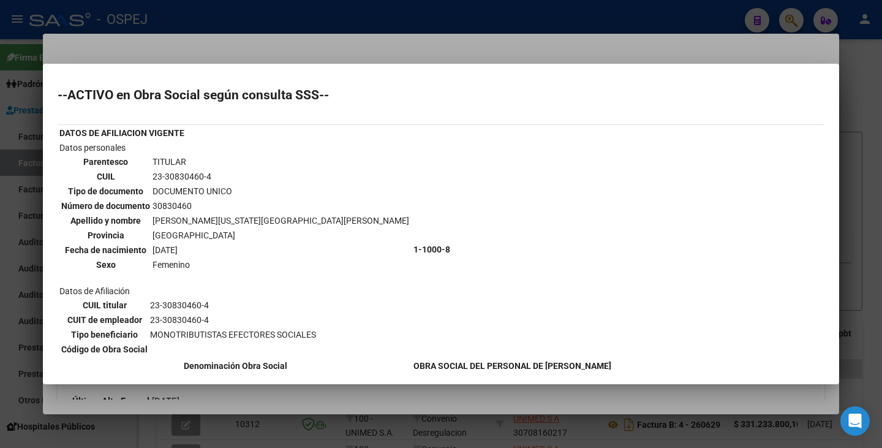
click at [327, 47] on div at bounding box center [441, 224] width 882 height 448
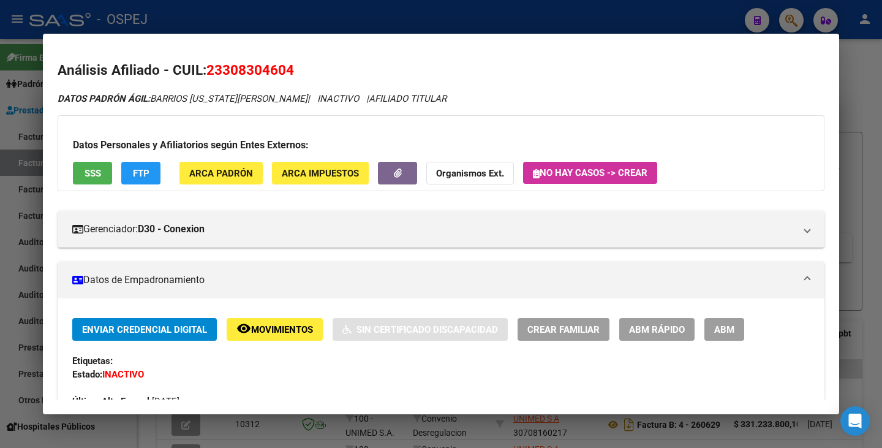
click at [203, 23] on div at bounding box center [441, 224] width 882 height 448
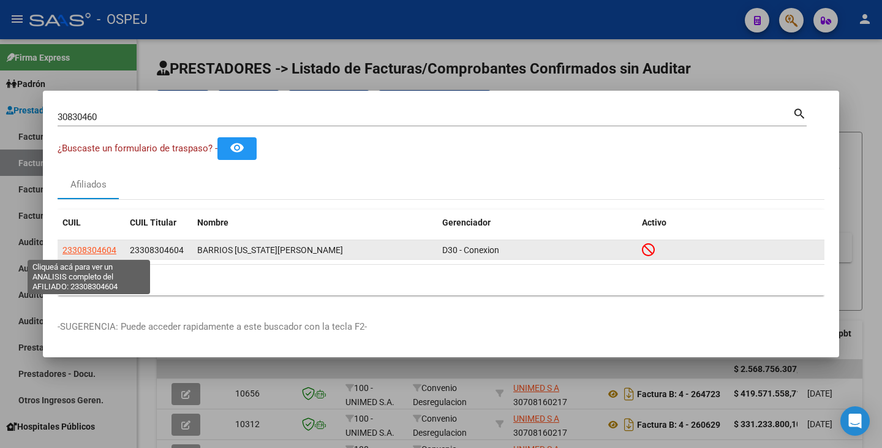
click at [106, 251] on span "23308304604" at bounding box center [90, 250] width 54 height 10
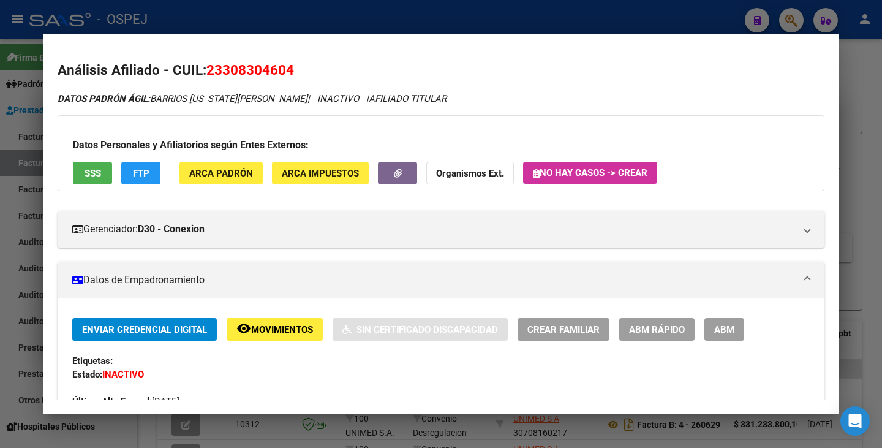
drag, startPoint x: 208, startPoint y: 72, endPoint x: 287, endPoint y: 67, distance: 79.8
click at [314, 75] on h2 "Análisis Afiliado - CUIL: 23308304604" at bounding box center [441, 70] width 767 height 21
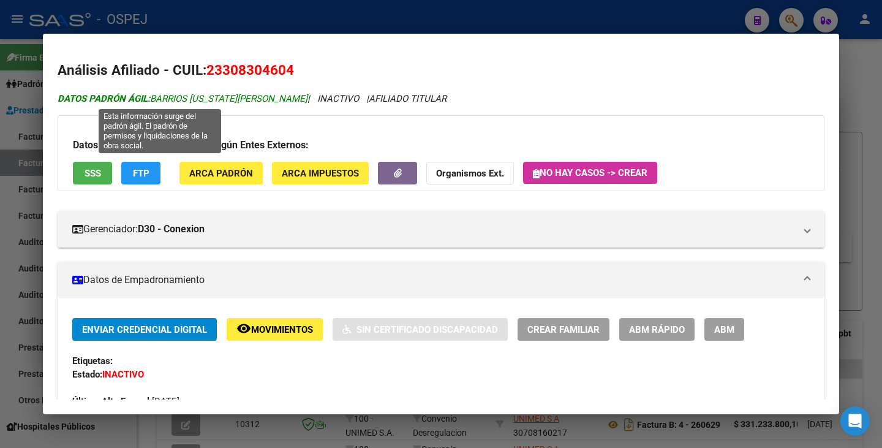
drag, startPoint x: 153, startPoint y: 99, endPoint x: 261, endPoint y: 99, distance: 107.8
click at [261, 99] on span "DATOS PADRÓN ÁGIL: [PERSON_NAME][US_STATE][GEOGRAPHIC_DATA]" at bounding box center [183, 98] width 250 height 11
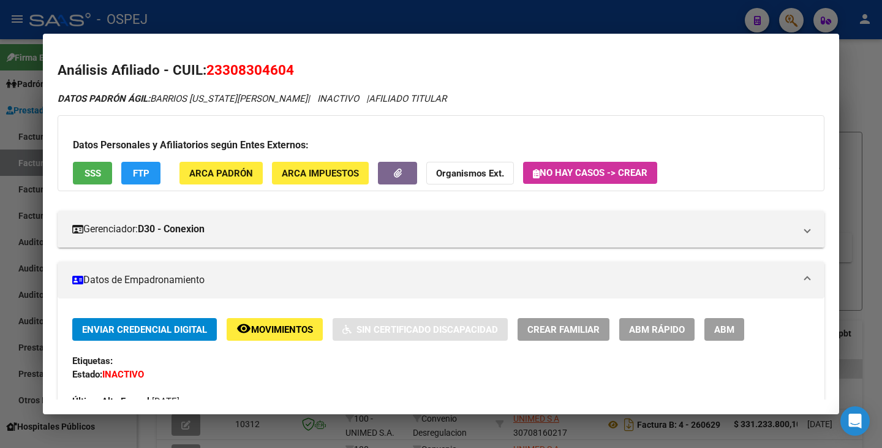
click at [17, 142] on div at bounding box center [441, 224] width 882 height 448
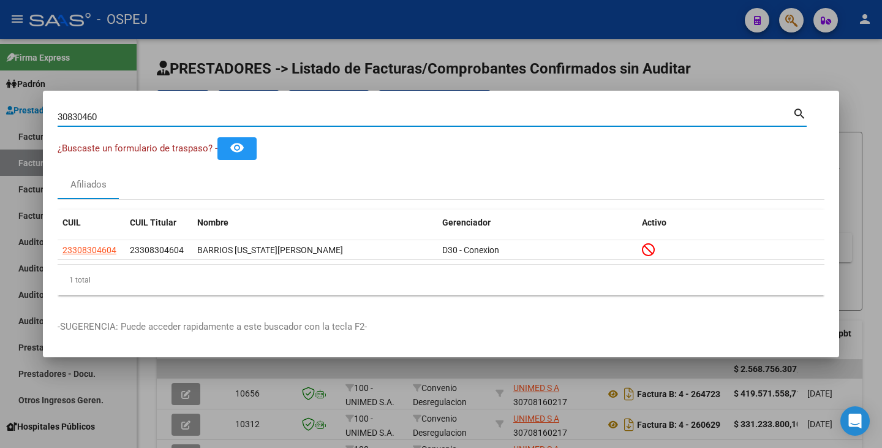
drag, startPoint x: 112, startPoint y: 119, endPoint x: 7, endPoint y: 105, distance: 106.3
click at [7, 105] on div "30830460 Buscar (apellido, dni, cuil, nro traspaso, cuit, obra social) search ¿…" at bounding box center [441, 224] width 882 height 448
paste input "18341719"
type input "18341719"
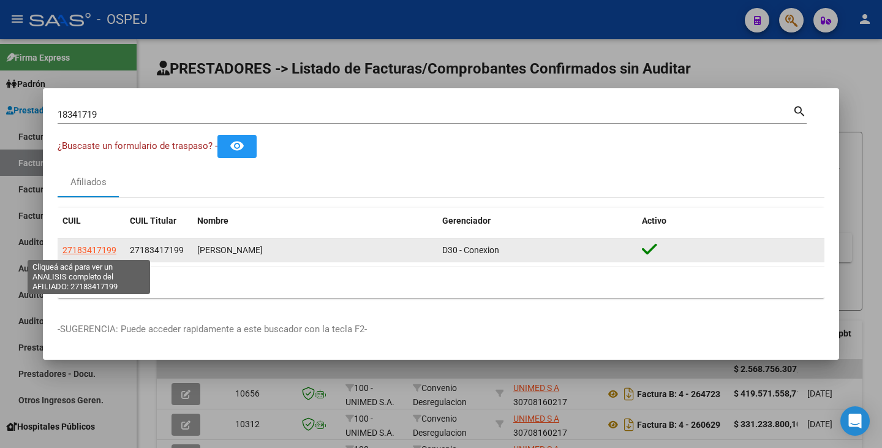
click at [108, 246] on span "27183417199" at bounding box center [90, 250] width 54 height 10
type textarea "27183417199"
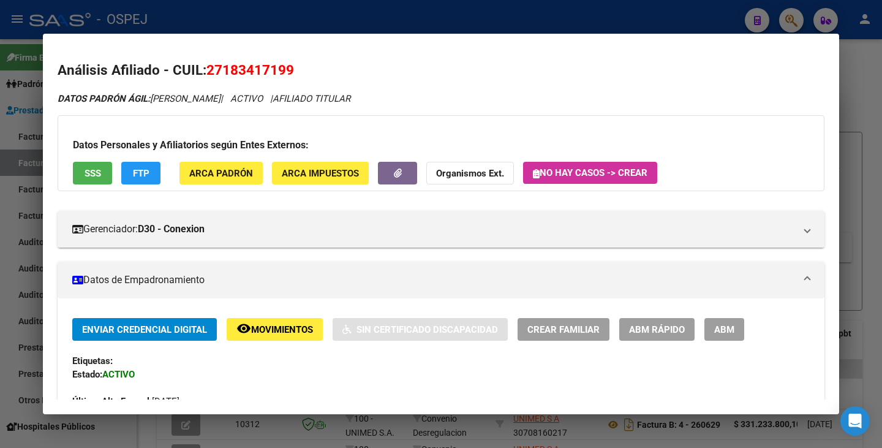
drag, startPoint x: 207, startPoint y: 63, endPoint x: 296, endPoint y: 72, distance: 89.9
click at [294, 74] on h2 "Análisis Afiliado - CUIL: 27183417199" at bounding box center [441, 70] width 767 height 21
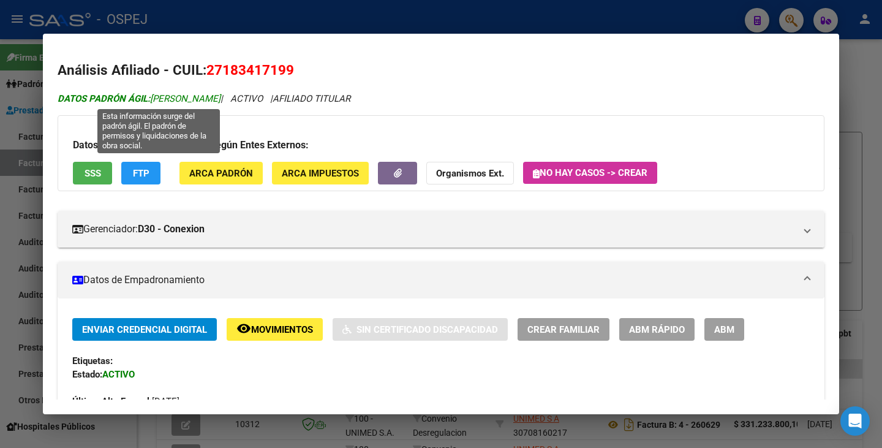
drag, startPoint x: 154, startPoint y: 97, endPoint x: 257, endPoint y: 95, distance: 103.0
click at [221, 95] on span "DATOS PADRÓN ÁGIL: [PERSON_NAME]" at bounding box center [139, 98] width 163 height 11
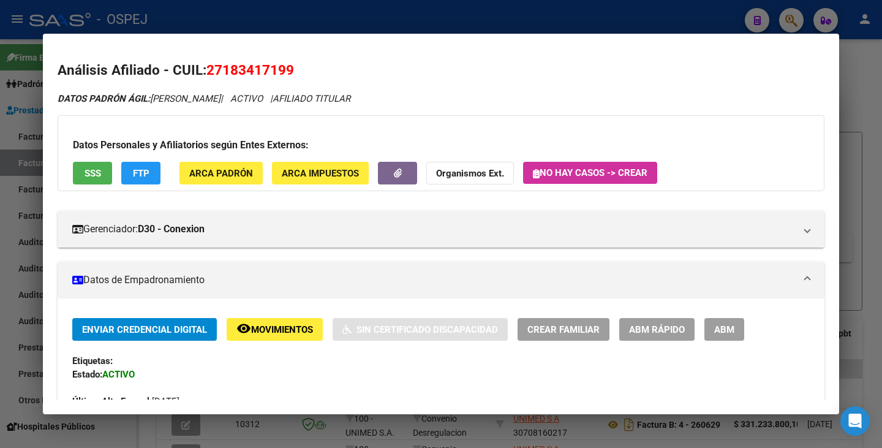
click at [0, 227] on div at bounding box center [441, 224] width 882 height 448
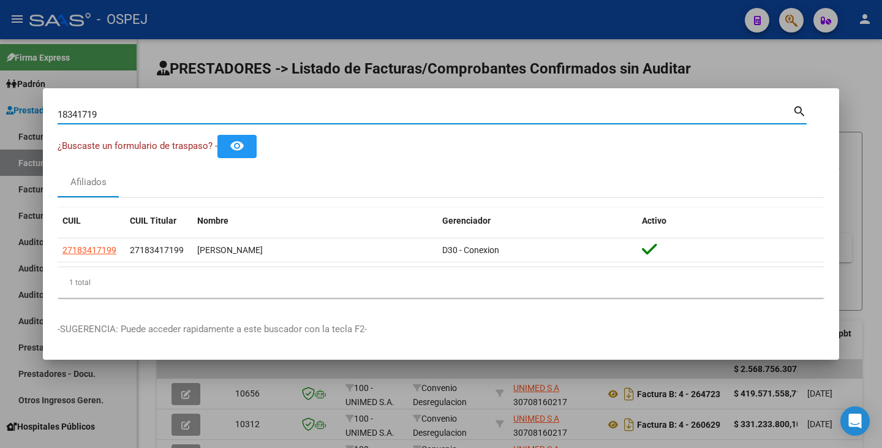
drag, startPoint x: 106, startPoint y: 115, endPoint x: 0, endPoint y: 90, distance: 108.9
click at [0, 90] on div "18341719 Buscar (apellido, dni, cuil, nro traspaso, cuit, obra social) search ¿…" at bounding box center [441, 224] width 882 height 448
paste input "94173897"
type input "94173897"
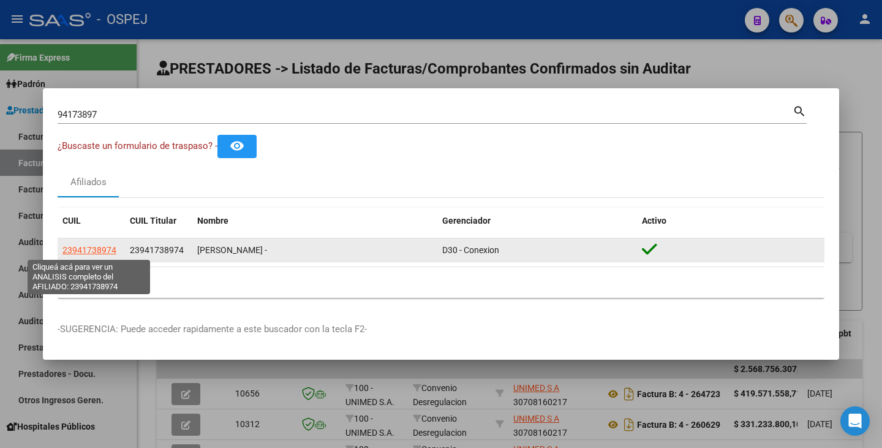
click at [100, 250] on span "23941738974" at bounding box center [90, 250] width 54 height 10
type textarea "23941738974"
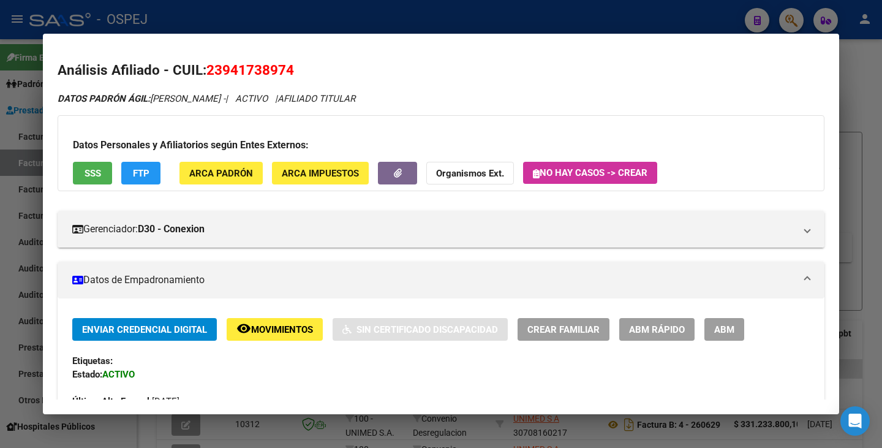
drag, startPoint x: 208, startPoint y: 74, endPoint x: 294, endPoint y: 73, distance: 85.8
click at [294, 73] on span "23941738974" at bounding box center [251, 70] width 88 height 16
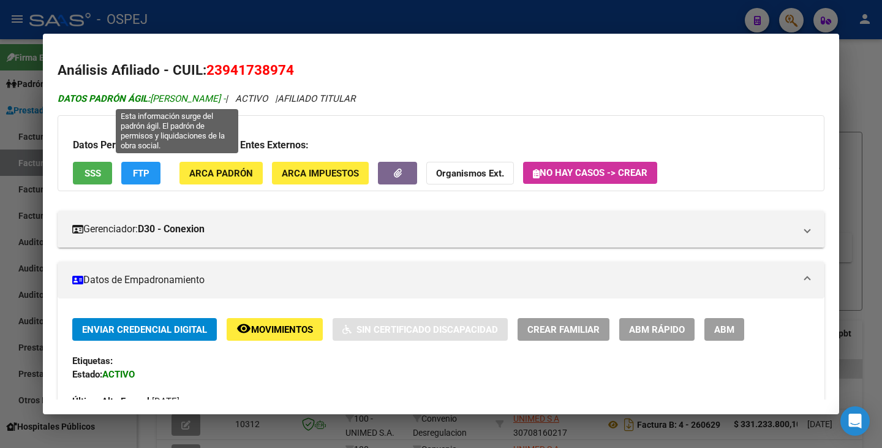
drag, startPoint x: 154, startPoint y: 96, endPoint x: 288, endPoint y: 100, distance: 134.3
click at [226, 100] on span "DATOS PADRÓN ÁGIL: [PERSON_NAME] -" at bounding box center [142, 98] width 168 height 11
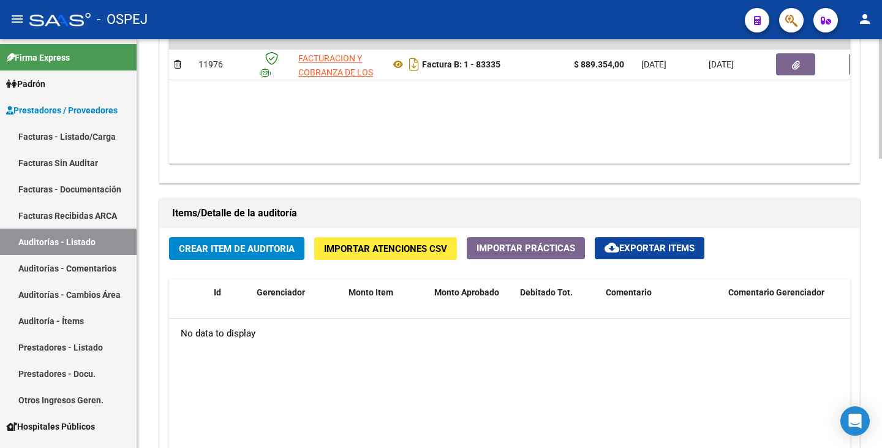
scroll to position [735, 0]
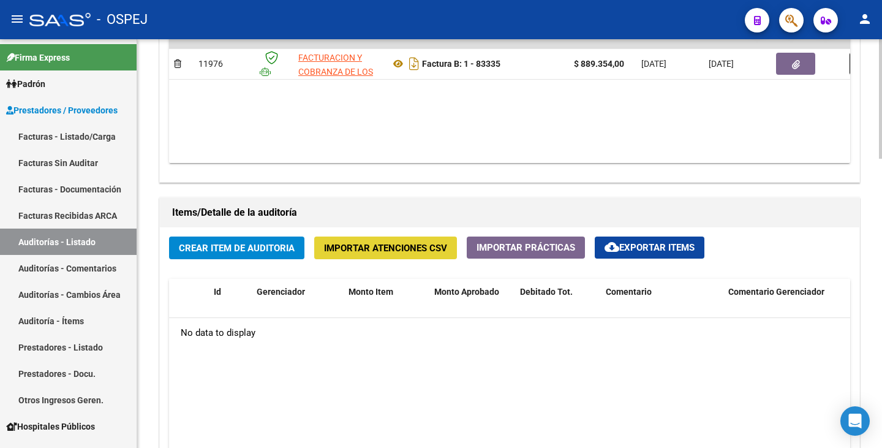
click at [389, 253] on span "Importar Atenciones CSV" at bounding box center [385, 248] width 123 height 11
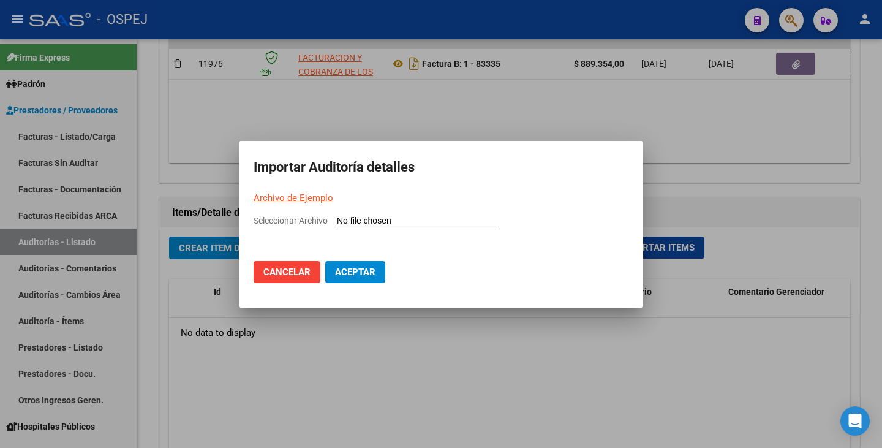
click at [353, 224] on input "Seleccionar Archivo" at bounding box center [418, 222] width 162 height 12
type input "C:\fakepath\FACOEP 83335.csv"
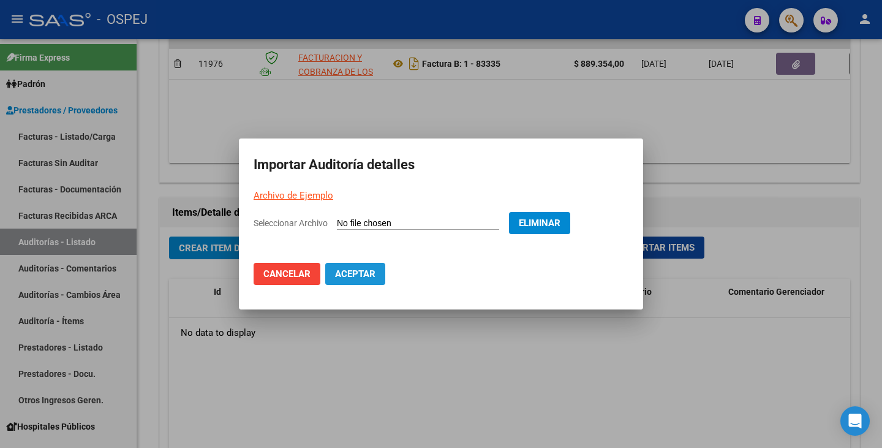
click at [363, 277] on span "Aceptar" at bounding box center [355, 273] width 40 height 11
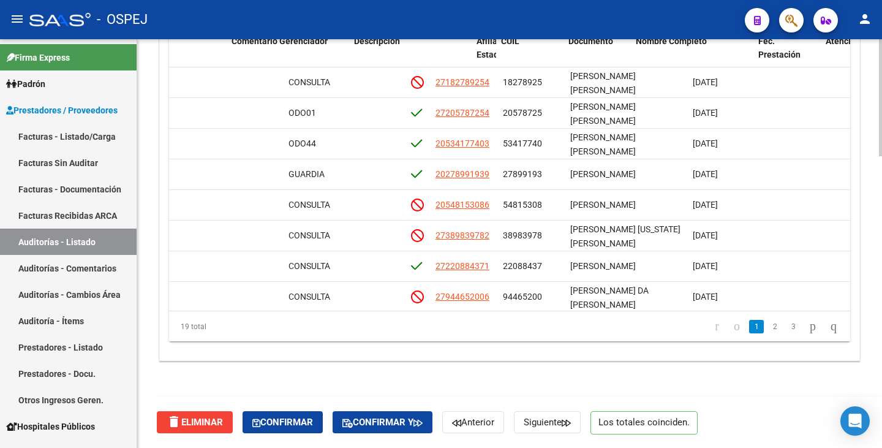
scroll to position [0, 570]
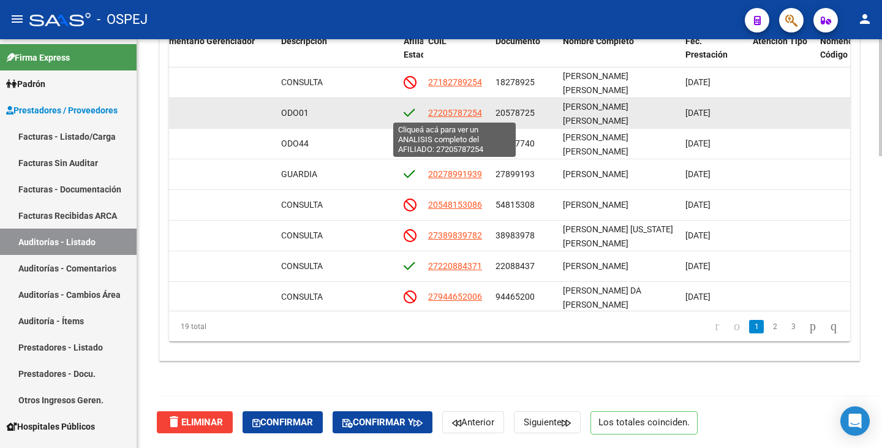
click at [462, 114] on span "27205787254" at bounding box center [455, 113] width 54 height 10
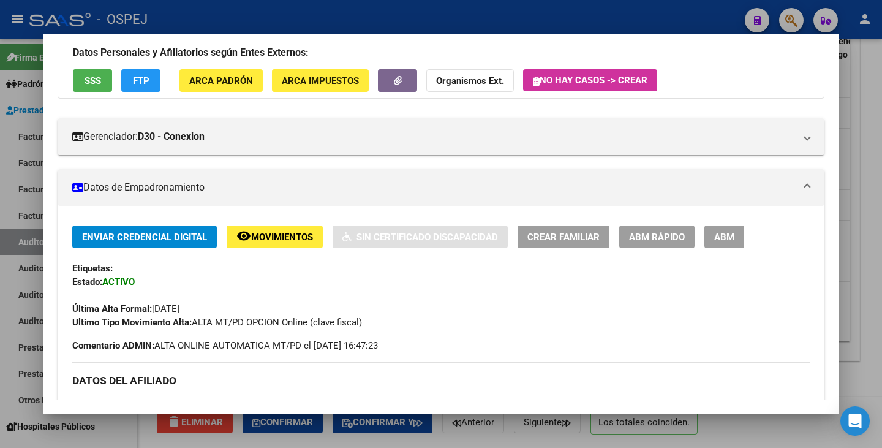
scroll to position [0, 0]
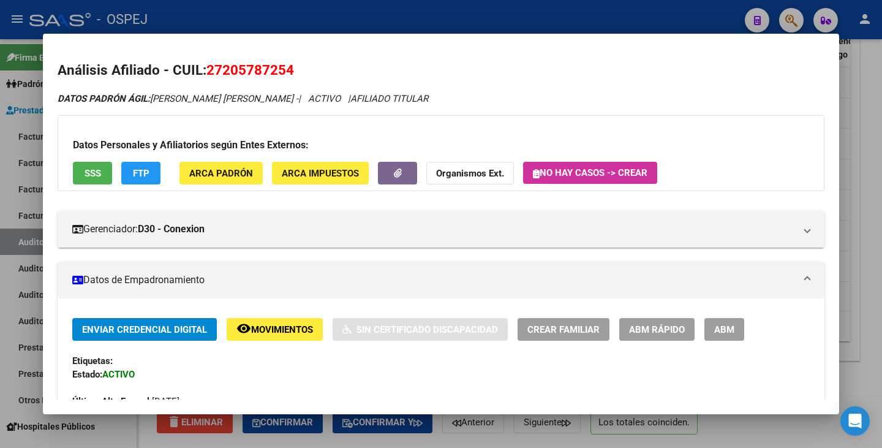
click at [29, 263] on div at bounding box center [441, 224] width 882 height 448
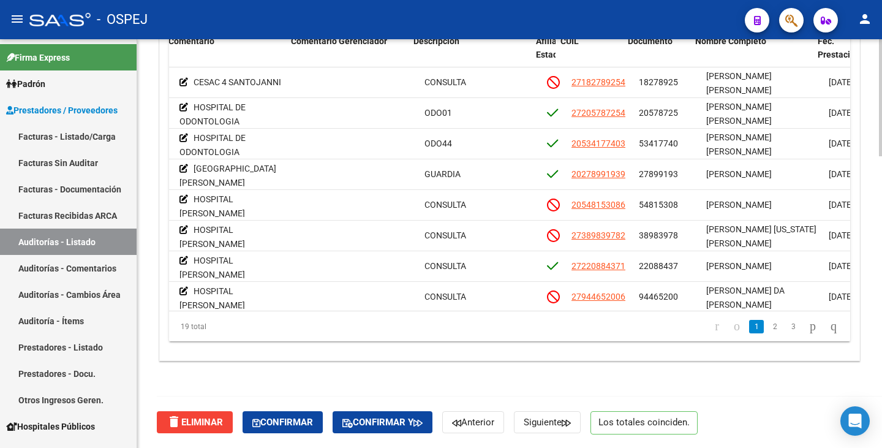
scroll to position [0, 438]
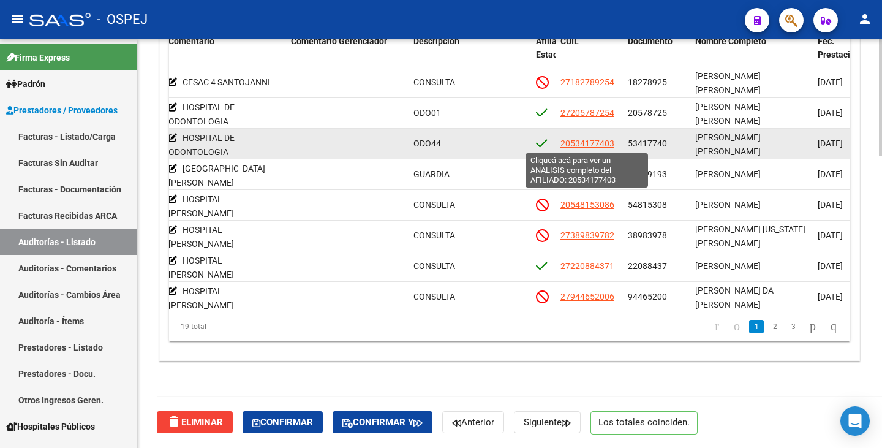
click at [580, 146] on span "20534177403" at bounding box center [588, 143] width 54 height 10
type textarea "20534177403"
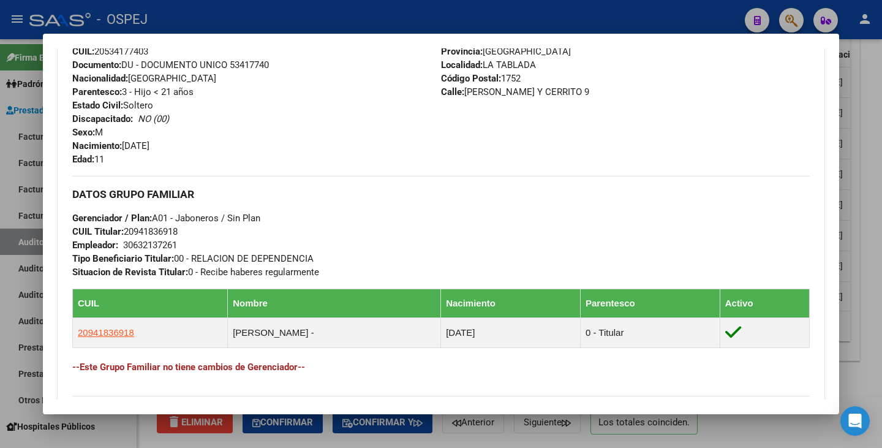
scroll to position [368, 0]
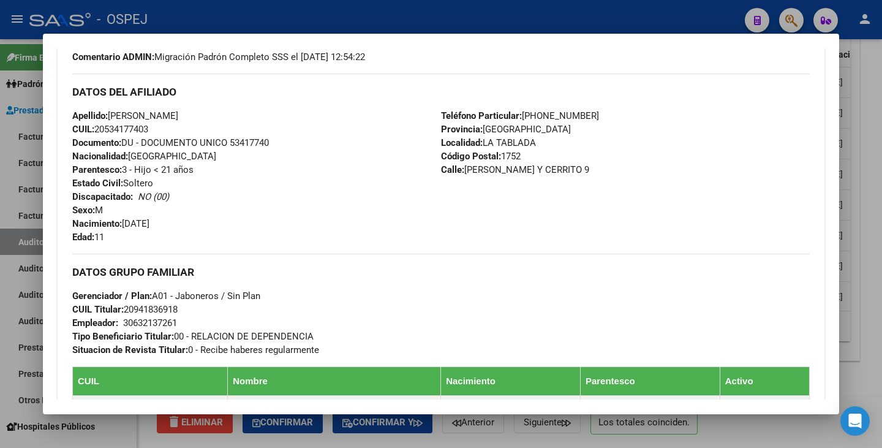
drag, startPoint x: 175, startPoint y: 323, endPoint x: 143, endPoint y: 320, distance: 32.6
click at [143, 320] on div "30632137261" at bounding box center [150, 322] width 54 height 13
drag, startPoint x: 126, startPoint y: 323, endPoint x: 191, endPoint y: 324, distance: 65.6
click at [191, 324] on div "DATOS GRUPO FAMILIAR Gerenciador / Plan: A01 - Jaboneros / Sin Plan CUIL Titula…" at bounding box center [441, 305] width 738 height 103
click at [205, 18] on div at bounding box center [441, 224] width 882 height 448
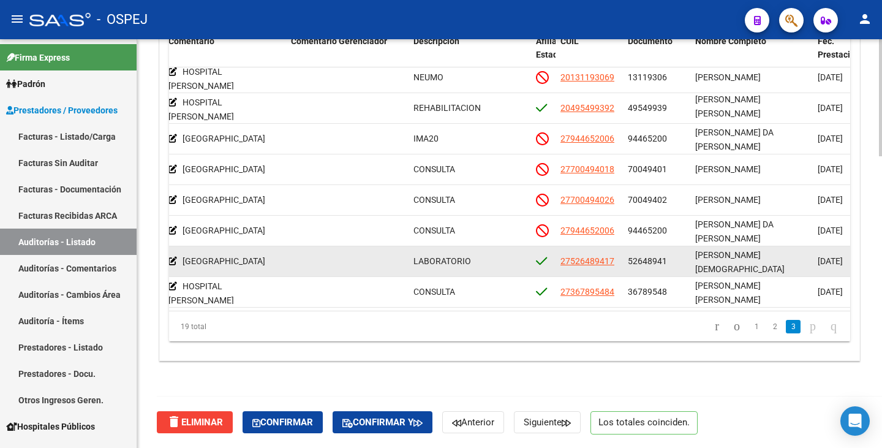
scroll to position [2, 0]
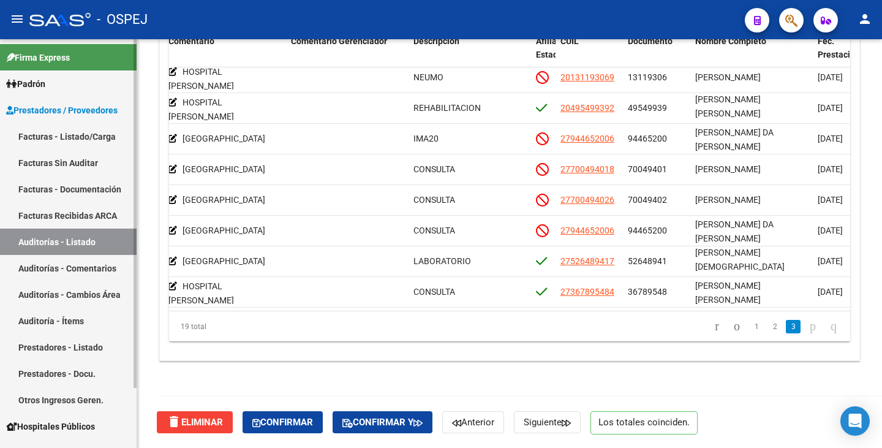
click at [51, 243] on link "Auditorías - Listado" at bounding box center [68, 242] width 137 height 26
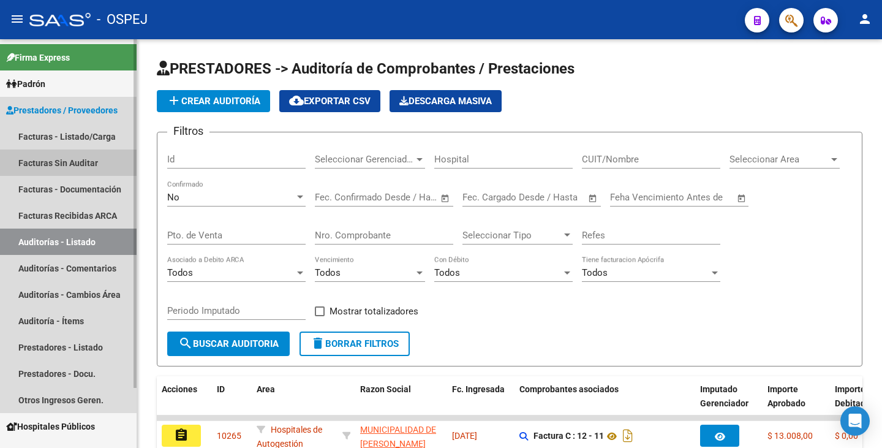
click at [72, 160] on link "Facturas Sin Auditar" at bounding box center [68, 163] width 137 height 26
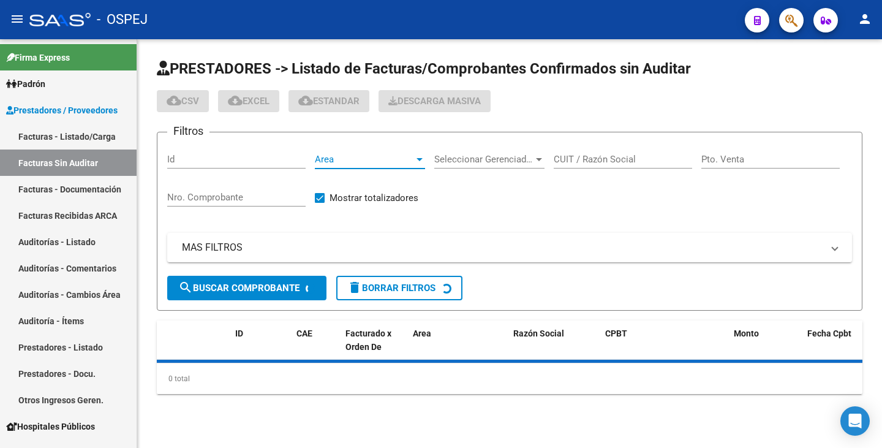
click at [357, 159] on span "Area" at bounding box center [364, 159] width 99 height 11
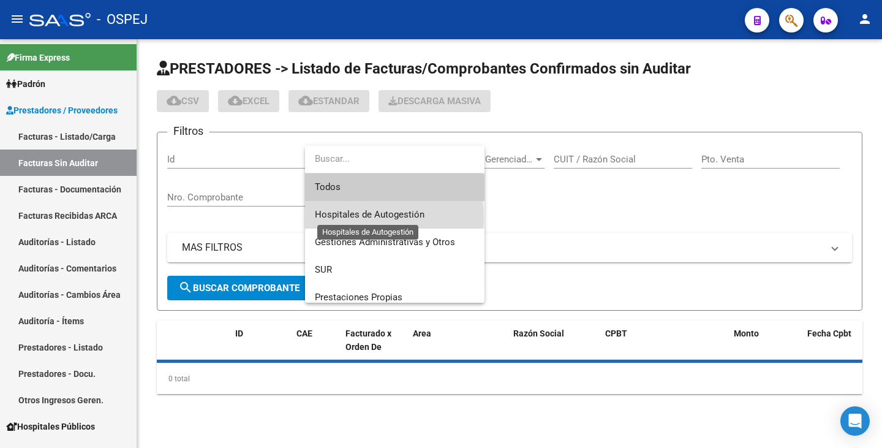
click at [353, 217] on span "Hospitales de Autogestión" at bounding box center [370, 214] width 110 height 11
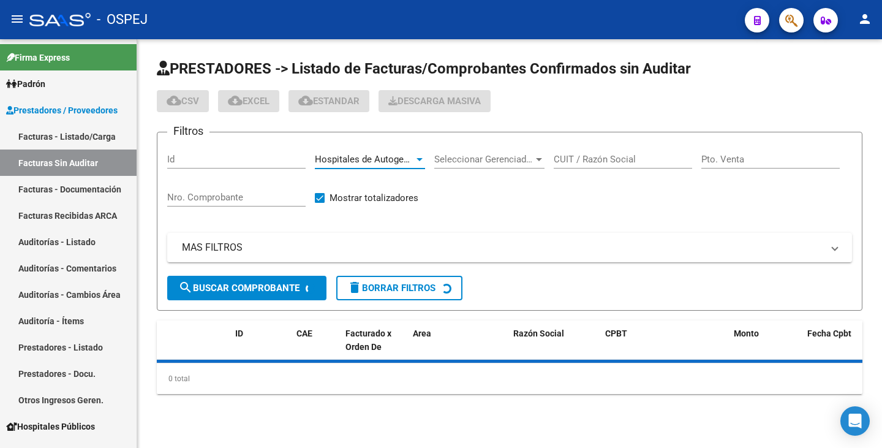
click at [269, 288] on span "search Buscar Comprobante" at bounding box center [238, 287] width 121 height 11
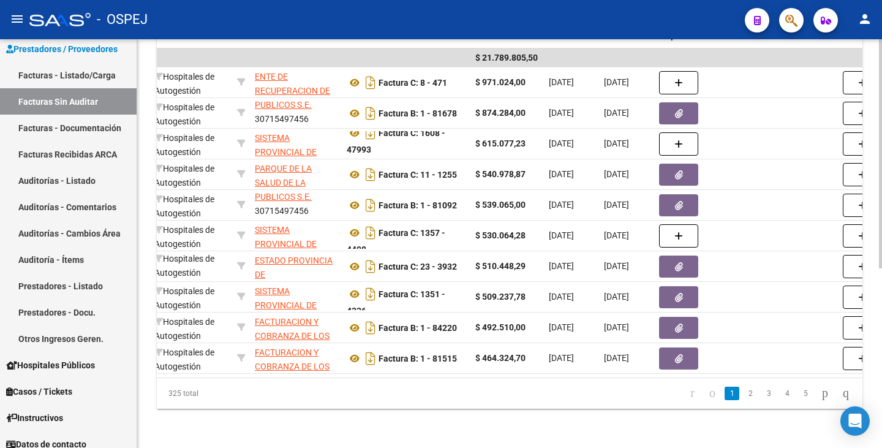
scroll to position [0, 195]
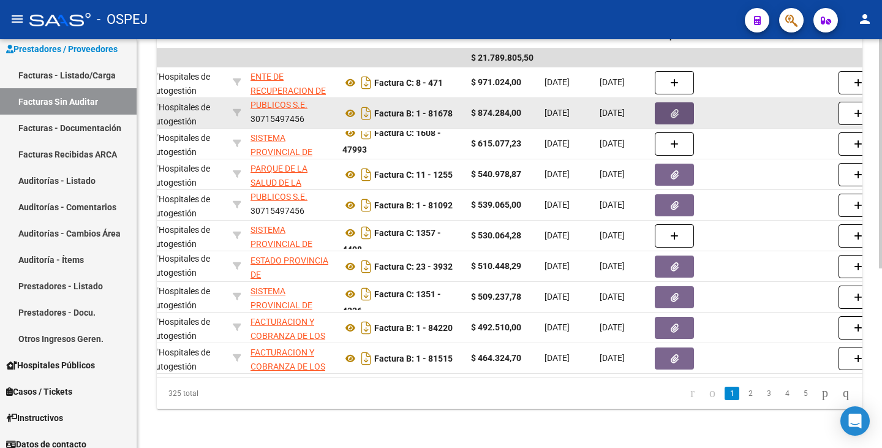
click at [671, 109] on icon "button" at bounding box center [675, 113] width 8 height 9
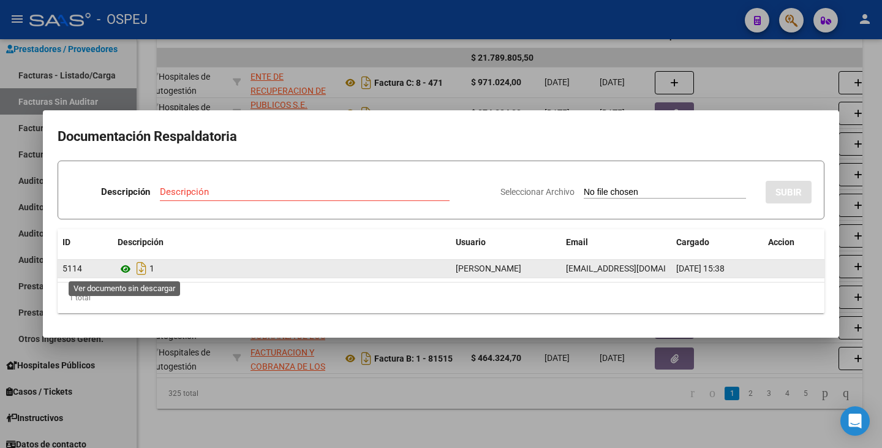
click at [123, 271] on icon at bounding box center [126, 269] width 16 height 15
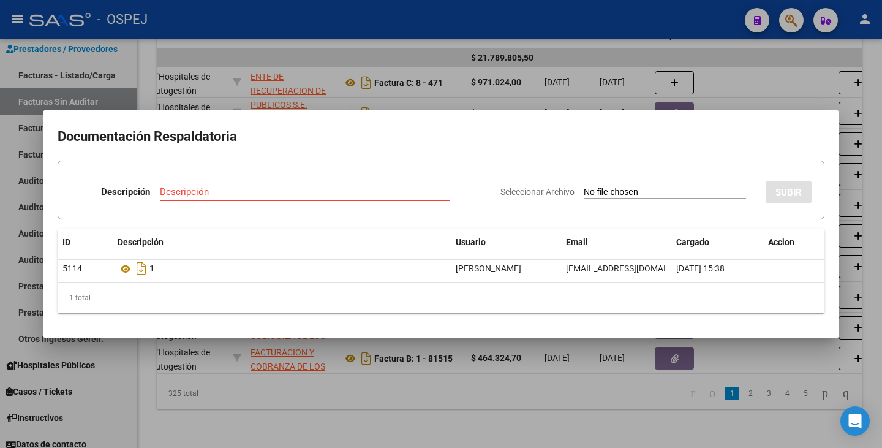
click at [143, 91] on div at bounding box center [441, 224] width 882 height 448
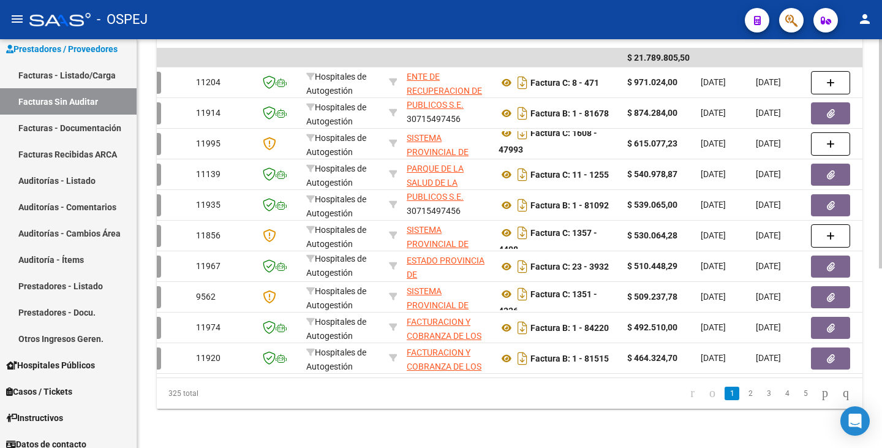
scroll to position [0, 0]
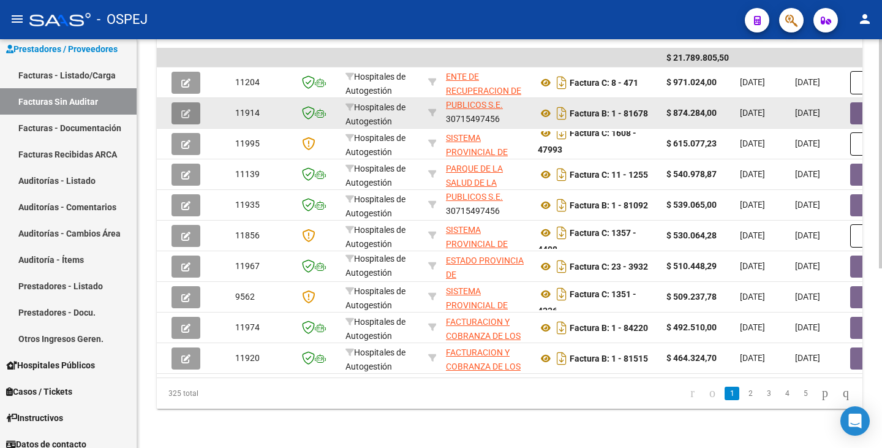
click at [181, 107] on button "button" at bounding box center [186, 113] width 29 height 22
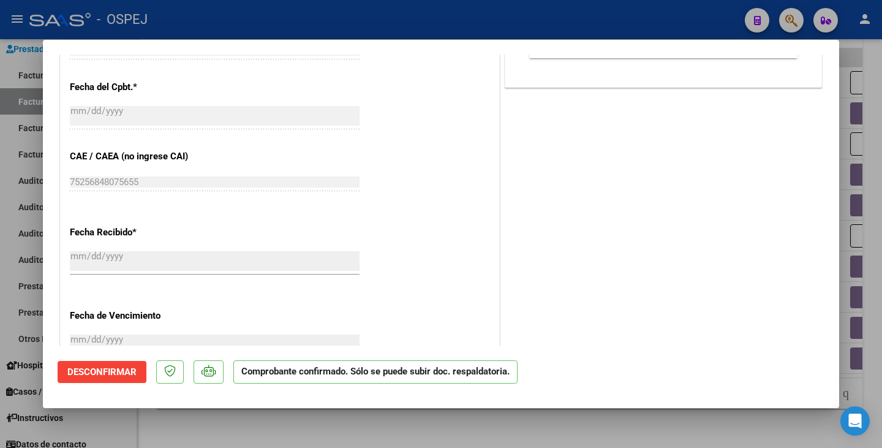
scroll to position [713, 0]
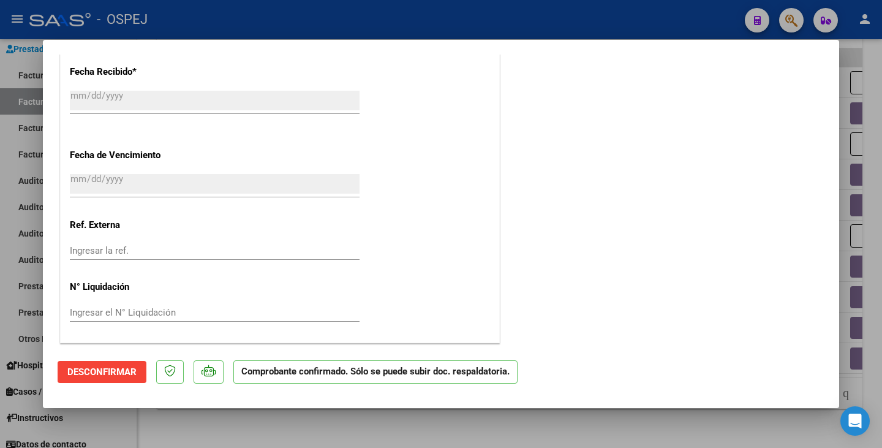
click at [200, 433] on div at bounding box center [441, 224] width 882 height 448
type input "$ 0,00"
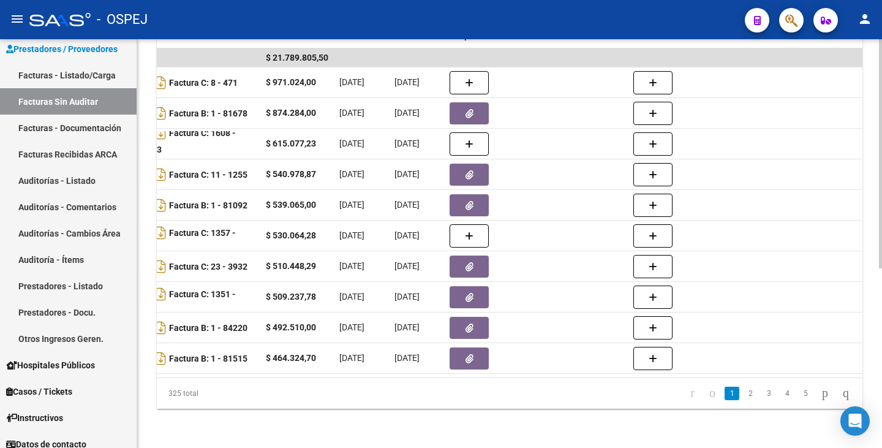
scroll to position [0, 0]
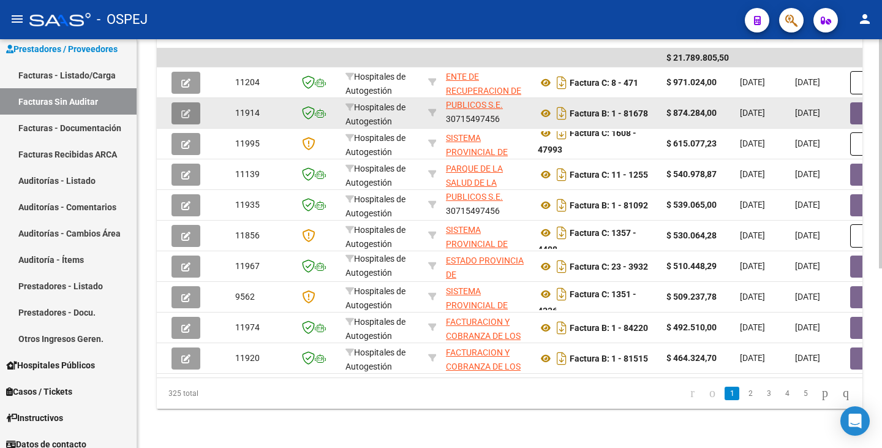
click at [186, 109] on icon "button" at bounding box center [185, 113] width 9 height 9
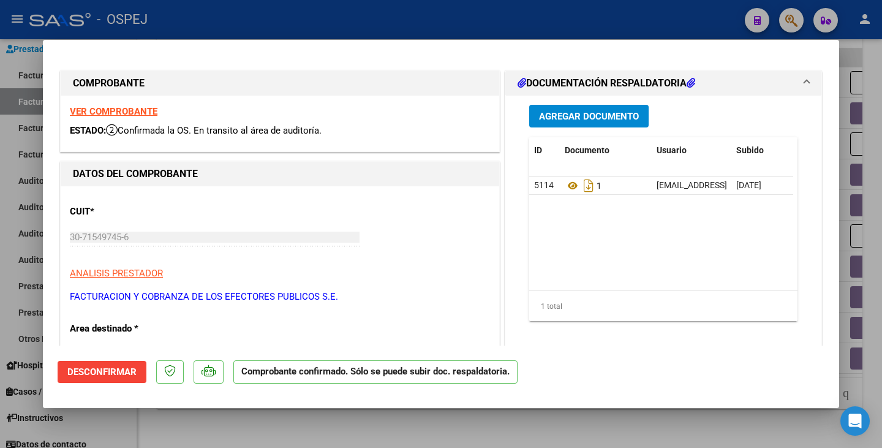
click at [206, 419] on div at bounding box center [441, 224] width 882 height 448
type input "$ 0,00"
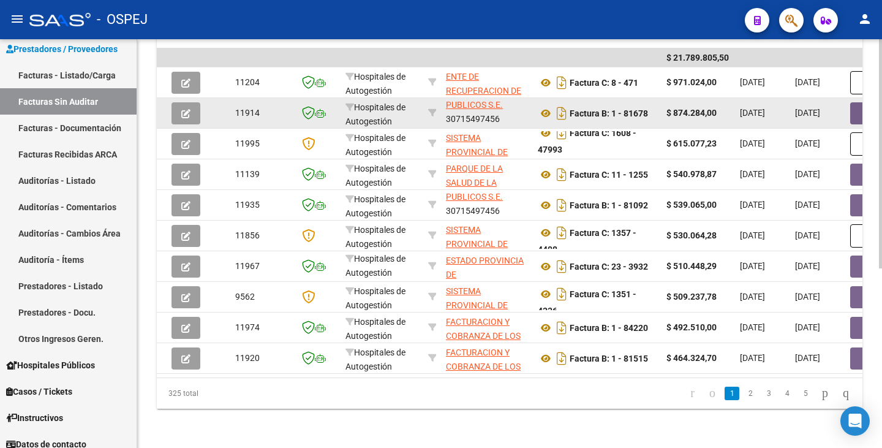
drag, startPoint x: 626, startPoint y: 104, endPoint x: 651, endPoint y: 103, distance: 24.5
click at [651, 104] on div "Factura B: 1 - 81678" at bounding box center [597, 114] width 119 height 20
copy strong "81678"
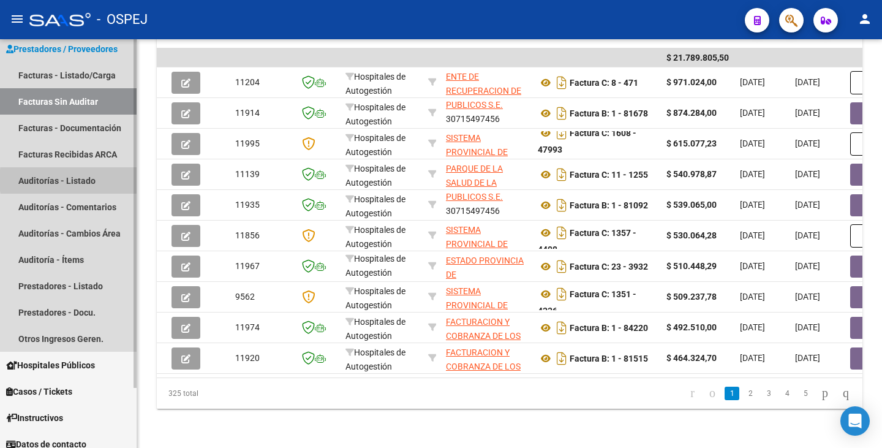
click at [100, 180] on link "Auditorías - Listado" at bounding box center [68, 180] width 137 height 26
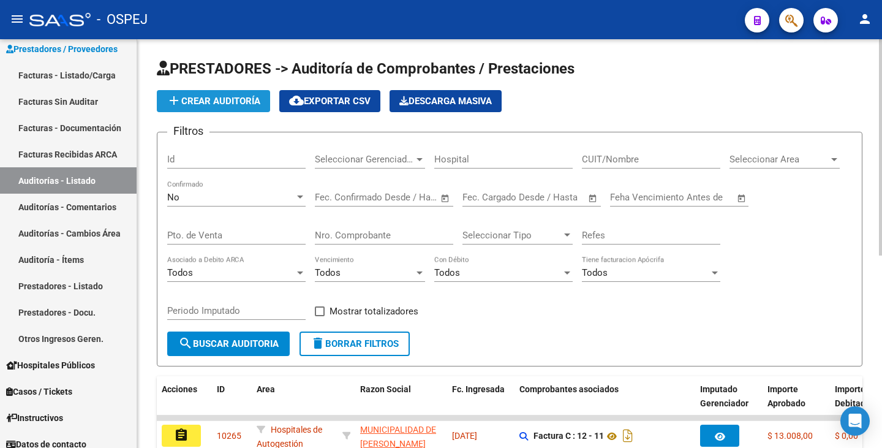
click at [224, 104] on span "add Crear Auditoría" at bounding box center [214, 101] width 94 height 11
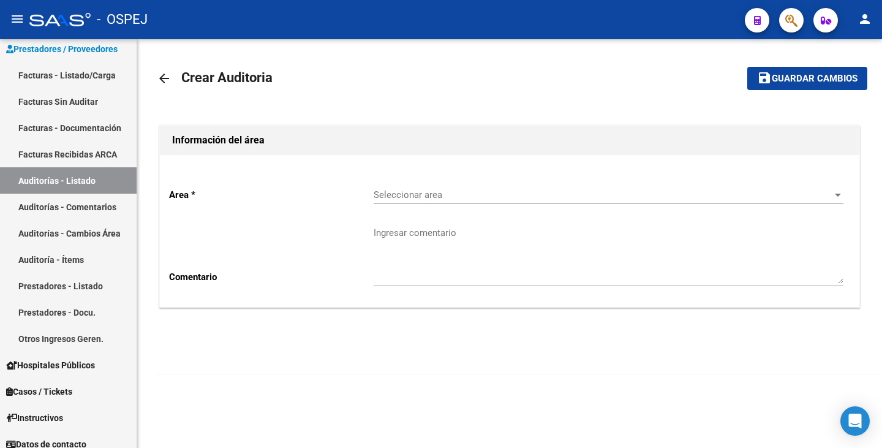
click at [400, 201] on div "Seleccionar area Seleccionar area" at bounding box center [609, 191] width 470 height 26
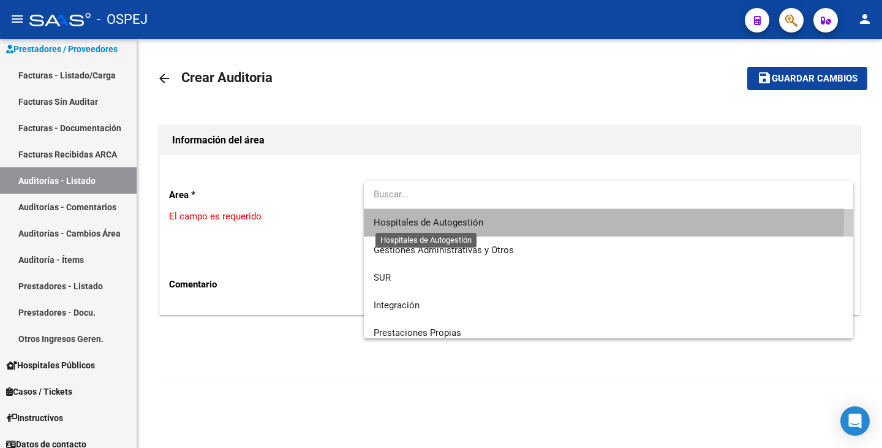
click at [417, 221] on span "Hospitales de Autogestión" at bounding box center [429, 222] width 110 height 11
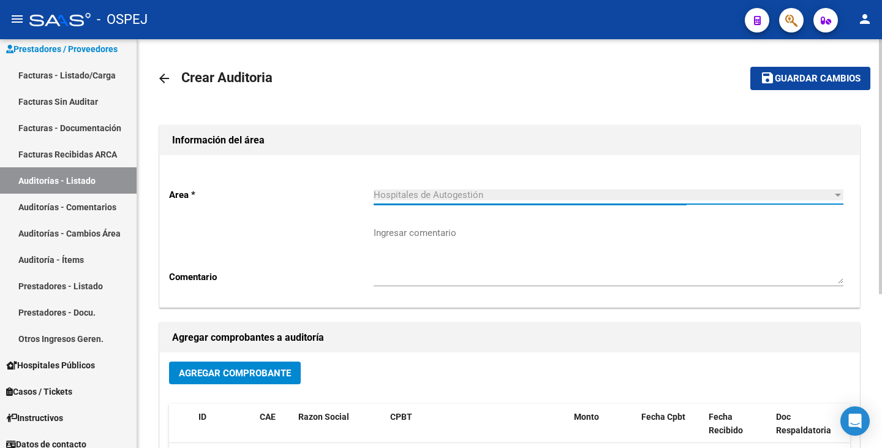
click at [240, 376] on span "Agregar Comprobante" at bounding box center [235, 373] width 112 height 11
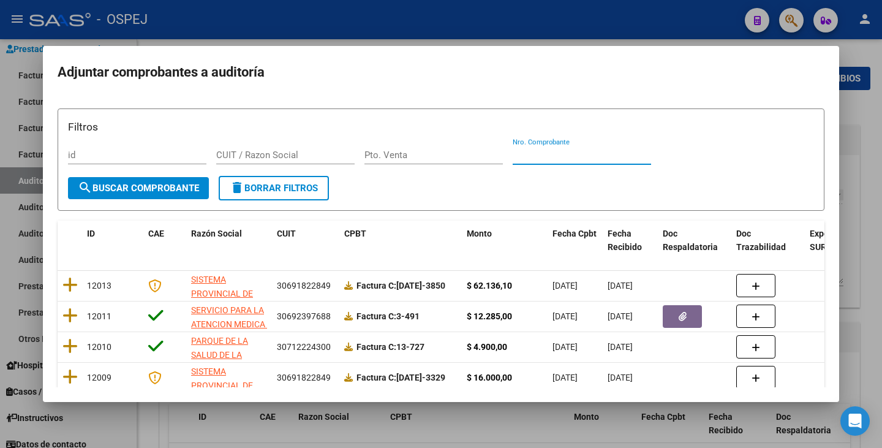
paste input "81678"
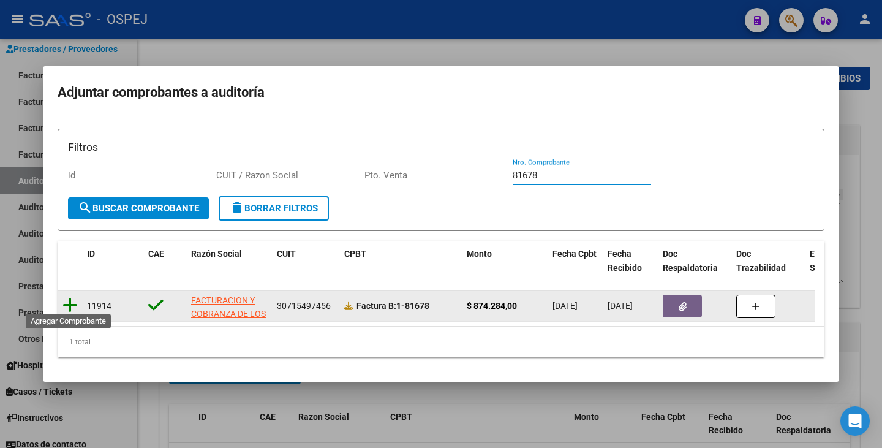
type input "81678"
click at [71, 302] on icon at bounding box center [70, 305] width 15 height 17
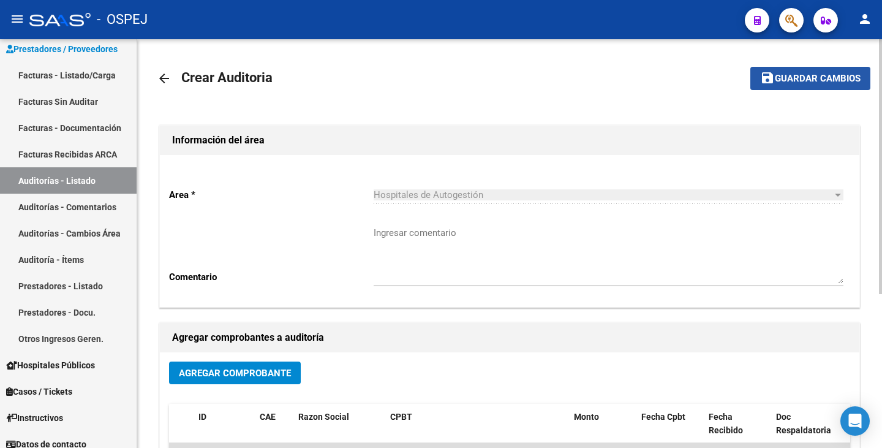
click at [803, 83] on span "Guardar cambios" at bounding box center [818, 79] width 86 height 11
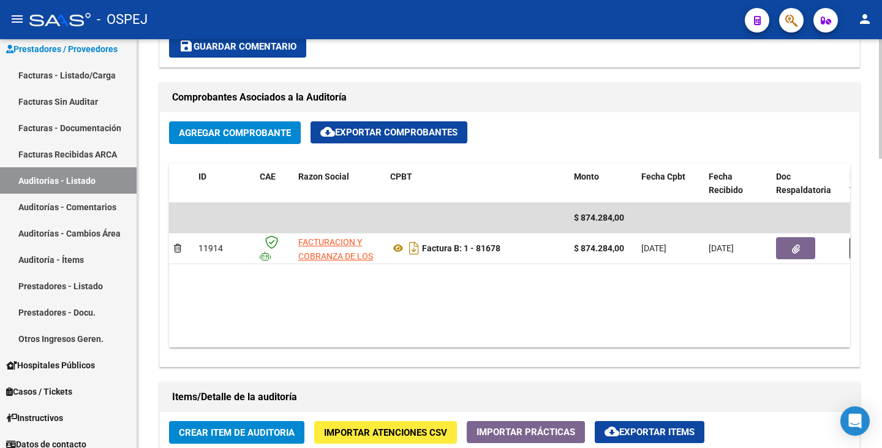
scroll to position [613, 0]
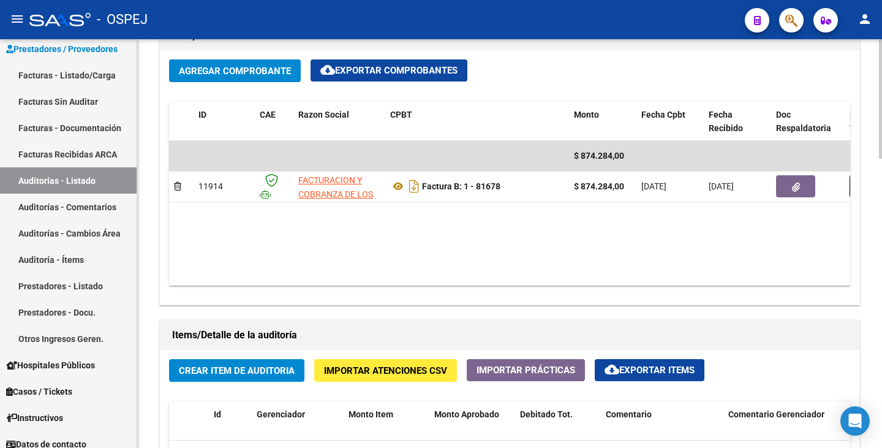
click at [412, 371] on span "Importar Atenciones CSV" at bounding box center [385, 370] width 123 height 11
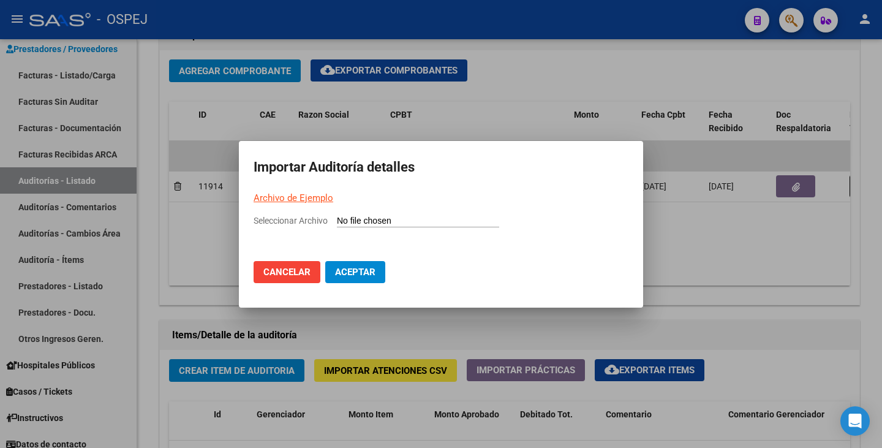
click at [309, 200] on link "Archivo de Ejemplo" at bounding box center [294, 197] width 80 height 11
click at [175, 257] on div at bounding box center [441, 224] width 882 height 448
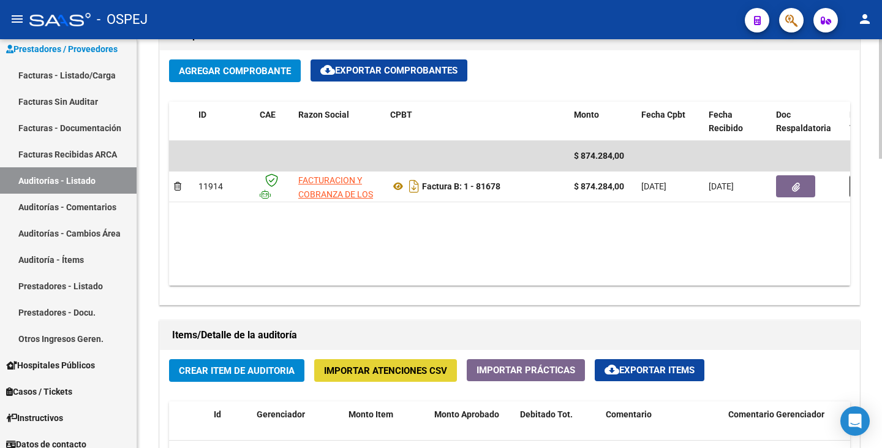
click at [375, 378] on button "Importar Atenciones CSV" at bounding box center [385, 370] width 143 height 23
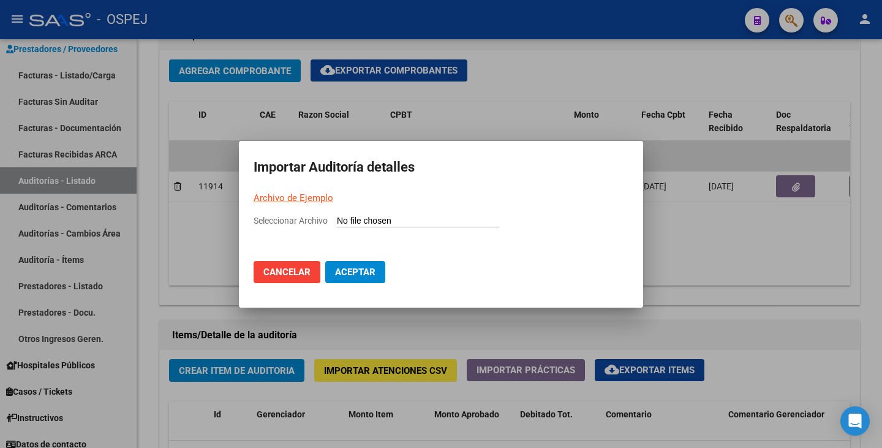
click at [352, 219] on input "Seleccionar Archivo" at bounding box center [418, 222] width 162 height 12
drag, startPoint x: 523, startPoint y: 163, endPoint x: 528, endPoint y: 218, distance: 54.8
click at [528, 218] on mat-dialog-container "Importar Auditoría detalles Archivo de Ejemplo Seleccionar Archivo Cancelar Ace…" at bounding box center [441, 224] width 404 height 167
click at [539, 105] on div at bounding box center [441, 224] width 882 height 448
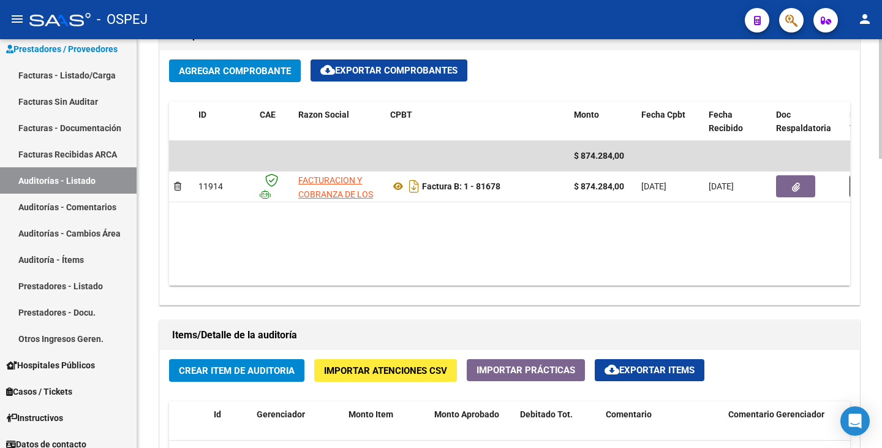
click at [362, 371] on span "Importar Atenciones CSV" at bounding box center [385, 370] width 123 height 11
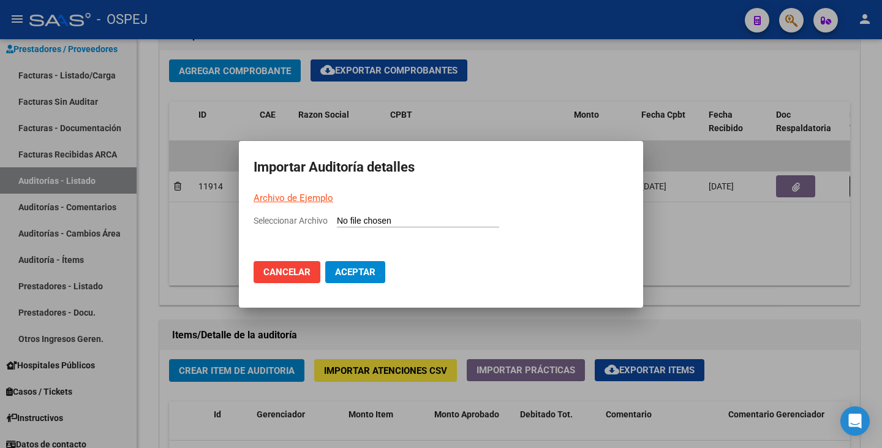
click at [356, 220] on input "Seleccionar Archivo" at bounding box center [418, 222] width 162 height 12
type input "C:\fakepath\FACOEP 81678.csv"
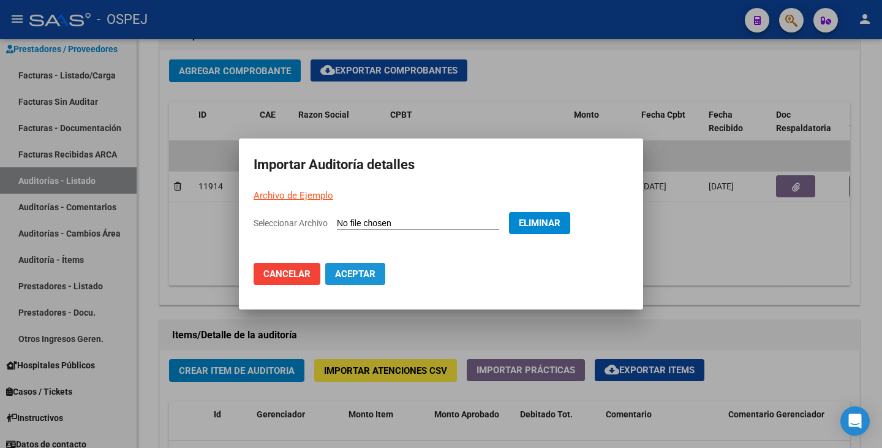
click at [376, 277] on button "Aceptar" at bounding box center [355, 274] width 60 height 22
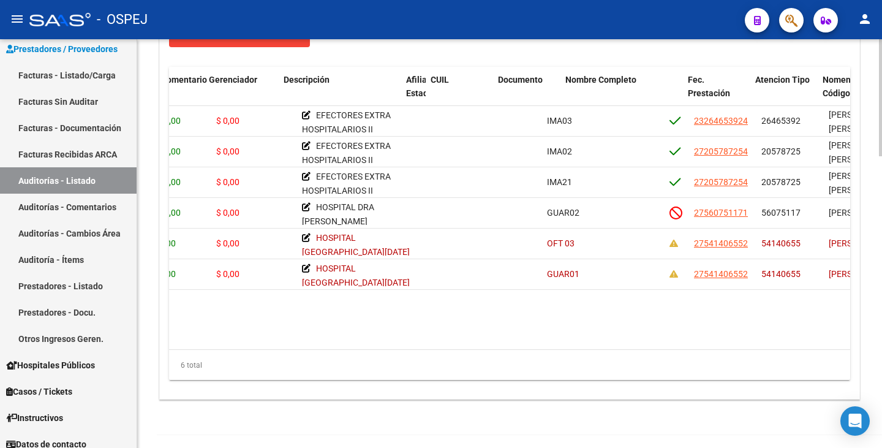
scroll to position [0, 0]
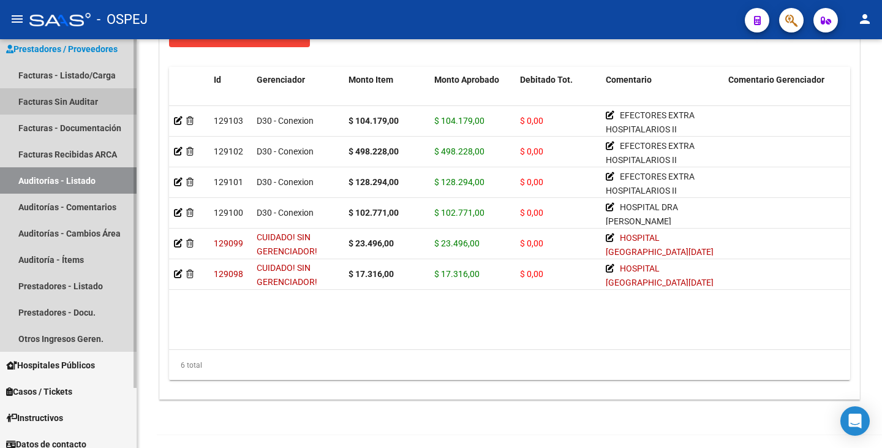
click at [78, 102] on link "Facturas Sin Auditar" at bounding box center [68, 101] width 137 height 26
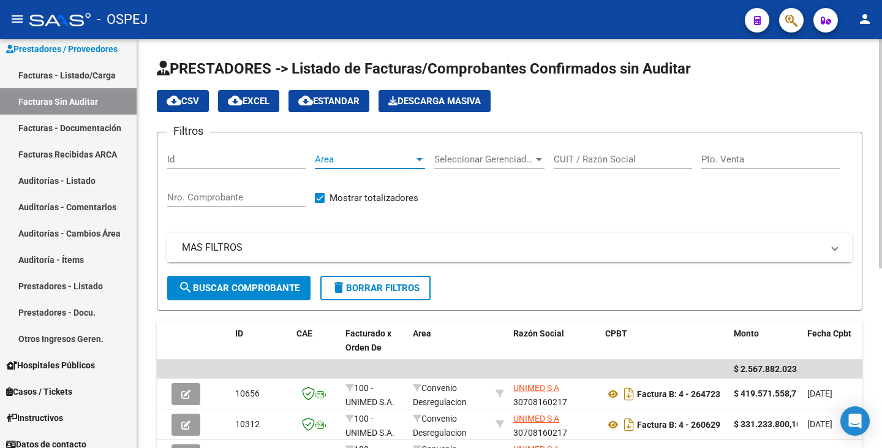
click at [394, 161] on span "Area" at bounding box center [364, 159] width 99 height 11
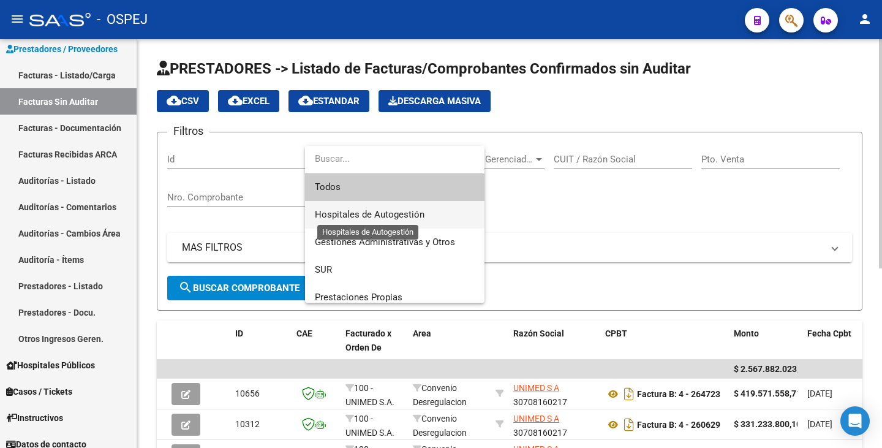
click at [375, 210] on span "Hospitales de Autogestión" at bounding box center [370, 214] width 110 height 11
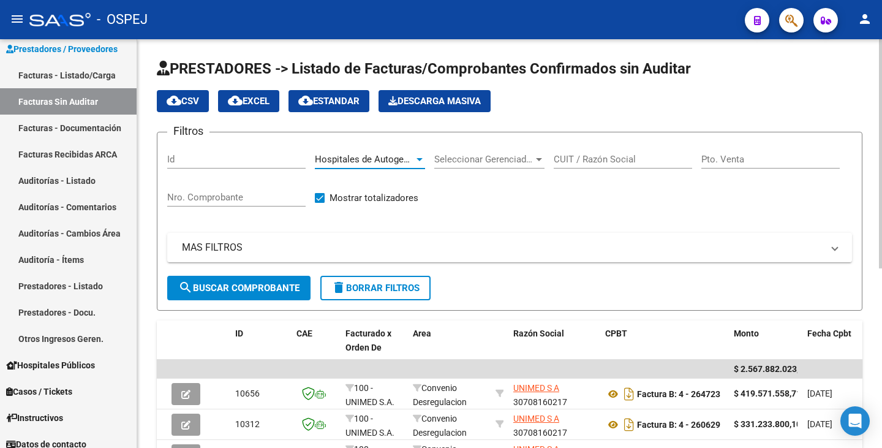
click at [232, 295] on button "search Buscar Comprobante" at bounding box center [238, 288] width 143 height 25
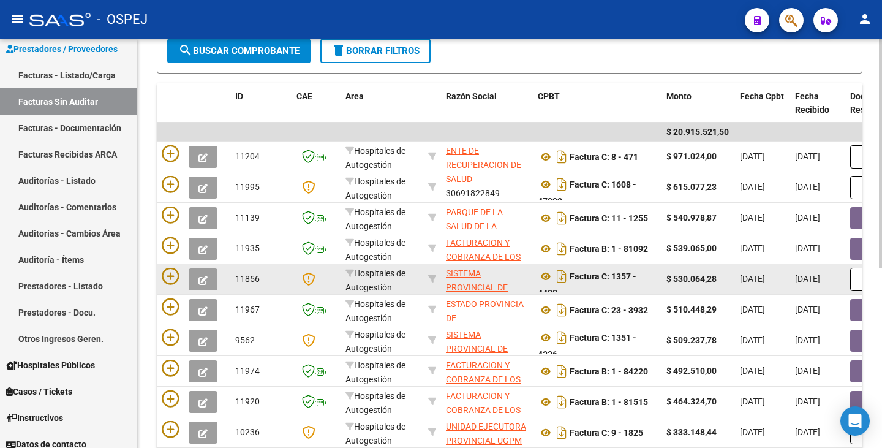
scroll to position [245, 0]
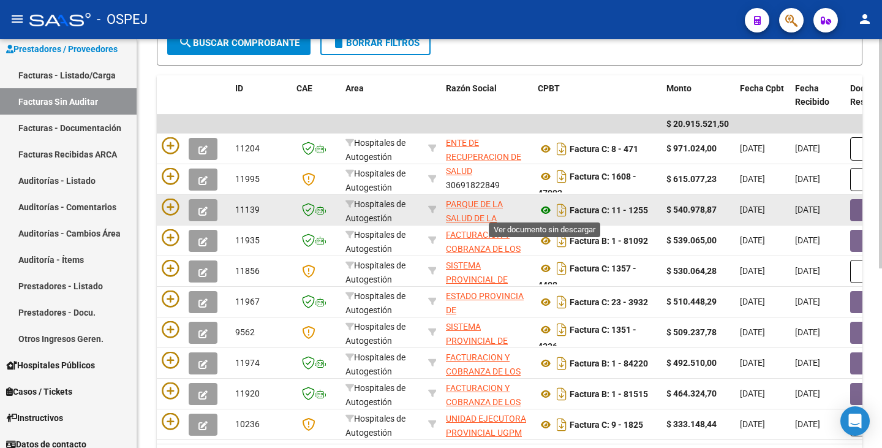
click at [549, 211] on icon at bounding box center [546, 210] width 16 height 15
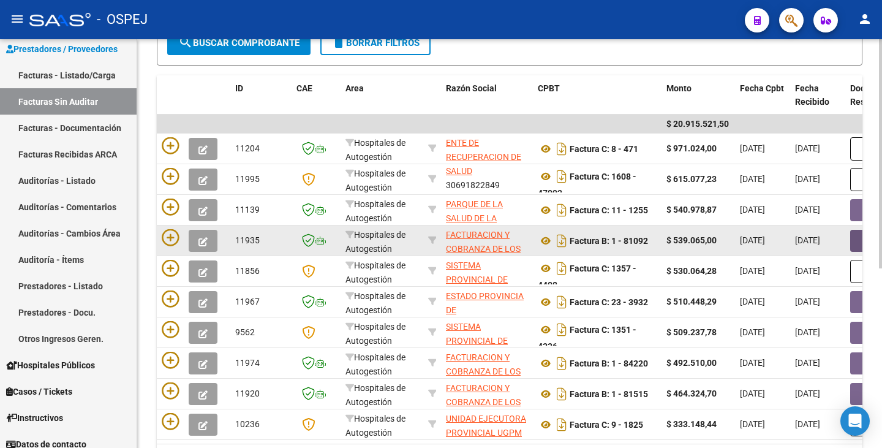
click at [856, 240] on button "button" at bounding box center [870, 241] width 39 height 22
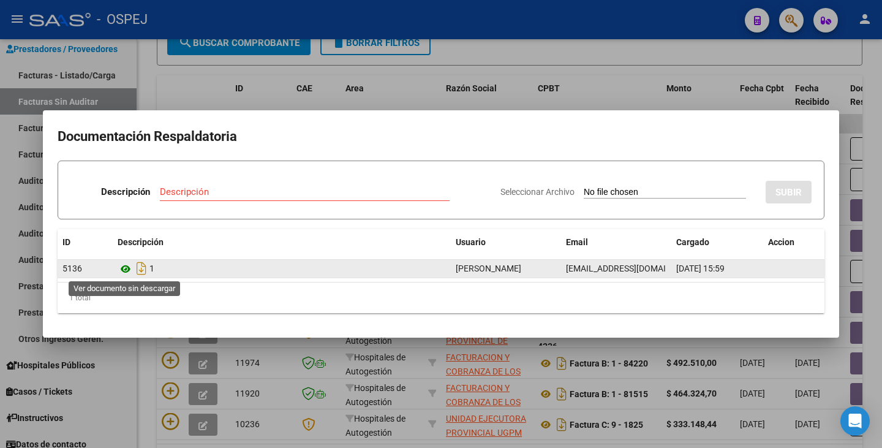
click at [124, 269] on icon at bounding box center [126, 269] width 16 height 15
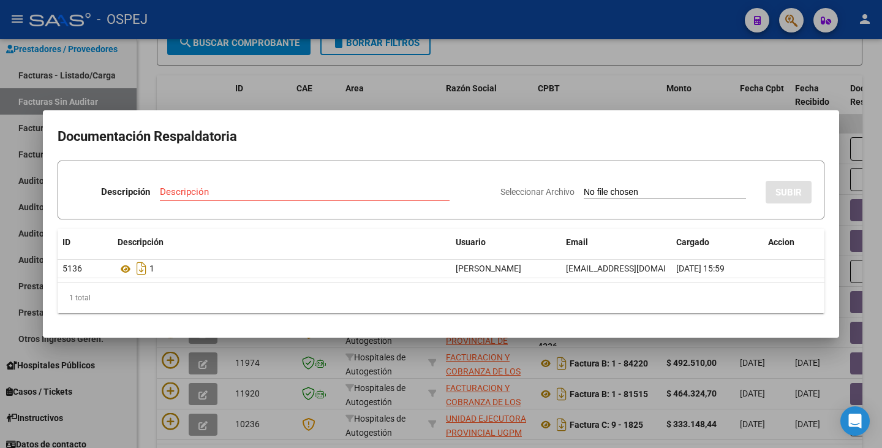
click at [139, 346] on div at bounding box center [441, 224] width 882 height 448
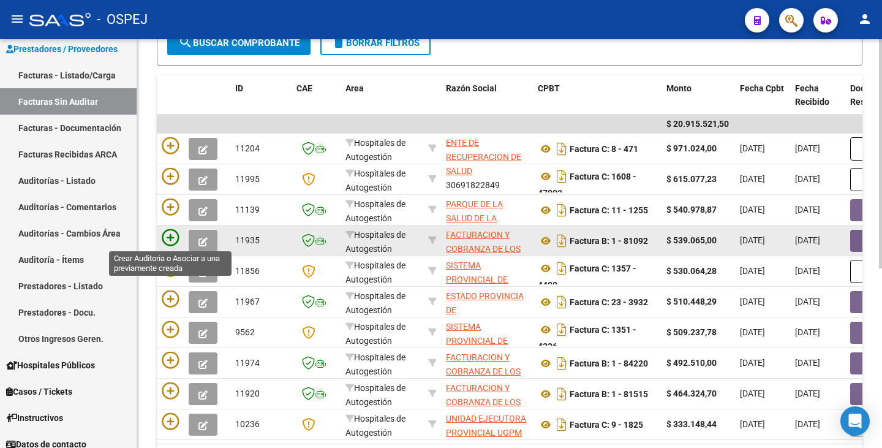
click at [172, 242] on icon at bounding box center [170, 237] width 17 height 17
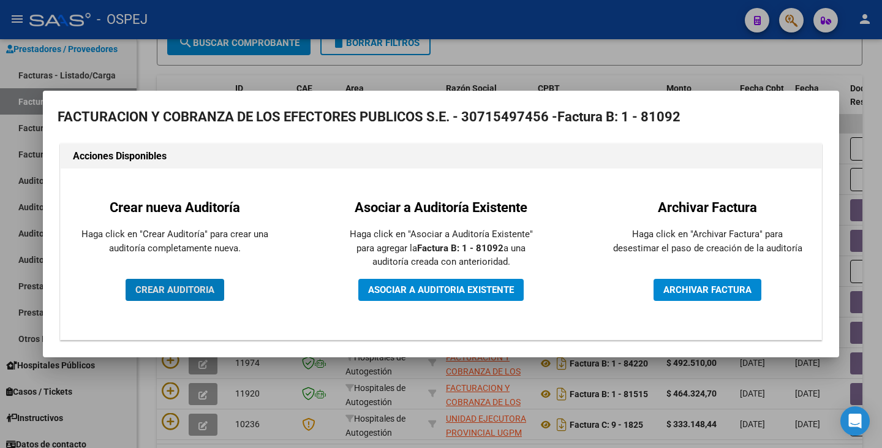
click at [157, 292] on span "CREAR AUDITORIA" at bounding box center [174, 289] width 79 height 11
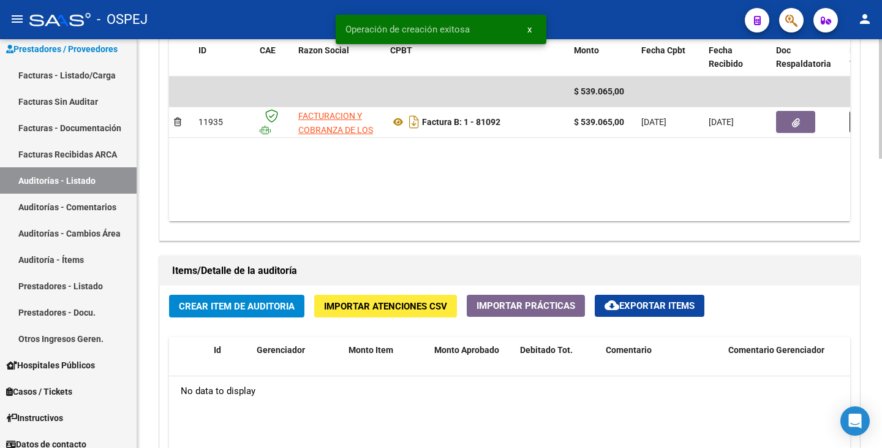
scroll to position [613, 0]
